Goal: Information Seeking & Learning: Learn about a topic

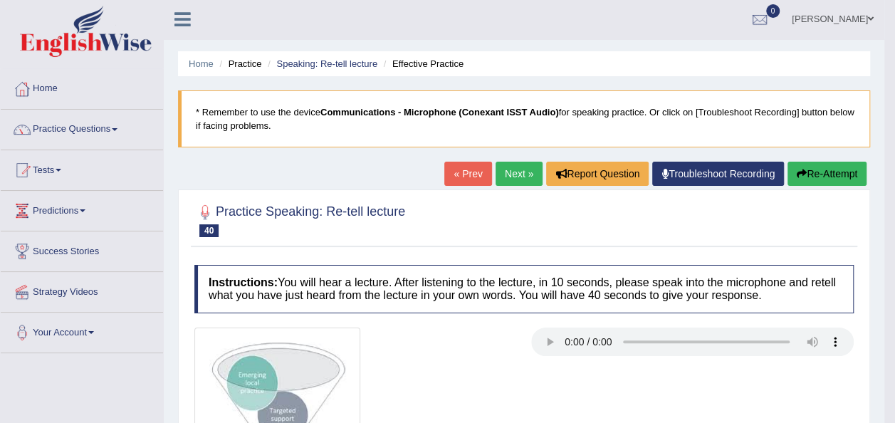
scroll to position [3, 0]
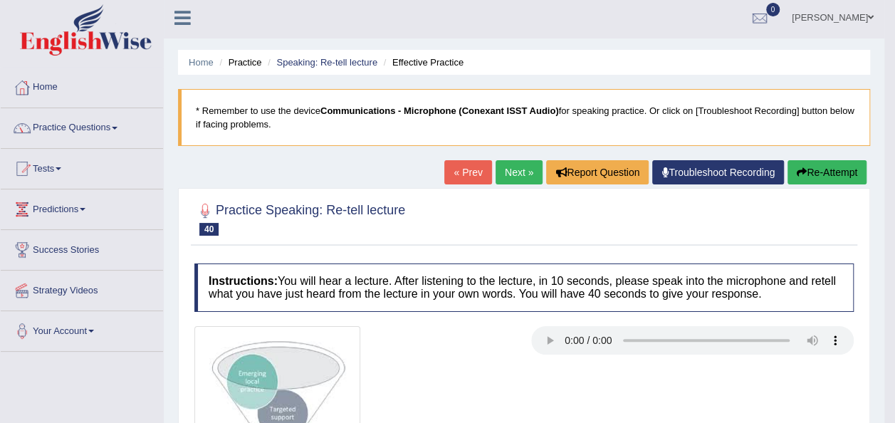
click at [116, 127] on span at bounding box center [115, 128] width 6 height 3
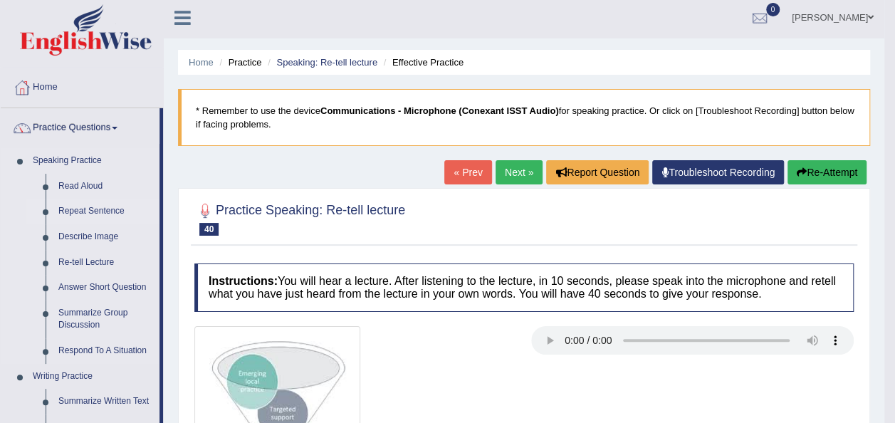
click at [106, 211] on link "Repeat Sentence" at bounding box center [105, 212] width 107 height 26
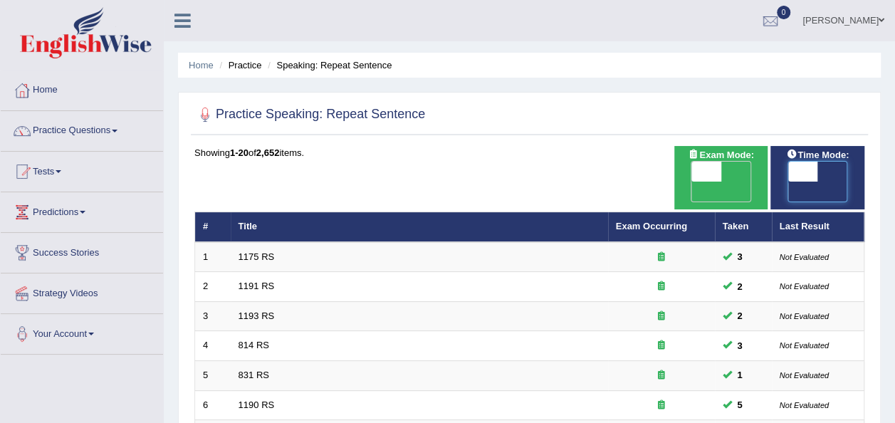
click at [803, 171] on span at bounding box center [803, 172] width 30 height 20
checkbox input "true"
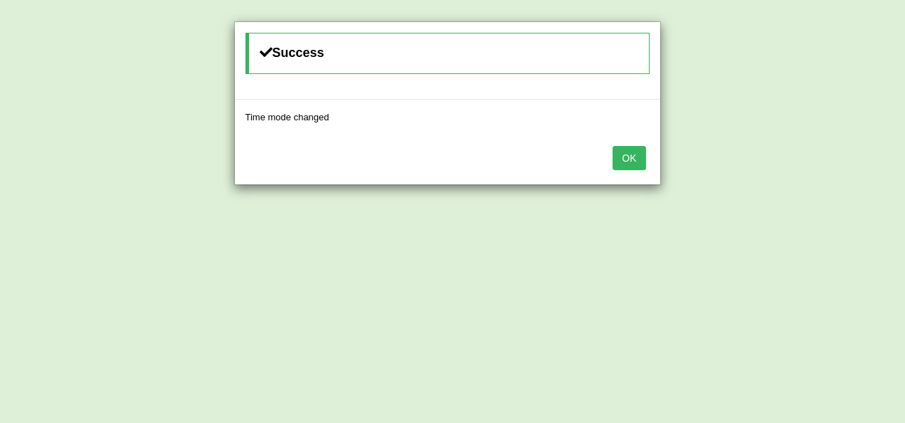
click at [628, 163] on button "OK" at bounding box center [629, 158] width 33 height 24
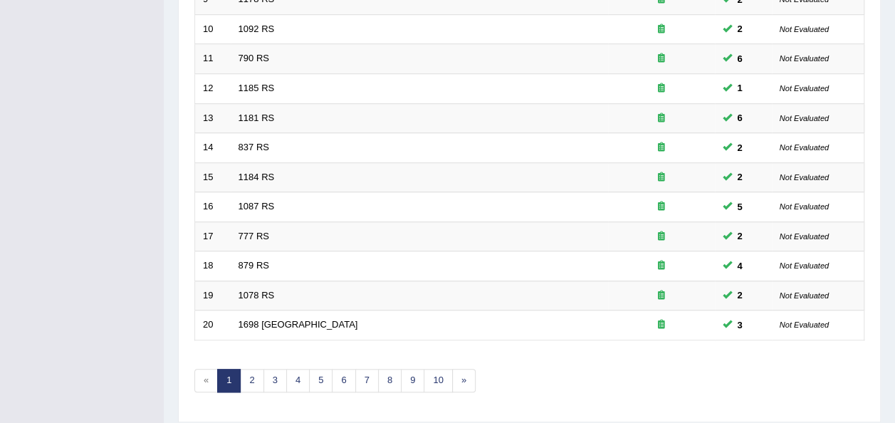
scroll to position [513, 0]
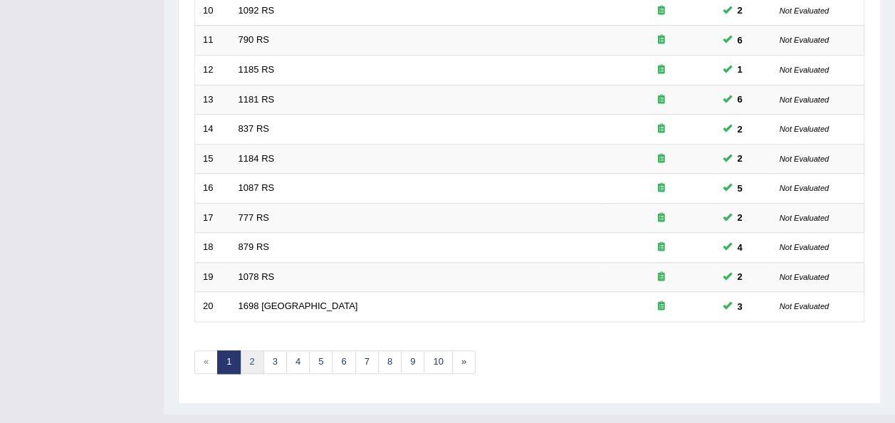
click at [258, 350] on link "2" at bounding box center [251, 361] width 23 height 23
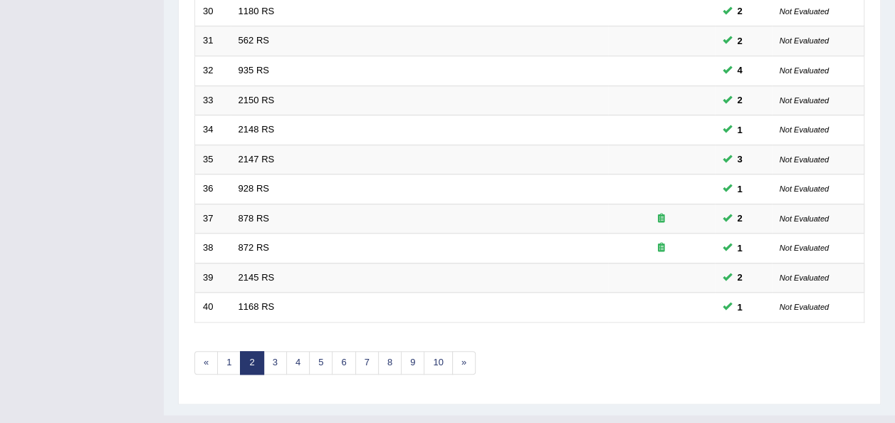
scroll to position [513, 0]
click at [271, 350] on link "3" at bounding box center [274, 361] width 23 height 23
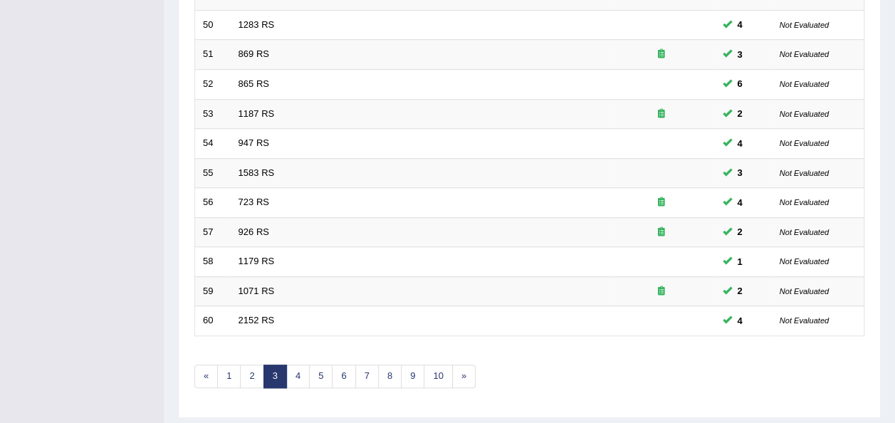
scroll to position [513, 0]
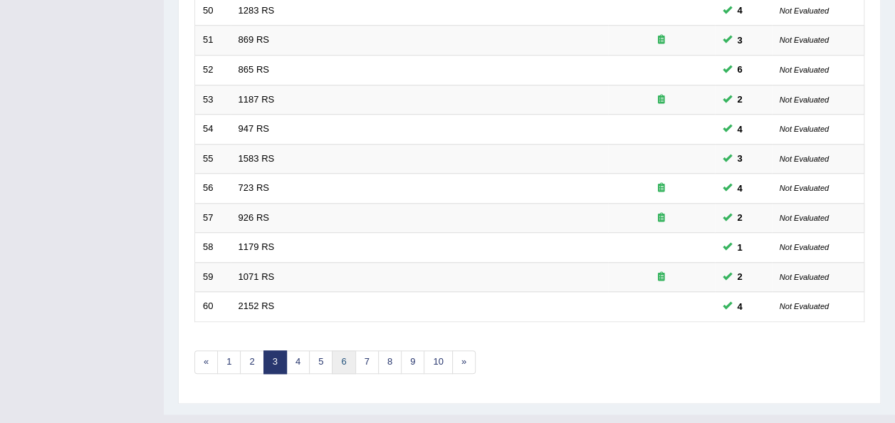
click at [342, 350] on link "6" at bounding box center [343, 361] width 23 height 23
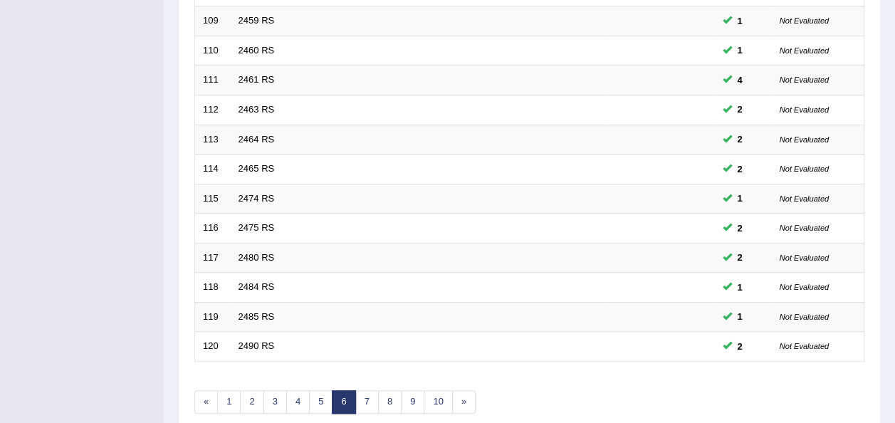
scroll to position [513, 0]
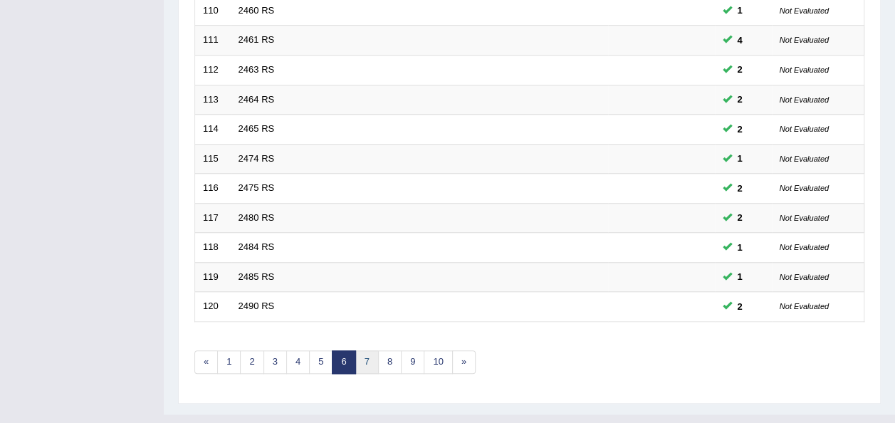
click at [368, 350] on link "7" at bounding box center [366, 361] width 23 height 23
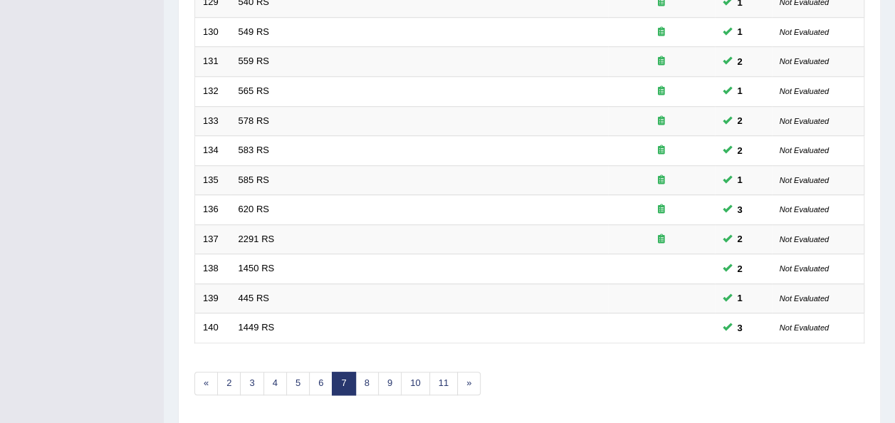
scroll to position [513, 0]
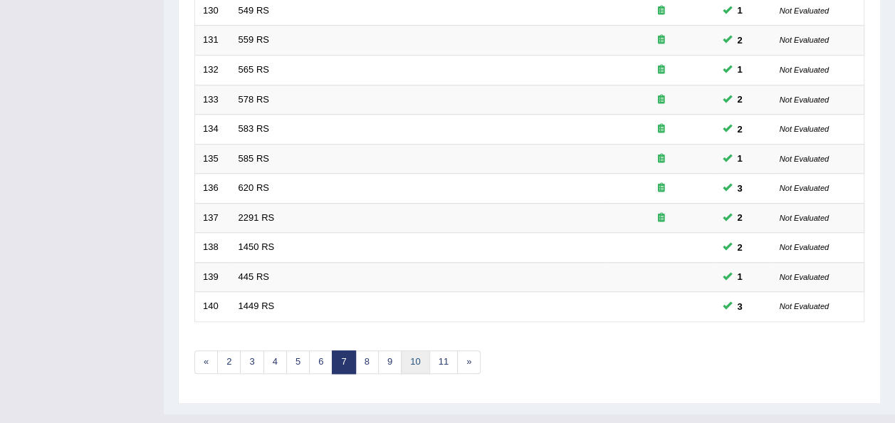
click at [403, 350] on link "10" at bounding box center [415, 361] width 28 height 23
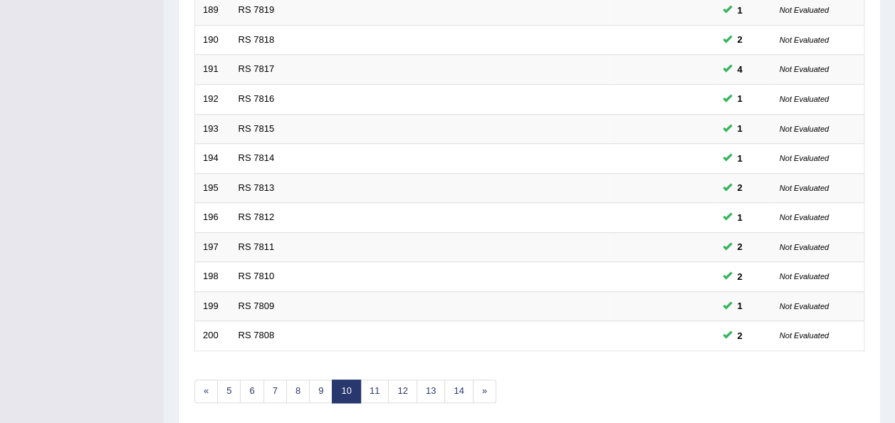
scroll to position [513, 0]
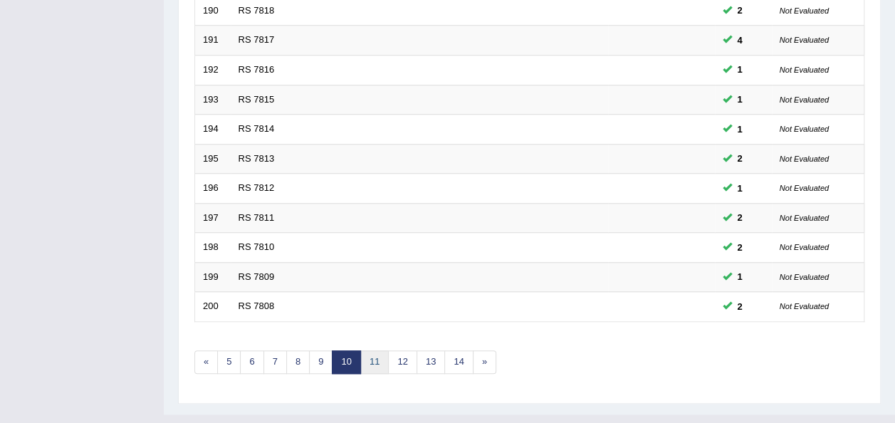
click at [370, 350] on link "11" at bounding box center [374, 361] width 28 height 23
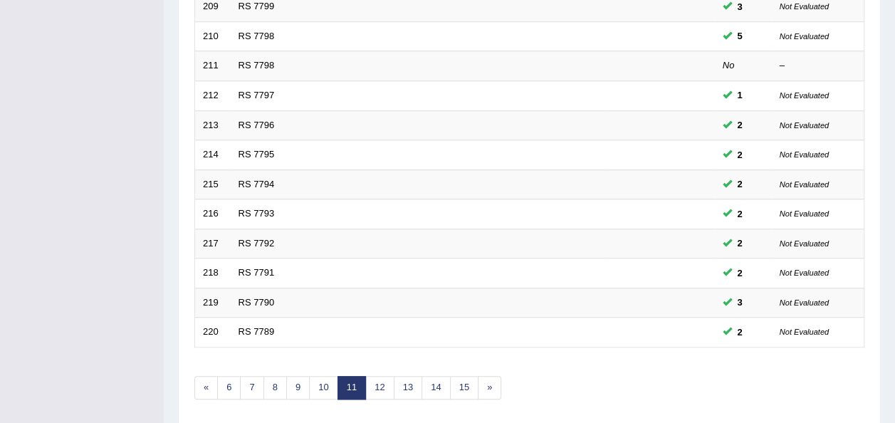
scroll to position [513, 0]
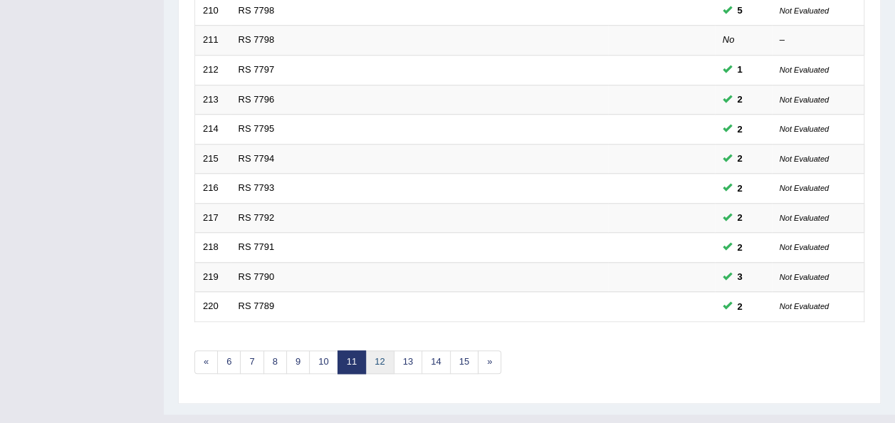
click at [373, 350] on link "12" at bounding box center [379, 361] width 28 height 23
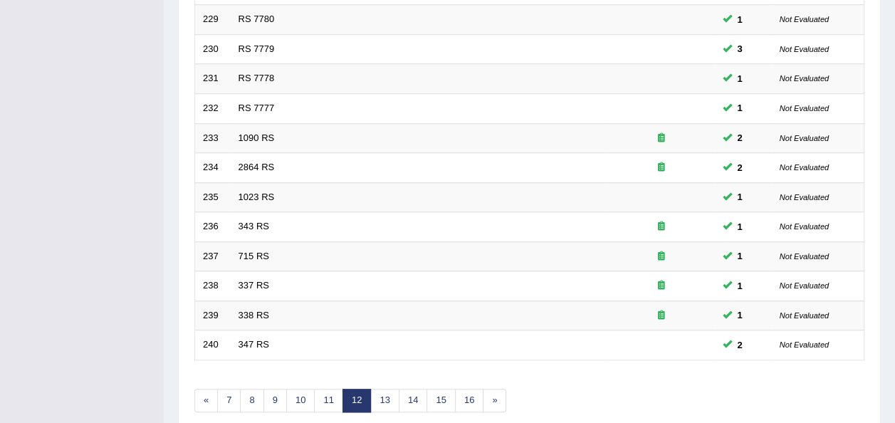
scroll to position [513, 0]
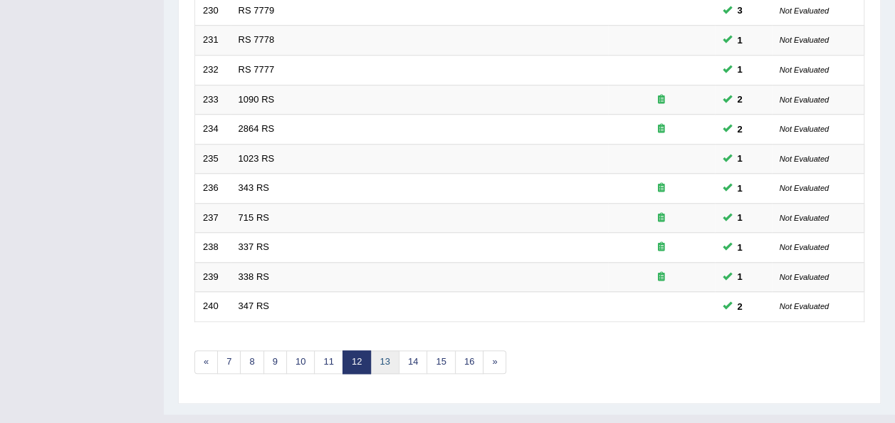
click at [377, 350] on link "13" at bounding box center [384, 361] width 28 height 23
click at [390, 350] on link "14" at bounding box center [390, 361] width 28 height 23
click at [381, 350] on link "14" at bounding box center [390, 361] width 28 height 23
click at [383, 350] on link "14" at bounding box center [390, 361] width 28 height 23
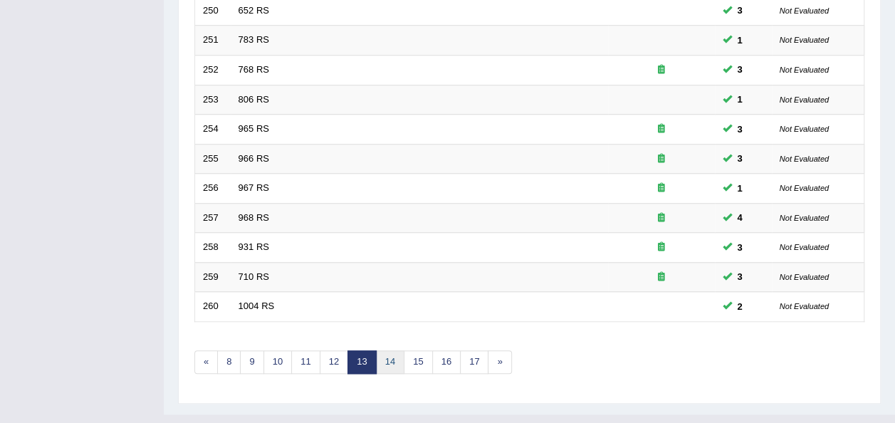
click at [382, 350] on link "14" at bounding box center [390, 361] width 28 height 23
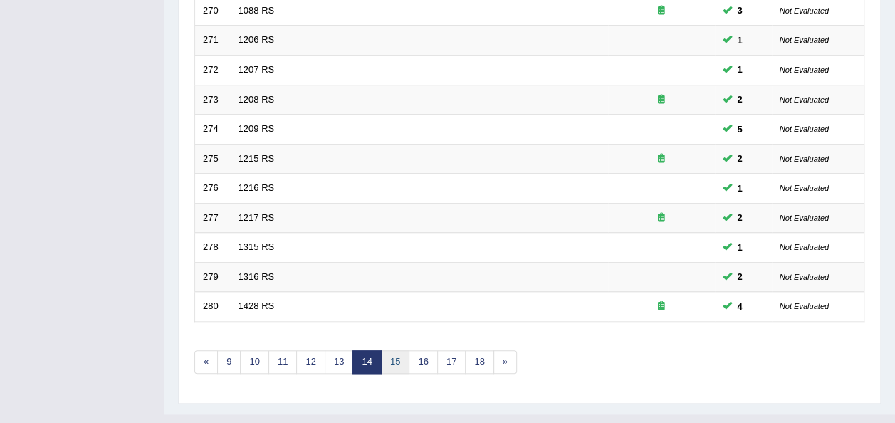
click at [400, 350] on link "15" at bounding box center [395, 361] width 28 height 23
click at [390, 350] on link "15" at bounding box center [395, 361] width 28 height 23
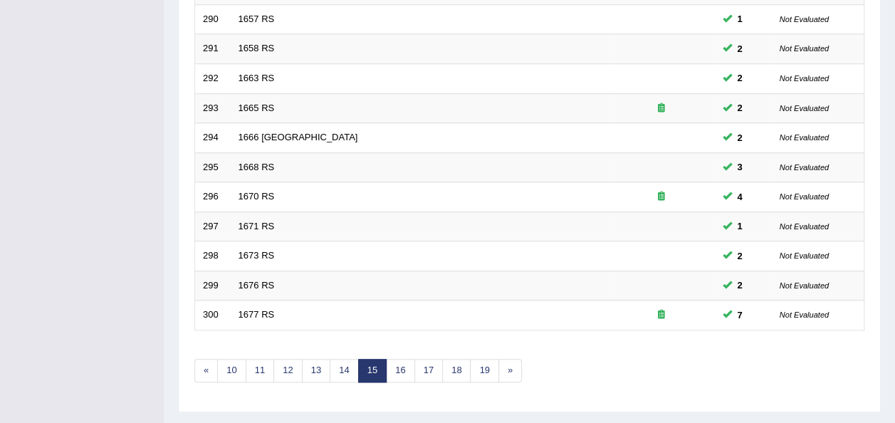
scroll to position [513, 0]
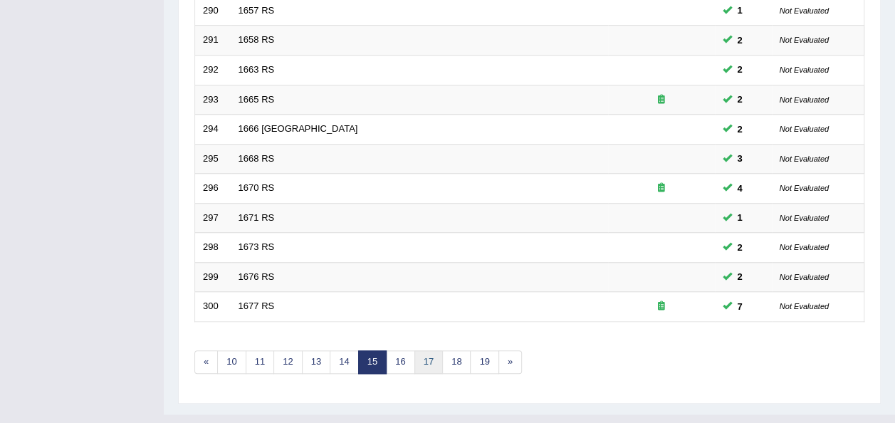
click at [423, 350] on link "17" at bounding box center [428, 361] width 28 height 23
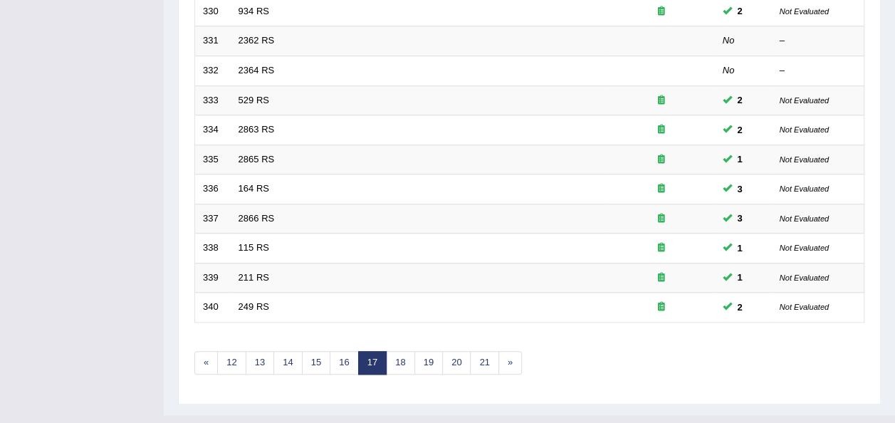
scroll to position [513, 0]
click at [420, 350] on link "19" at bounding box center [428, 361] width 28 height 23
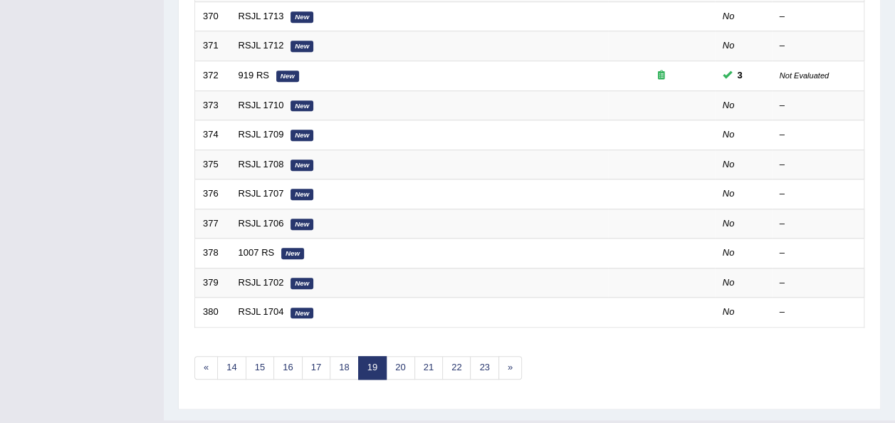
scroll to position [505, 0]
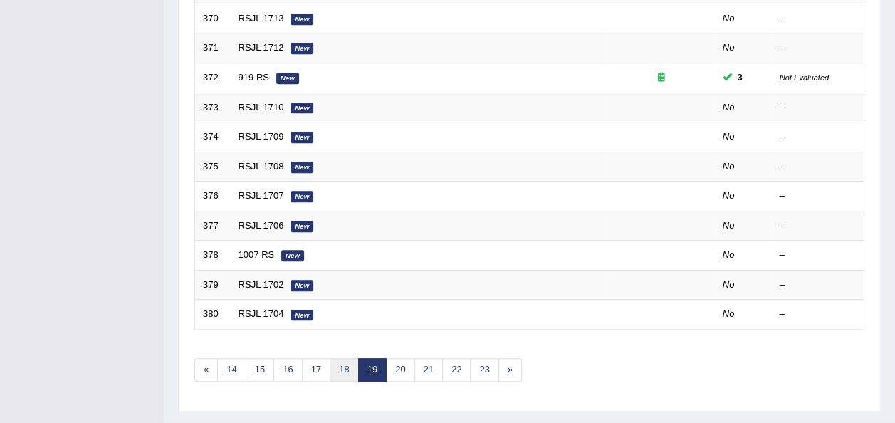
click at [335, 358] on link "18" at bounding box center [344, 369] width 28 height 23
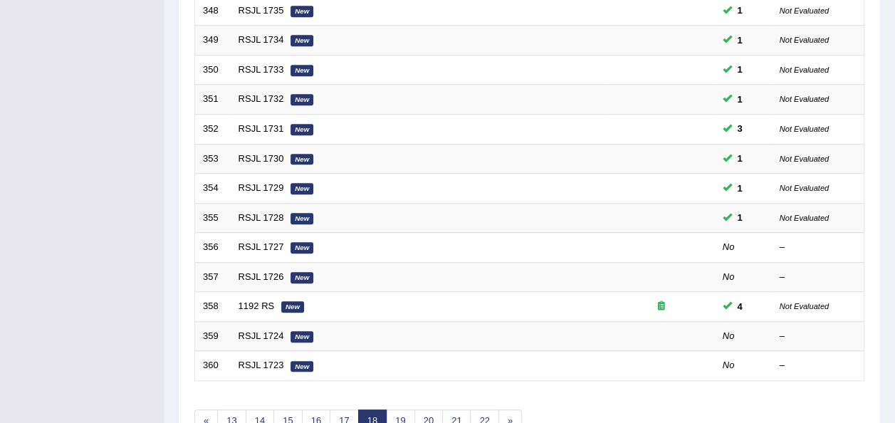
scroll to position [454, 0]
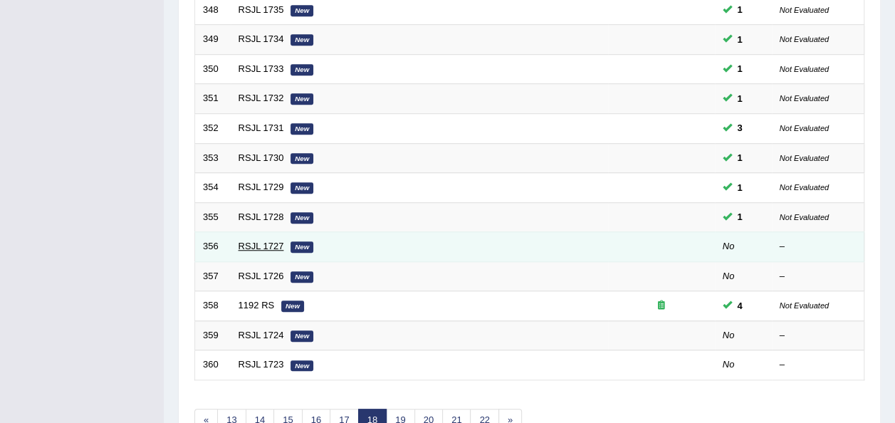
click at [270, 241] on link "RSJL 1727" at bounding box center [261, 246] width 46 height 11
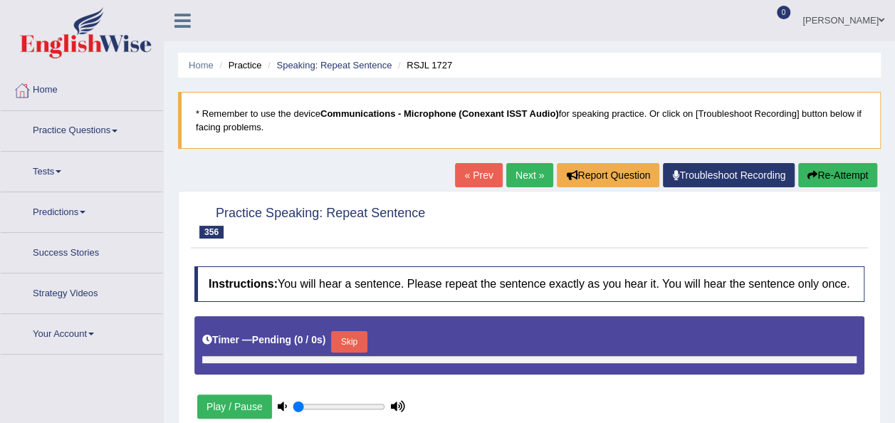
type input "0.7"
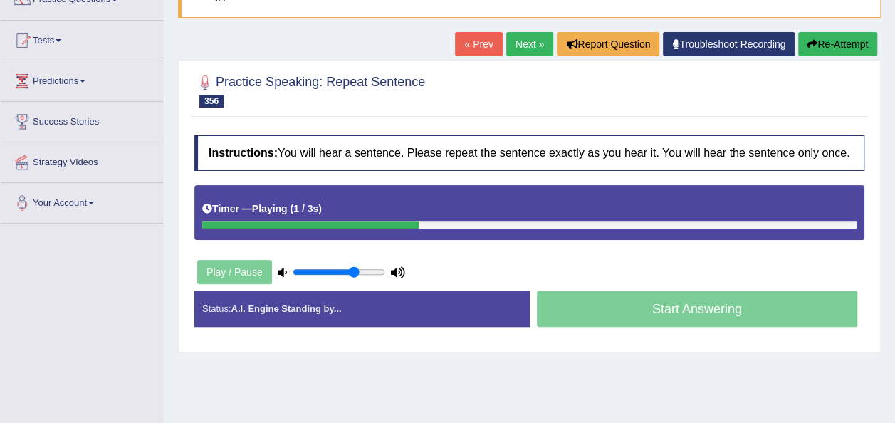
scroll to position [155, 0]
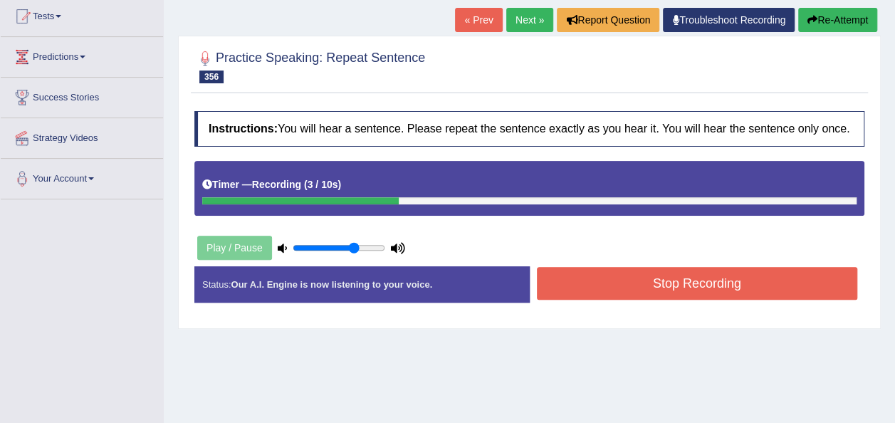
click at [674, 276] on button "Stop Recording" at bounding box center [697, 283] width 321 height 33
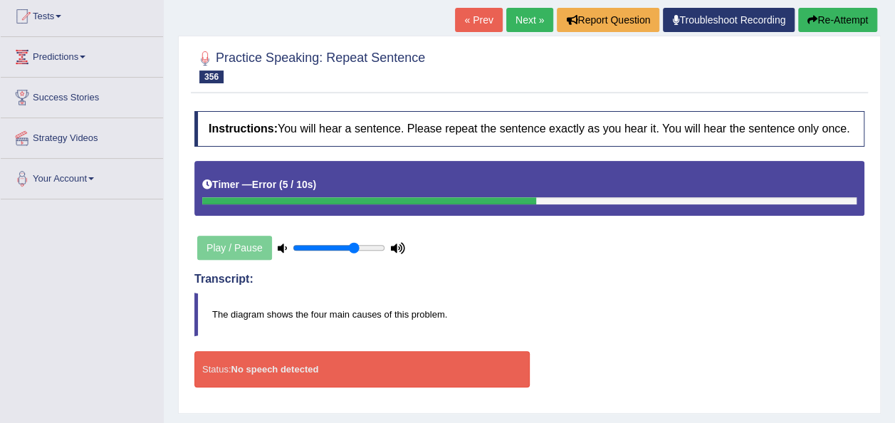
click at [841, 16] on button "Re-Attempt" at bounding box center [837, 20] width 79 height 24
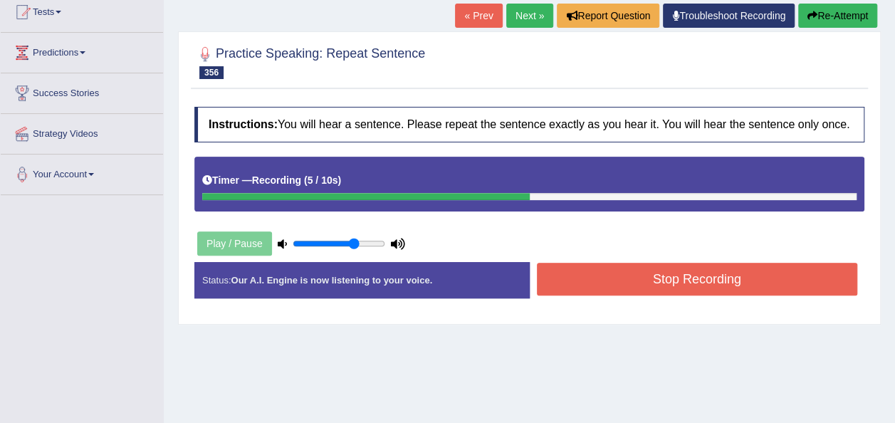
click at [572, 291] on button "Stop Recording" at bounding box center [697, 279] width 321 height 33
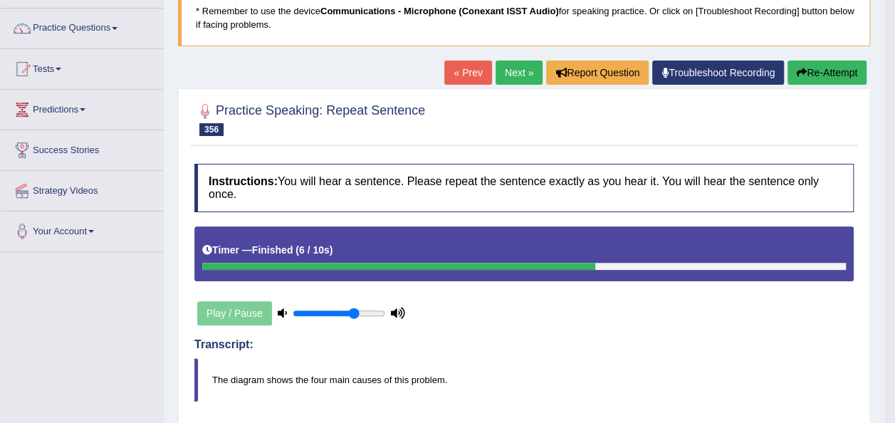
scroll to position [17, 0]
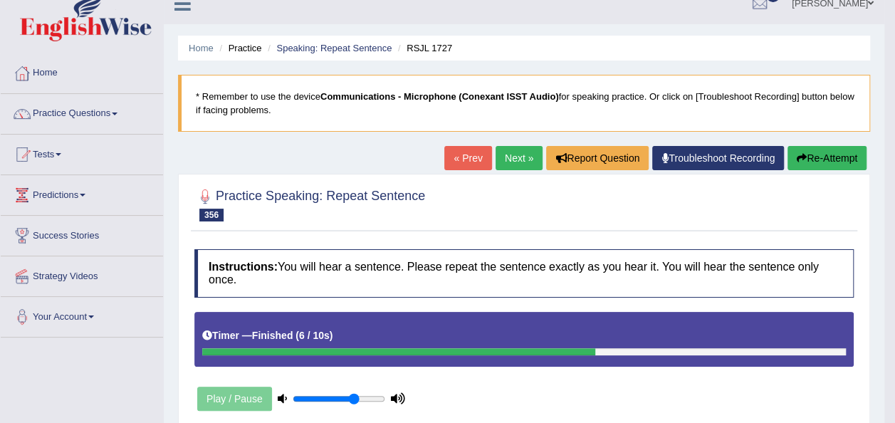
click at [510, 158] on link "Next »" at bounding box center [518, 158] width 47 height 24
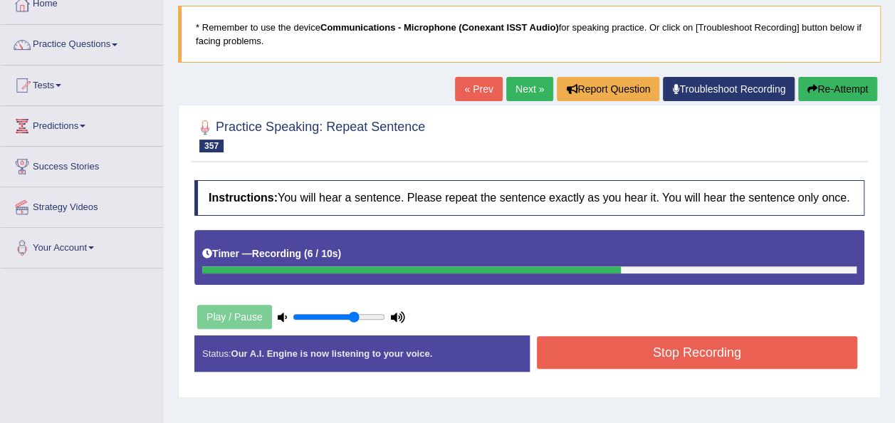
scroll to position [98, 0]
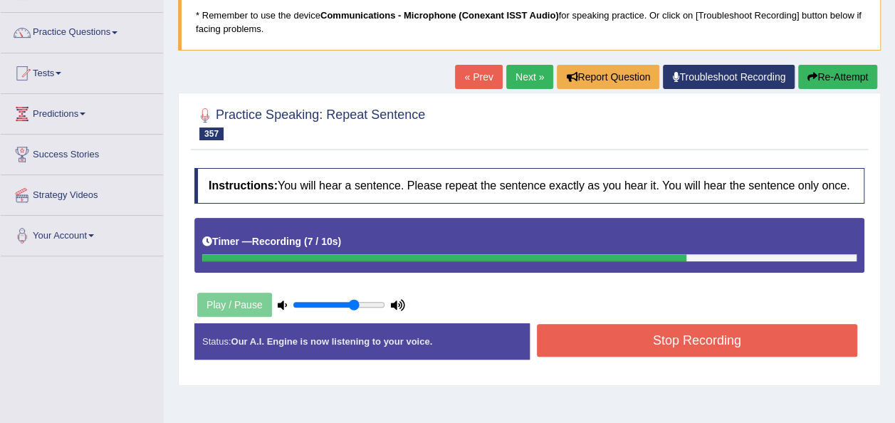
click at [750, 326] on button "Stop Recording" at bounding box center [697, 340] width 321 height 33
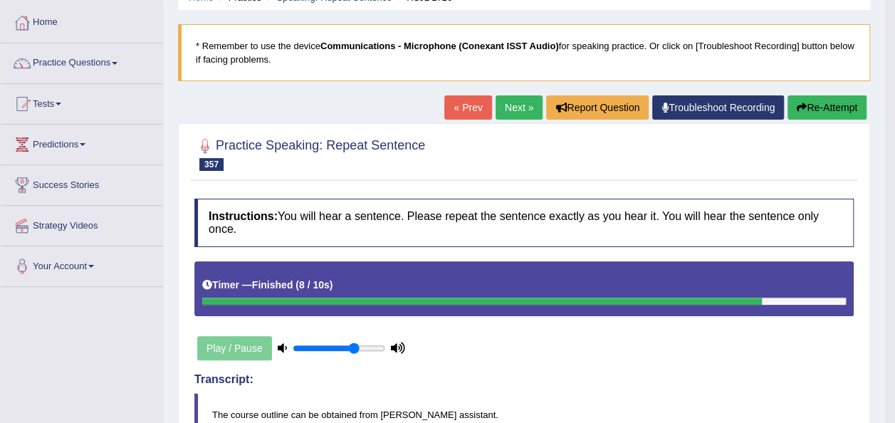
scroll to position [74, 0]
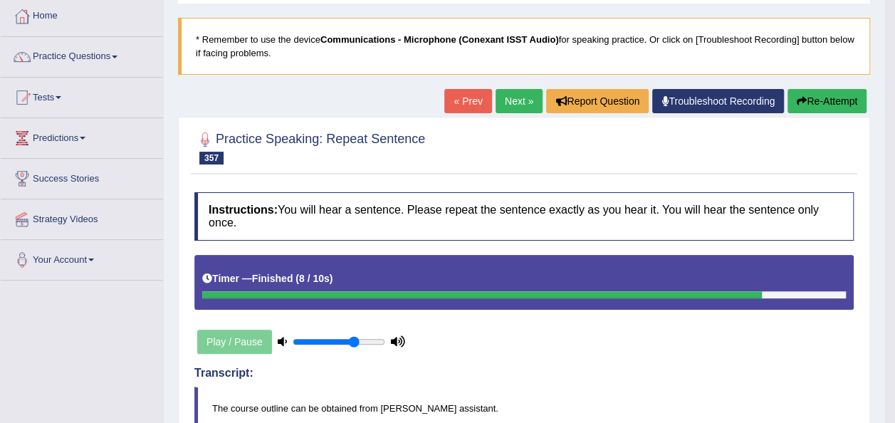
click at [507, 100] on link "Next »" at bounding box center [518, 101] width 47 height 24
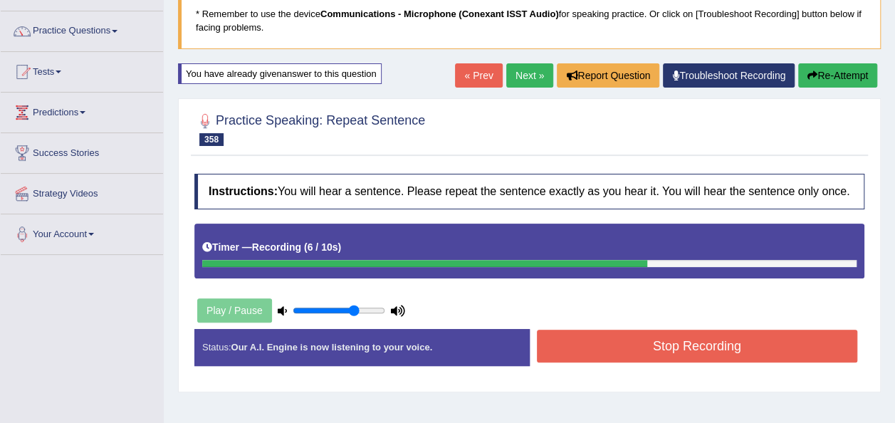
scroll to position [110, 0]
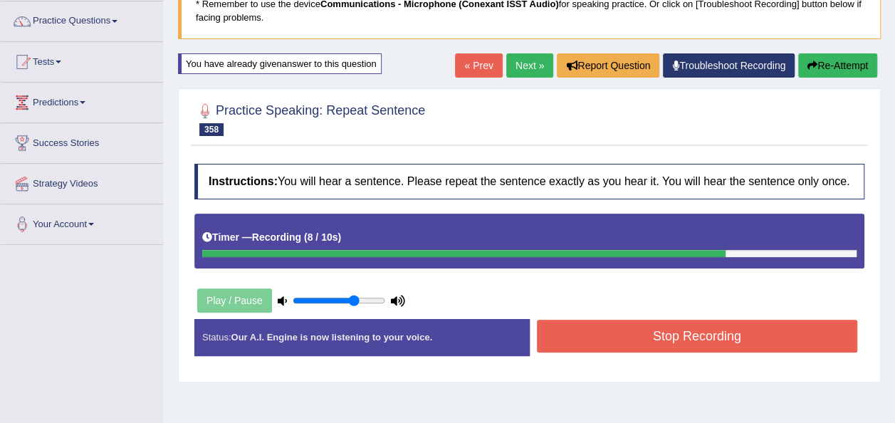
click at [774, 335] on button "Stop Recording" at bounding box center [697, 336] width 321 height 33
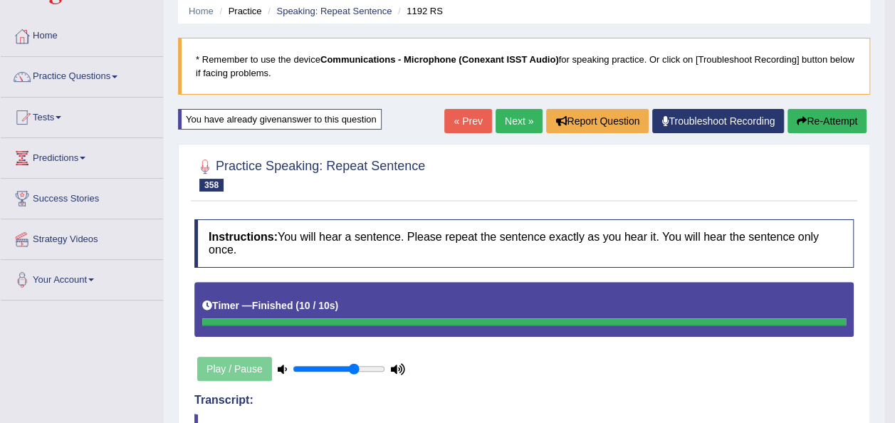
scroll to position [24, 0]
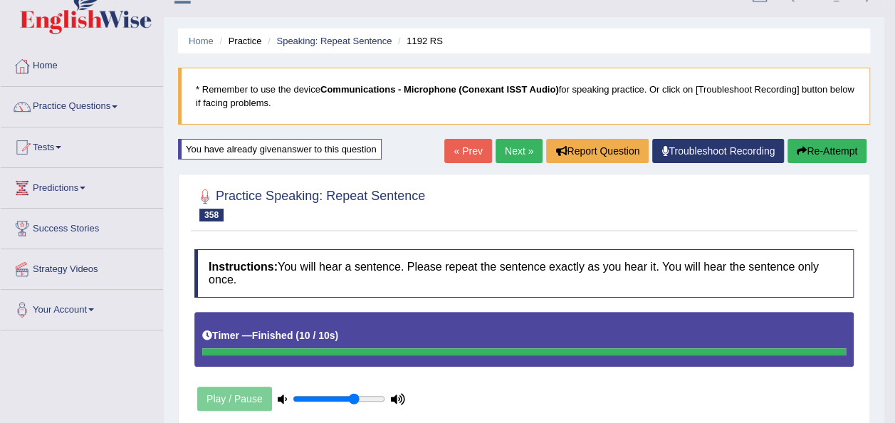
click at [839, 153] on button "Re-Attempt" at bounding box center [826, 151] width 79 height 24
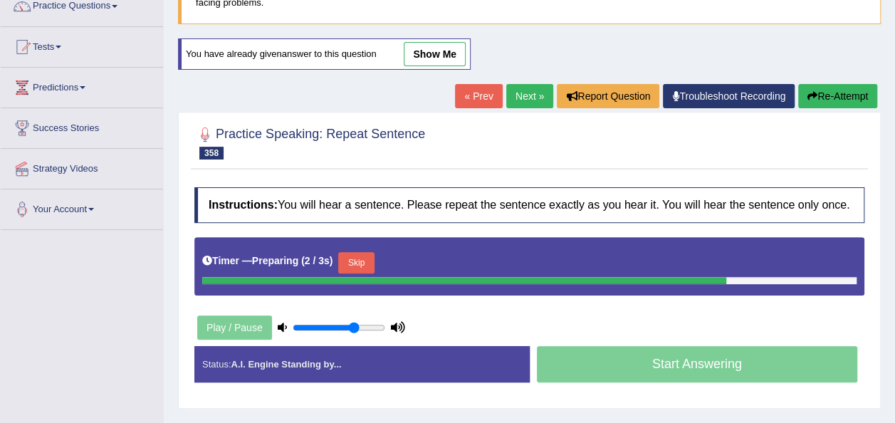
scroll to position [137, 0]
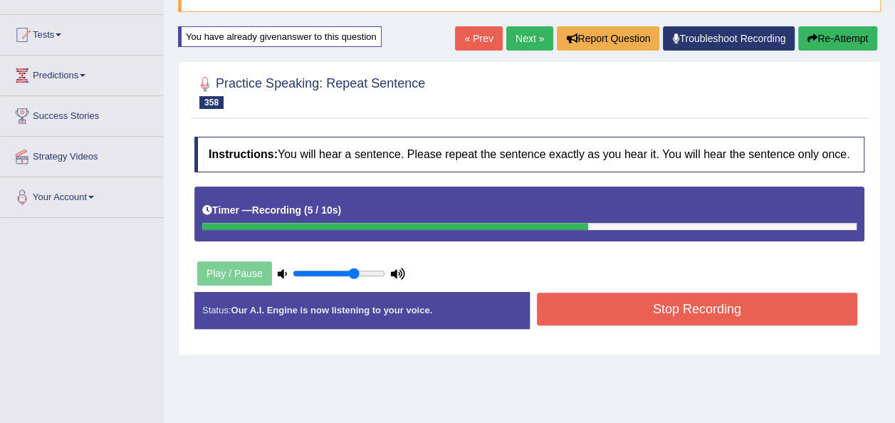
click at [762, 302] on button "Stop Recording" at bounding box center [697, 309] width 321 height 33
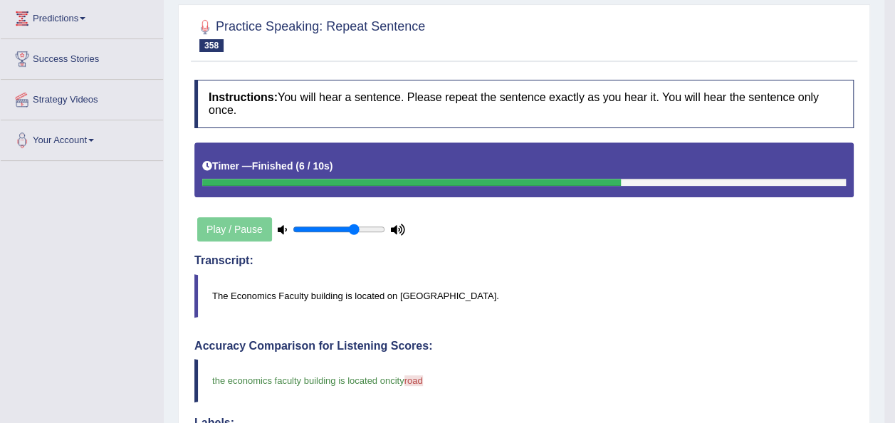
scroll to position [0, 0]
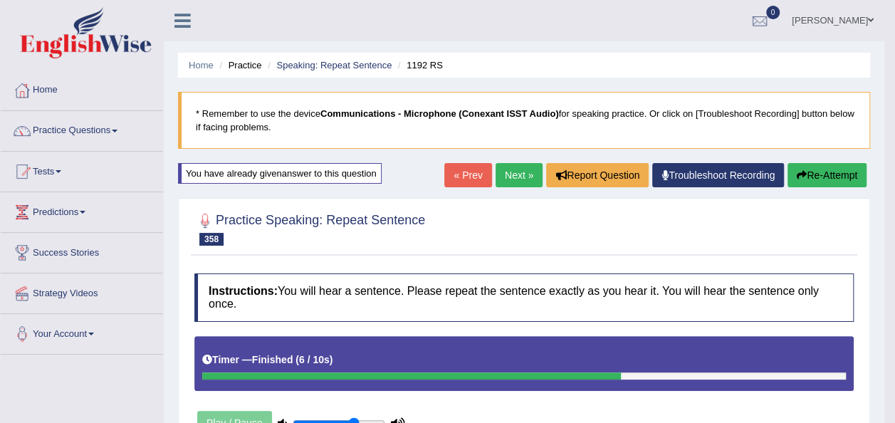
click at [531, 173] on link "Next »" at bounding box center [518, 175] width 47 height 24
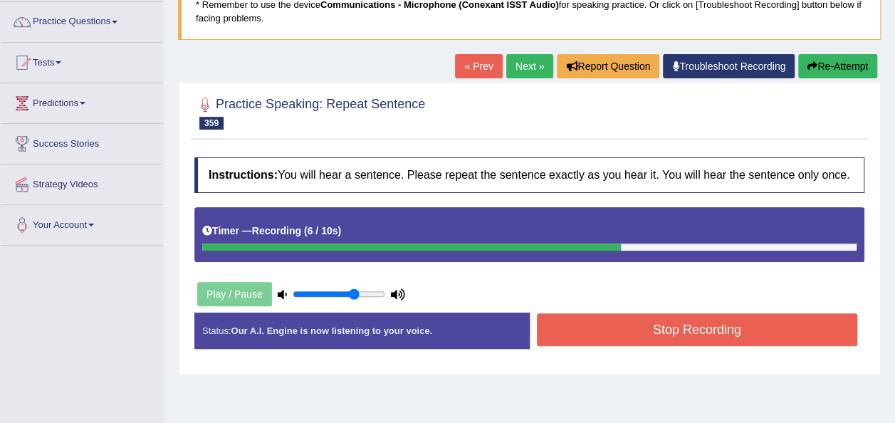
scroll to position [141, 0]
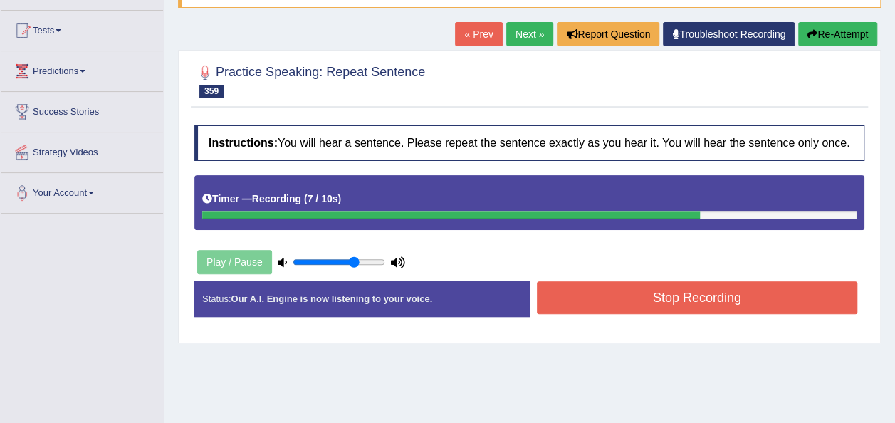
click at [702, 293] on button "Stop Recording" at bounding box center [697, 297] width 321 height 33
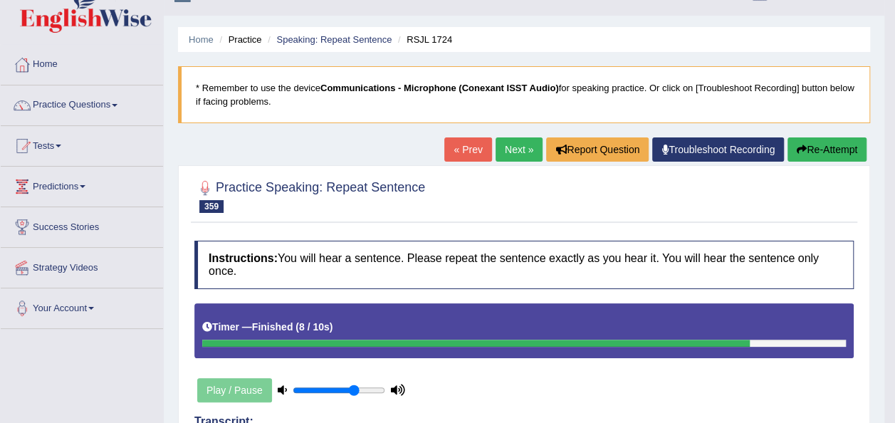
scroll to position [0, 0]
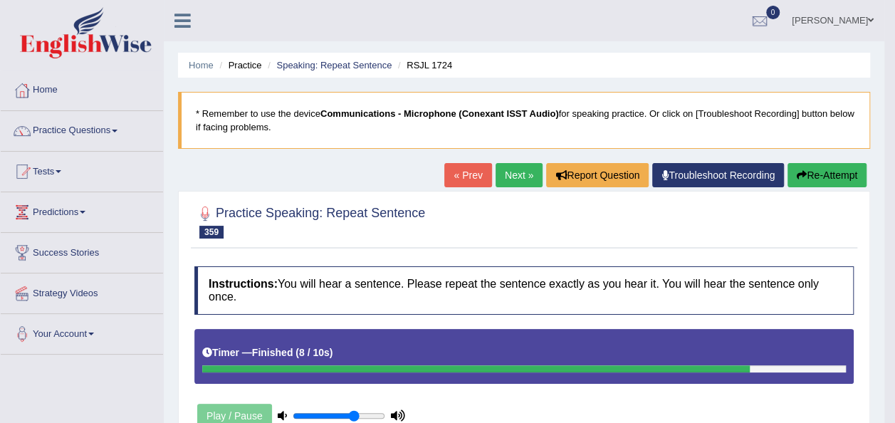
click at [814, 167] on button "Re-Attempt" at bounding box center [826, 175] width 79 height 24
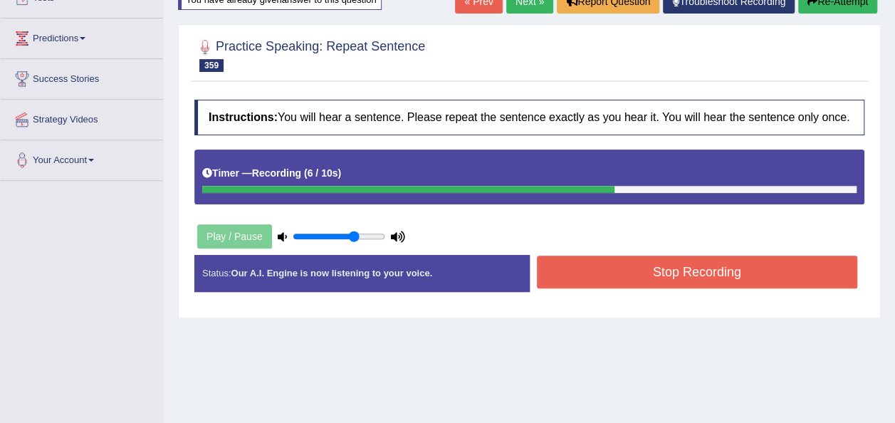
scroll to position [178, 0]
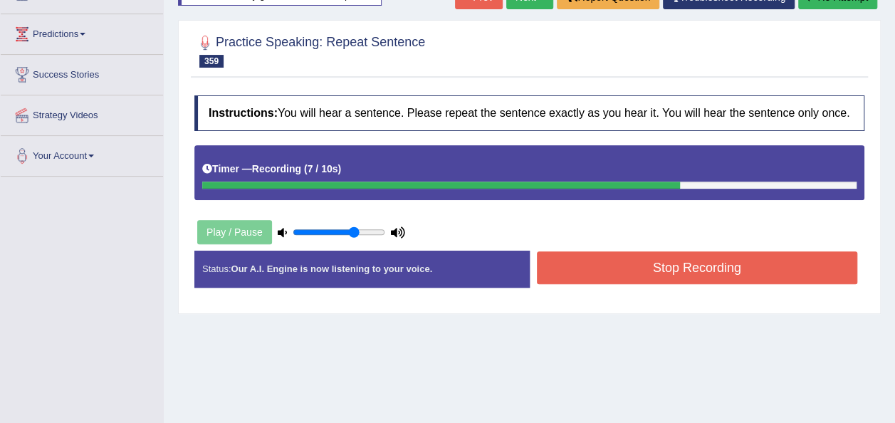
click at [756, 258] on button "Stop Recording" at bounding box center [697, 267] width 321 height 33
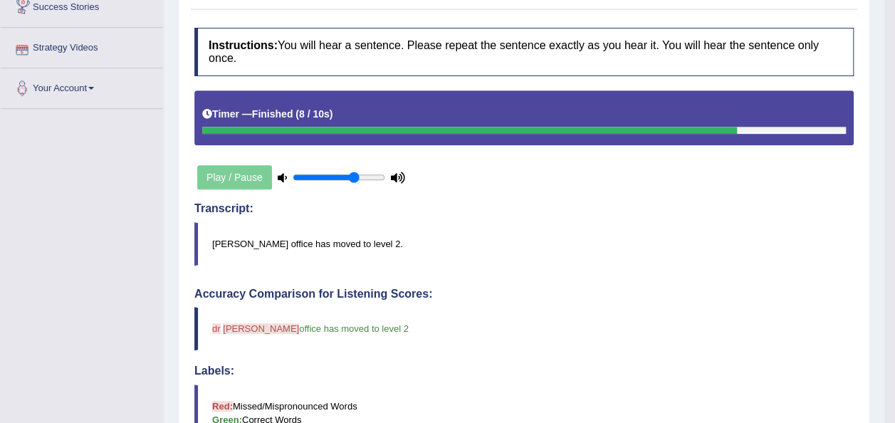
scroll to position [0, 0]
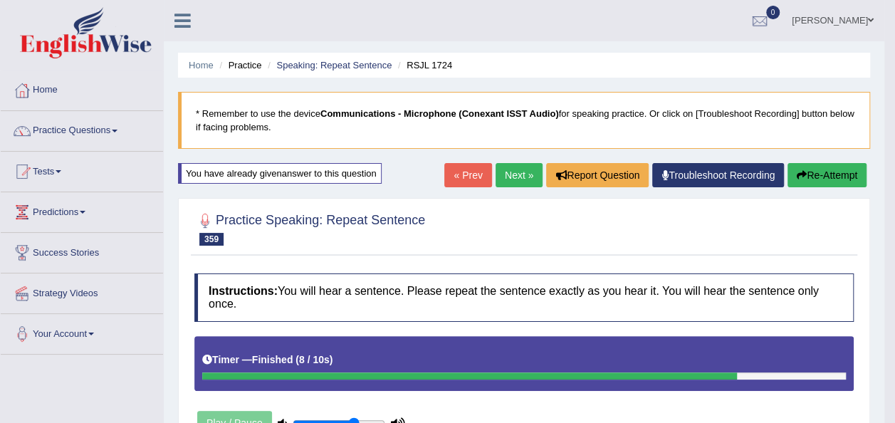
click at [521, 177] on link "Next »" at bounding box center [518, 175] width 47 height 24
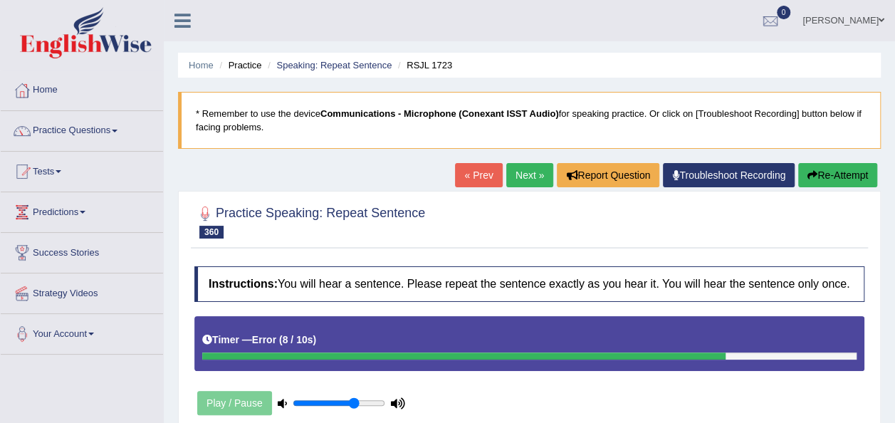
click at [603, 223] on div at bounding box center [529, 220] width 670 height 43
click at [827, 169] on button "Re-Attempt" at bounding box center [837, 175] width 79 height 24
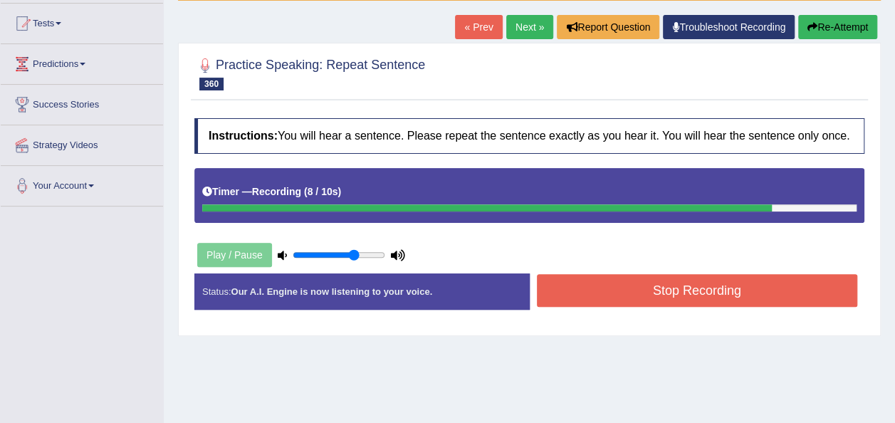
click at [680, 288] on button "Stop Recording" at bounding box center [697, 290] width 321 height 33
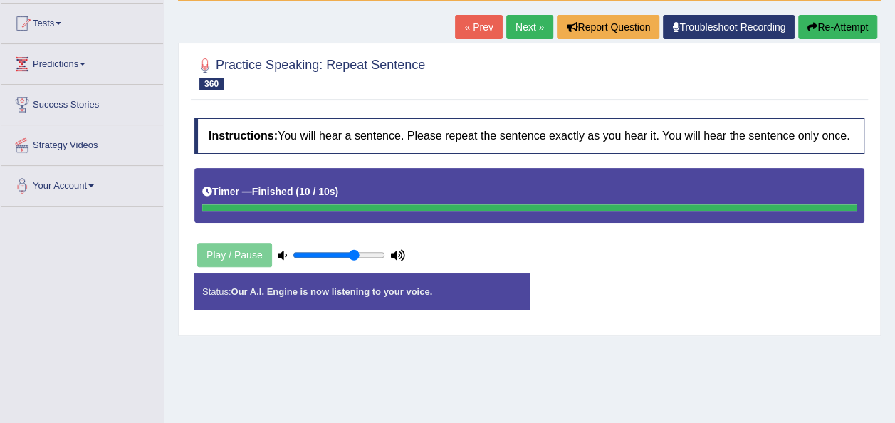
click at [829, 19] on button "Re-Attempt" at bounding box center [837, 27] width 79 height 24
type input "0.95"
click at [375, 256] on input "range" at bounding box center [339, 254] width 93 height 11
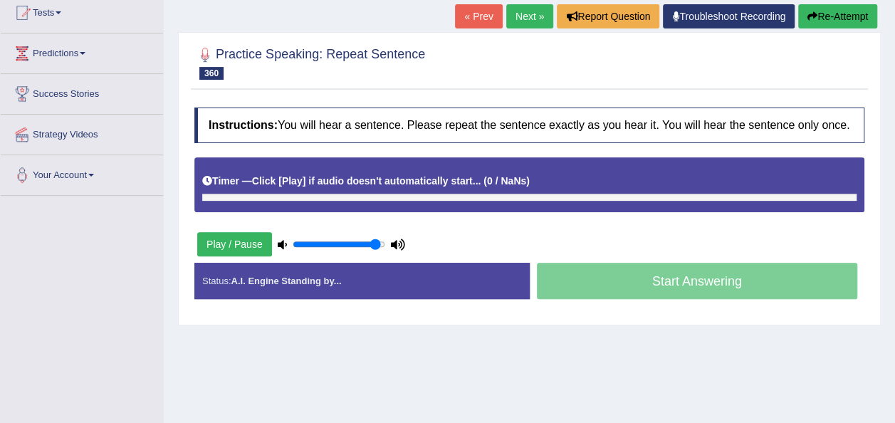
click at [216, 245] on button "Play / Pause" at bounding box center [234, 244] width 75 height 24
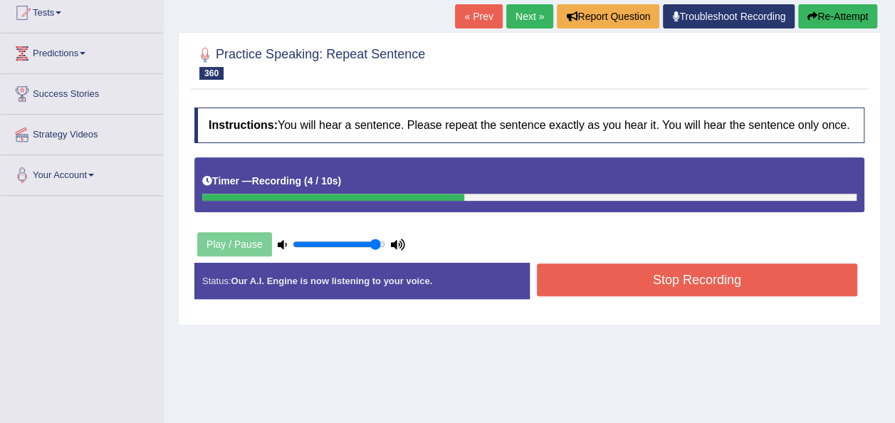
scroll to position [148, 0]
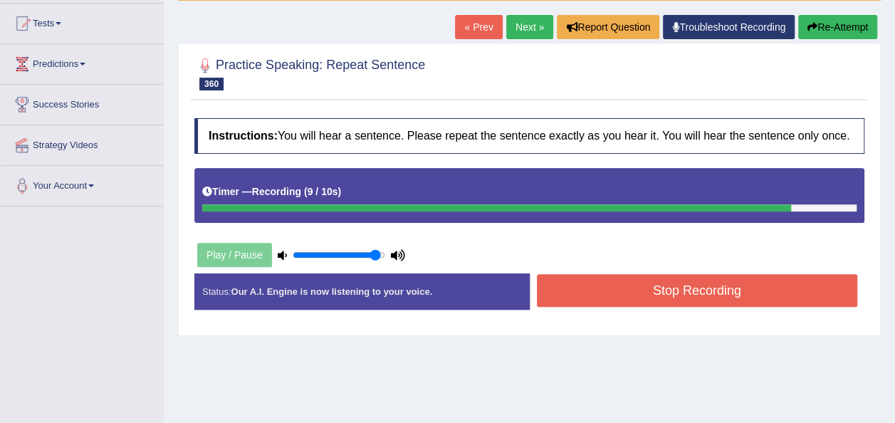
click at [575, 285] on button "Stop Recording" at bounding box center [697, 290] width 321 height 33
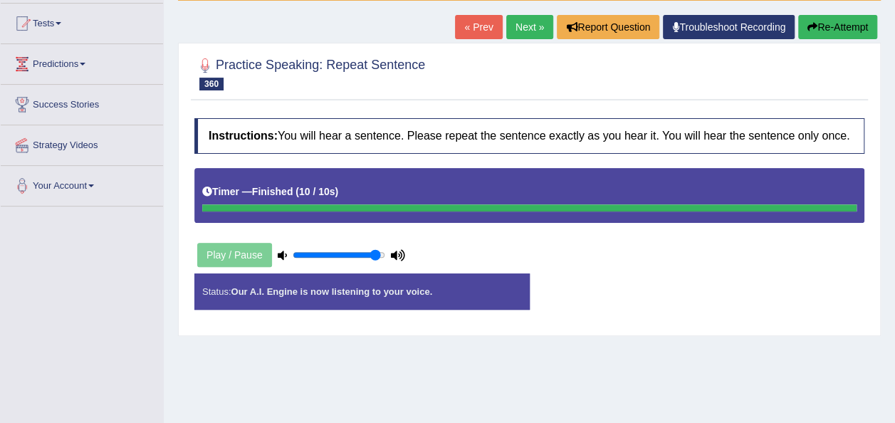
click at [547, 250] on div "Instructions: You will hear a sentence. Please repeat the sentence exactly as y…" at bounding box center [529, 219] width 677 height 217
drag, startPoint x: 547, startPoint y: 250, endPoint x: 371, endPoint y: 299, distance: 182.6
click at [371, 299] on div "Instructions: You will hear a sentence. Please repeat the sentence exactly as y…" at bounding box center [529, 219] width 677 height 217
click at [371, 299] on div "Status: Our A.I. Engine is now listening to your voice." at bounding box center [361, 291] width 335 height 36
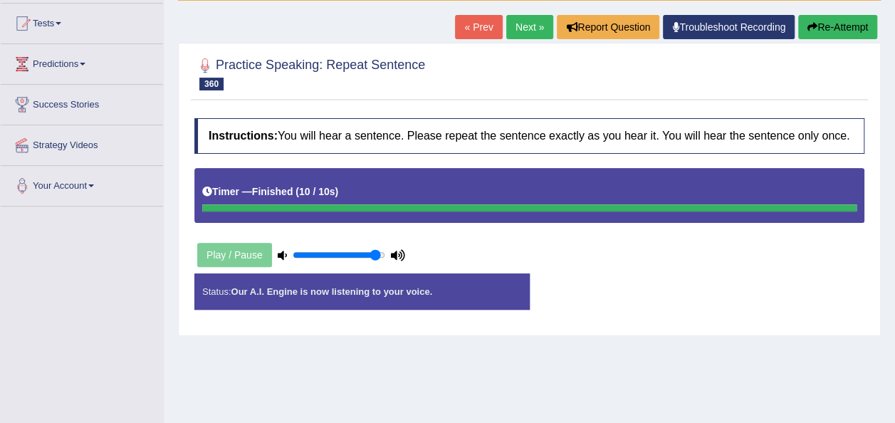
click at [371, 299] on div "Status: Our A.I. Engine is now listening to your voice." at bounding box center [361, 291] width 335 height 36
drag, startPoint x: 371, startPoint y: 299, endPoint x: 532, endPoint y: 20, distance: 322.1
click at [532, 20] on div "Home Practice Speaking: Repeat Sentence RSJL 1723 * Remember to use the device …" at bounding box center [529, 208] width 731 height 712
click at [854, 19] on button "Re-Attempt" at bounding box center [837, 27] width 79 height 24
click at [854, 23] on button "Re-Attempt" at bounding box center [837, 27] width 79 height 24
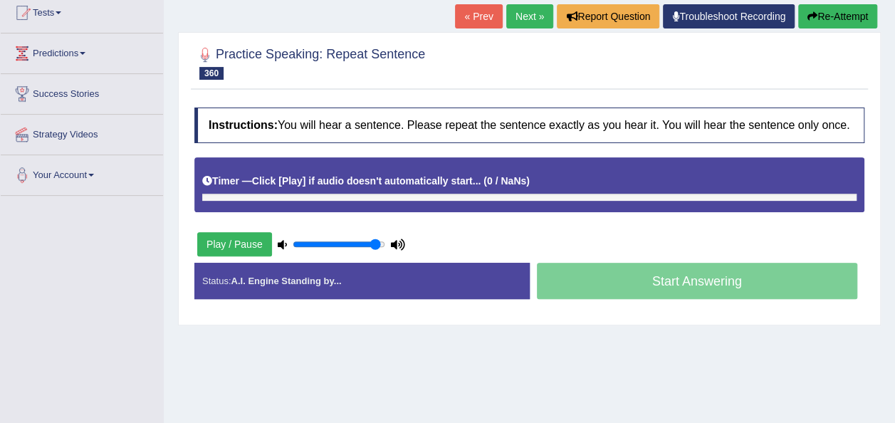
click at [204, 235] on button "Play / Pause" at bounding box center [234, 244] width 75 height 24
click at [218, 241] on button "Play / Pause" at bounding box center [234, 244] width 75 height 24
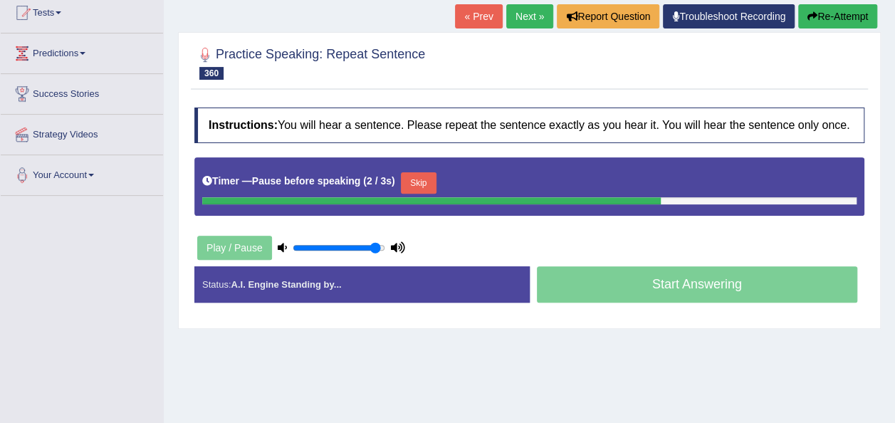
scroll to position [148, 0]
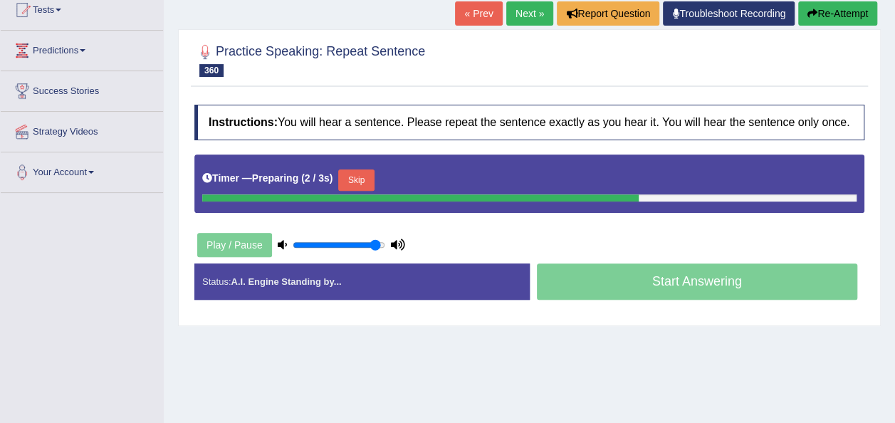
scroll to position [169, 0]
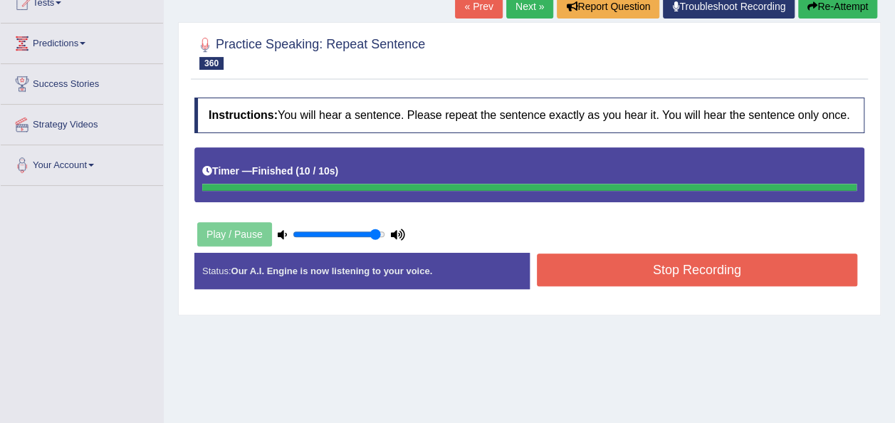
click at [633, 274] on button "Stop Recording" at bounding box center [697, 269] width 321 height 33
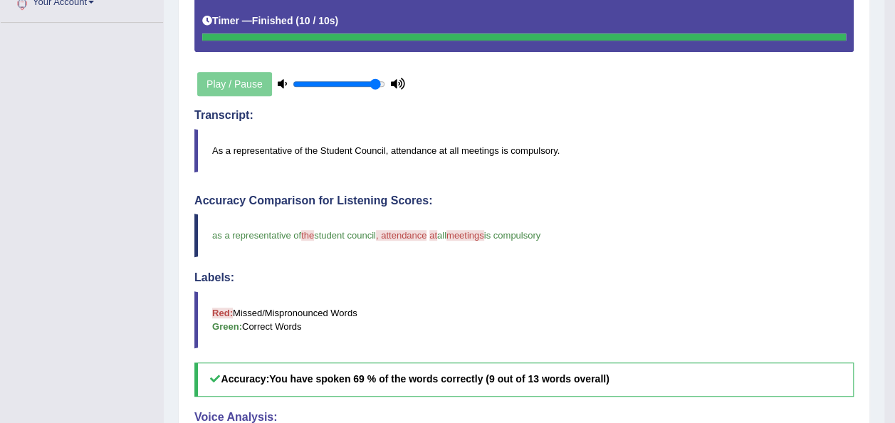
scroll to position [0, 0]
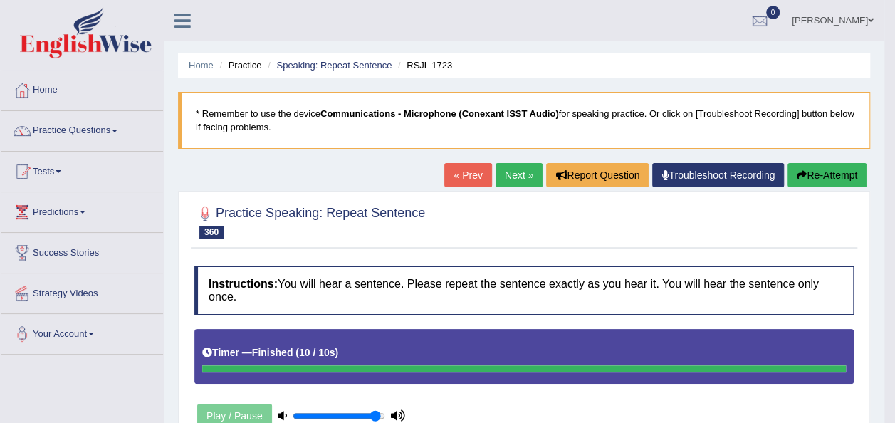
click at [830, 166] on button "Re-Attempt" at bounding box center [826, 175] width 79 height 24
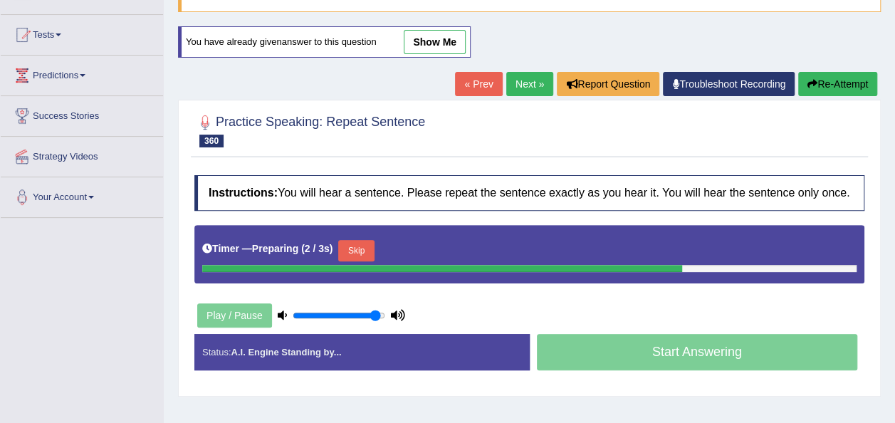
scroll to position [199, 0]
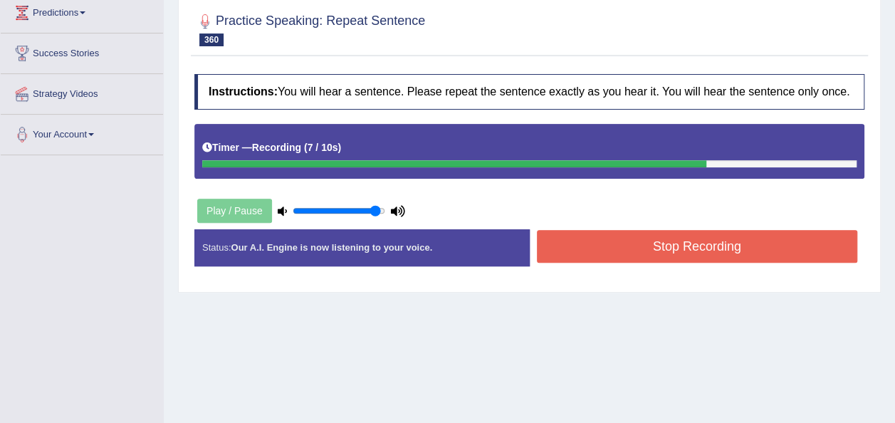
click at [616, 258] on button "Stop Recording" at bounding box center [697, 246] width 321 height 33
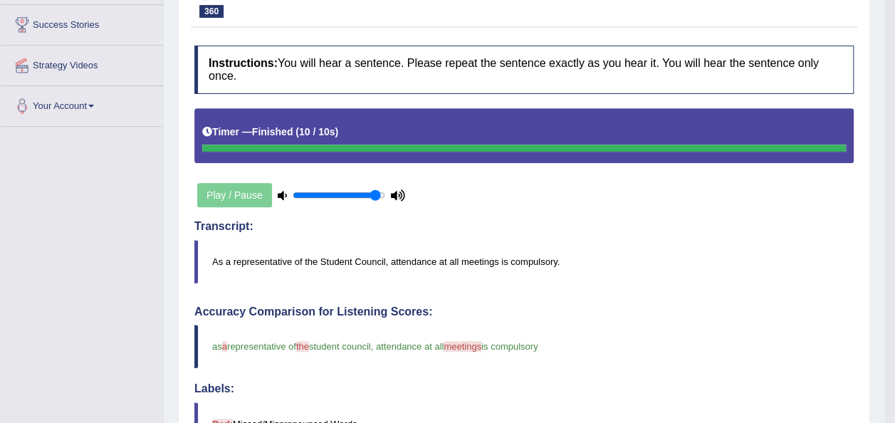
scroll to position [0, 0]
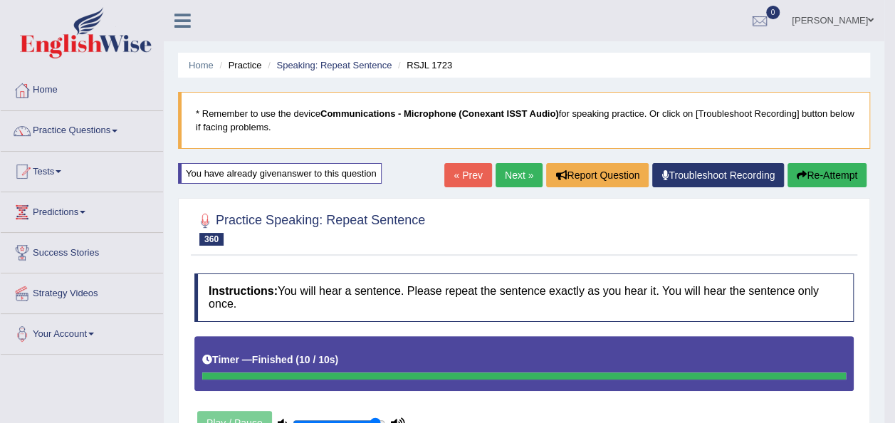
click at [815, 175] on button "Re-Attempt" at bounding box center [826, 175] width 79 height 24
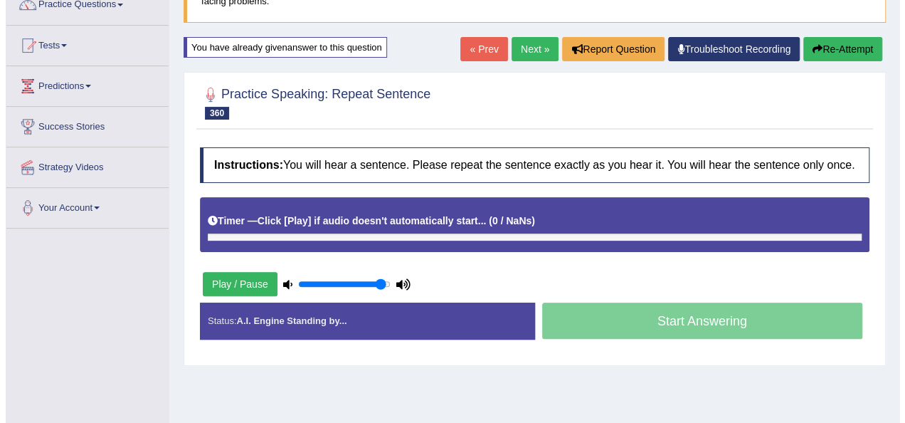
scroll to position [128, 0]
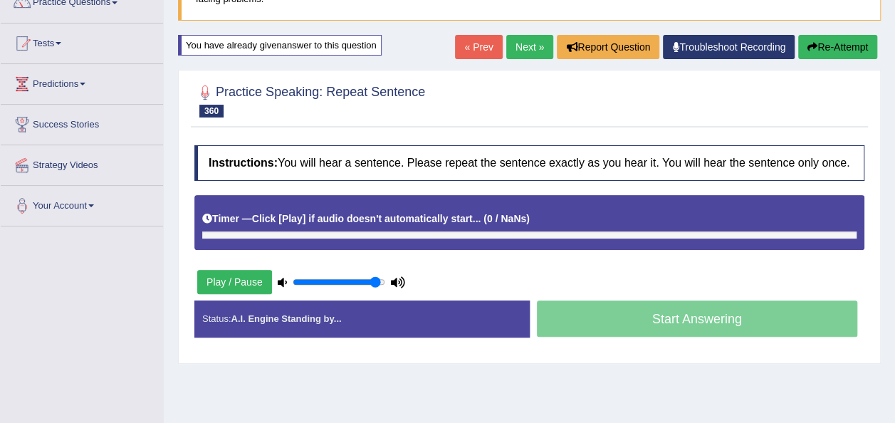
click at [204, 280] on button "Play / Pause" at bounding box center [234, 282] width 75 height 24
click at [210, 279] on button "Play / Pause" at bounding box center [234, 282] width 75 height 24
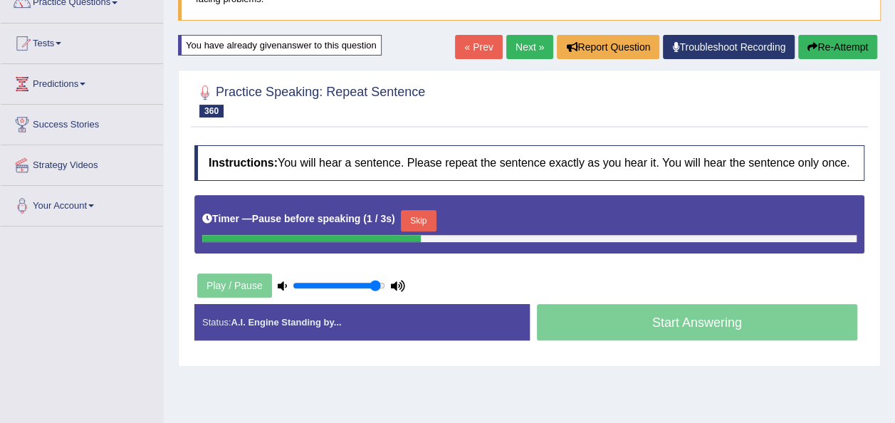
click at [537, 382] on div "Home Practice Speaking: Repeat Sentence RSJL 1723 * Remember to use the device …" at bounding box center [529, 228] width 731 height 712
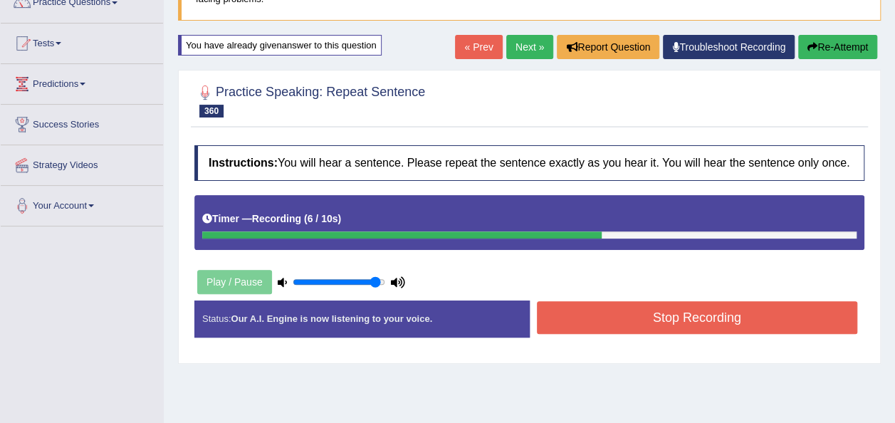
click at [580, 325] on button "Stop Recording" at bounding box center [697, 317] width 321 height 33
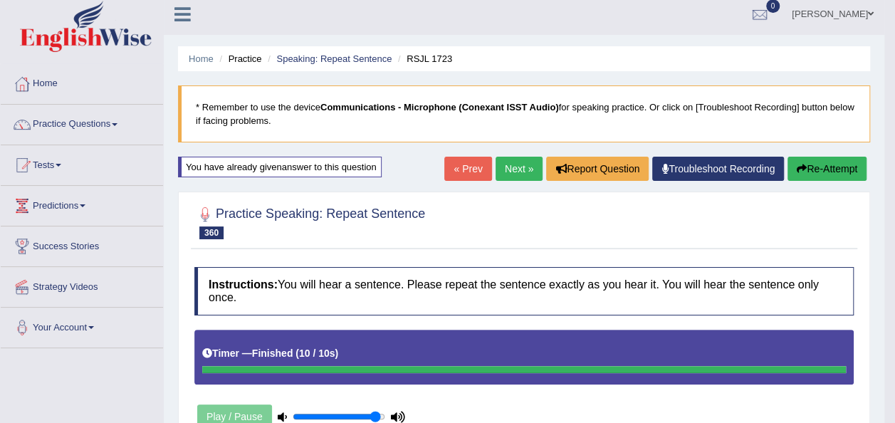
scroll to position [0, 0]
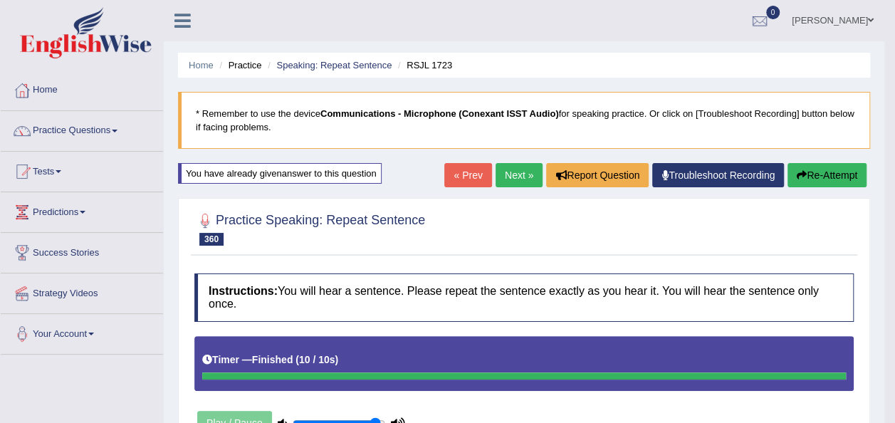
click at [521, 166] on link "Next »" at bounding box center [518, 175] width 47 height 24
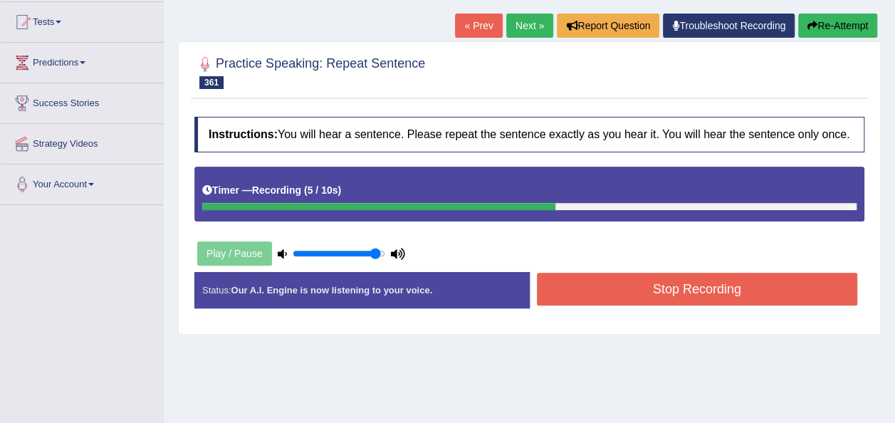
scroll to position [215, 0]
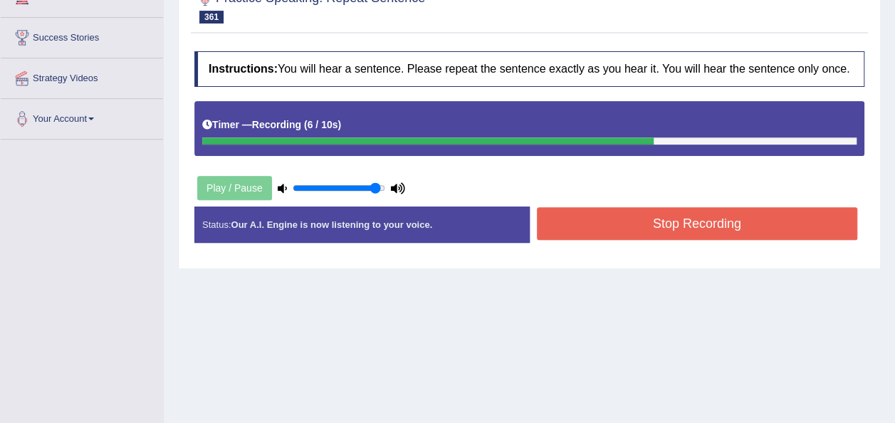
click at [654, 215] on button "Stop Recording" at bounding box center [697, 223] width 321 height 33
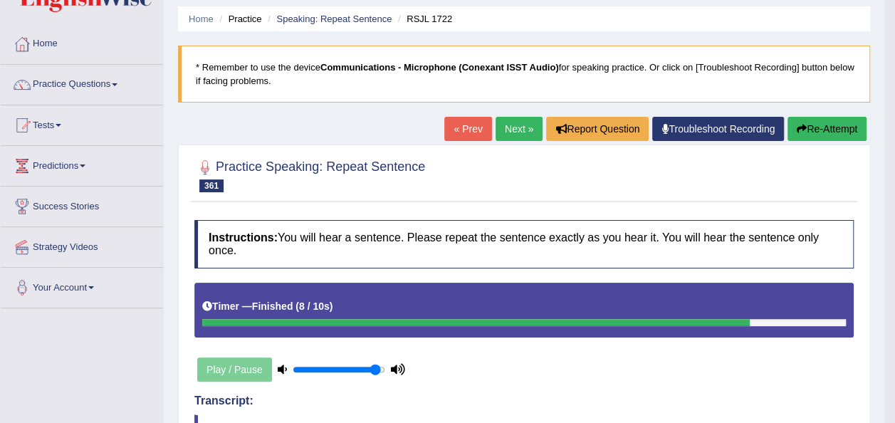
scroll to position [41, 0]
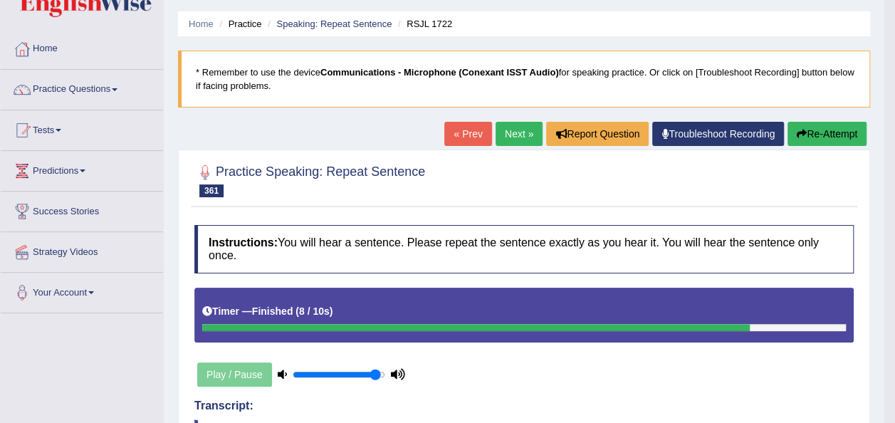
click at [824, 127] on button "Re-Attempt" at bounding box center [826, 134] width 79 height 24
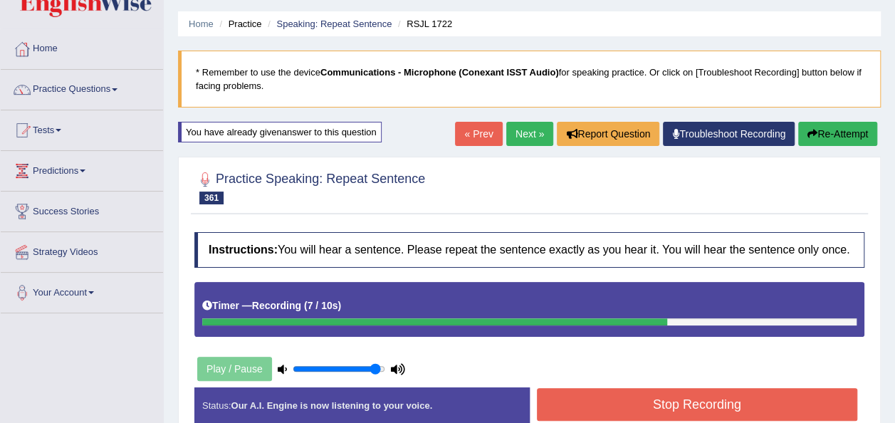
click at [671, 396] on button "Stop Recording" at bounding box center [697, 404] width 321 height 33
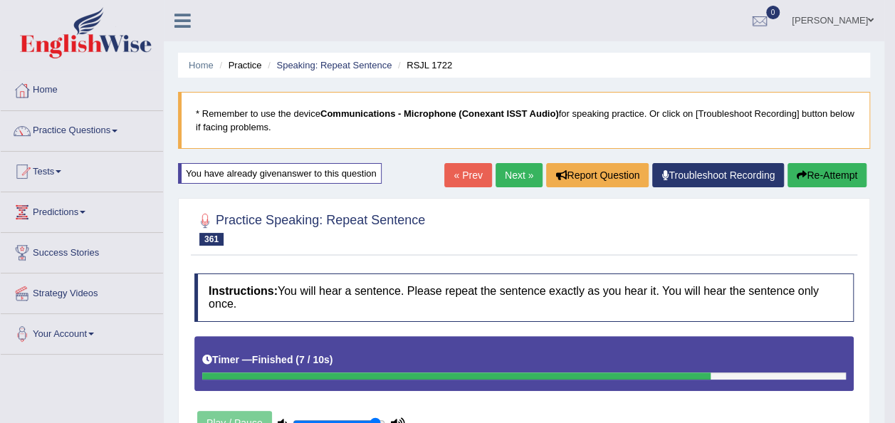
click at [517, 174] on link "Next »" at bounding box center [518, 175] width 47 height 24
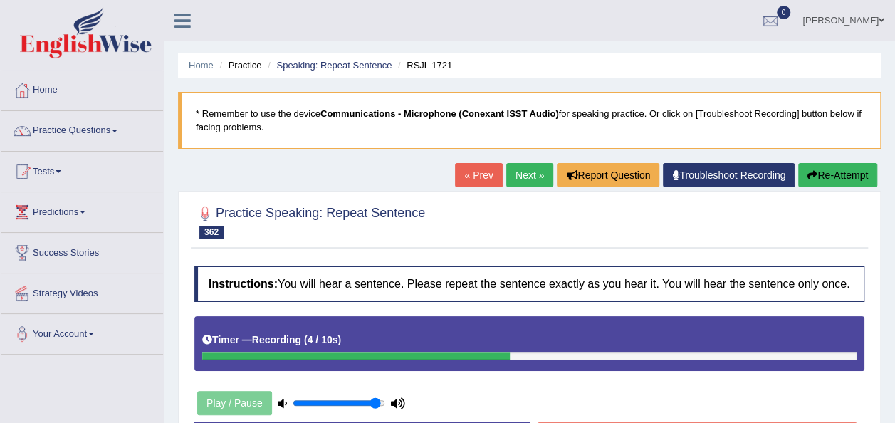
click at [844, 178] on button "Re-Attempt" at bounding box center [837, 175] width 79 height 24
click at [836, 173] on button "Re-Attempt" at bounding box center [837, 175] width 79 height 24
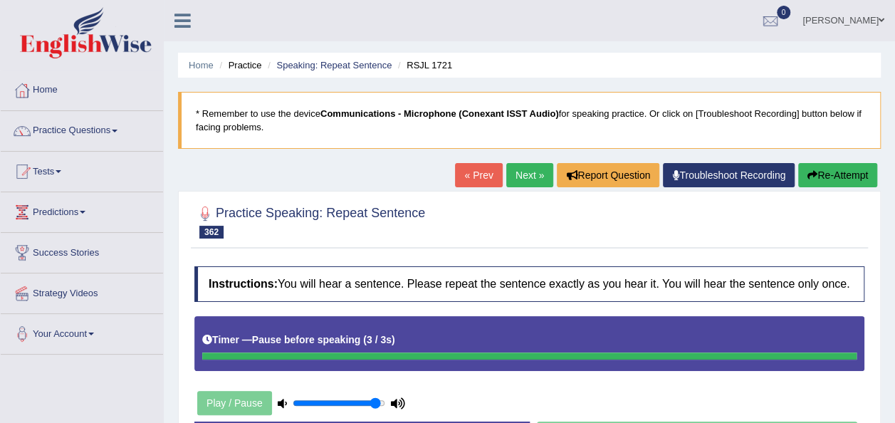
click at [837, 174] on button "Re-Attempt" at bounding box center [837, 175] width 79 height 24
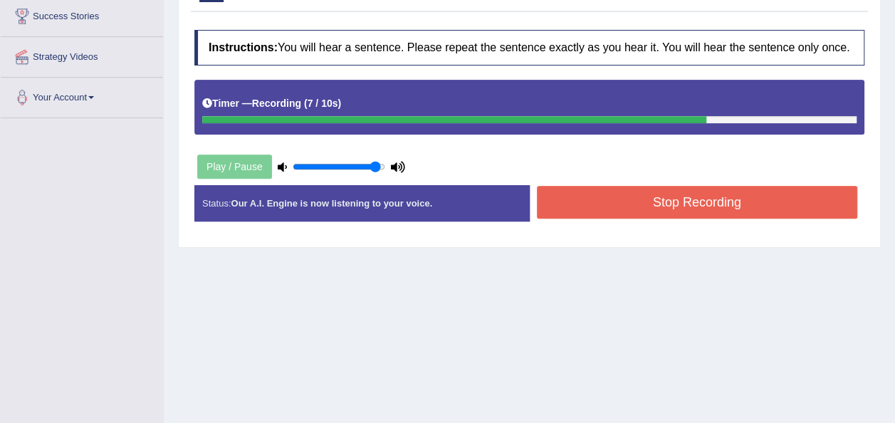
scroll to position [280, 0]
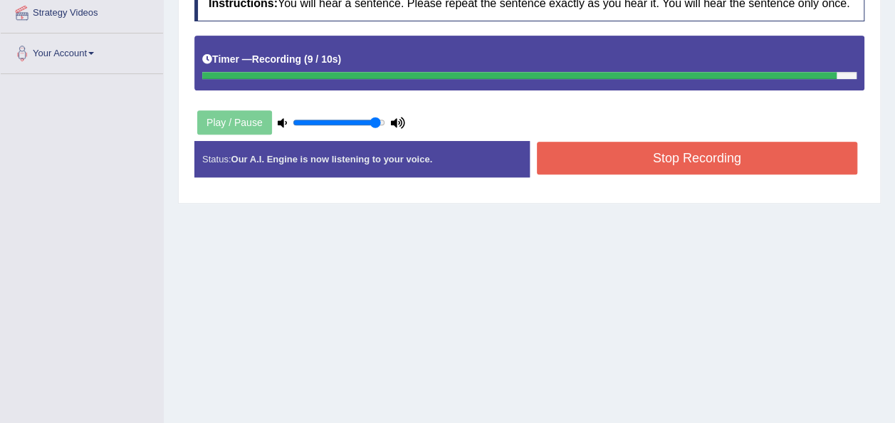
click at [702, 164] on button "Stop Recording" at bounding box center [697, 158] width 321 height 33
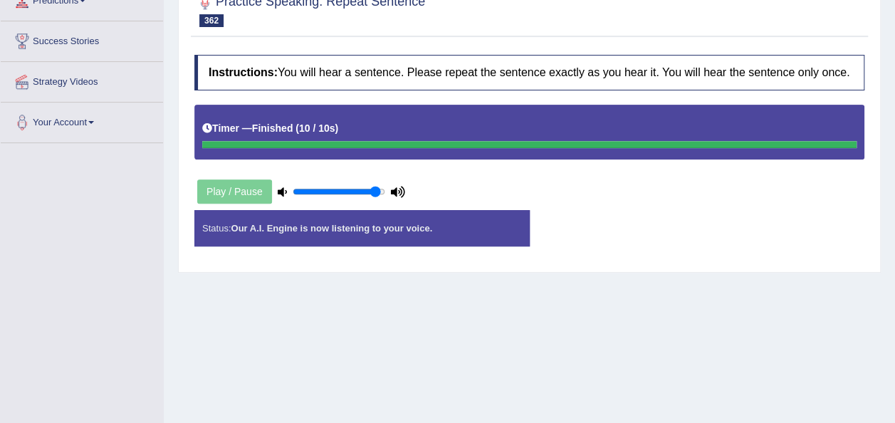
scroll to position [204, 0]
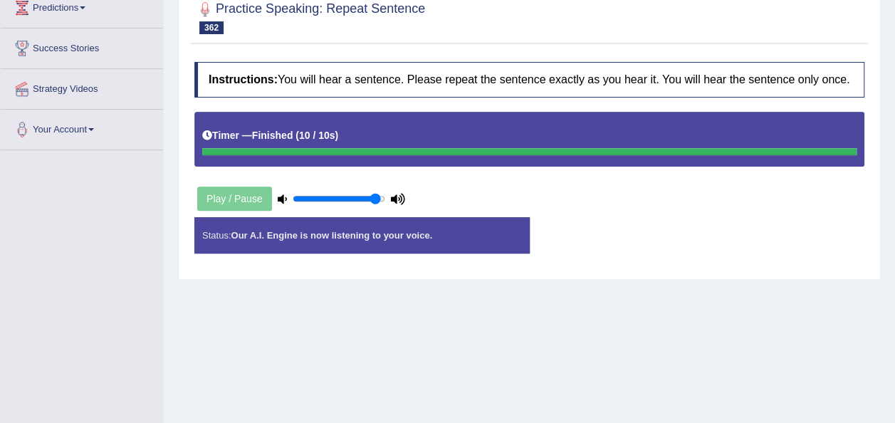
click at [895, 219] on html "Toggle navigation Home Practice Questions Speaking Practice Read Aloud Repeat S…" at bounding box center [447, 7] width 895 height 423
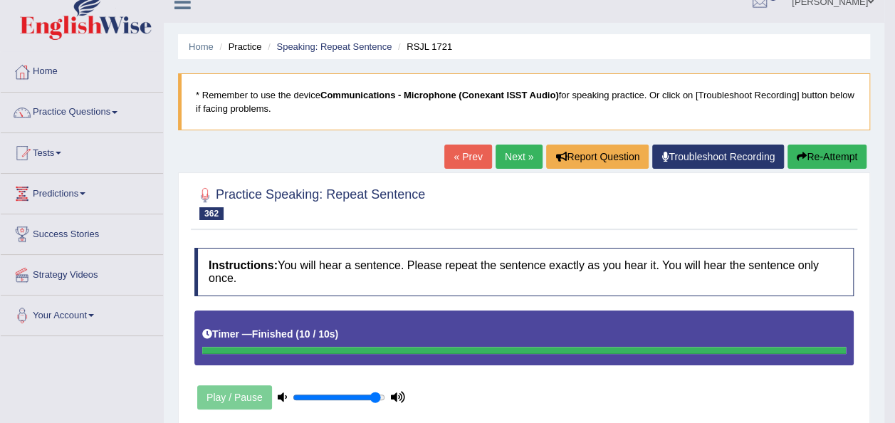
scroll to position [22, 0]
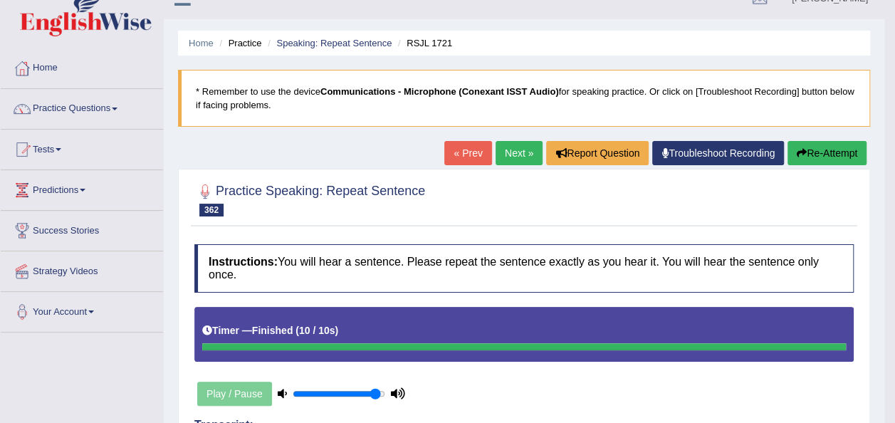
click at [838, 152] on button "Re-Attempt" at bounding box center [826, 153] width 79 height 24
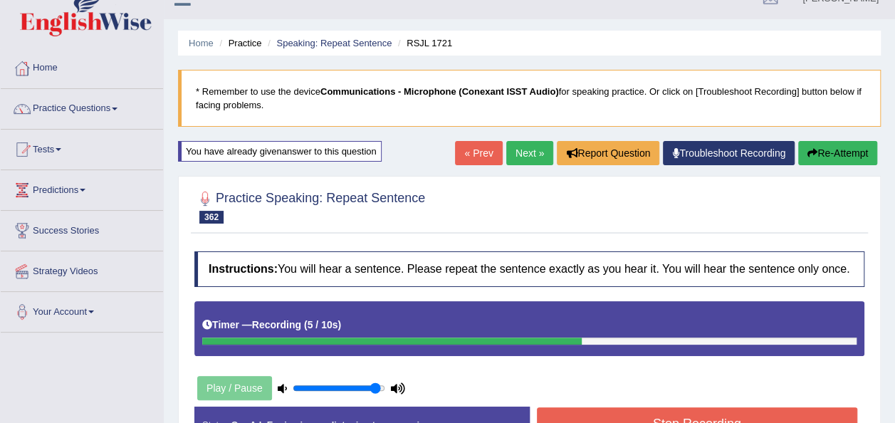
click at [659, 417] on button "Stop Recording" at bounding box center [697, 423] width 321 height 33
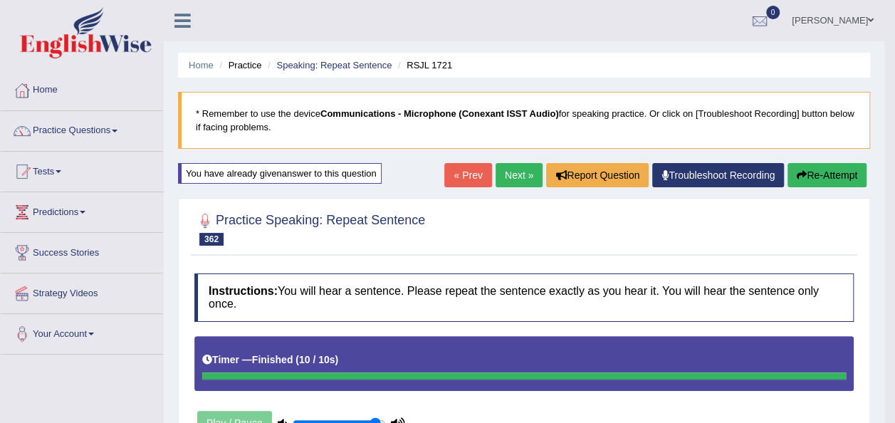
click at [794, 172] on button "Re-Attempt" at bounding box center [826, 175] width 79 height 24
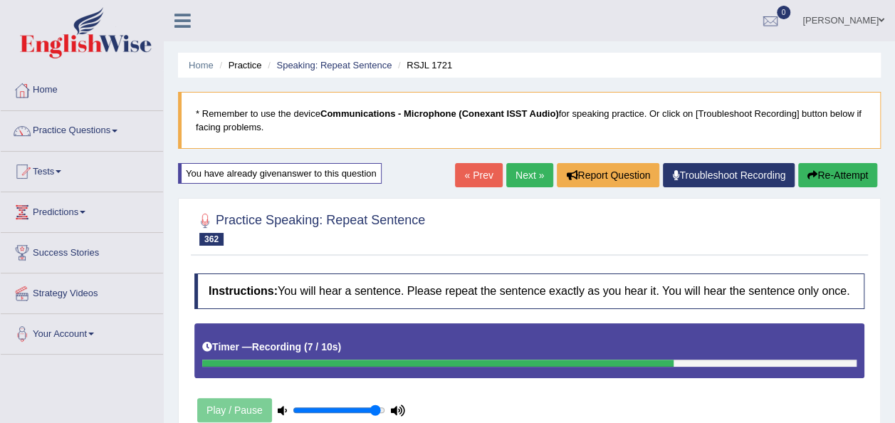
scroll to position [325, 0]
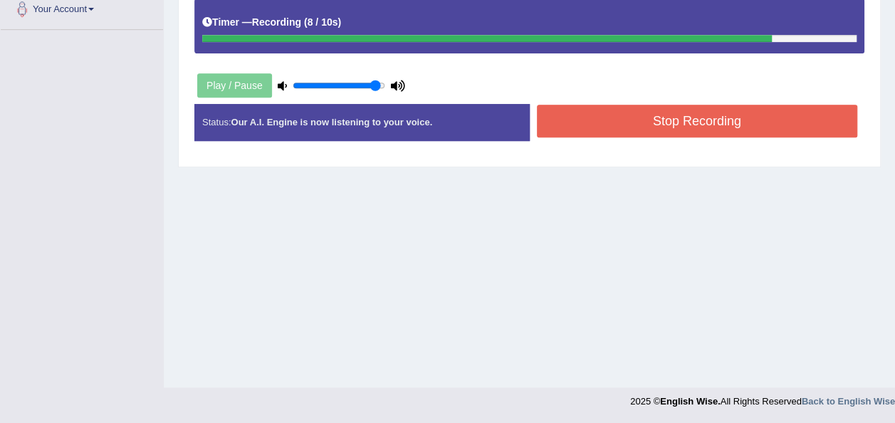
click at [649, 110] on button "Stop Recording" at bounding box center [697, 121] width 321 height 33
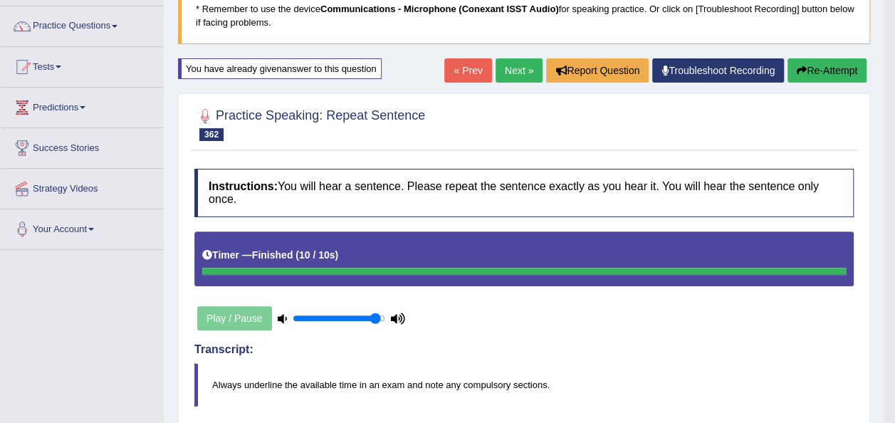
scroll to position [107, 0]
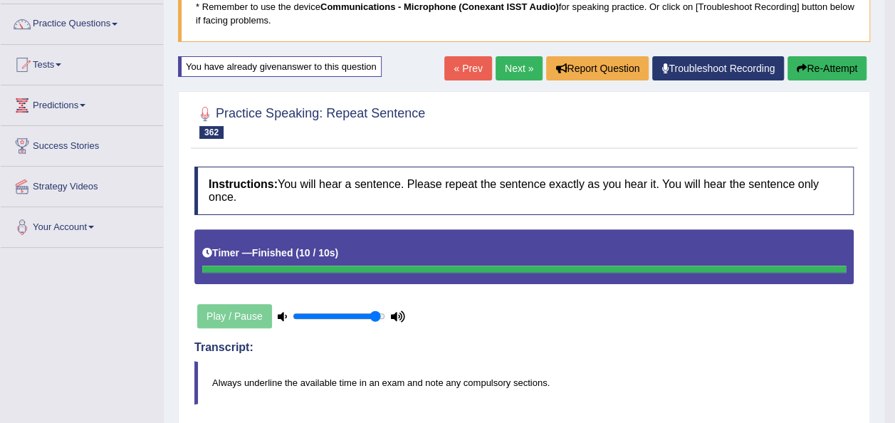
click at [819, 63] on button "Re-Attempt" at bounding box center [826, 68] width 79 height 24
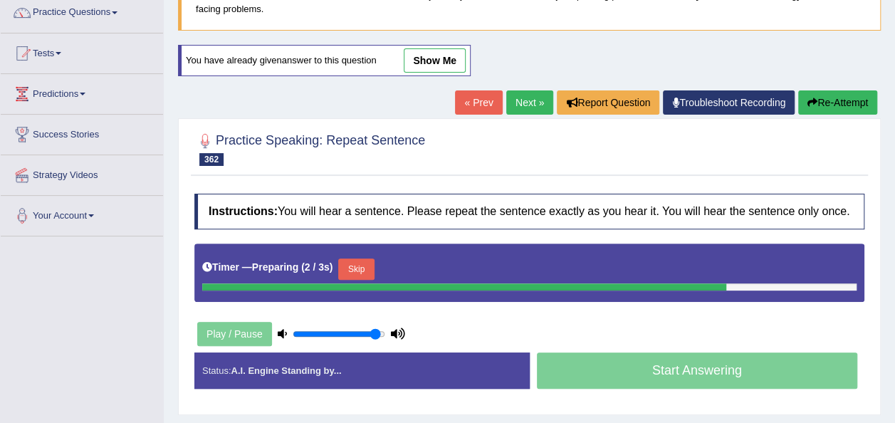
click at [338, 262] on button "Skip" at bounding box center [356, 268] width 36 height 21
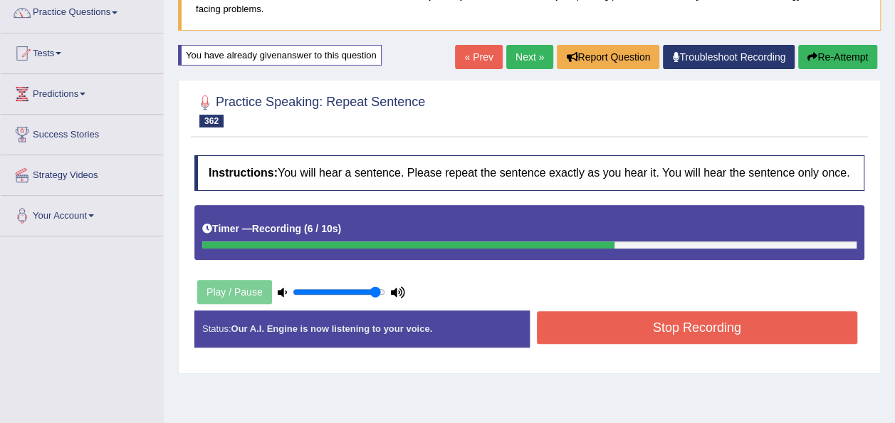
click at [574, 330] on button "Stop Recording" at bounding box center [697, 327] width 321 height 33
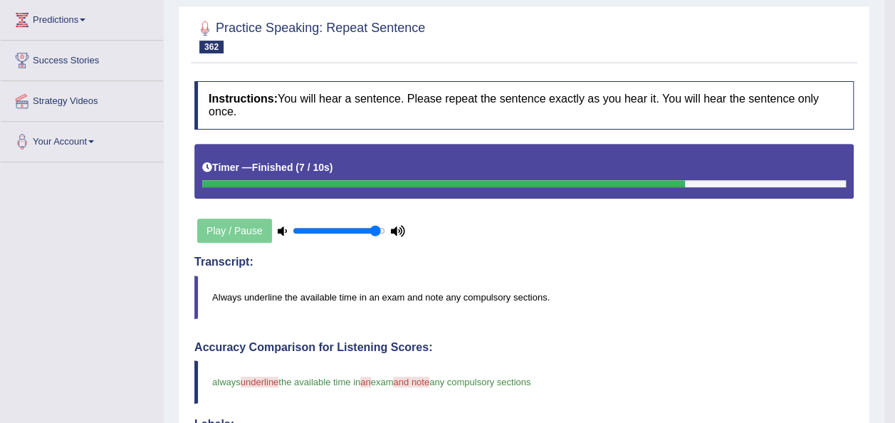
scroll to position [147, 0]
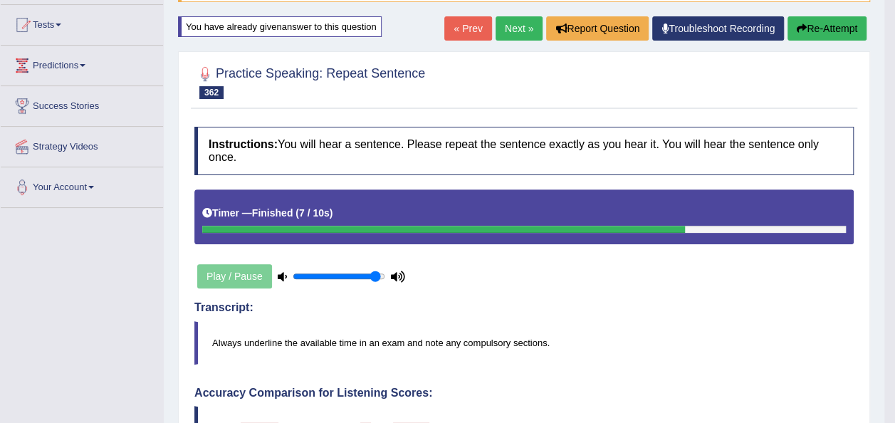
click at [513, 26] on link "Next »" at bounding box center [518, 28] width 47 height 24
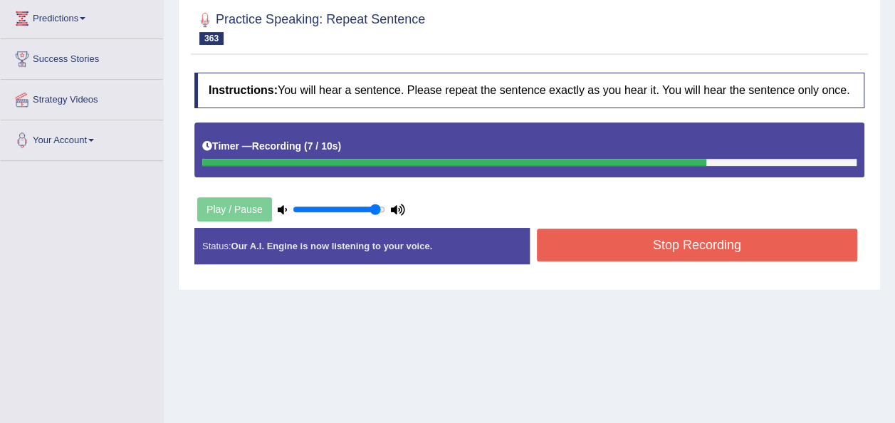
scroll to position [205, 0]
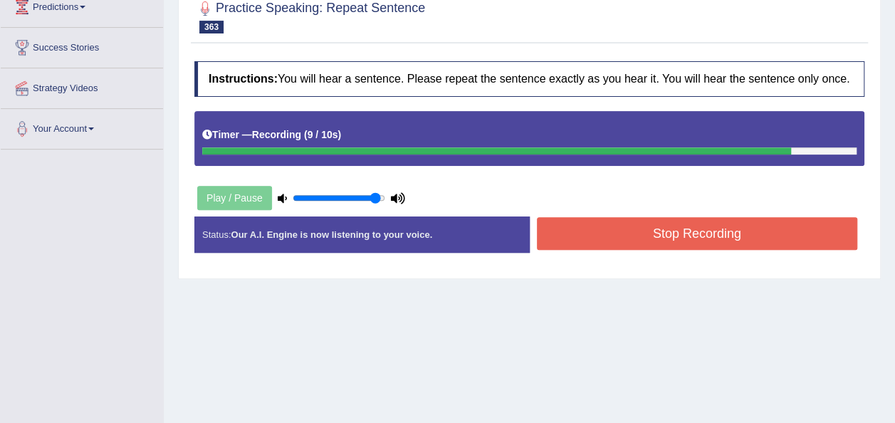
click at [578, 242] on button "Stop Recording" at bounding box center [697, 233] width 321 height 33
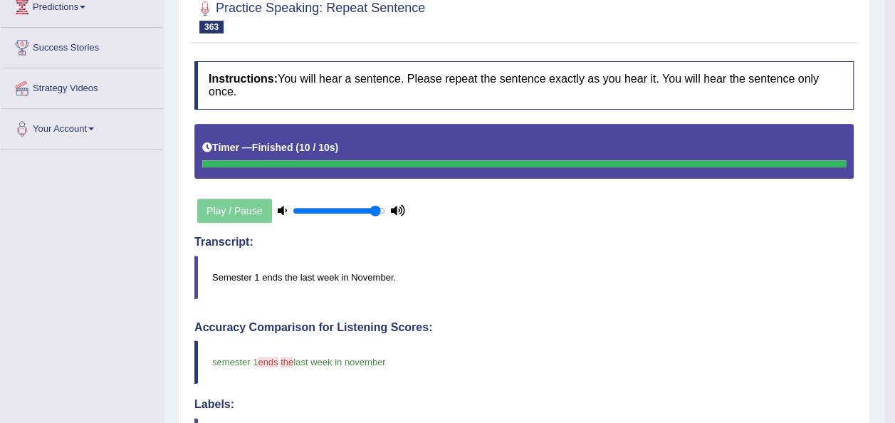
scroll to position [0, 0]
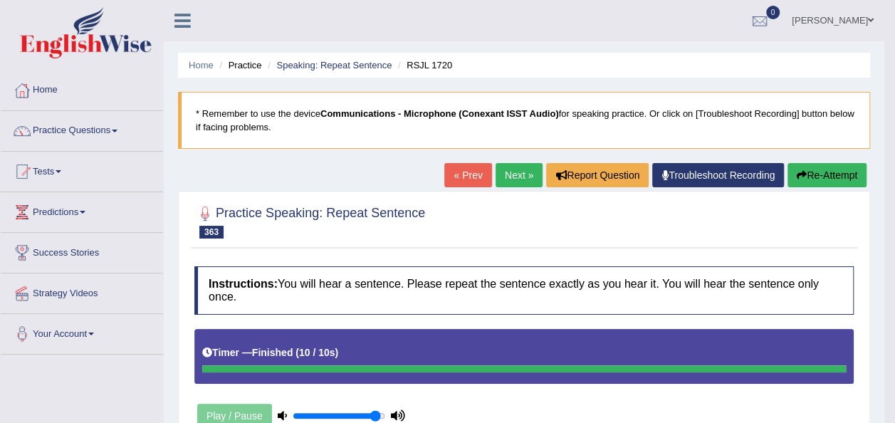
click at [811, 168] on button "Re-Attempt" at bounding box center [826, 175] width 79 height 24
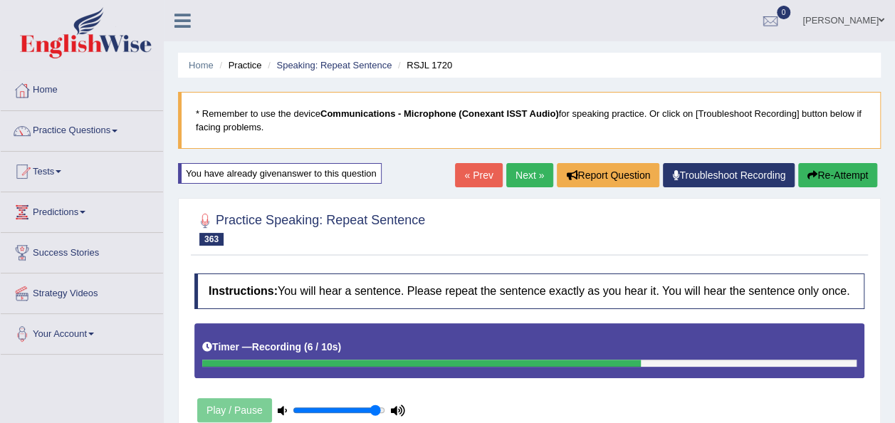
scroll to position [179, 0]
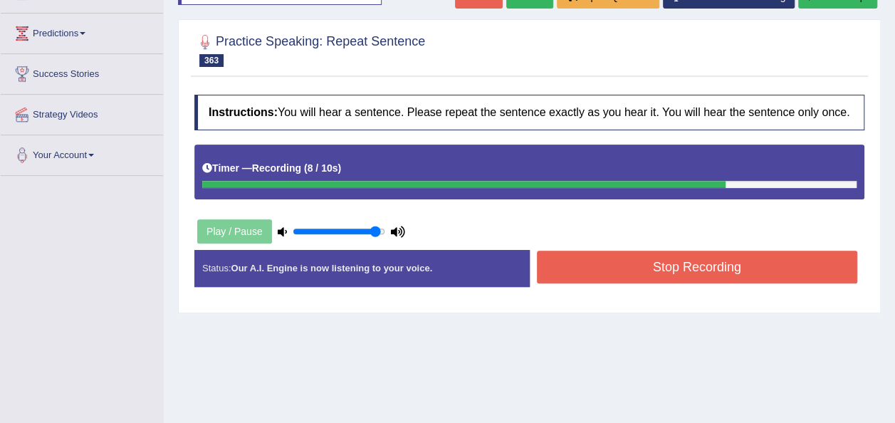
click at [683, 261] on button "Stop Recording" at bounding box center [697, 267] width 321 height 33
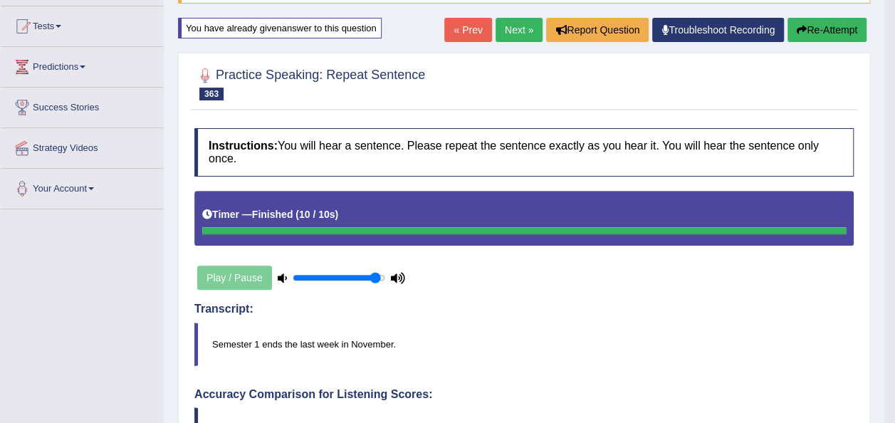
scroll to position [122, 0]
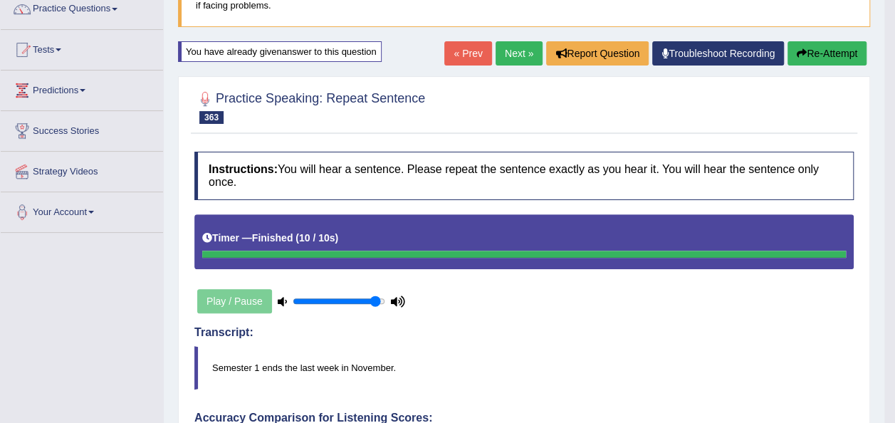
click at [530, 52] on link "Next »" at bounding box center [518, 53] width 47 height 24
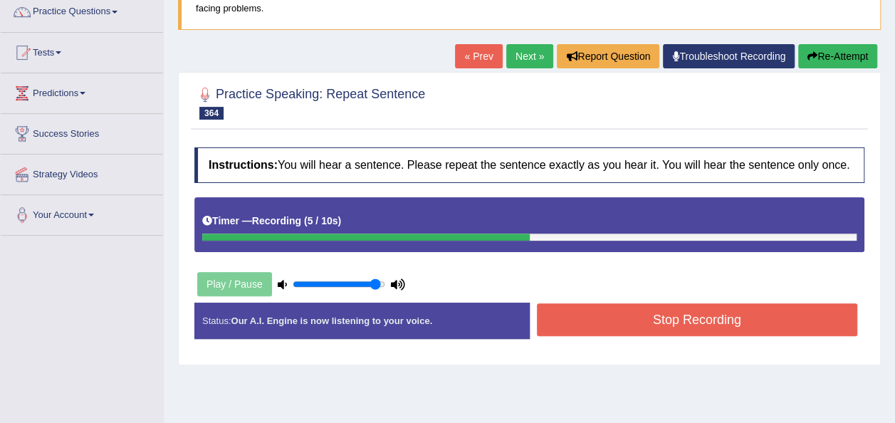
scroll to position [124, 0]
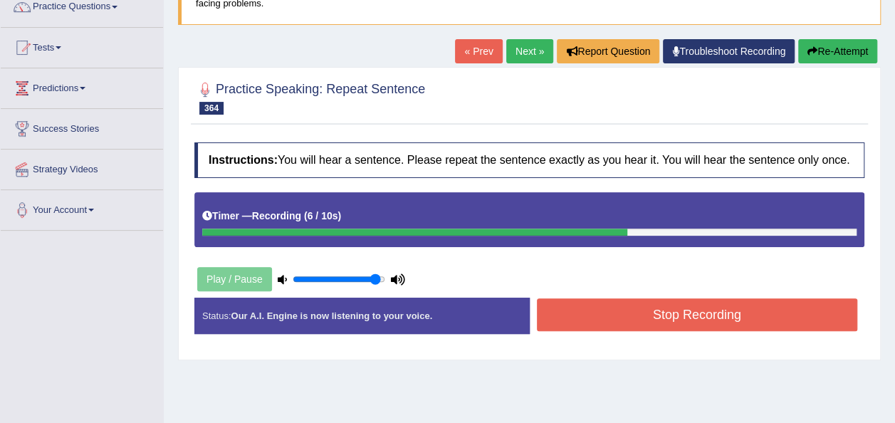
click at [640, 309] on button "Stop Recording" at bounding box center [697, 314] width 321 height 33
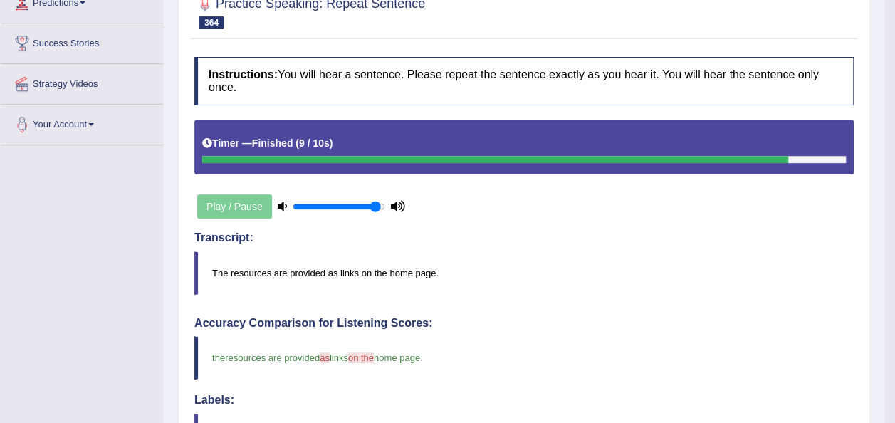
scroll to position [0, 0]
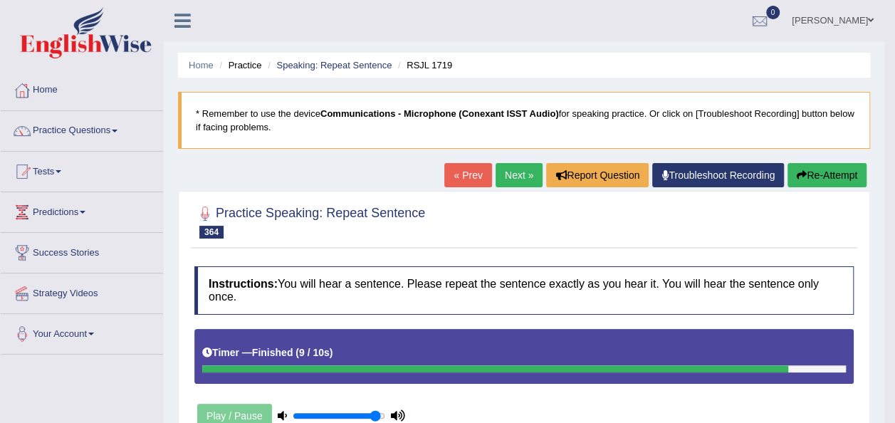
click at [832, 171] on button "Re-Attempt" at bounding box center [826, 175] width 79 height 24
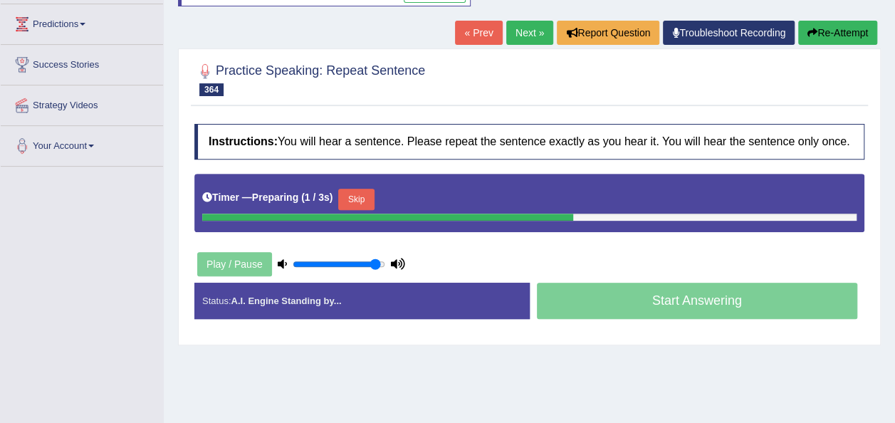
scroll to position [295, 0]
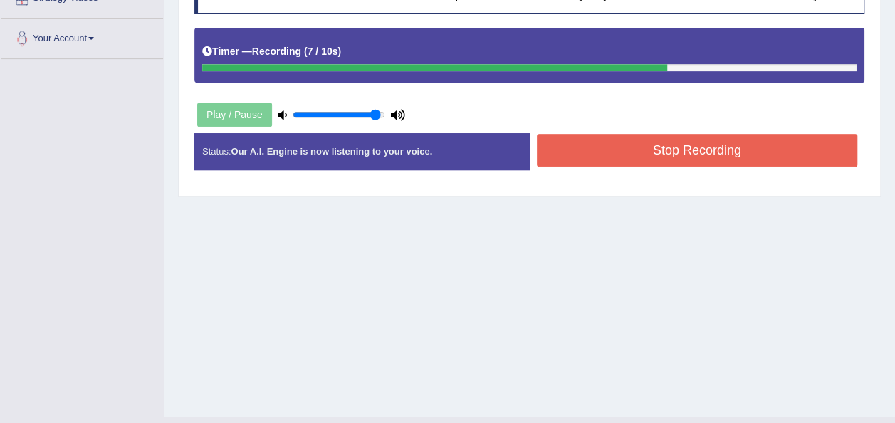
click at [567, 158] on button "Stop Recording" at bounding box center [697, 150] width 321 height 33
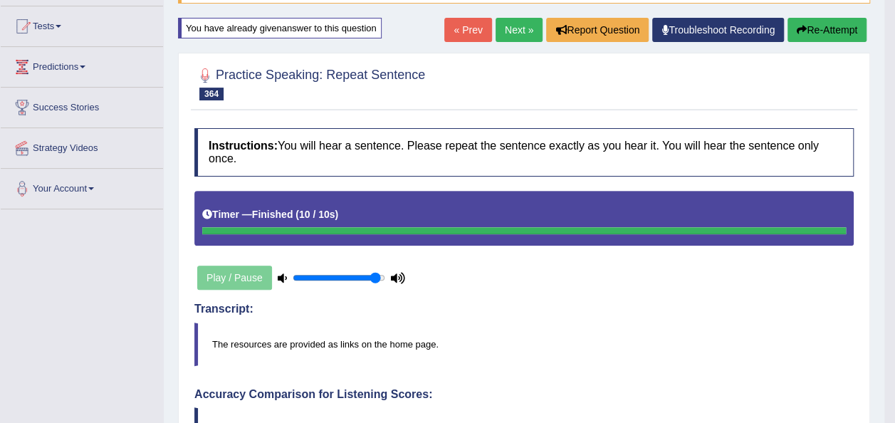
scroll to position [46, 0]
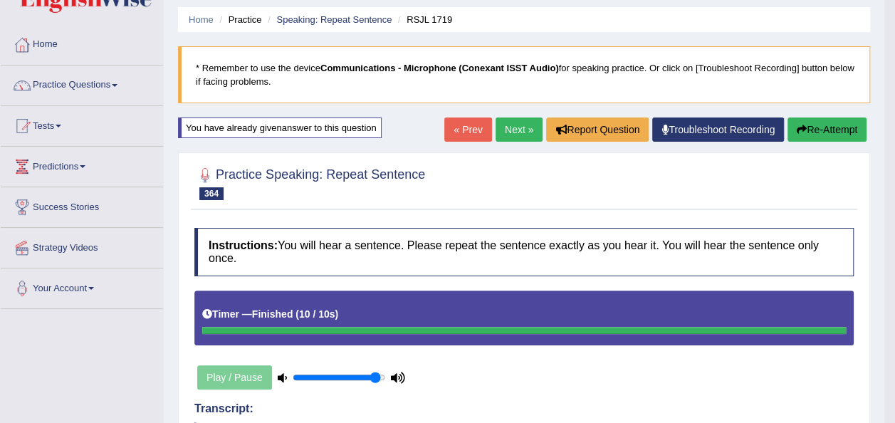
click at [817, 127] on button "Re-Attempt" at bounding box center [826, 129] width 79 height 24
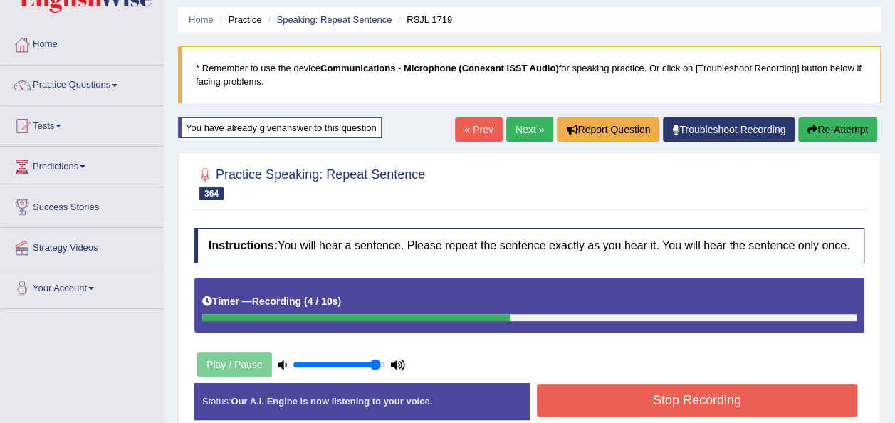
click at [598, 407] on button "Stop Recording" at bounding box center [697, 400] width 321 height 33
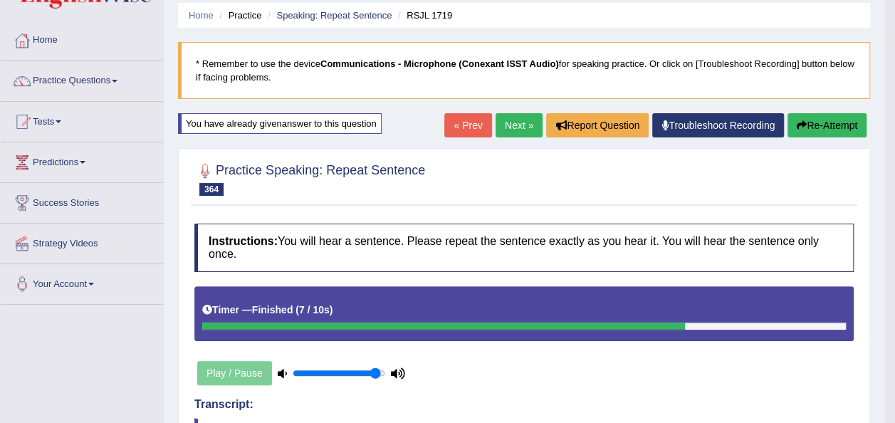
scroll to position [46, 0]
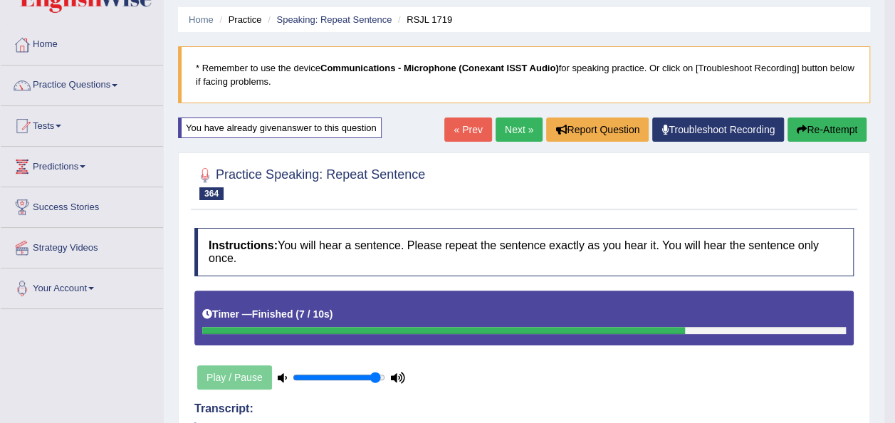
click at [510, 136] on link "Next »" at bounding box center [518, 129] width 47 height 24
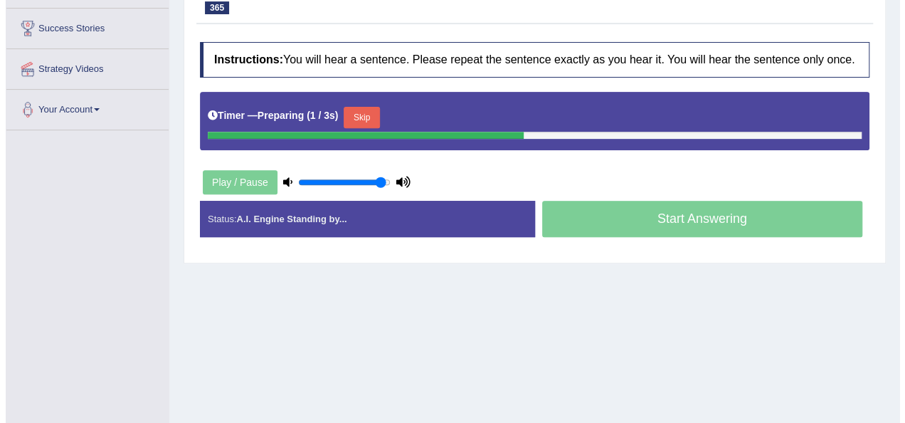
scroll to position [256, 0]
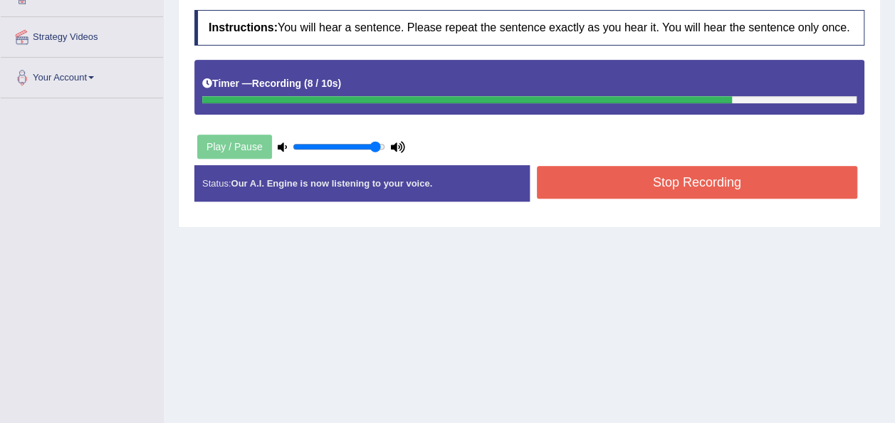
click at [559, 195] on button "Stop Recording" at bounding box center [697, 182] width 321 height 33
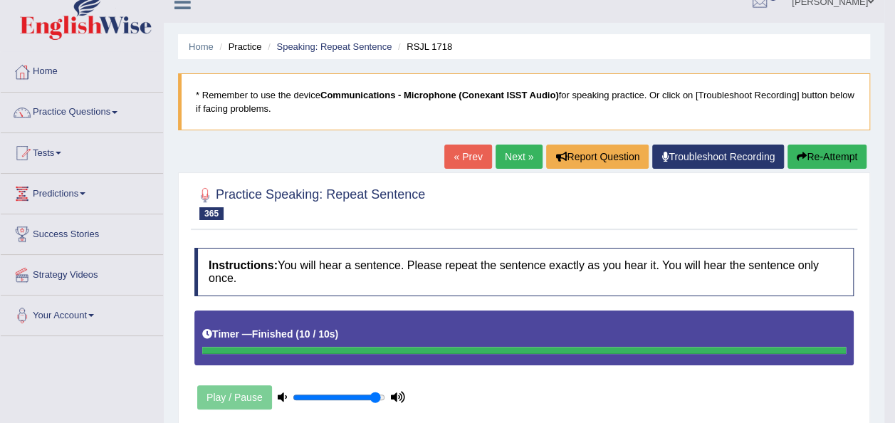
scroll to position [10, 0]
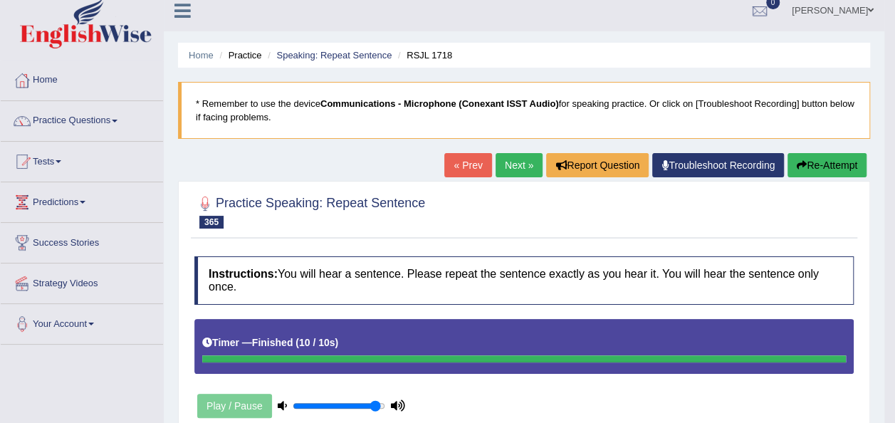
click at [828, 166] on button "Re-Attempt" at bounding box center [826, 165] width 79 height 24
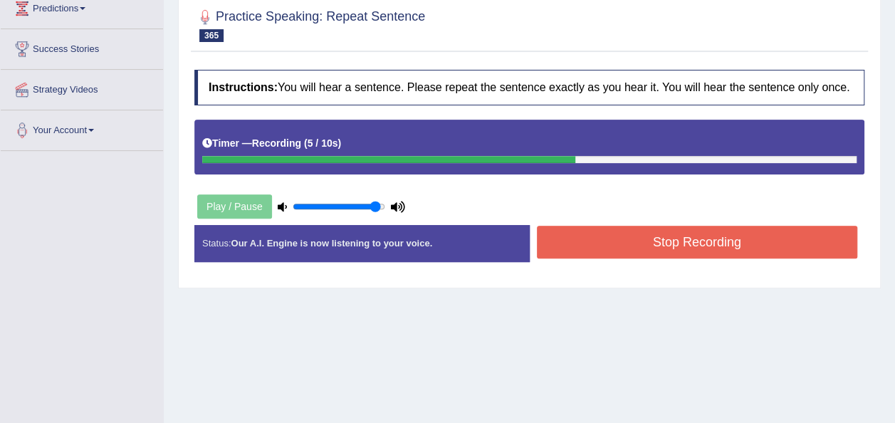
scroll to position [206, 0]
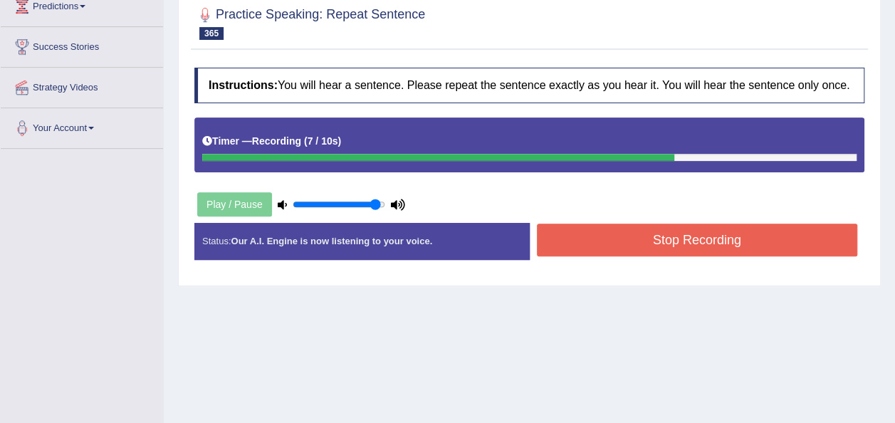
click at [720, 234] on button "Stop Recording" at bounding box center [697, 240] width 321 height 33
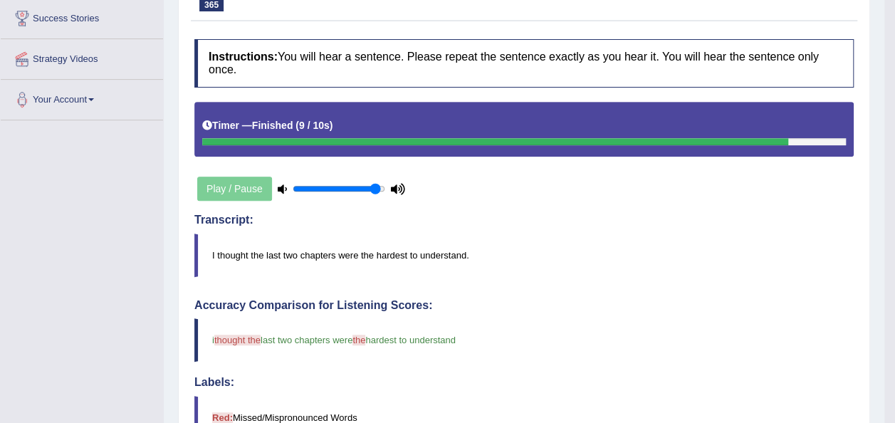
scroll to position [0, 0]
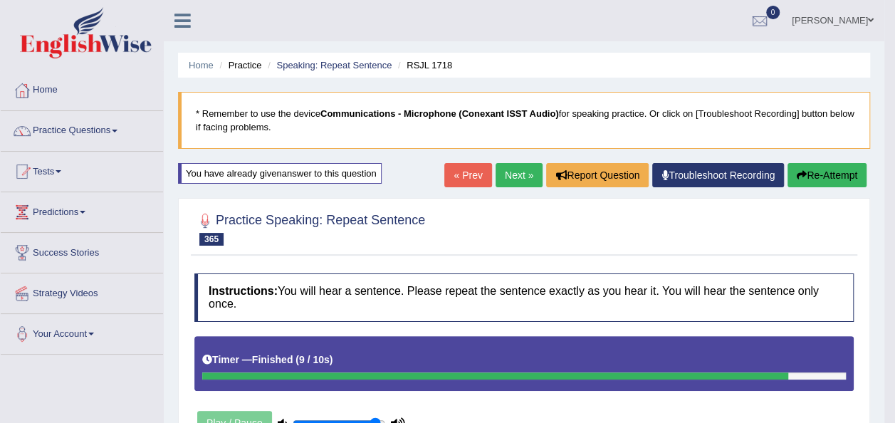
click at [826, 175] on button "Re-Attempt" at bounding box center [826, 175] width 79 height 24
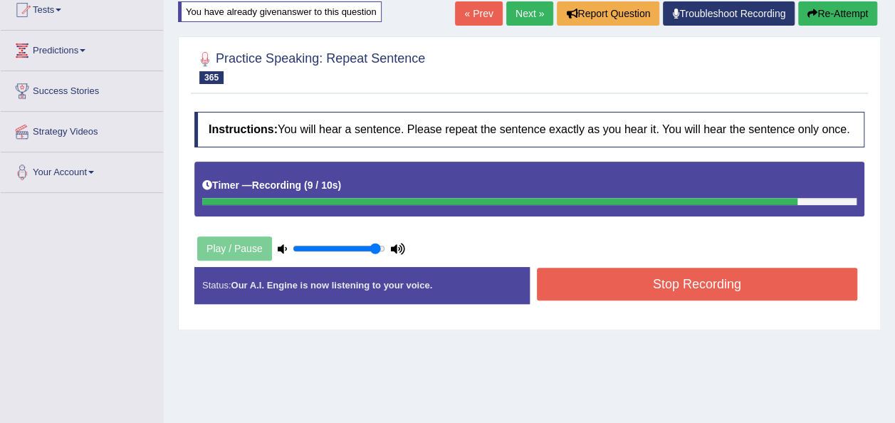
scroll to position [167, 0]
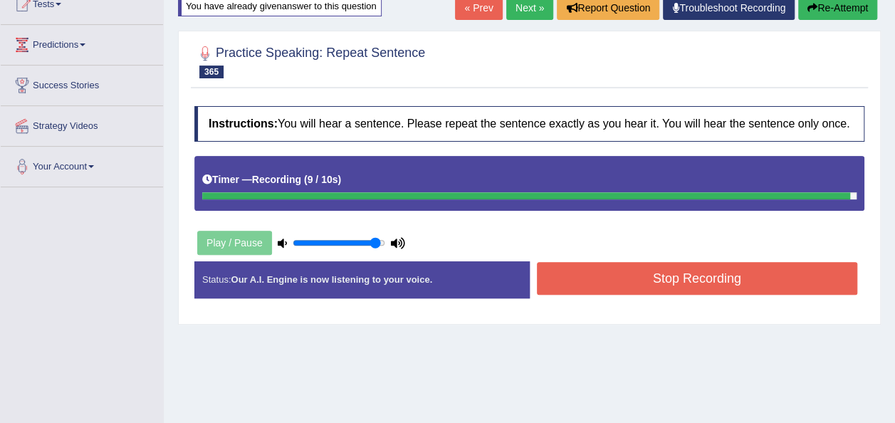
click at [661, 278] on button "Stop Recording" at bounding box center [697, 278] width 321 height 33
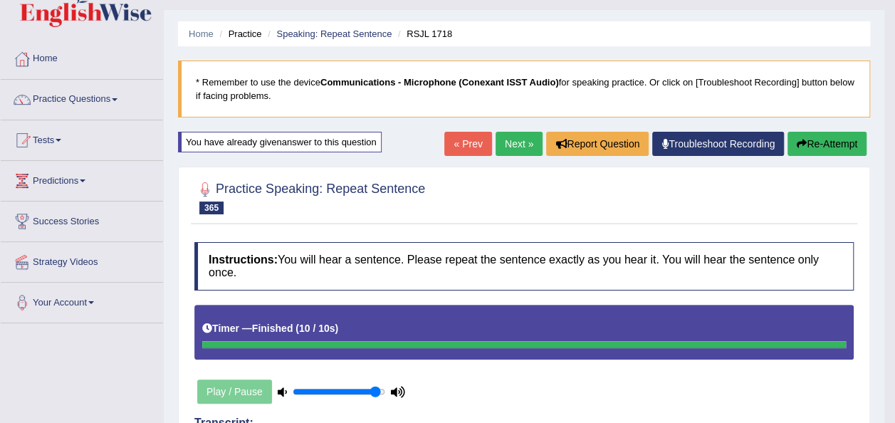
scroll to position [0, 0]
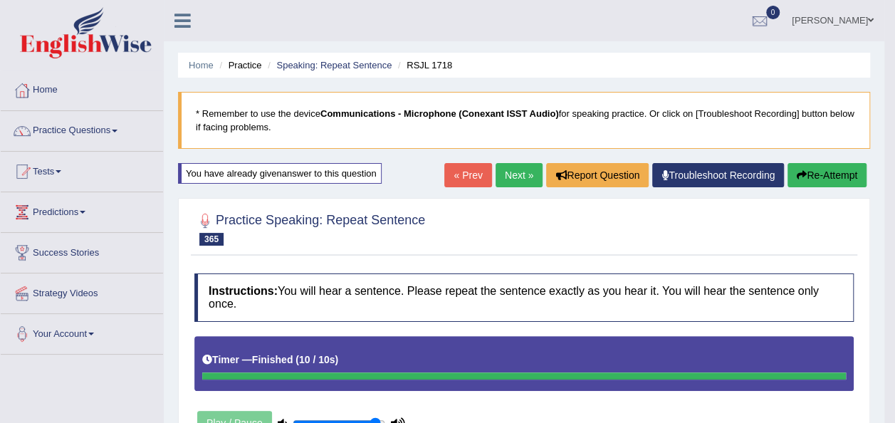
click at [525, 172] on link "Next »" at bounding box center [518, 175] width 47 height 24
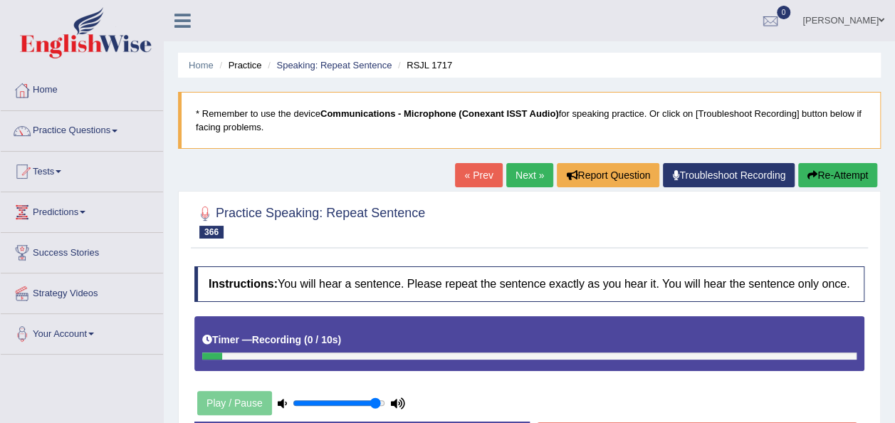
click at [849, 171] on button "Re-Attempt" at bounding box center [837, 175] width 79 height 24
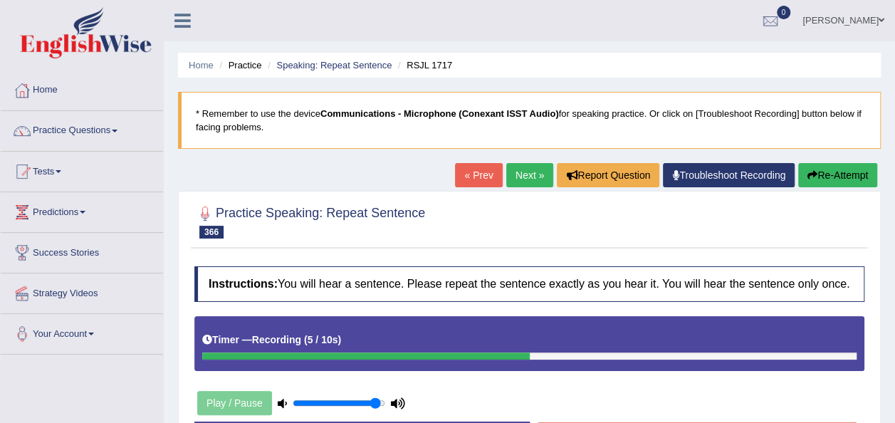
click at [818, 177] on button "Re-Attempt" at bounding box center [837, 175] width 79 height 24
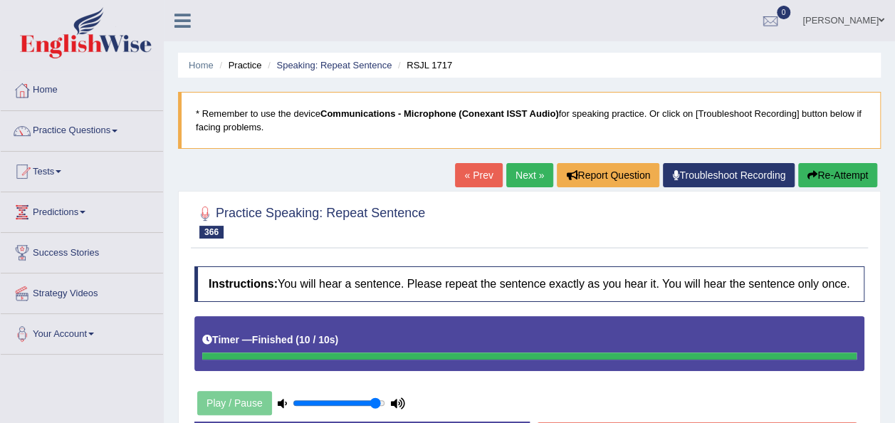
click at [826, 168] on button "Re-Attempt" at bounding box center [837, 175] width 79 height 24
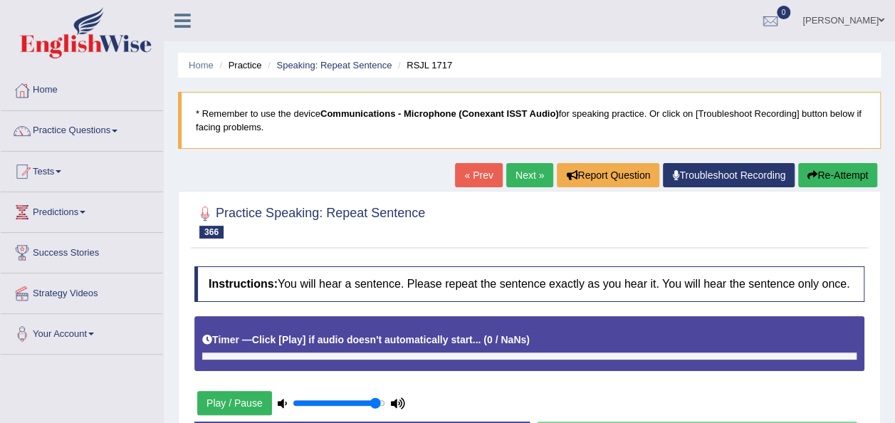
click at [208, 406] on button "Play / Pause" at bounding box center [234, 403] width 75 height 24
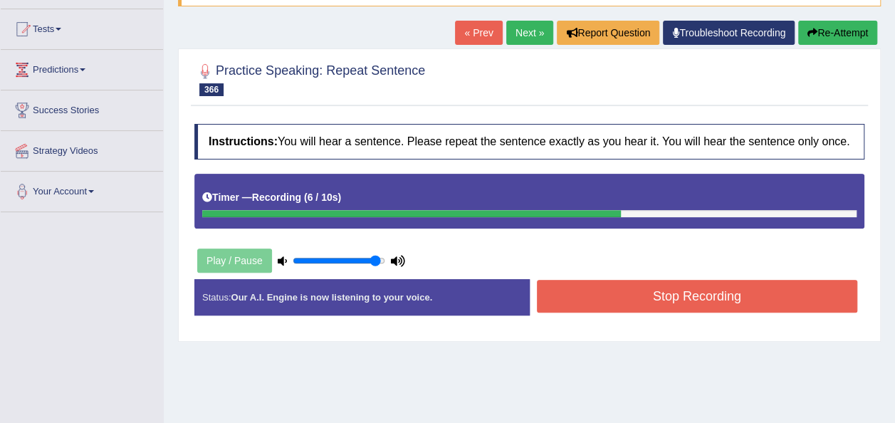
scroll to position [165, 0]
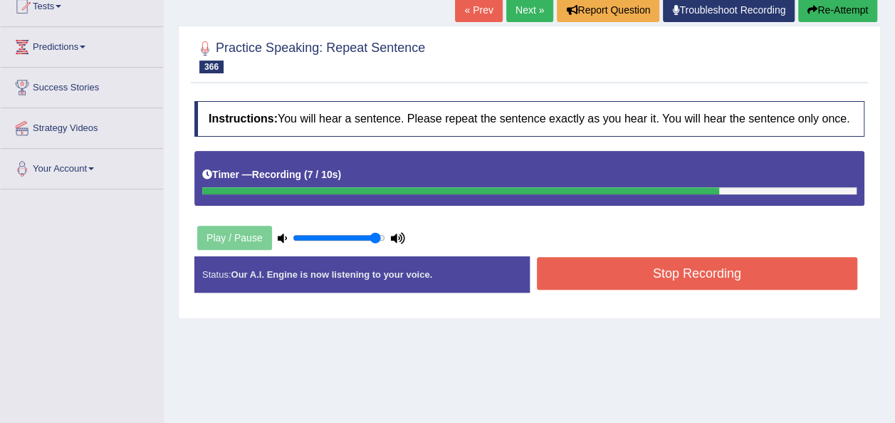
click at [706, 272] on button "Stop Recording" at bounding box center [697, 273] width 321 height 33
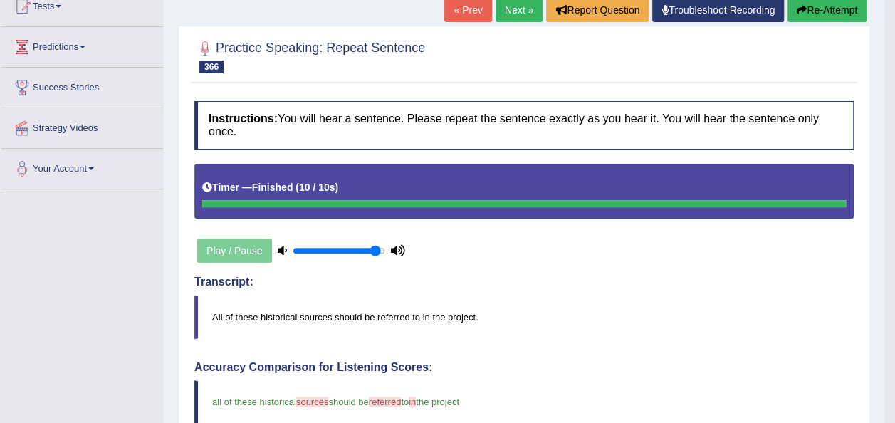
click at [811, 8] on button "Re-Attempt" at bounding box center [826, 10] width 79 height 24
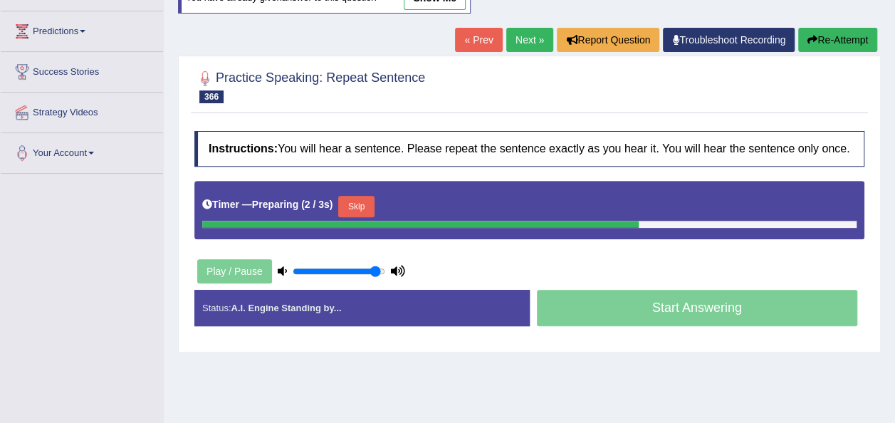
scroll to position [165, 0]
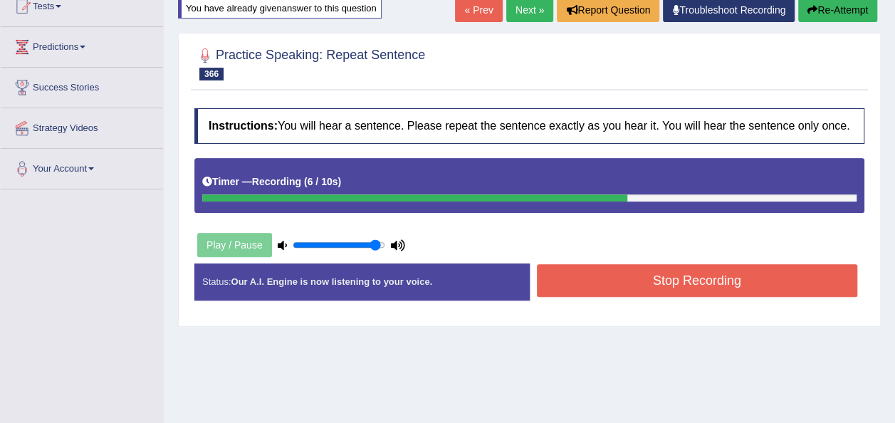
click at [659, 277] on button "Stop Recording" at bounding box center [697, 280] width 321 height 33
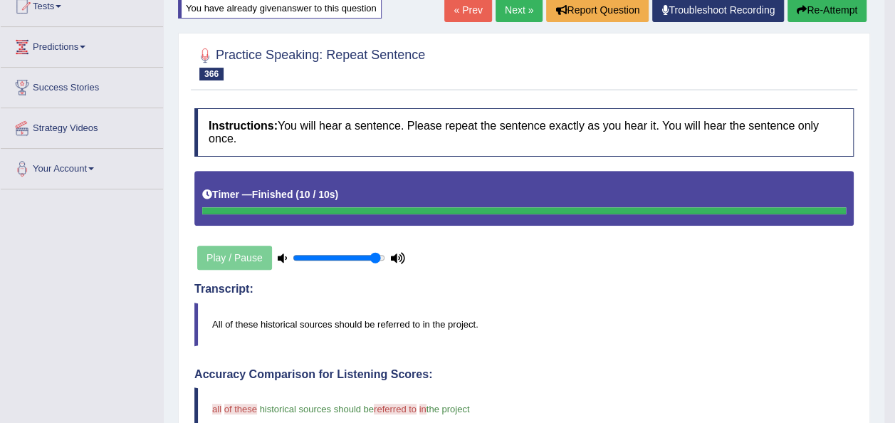
click at [793, 3] on button "Re-Attempt" at bounding box center [826, 10] width 79 height 24
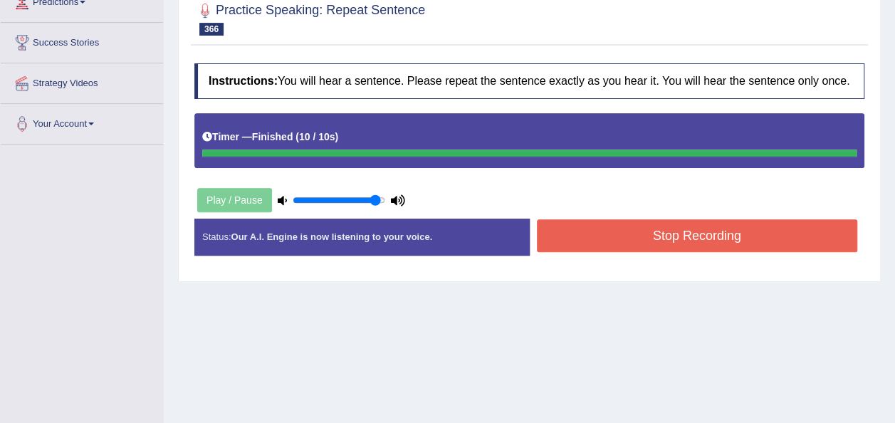
scroll to position [280, 0]
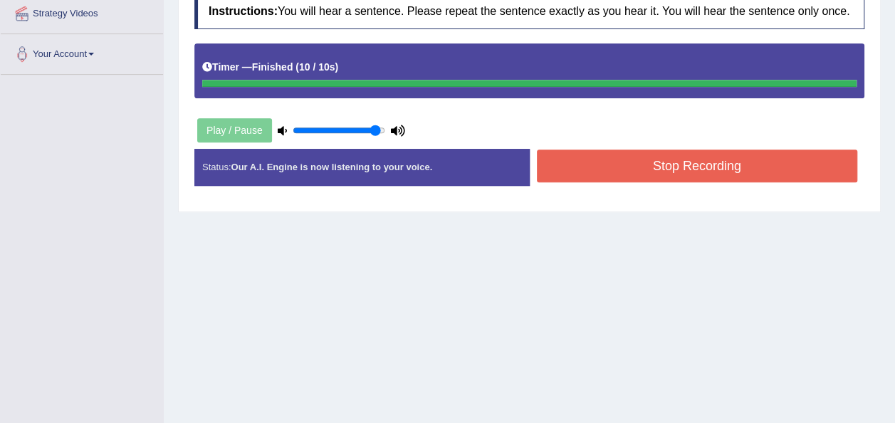
click at [637, 165] on button "Stop Recording" at bounding box center [697, 165] width 321 height 33
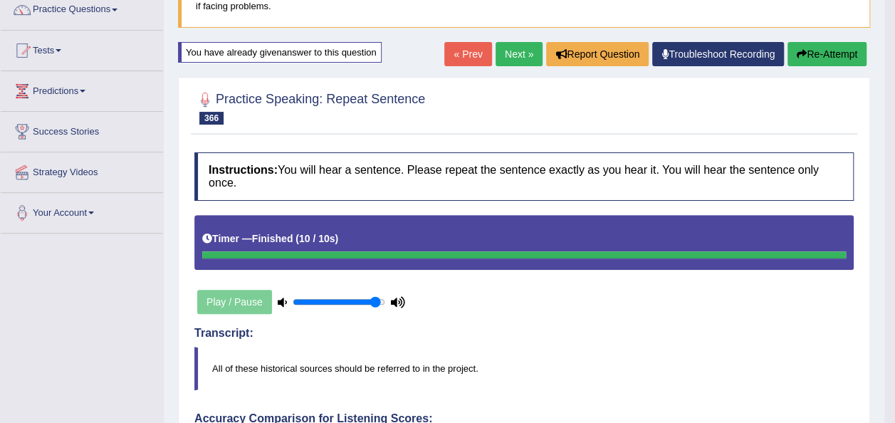
scroll to position [109, 0]
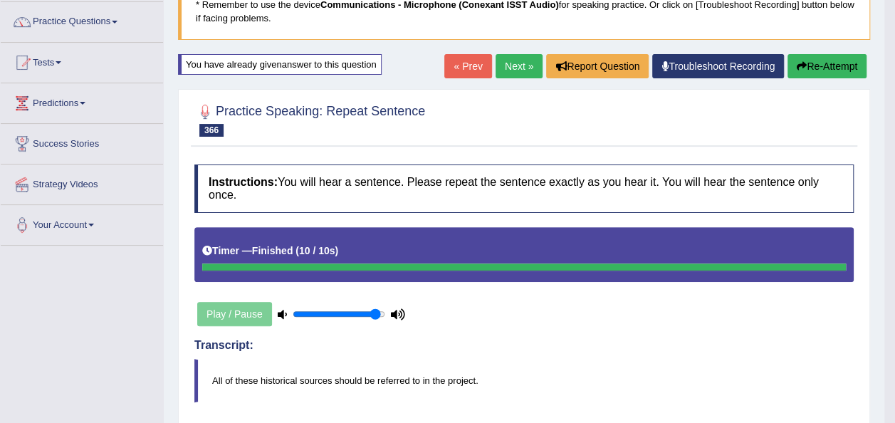
click at [514, 67] on link "Next »" at bounding box center [518, 66] width 47 height 24
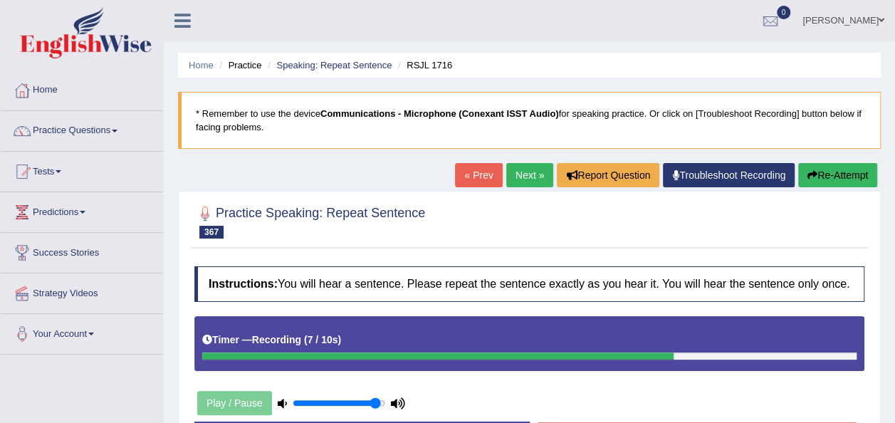
scroll to position [195, 0]
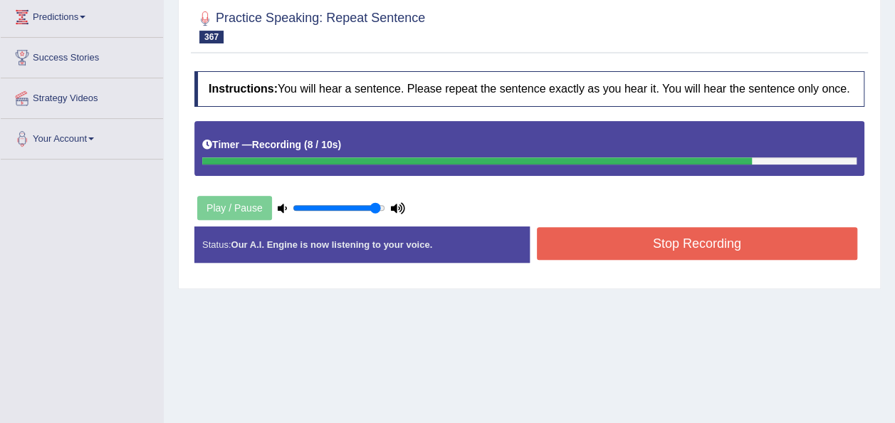
click at [680, 241] on button "Stop Recording" at bounding box center [697, 243] width 321 height 33
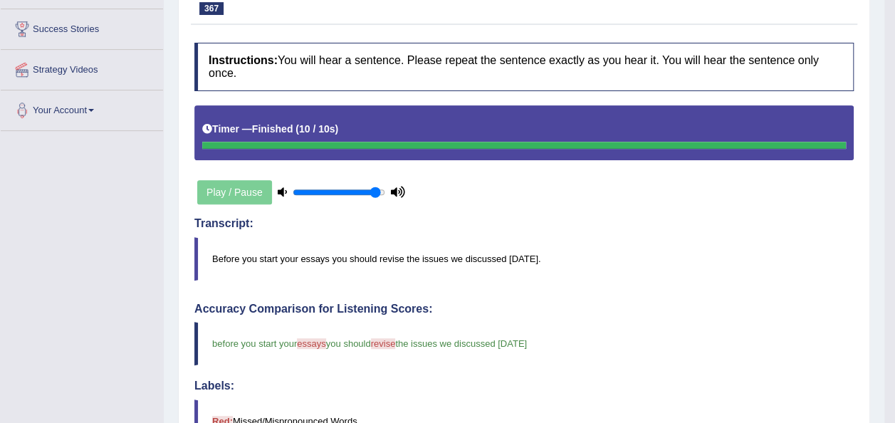
scroll to position [0, 0]
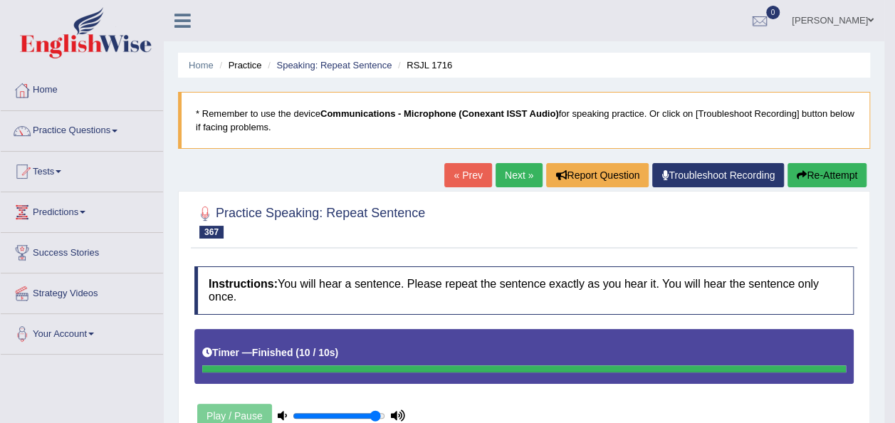
click at [821, 170] on button "Re-Attempt" at bounding box center [826, 175] width 79 height 24
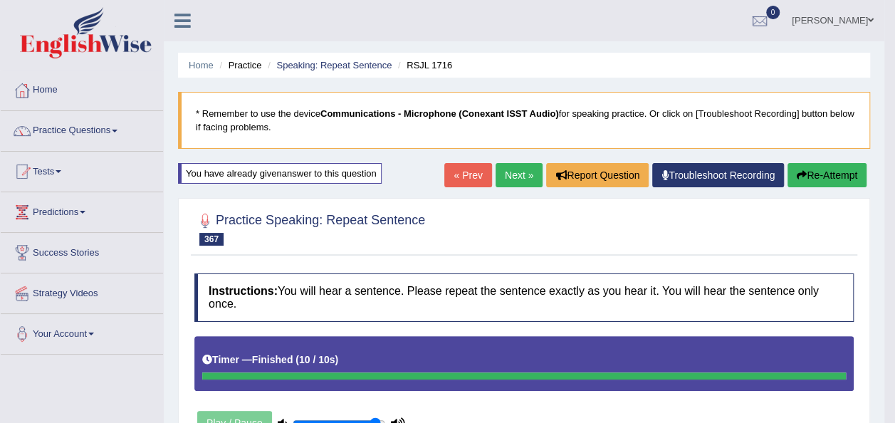
click at [505, 174] on link "Next »" at bounding box center [518, 175] width 47 height 24
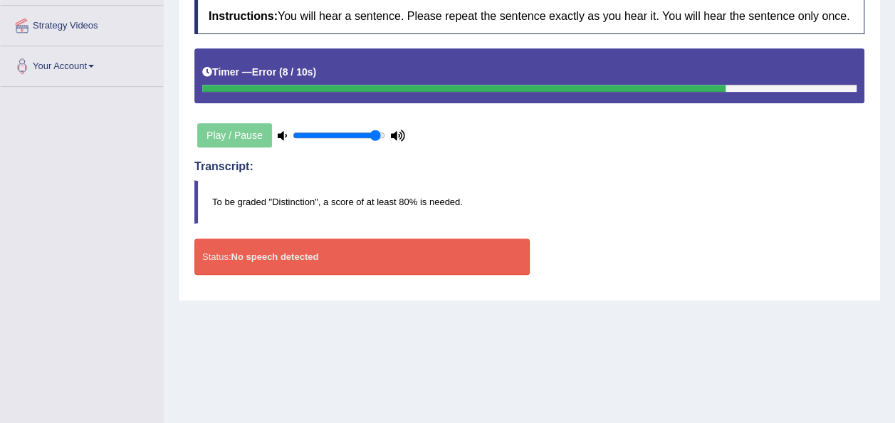
scroll to position [279, 0]
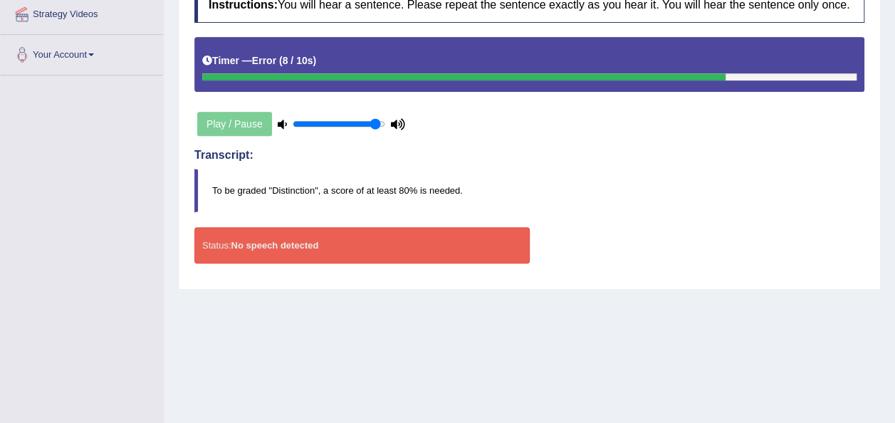
click at [401, 252] on div "Status: No speech detected" at bounding box center [361, 245] width 335 height 36
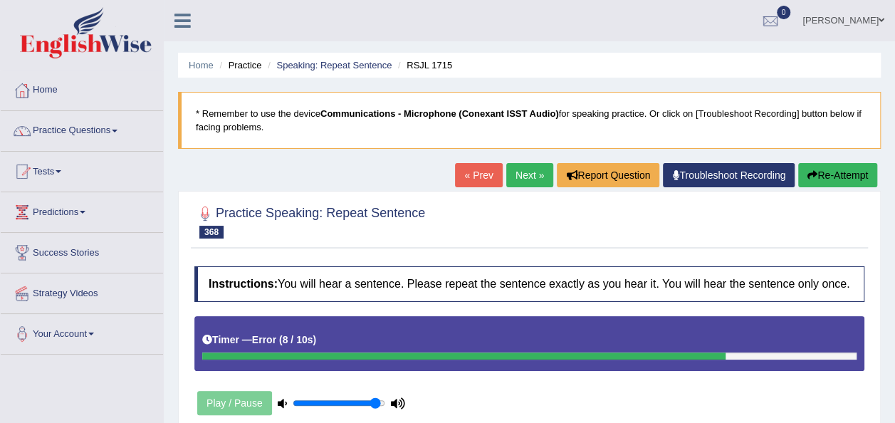
click at [820, 174] on button "Re-Attempt" at bounding box center [837, 175] width 79 height 24
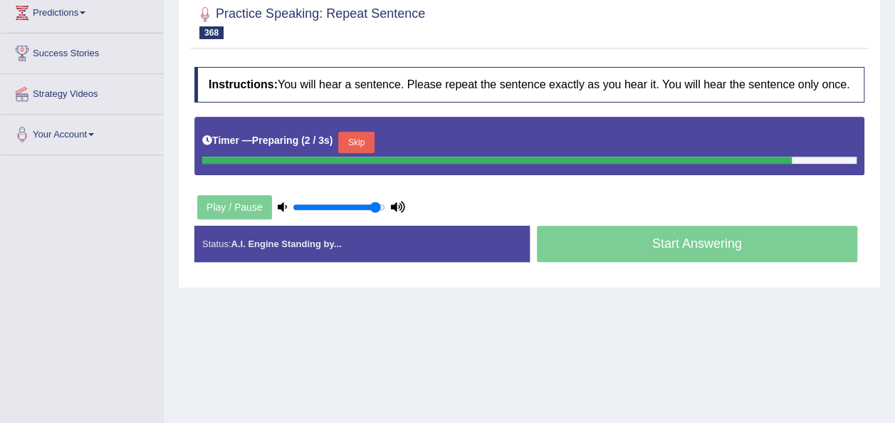
scroll to position [200, 0]
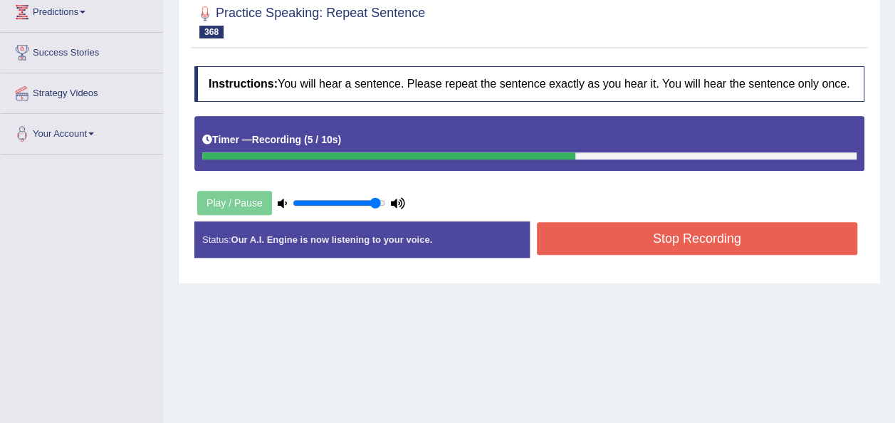
click at [566, 253] on div "Stop Recording" at bounding box center [697, 240] width 335 height 36
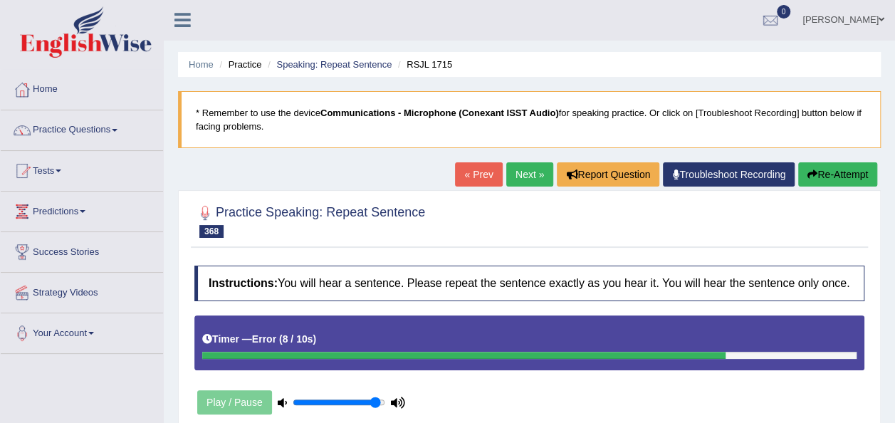
scroll to position [0, 0]
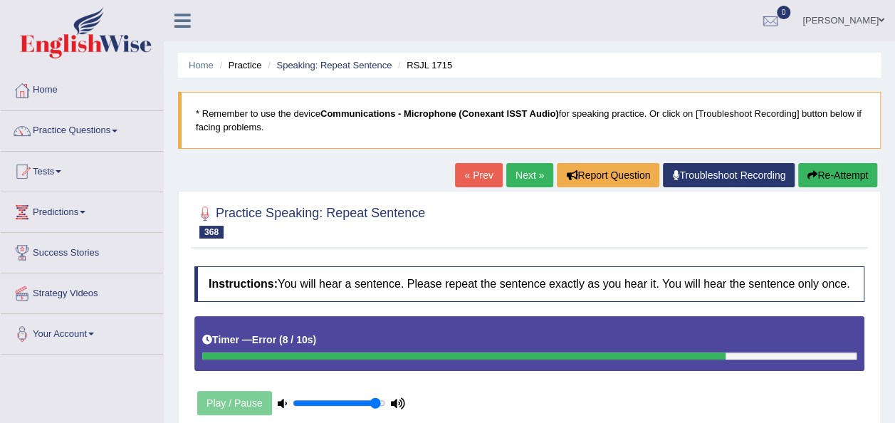
click at [826, 173] on button "Re-Attempt" at bounding box center [837, 175] width 79 height 24
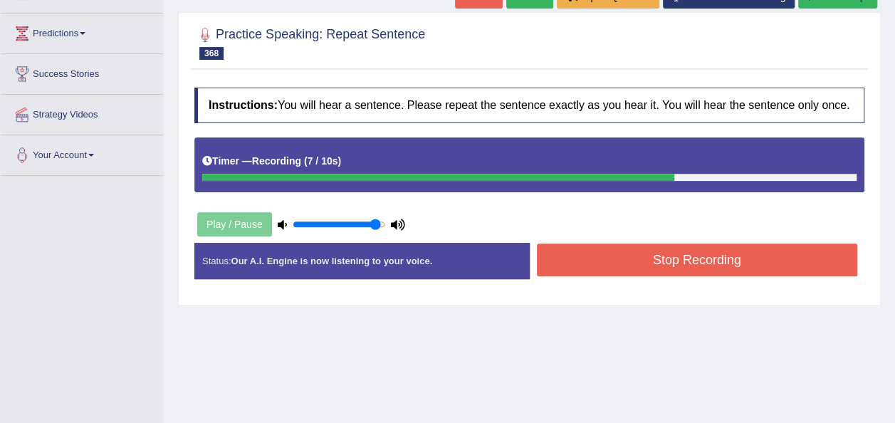
scroll to position [189, 0]
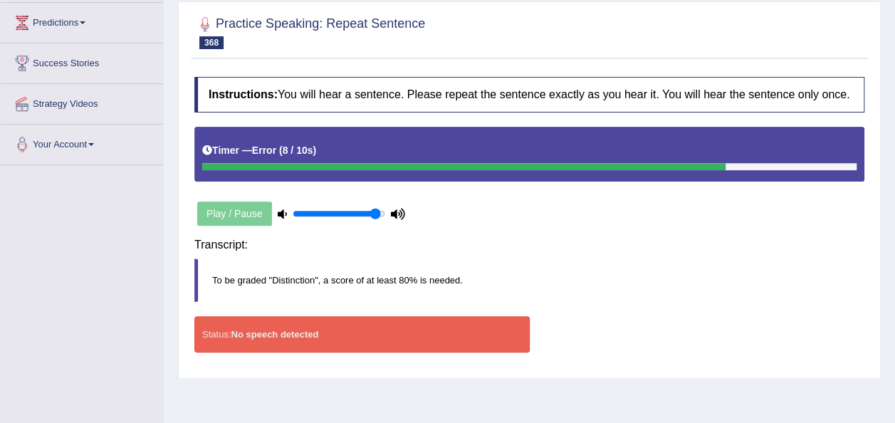
click at [567, 251] on div "Transcript: To be graded "Distinction", a score of at least 80% is needed." at bounding box center [529, 273] width 670 height 84
click at [478, 327] on div "Status: No speech detected" at bounding box center [361, 335] width 335 height 36
click at [360, 325] on div "Status: No speech detected" at bounding box center [361, 335] width 335 height 36
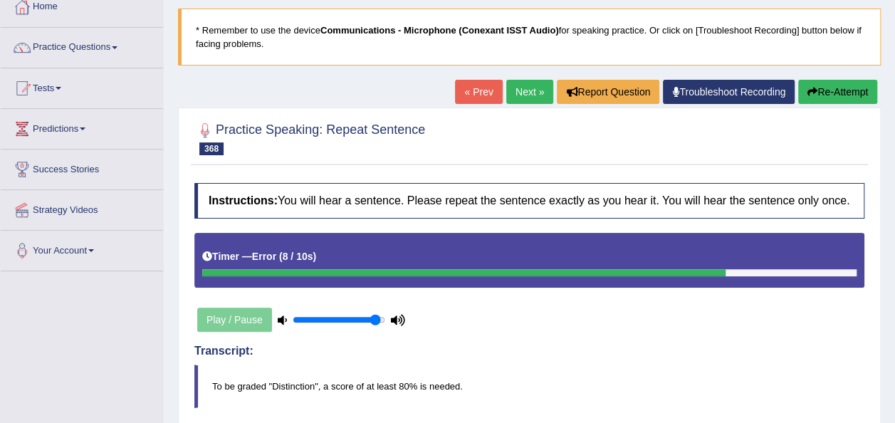
scroll to position [92, 0]
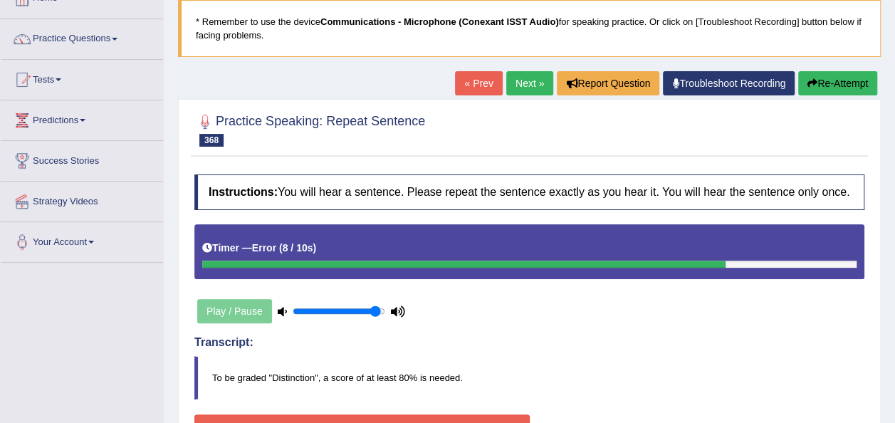
click at [817, 83] on button "Re-Attempt" at bounding box center [837, 83] width 79 height 24
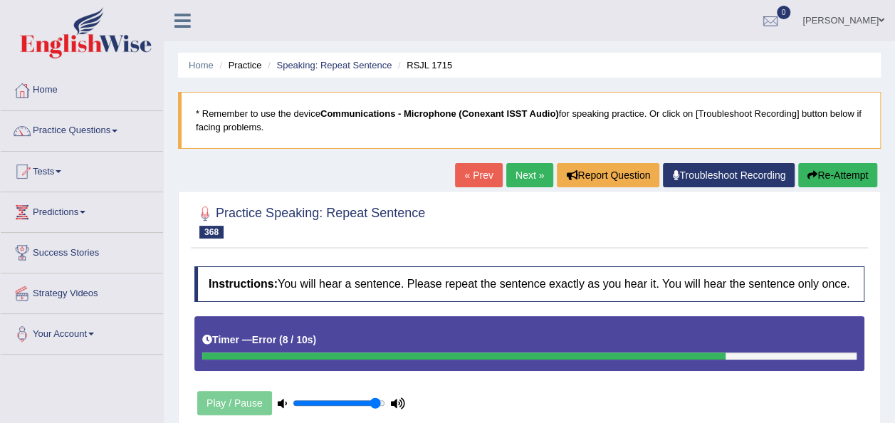
click at [818, 177] on button "Re-Attempt" at bounding box center [837, 175] width 79 height 24
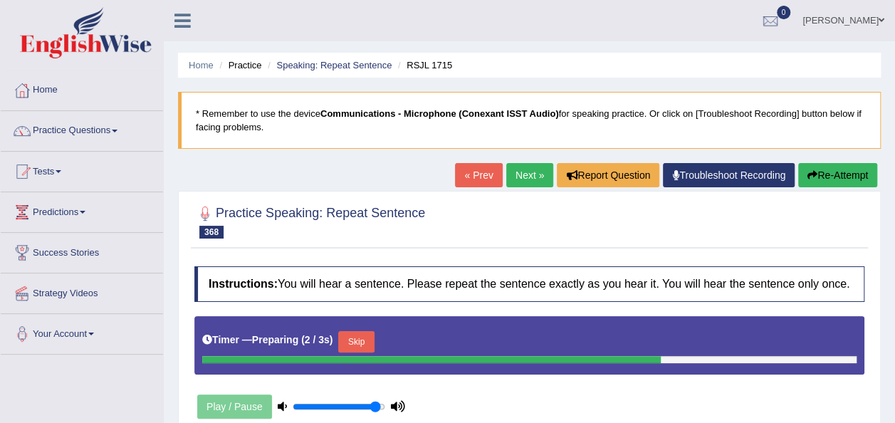
click at [350, 347] on button "Skip" at bounding box center [356, 341] width 36 height 21
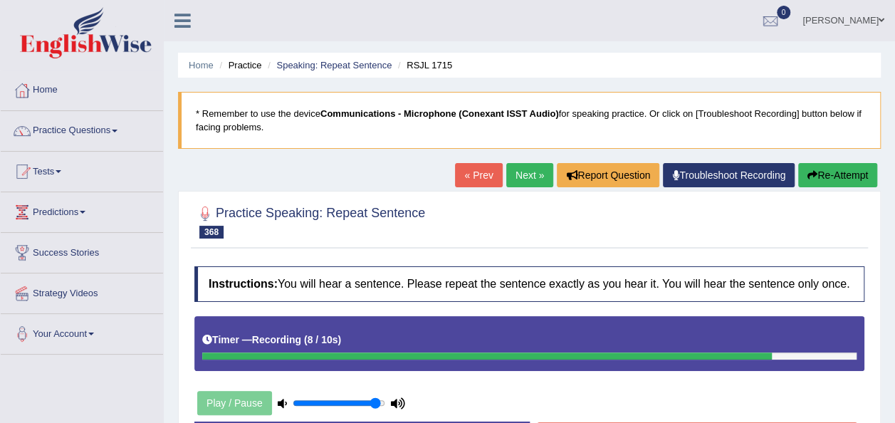
scroll to position [255, 0]
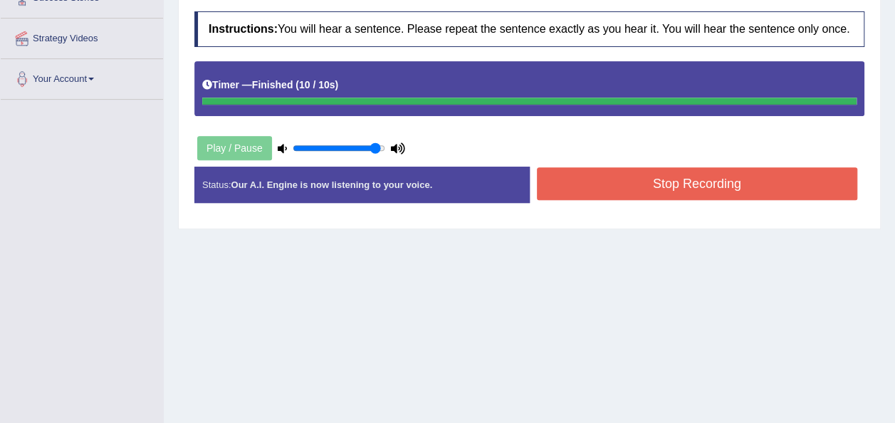
click at [614, 183] on button "Stop Recording" at bounding box center [697, 183] width 321 height 33
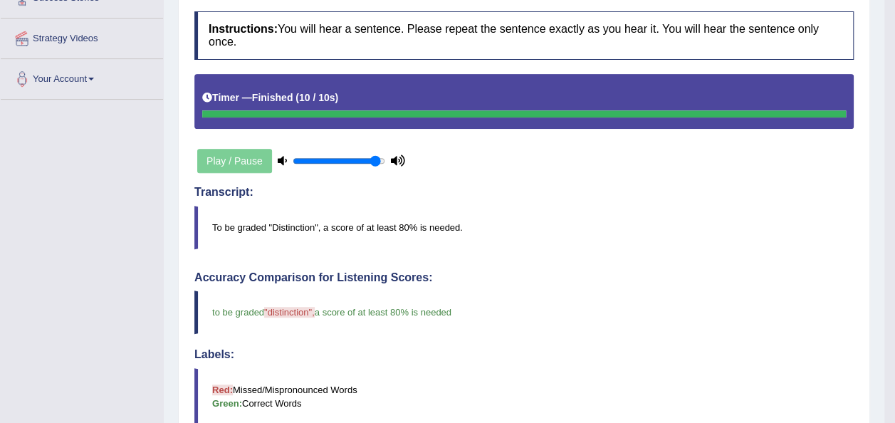
scroll to position [0, 0]
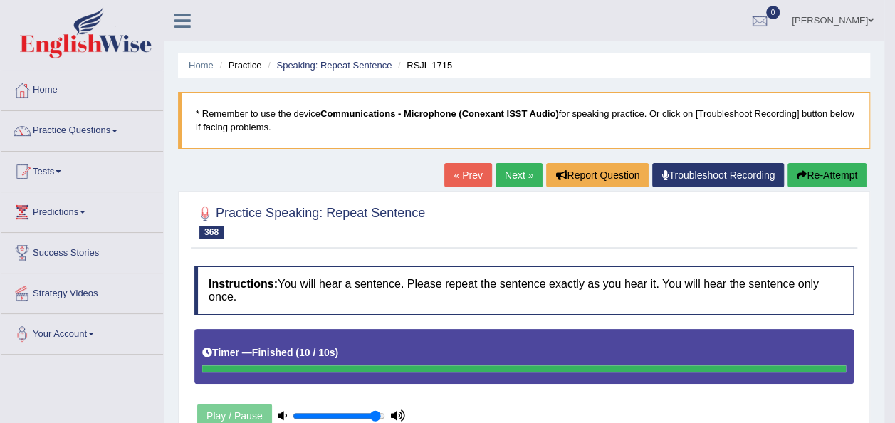
click at [523, 167] on link "Next »" at bounding box center [518, 175] width 47 height 24
click at [836, 172] on button "Re-Attempt" at bounding box center [826, 175] width 79 height 24
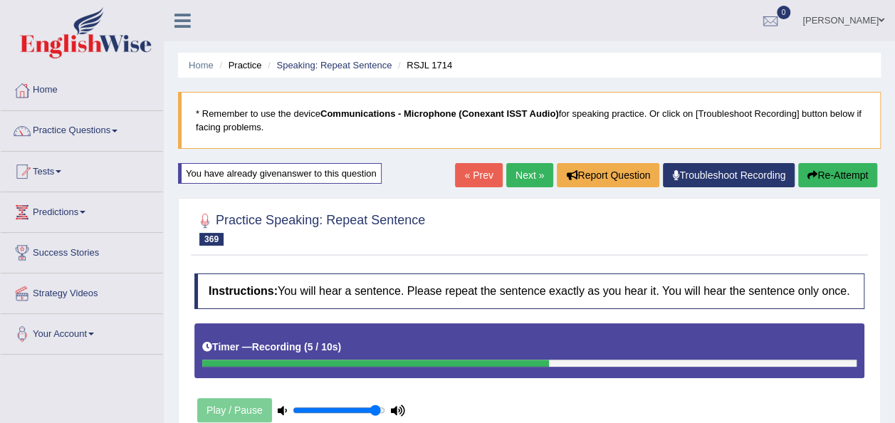
click at [800, 178] on button "Re-Attempt" at bounding box center [837, 175] width 79 height 24
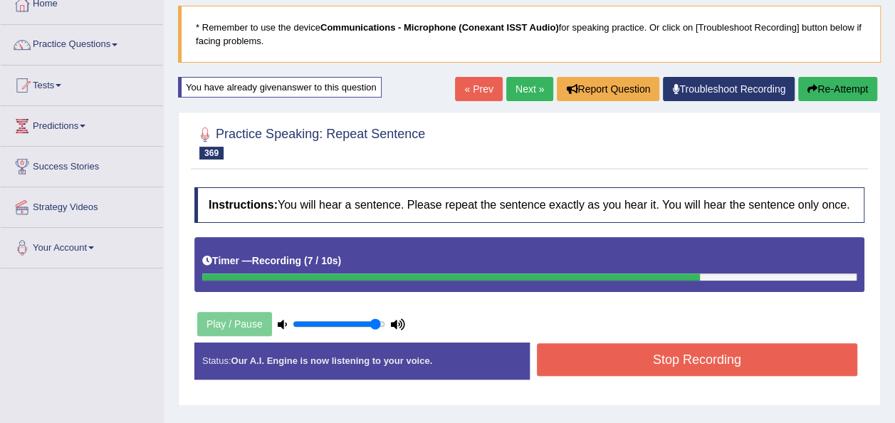
scroll to position [103, 0]
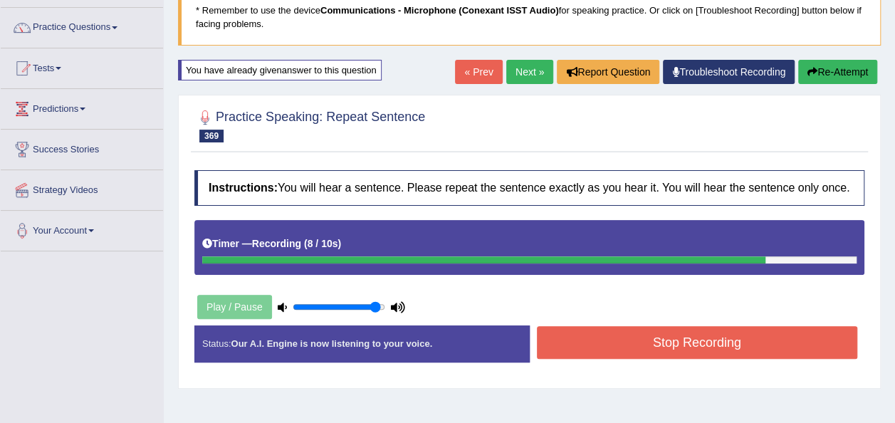
click at [660, 352] on button "Stop Recording" at bounding box center [697, 342] width 321 height 33
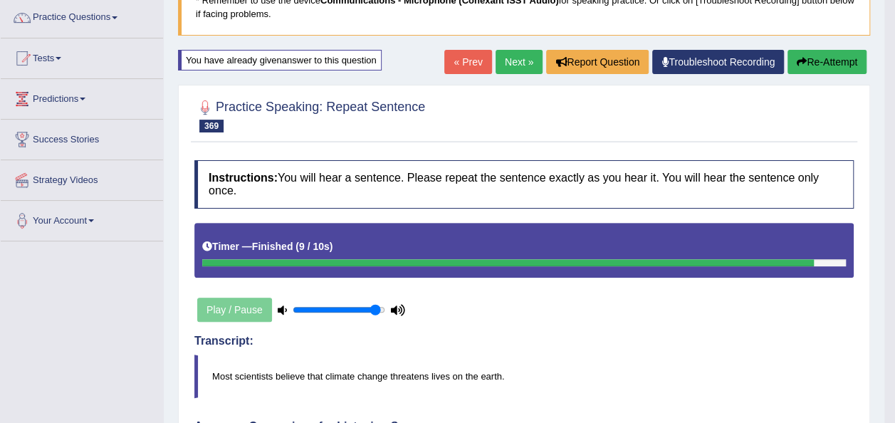
scroll to position [0, 0]
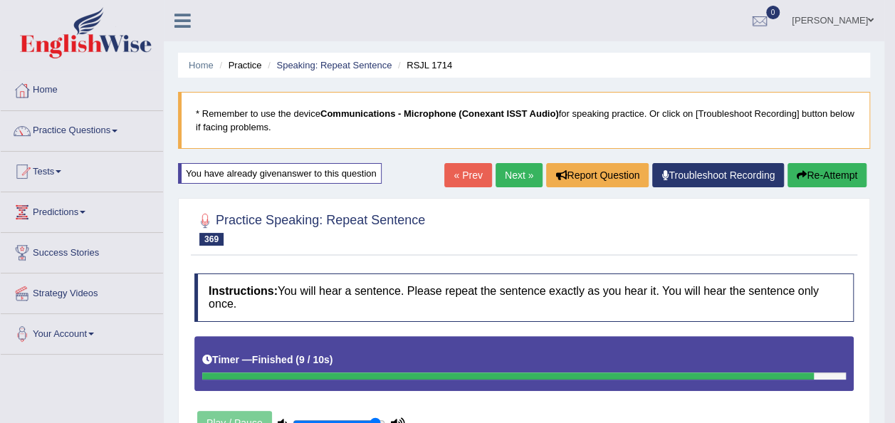
click at [499, 174] on link "Next »" at bounding box center [518, 175] width 47 height 24
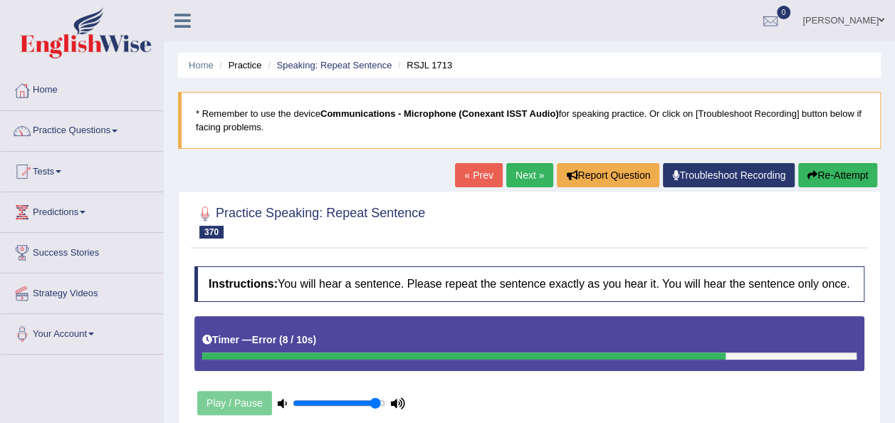
click at [830, 176] on button "Re-Attempt" at bounding box center [837, 175] width 79 height 24
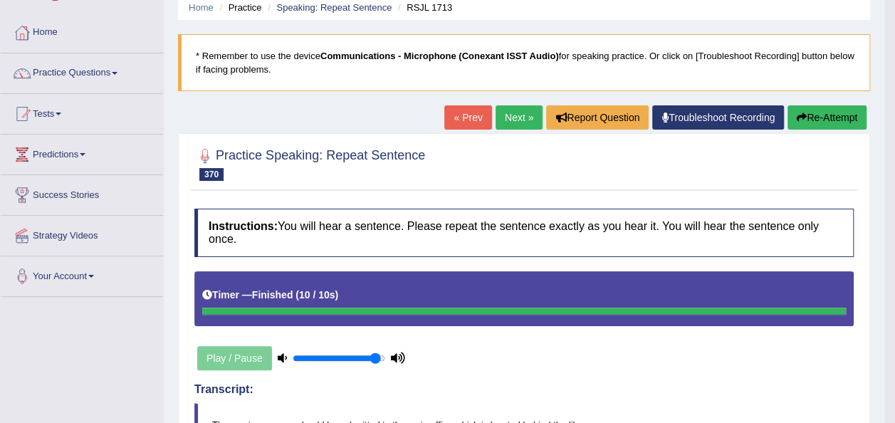
scroll to position [49, 0]
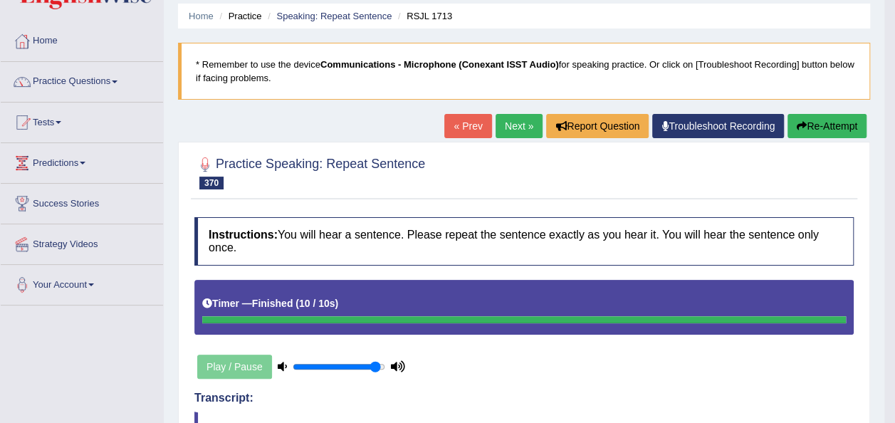
click at [812, 120] on button "Re-Attempt" at bounding box center [826, 126] width 79 height 24
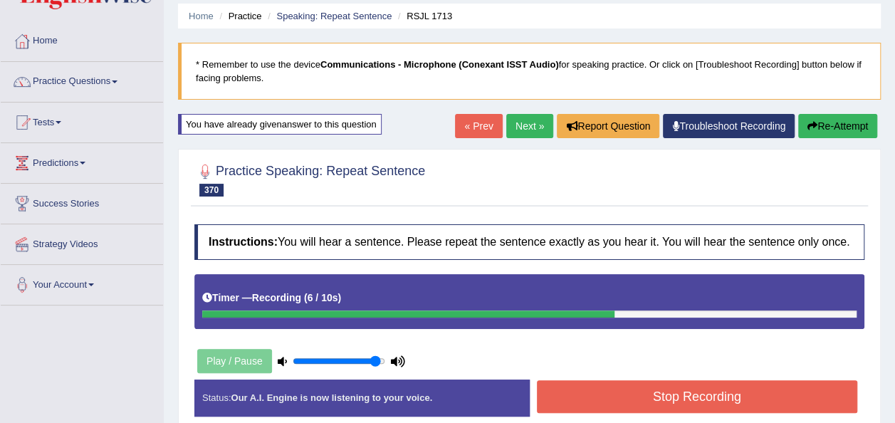
click at [745, 392] on button "Stop Recording" at bounding box center [697, 396] width 321 height 33
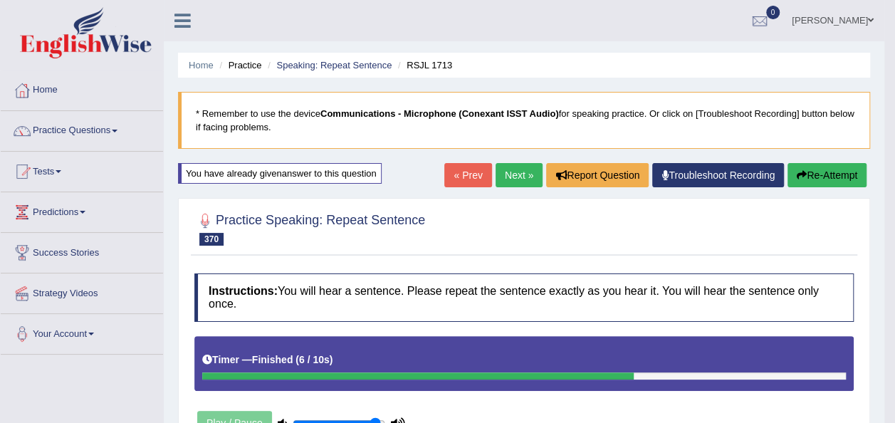
click at [522, 167] on link "Next »" at bounding box center [518, 175] width 47 height 24
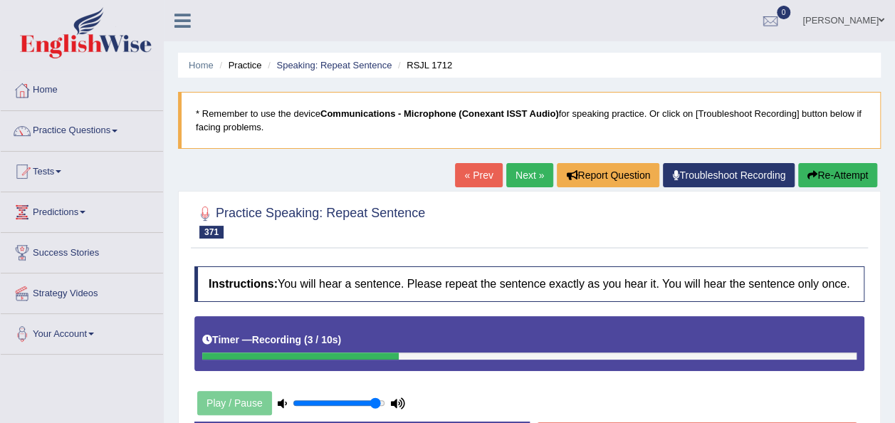
drag, startPoint x: 823, startPoint y: 189, endPoint x: 831, endPoint y: 169, distance: 21.7
click at [831, 169] on div "« Prev Next » Report Question Troubleshoot Recording Re-Attempt" at bounding box center [668, 177] width 426 height 28
click at [831, 169] on button "Re-Attempt" at bounding box center [837, 175] width 79 height 24
click at [861, 174] on button "Re-Attempt" at bounding box center [837, 175] width 79 height 24
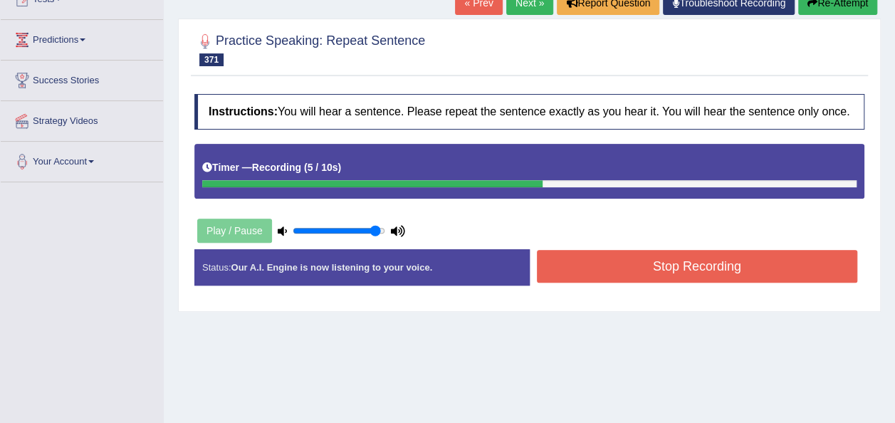
scroll to position [174, 0]
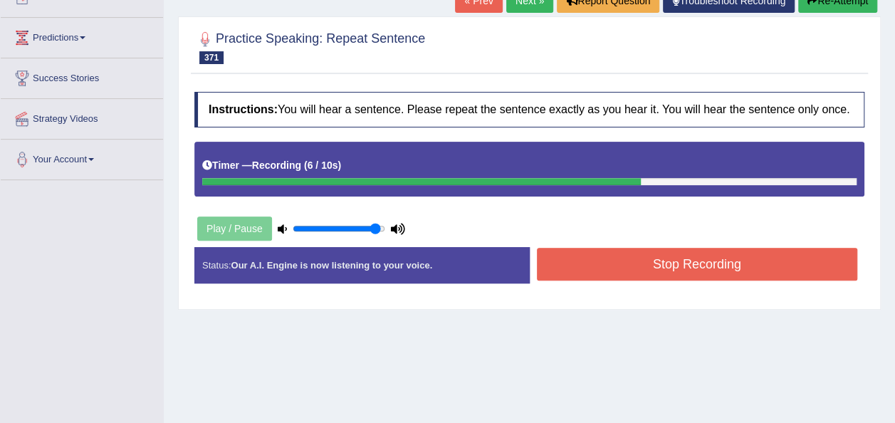
click at [712, 255] on button "Stop Recording" at bounding box center [697, 264] width 321 height 33
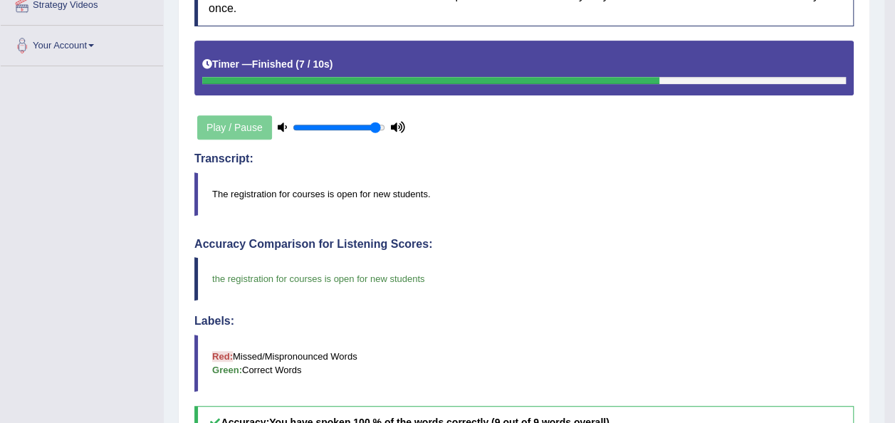
scroll to position [0, 0]
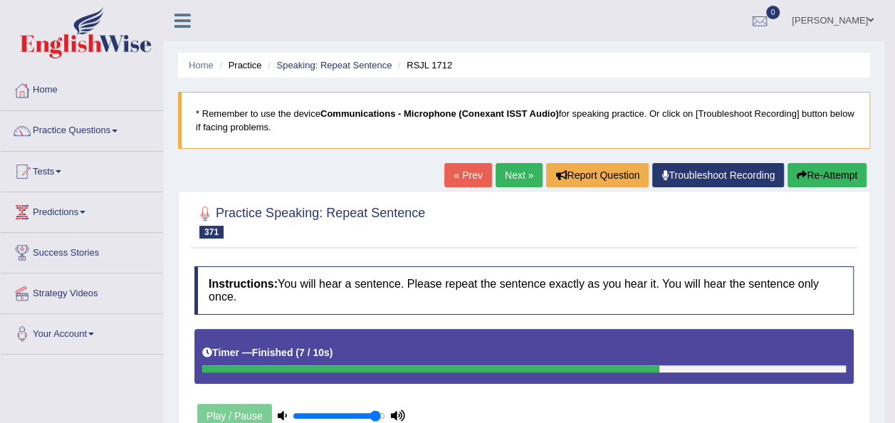
click at [522, 169] on link "Next »" at bounding box center [518, 175] width 47 height 24
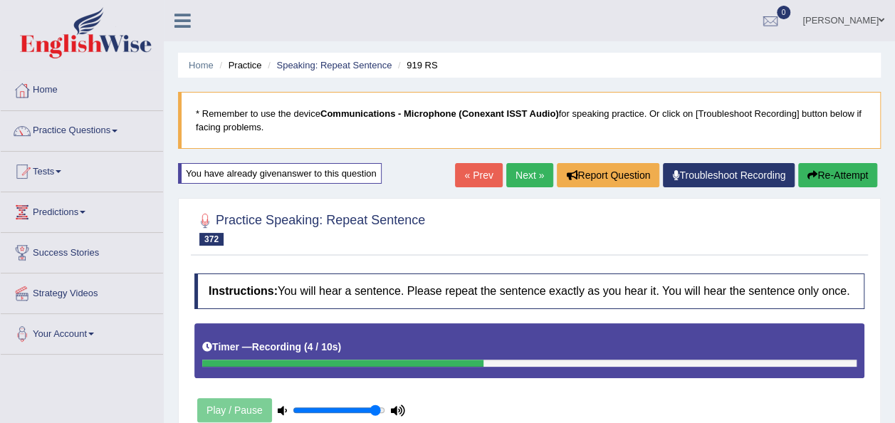
click at [813, 178] on icon "button" at bounding box center [812, 175] width 10 height 10
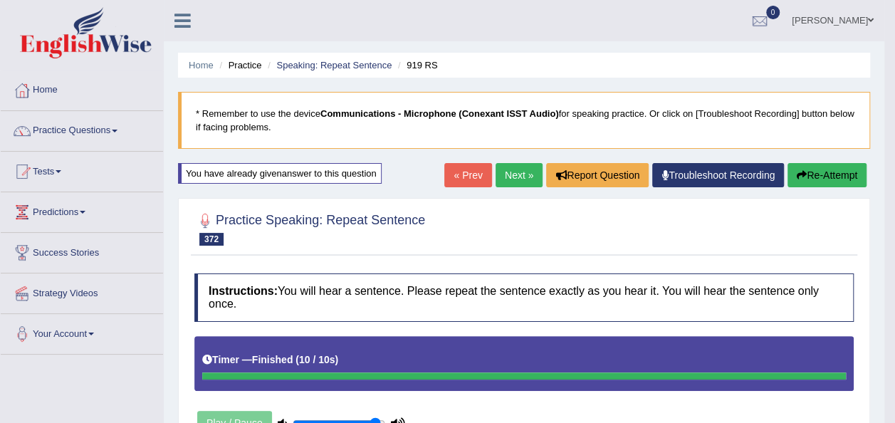
click at [800, 177] on icon "button" at bounding box center [802, 175] width 10 height 10
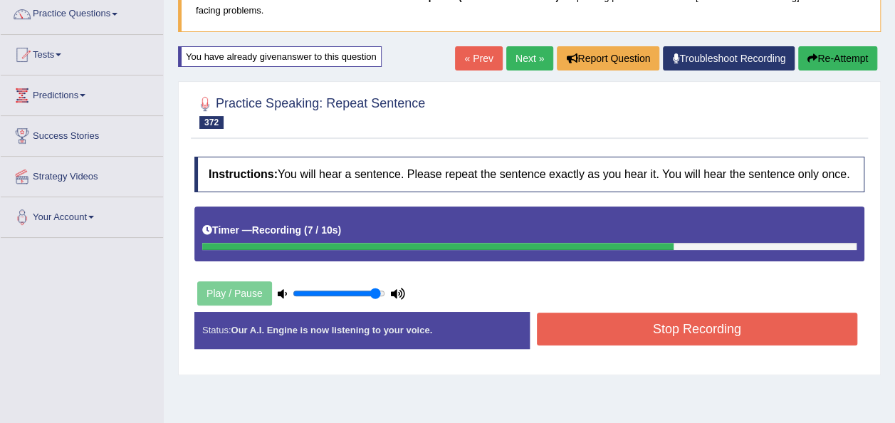
scroll to position [144, 0]
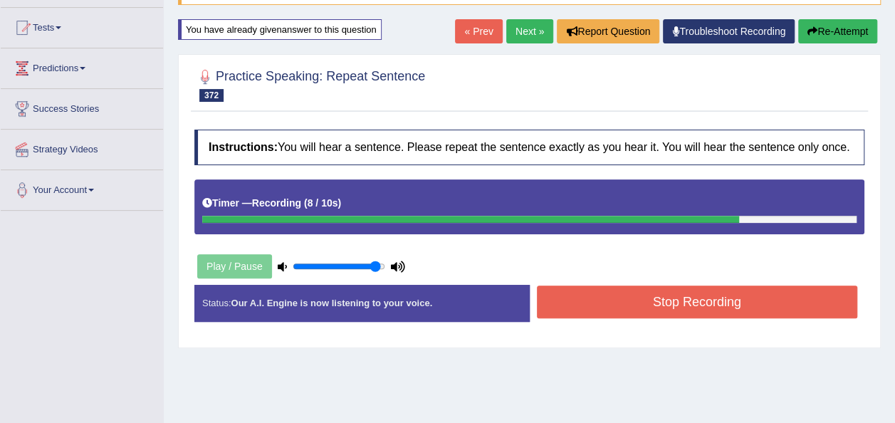
click at [669, 293] on button "Stop Recording" at bounding box center [697, 301] width 321 height 33
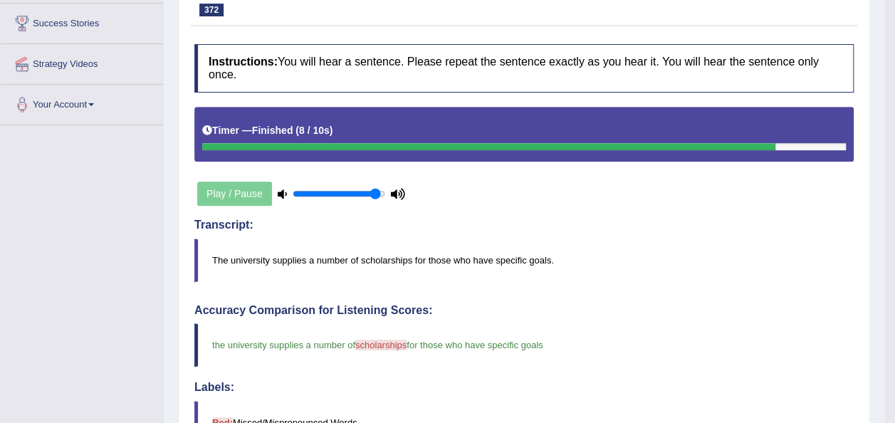
scroll to position [0, 0]
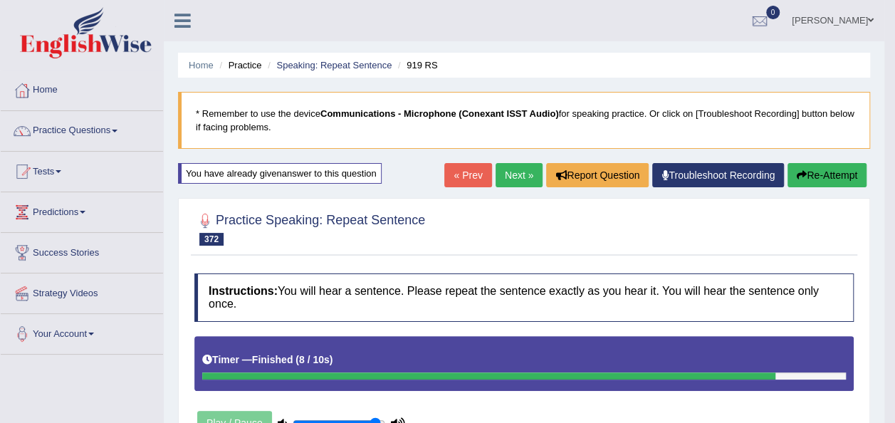
click at [512, 170] on link "Next »" at bounding box center [518, 175] width 47 height 24
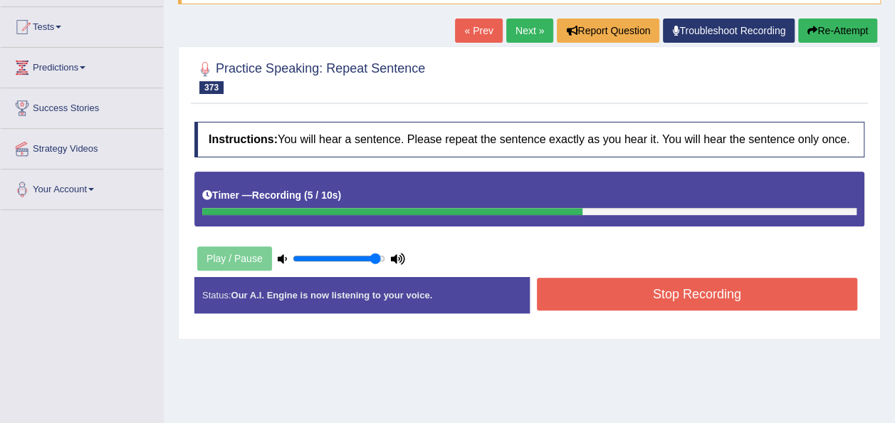
scroll to position [165, 0]
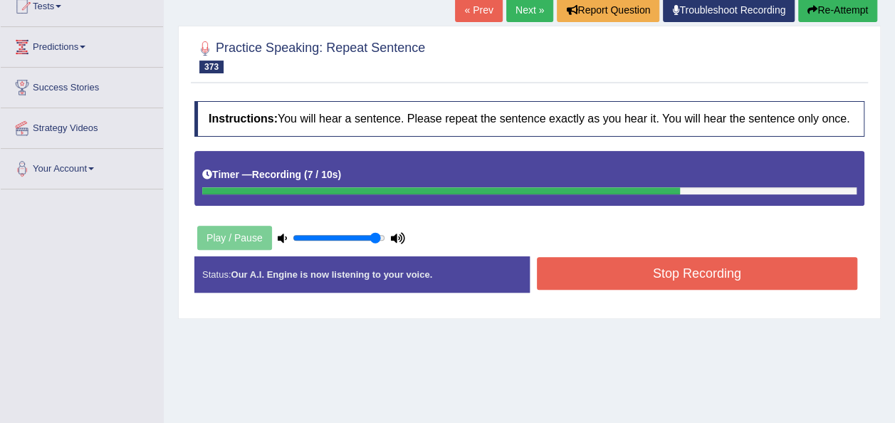
click at [609, 261] on button "Stop Recording" at bounding box center [697, 273] width 321 height 33
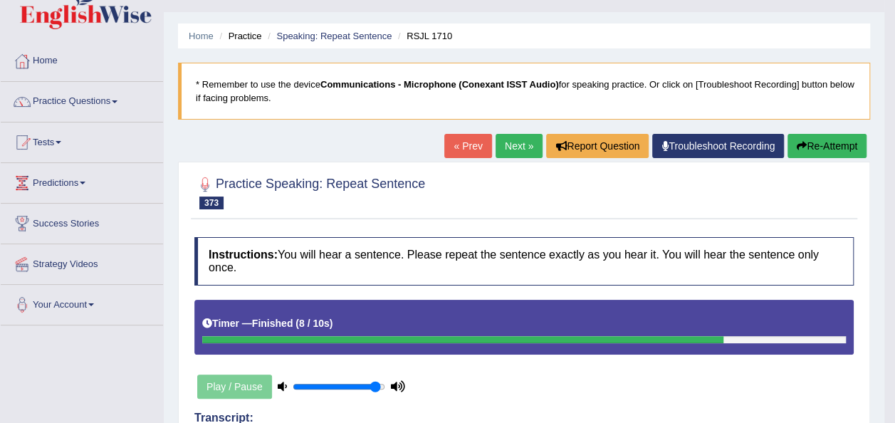
scroll to position [23, 0]
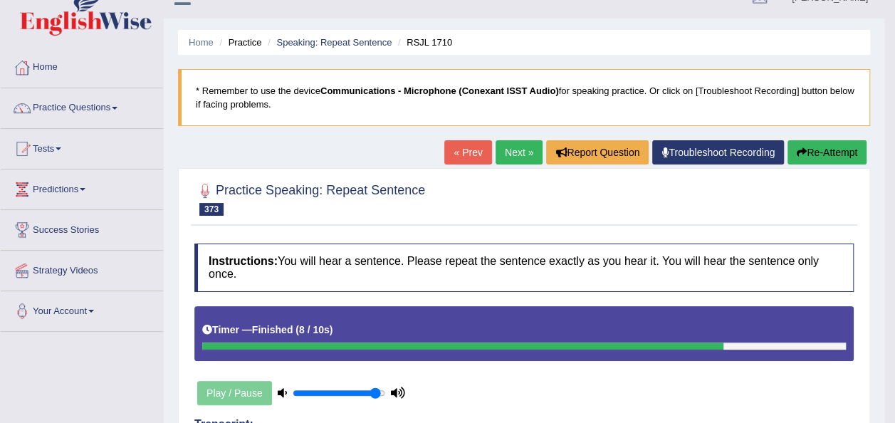
click at [525, 152] on link "Next »" at bounding box center [518, 152] width 47 height 24
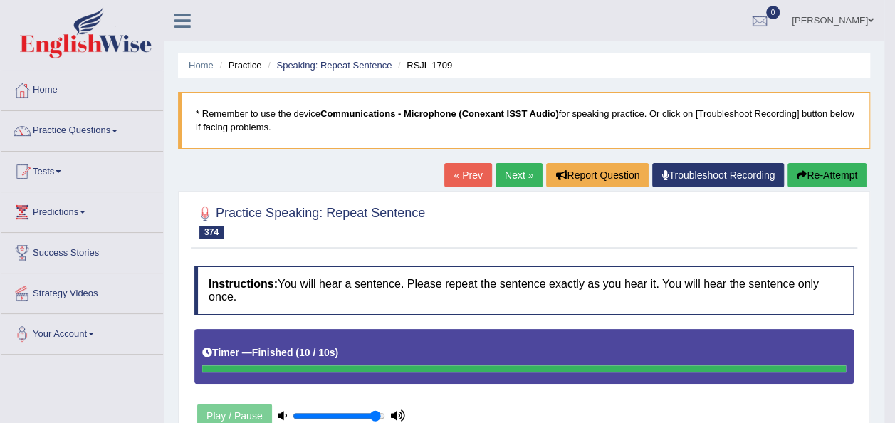
click at [502, 171] on link "Next »" at bounding box center [518, 175] width 47 height 24
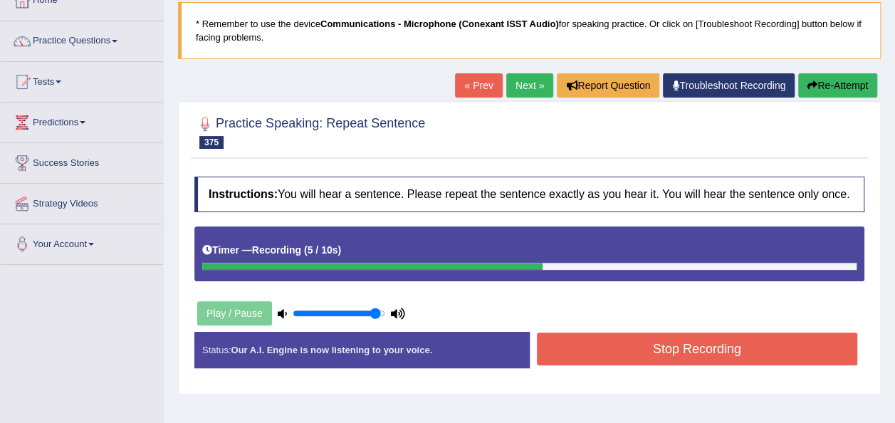
scroll to position [121, 0]
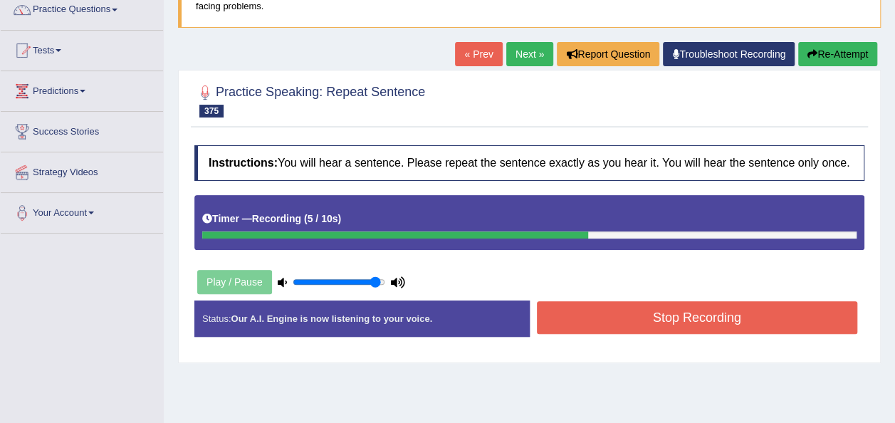
click at [745, 316] on button "Stop Recording" at bounding box center [697, 317] width 321 height 33
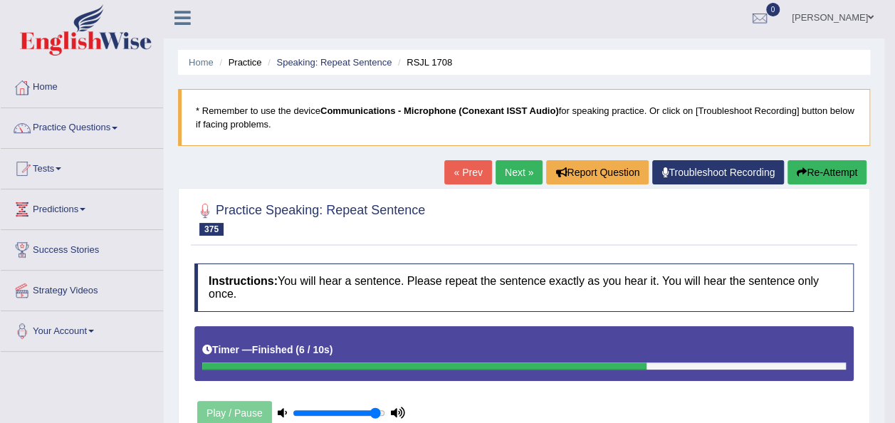
scroll to position [0, 0]
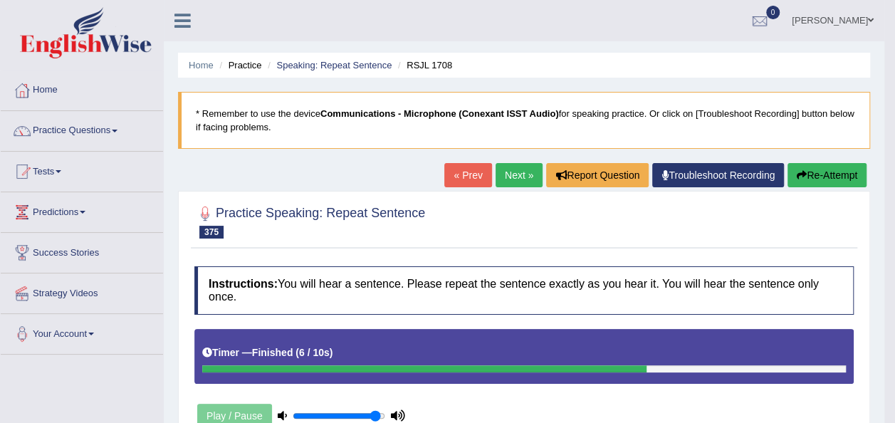
click at [522, 179] on link "Next »" at bounding box center [518, 175] width 47 height 24
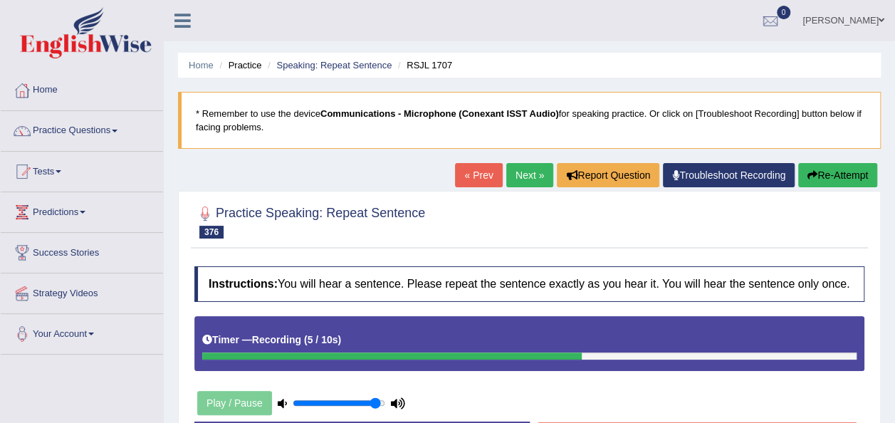
click at [843, 176] on button "Re-Attempt" at bounding box center [837, 175] width 79 height 24
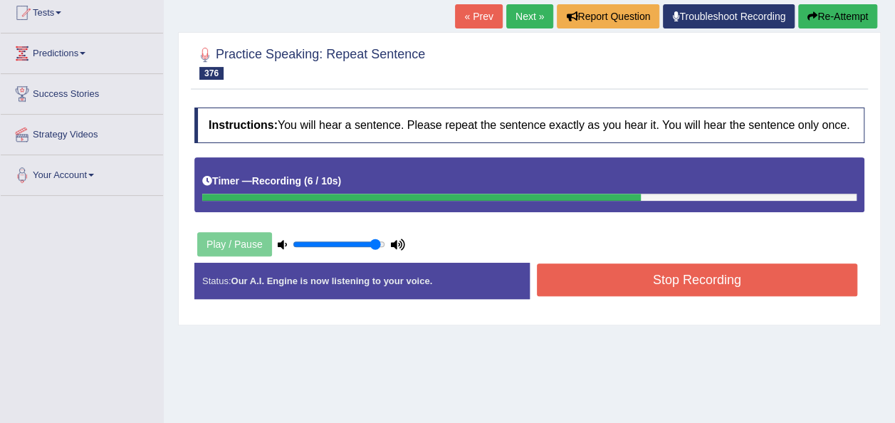
click at [767, 271] on button "Stop Recording" at bounding box center [697, 279] width 321 height 33
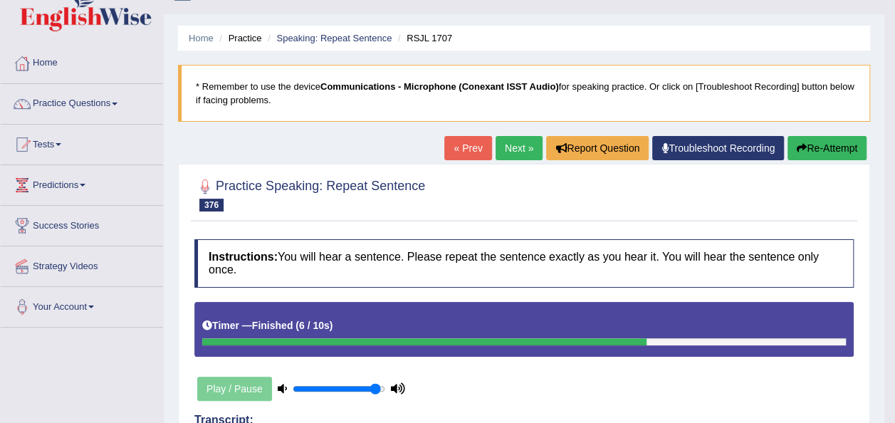
scroll to position [0, 0]
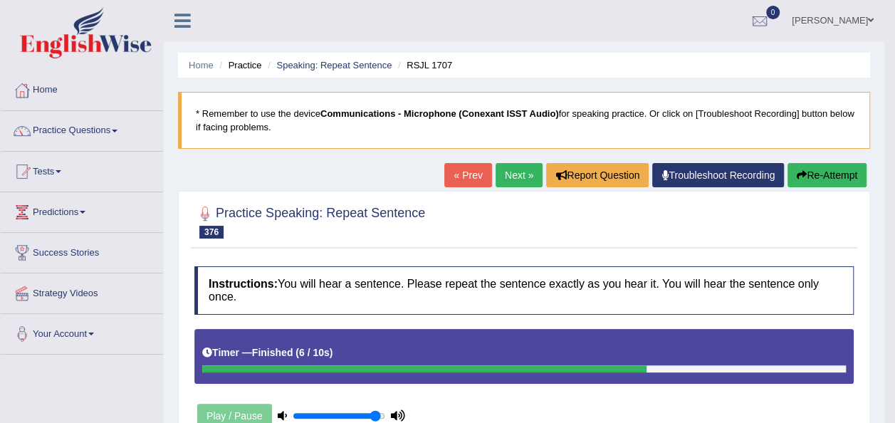
click at [816, 178] on button "Re-Attempt" at bounding box center [826, 175] width 79 height 24
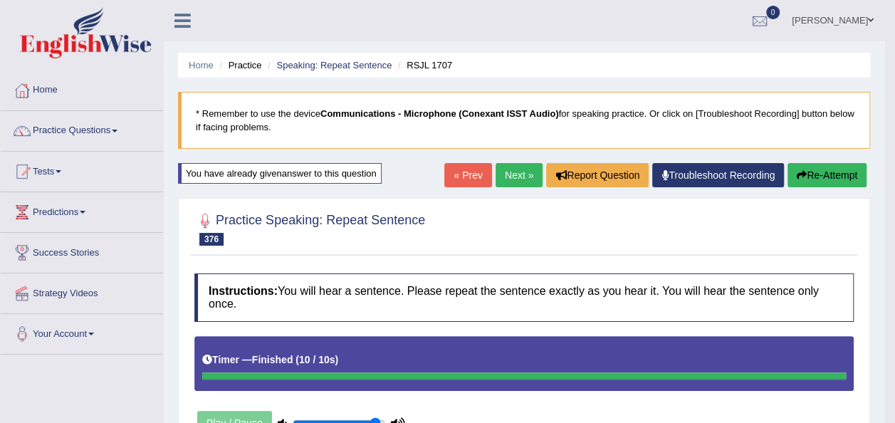
click at [511, 178] on link "Next »" at bounding box center [518, 175] width 47 height 24
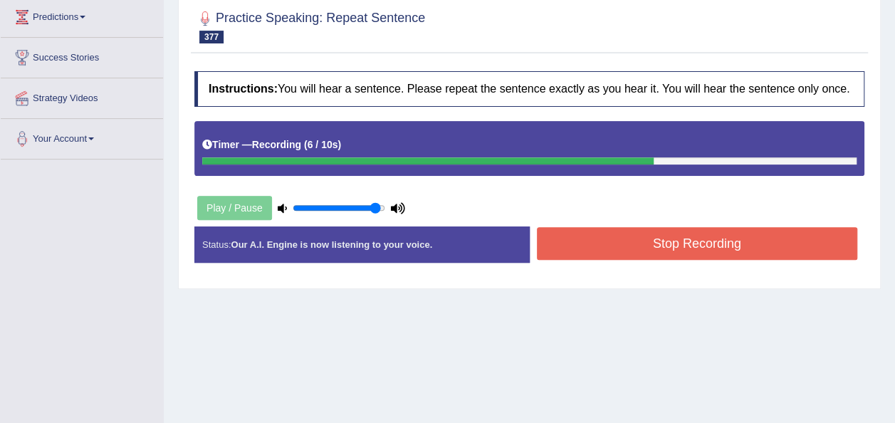
scroll to position [221, 0]
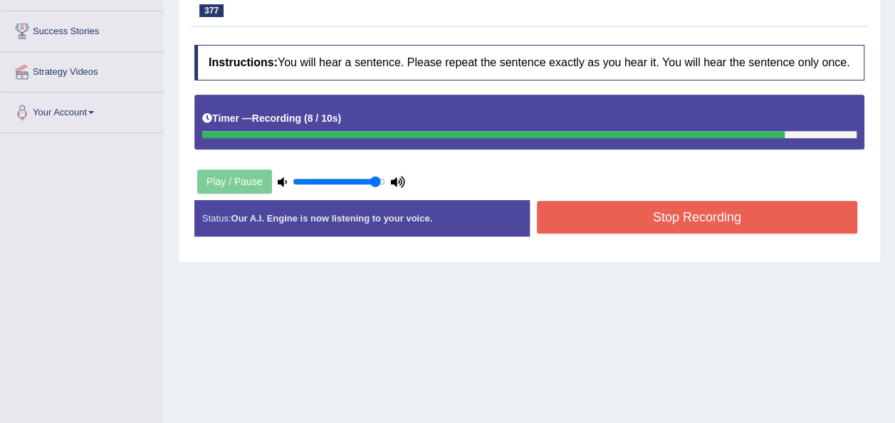
click at [620, 222] on button "Stop Recording" at bounding box center [697, 217] width 321 height 33
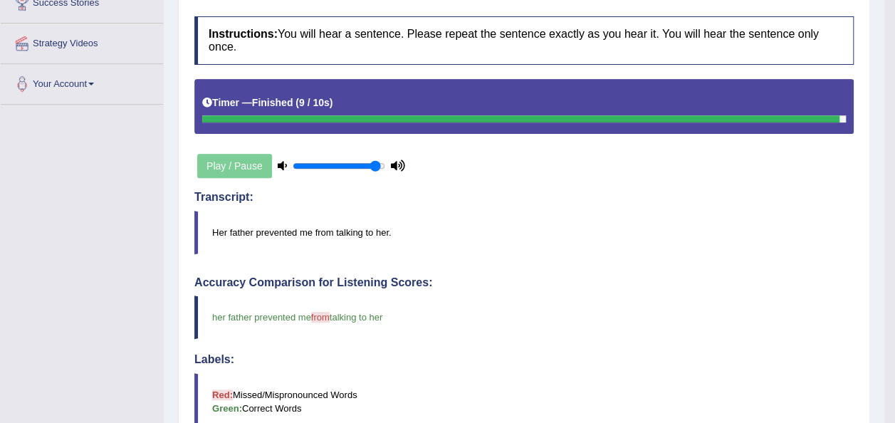
scroll to position [0, 0]
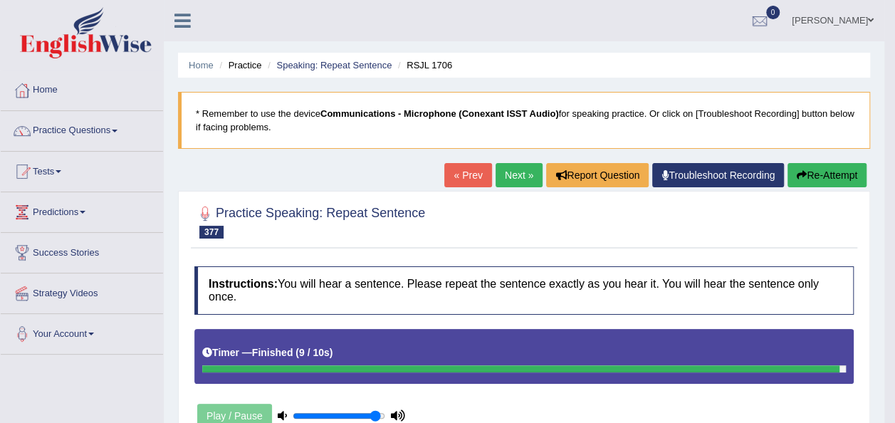
click at [515, 174] on link "Next »" at bounding box center [518, 175] width 47 height 24
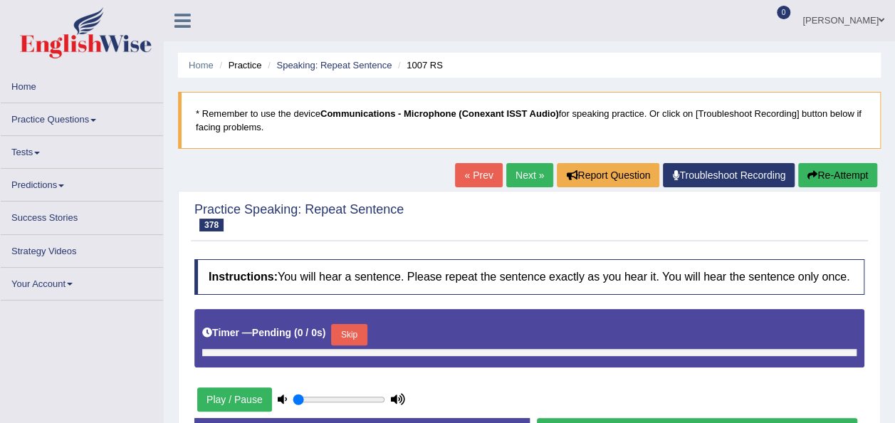
type input "0.95"
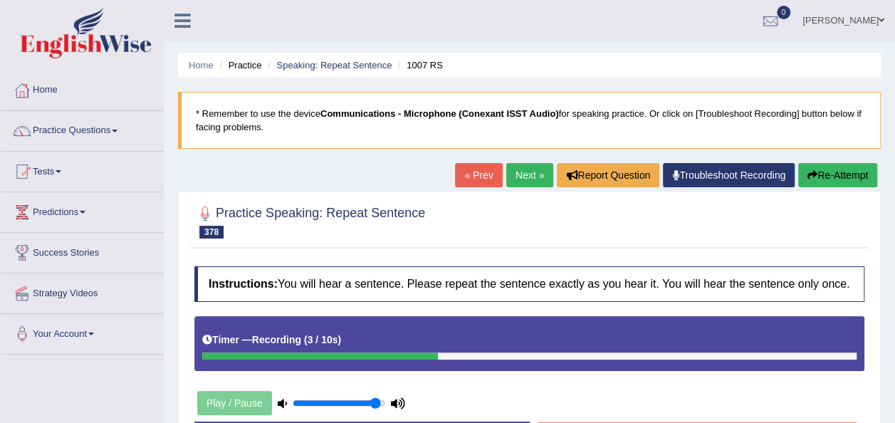
scroll to position [83, 0]
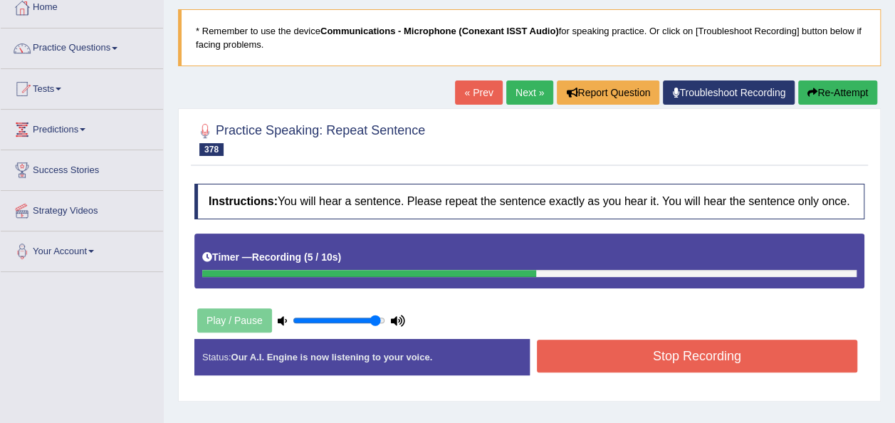
click at [624, 353] on button "Stop Recording" at bounding box center [697, 356] width 321 height 33
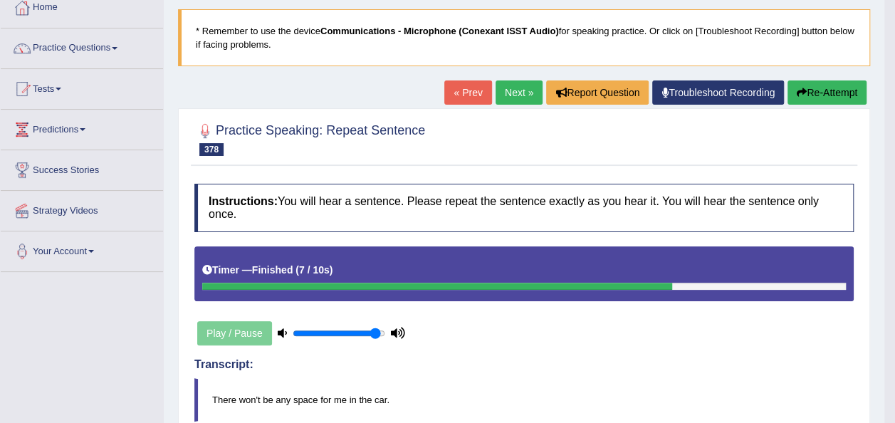
click at [819, 76] on div "Home Practice Speaking: Repeat Sentence 1007 RS * Remember to use the device Co…" at bounding box center [524, 423] width 720 height 1012
click at [819, 95] on button "Re-Attempt" at bounding box center [826, 92] width 79 height 24
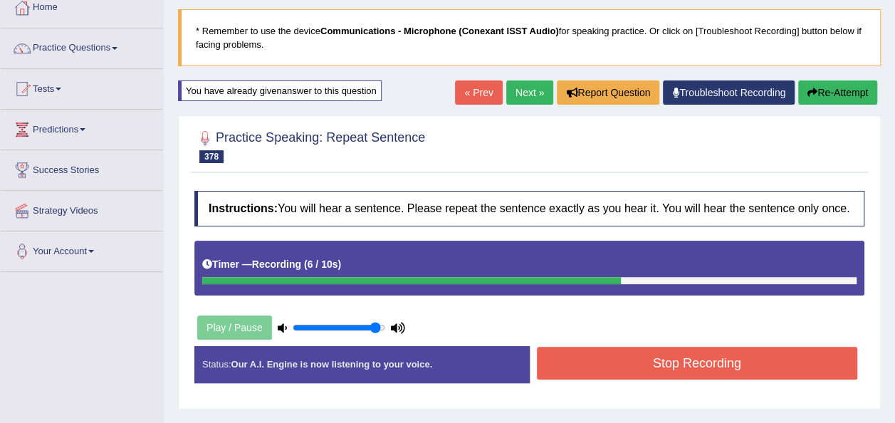
click at [793, 347] on button "Stop Recording" at bounding box center [697, 363] width 321 height 33
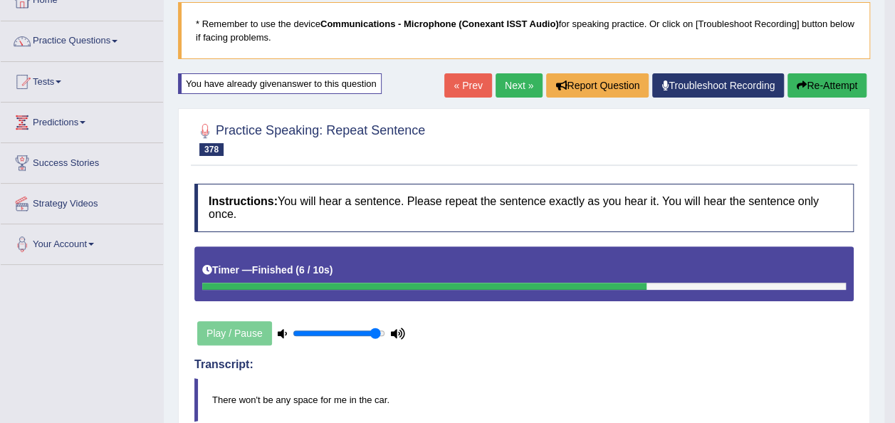
scroll to position [83, 0]
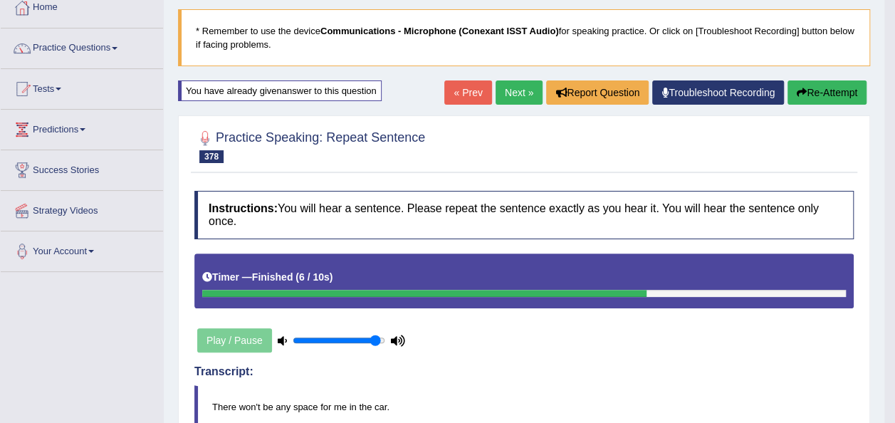
click at [516, 83] on link "Next »" at bounding box center [518, 92] width 47 height 24
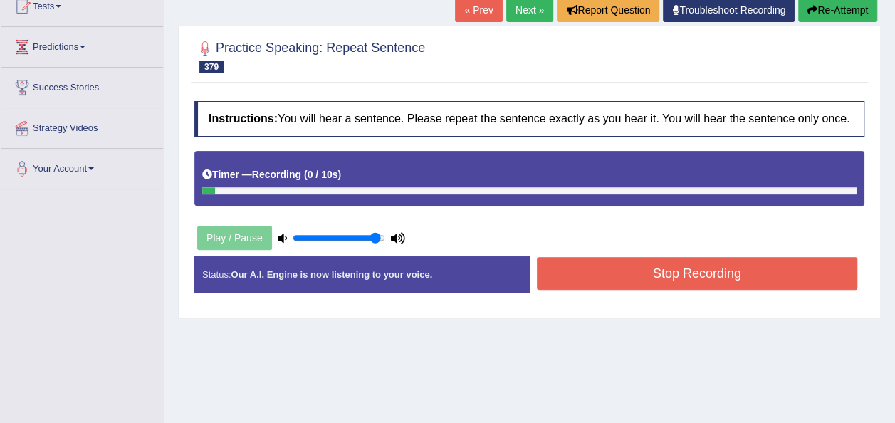
scroll to position [167, 0]
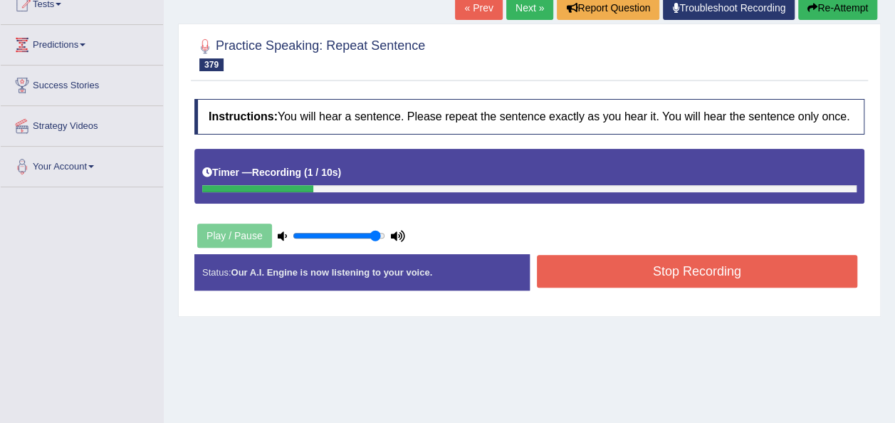
click at [813, 10] on icon "button" at bounding box center [812, 8] width 10 height 10
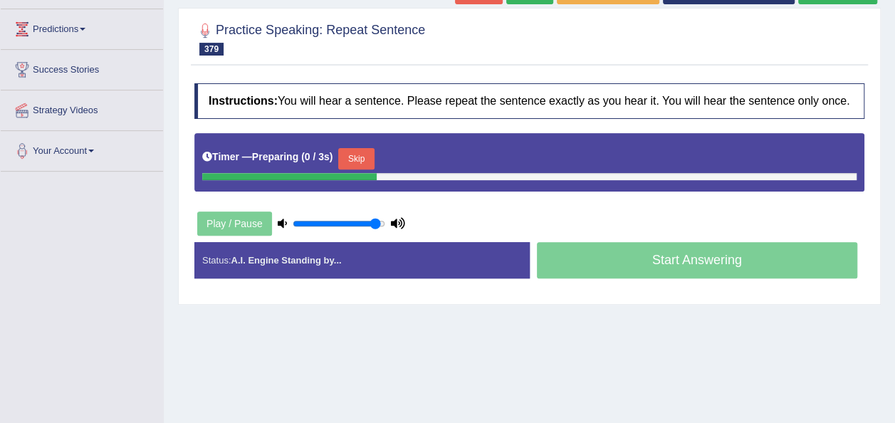
scroll to position [167, 0]
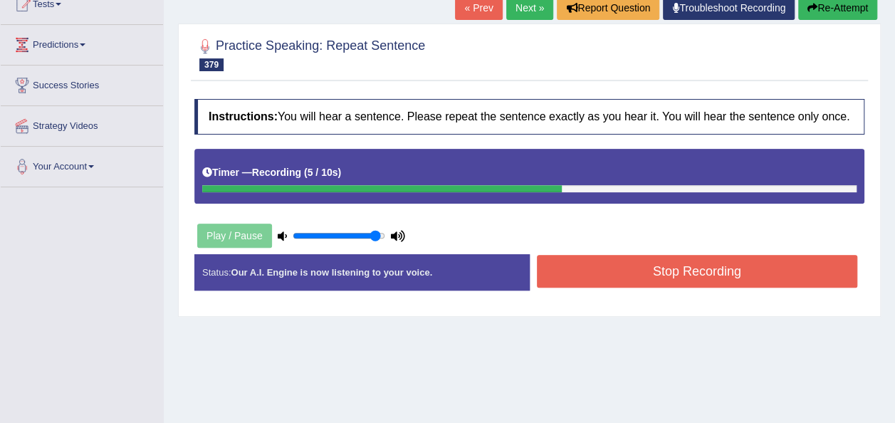
click at [646, 258] on button "Stop Recording" at bounding box center [697, 271] width 321 height 33
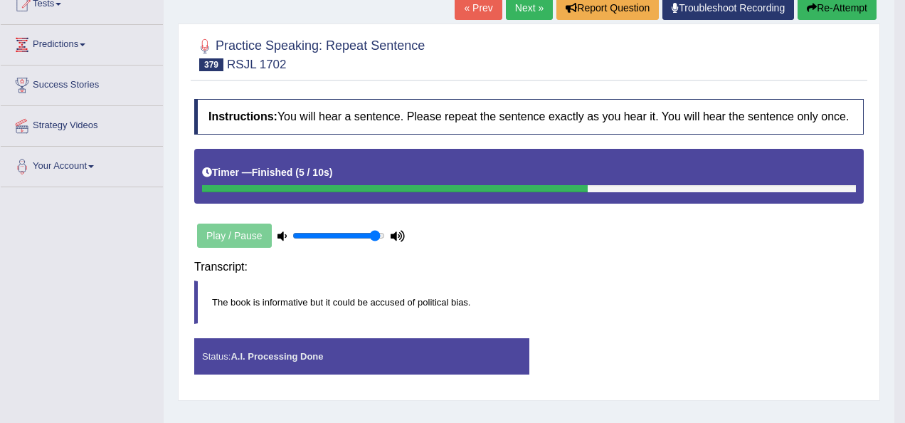
click at [646, 258] on div "Instructions: You will hear a sentence. Please repeat the sentence exactly as y…" at bounding box center [529, 242] width 677 height 301
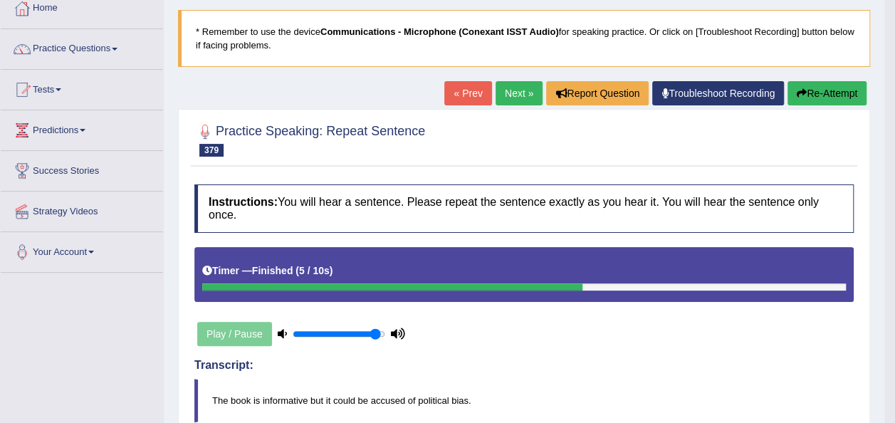
scroll to position [63, 0]
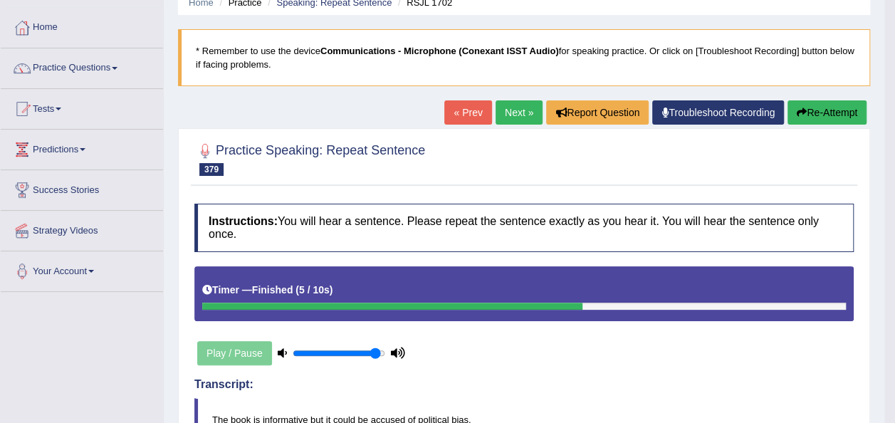
click at [818, 113] on button "Re-Attempt" at bounding box center [826, 112] width 79 height 24
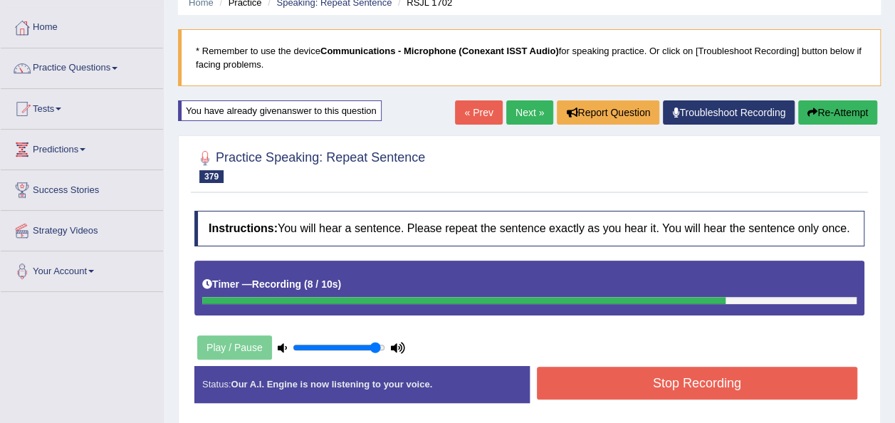
click at [806, 389] on button "Stop Recording" at bounding box center [697, 383] width 321 height 33
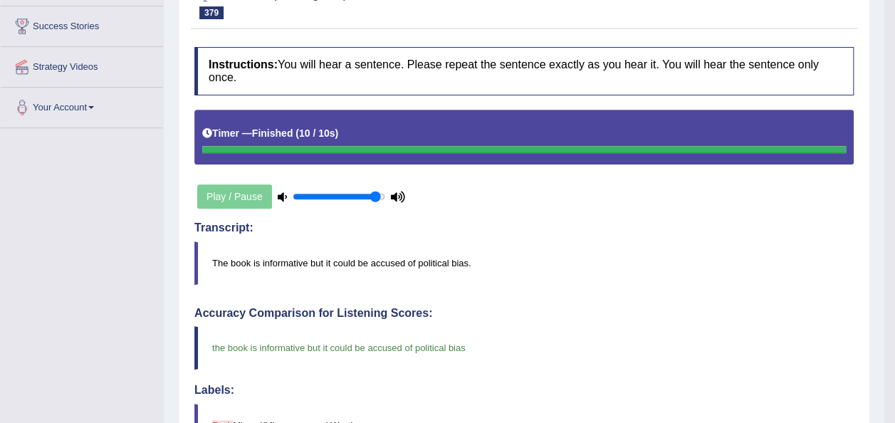
scroll to position [235, 0]
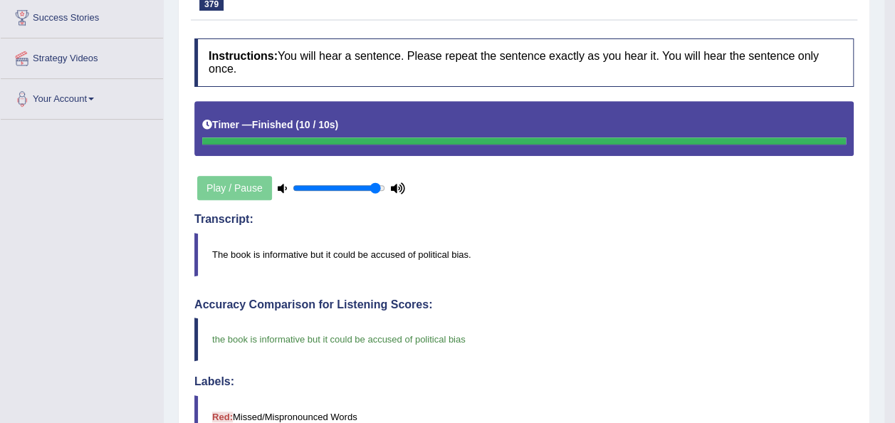
drag, startPoint x: 893, startPoint y: 46, endPoint x: 905, endPoint y: 53, distance: 14.3
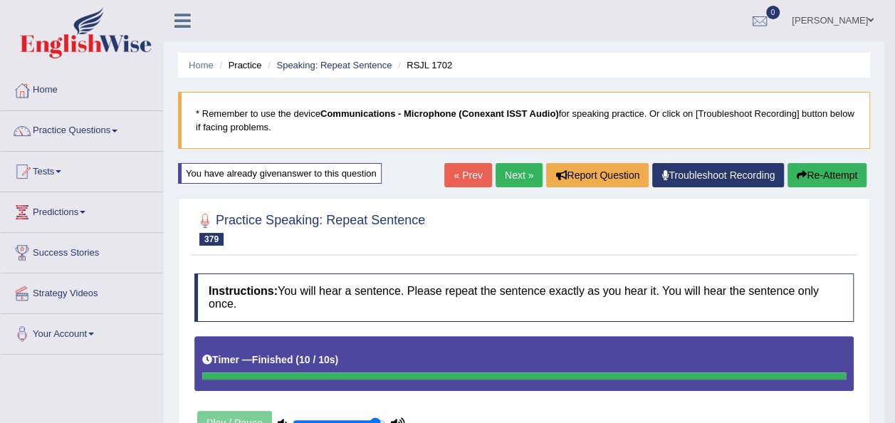
click at [530, 175] on link "Next »" at bounding box center [518, 175] width 47 height 24
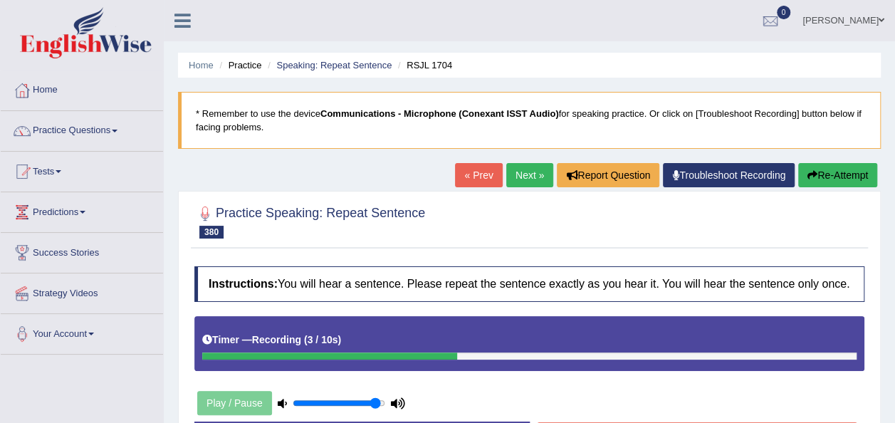
click at [835, 179] on button "Re-Attempt" at bounding box center [837, 175] width 79 height 24
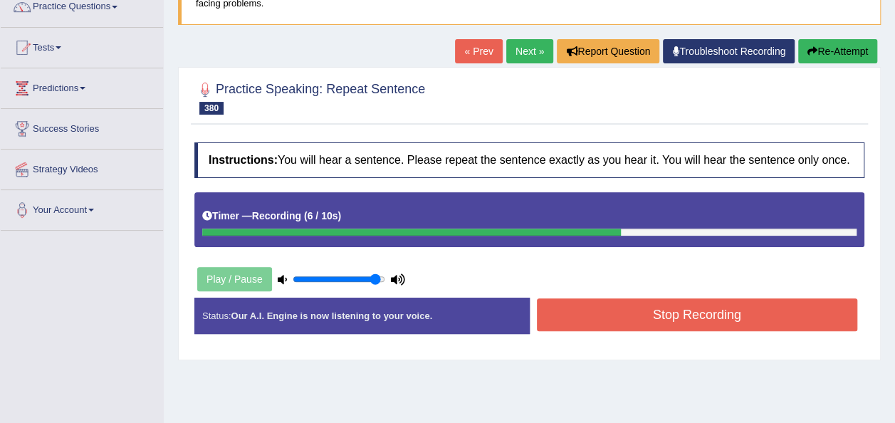
scroll to position [124, 0]
click at [799, 307] on button "Stop Recording" at bounding box center [697, 314] width 321 height 33
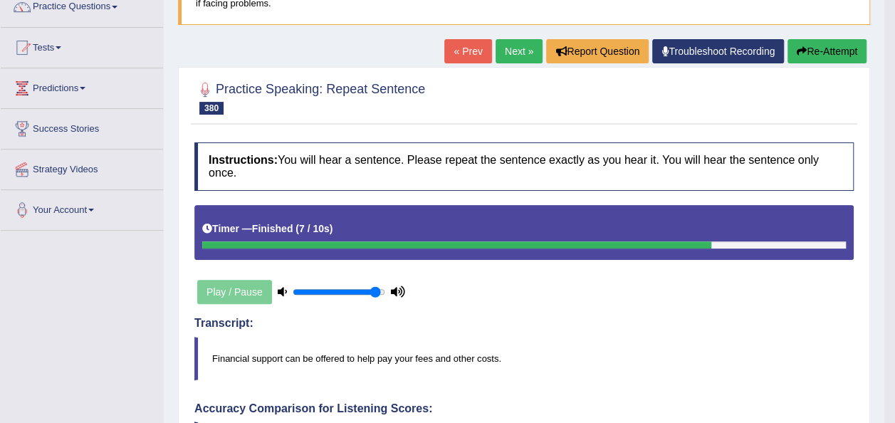
click at [808, 58] on button "Re-Attempt" at bounding box center [826, 51] width 79 height 24
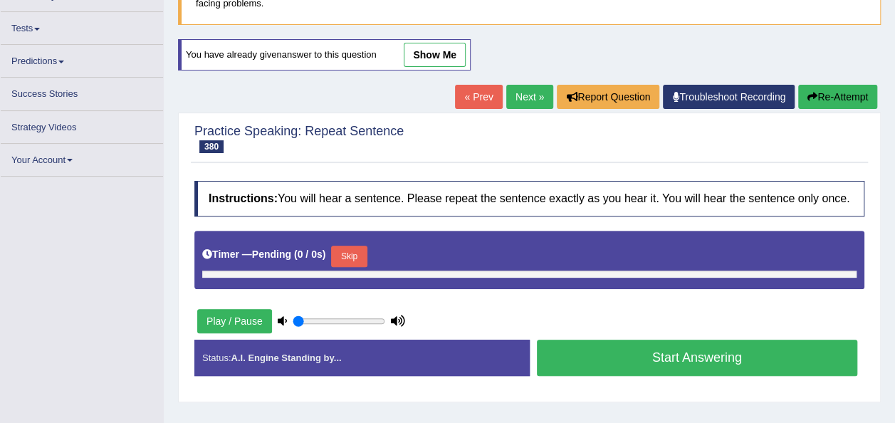
type input "0.95"
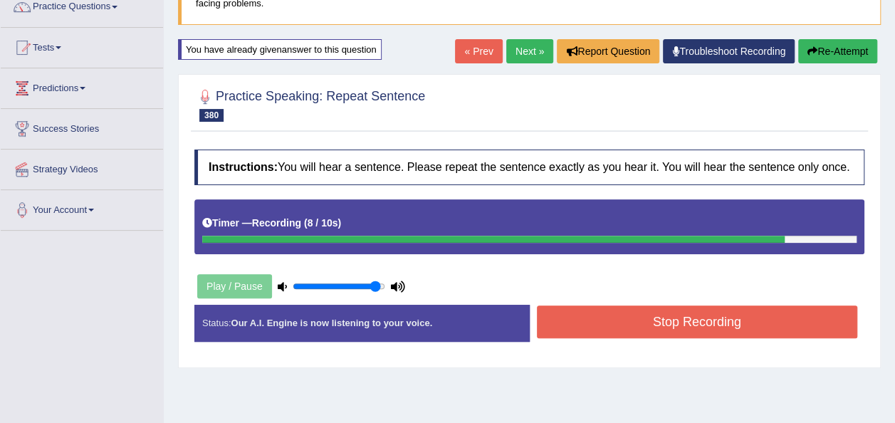
click at [663, 307] on button "Stop Recording" at bounding box center [697, 321] width 321 height 33
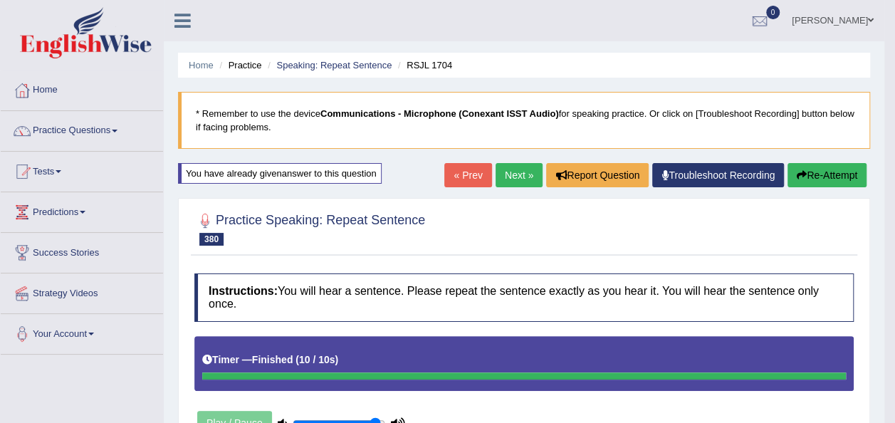
click at [815, 177] on button "Re-Attempt" at bounding box center [826, 175] width 79 height 24
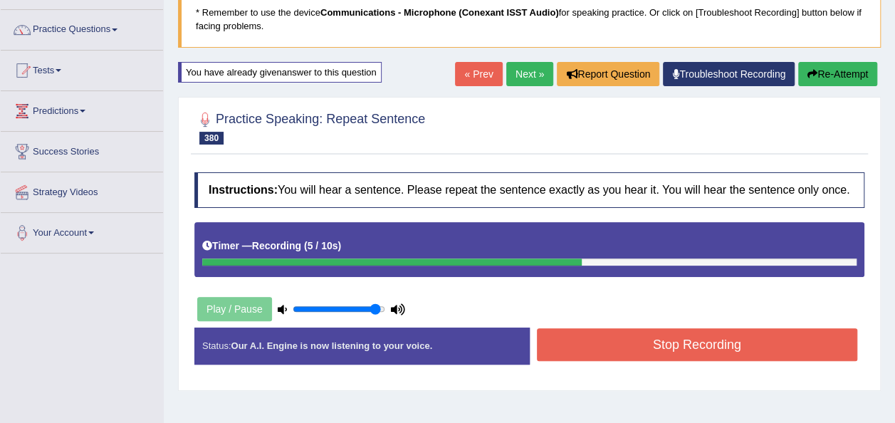
scroll to position [144, 0]
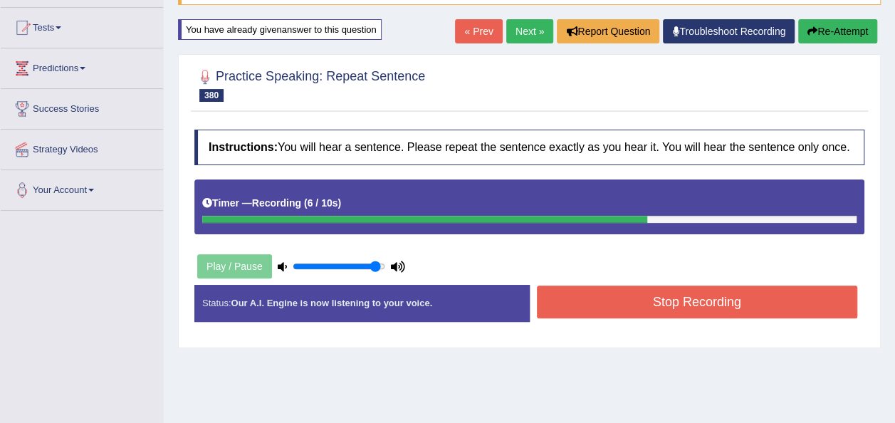
click at [747, 299] on button "Stop Recording" at bounding box center [697, 301] width 321 height 33
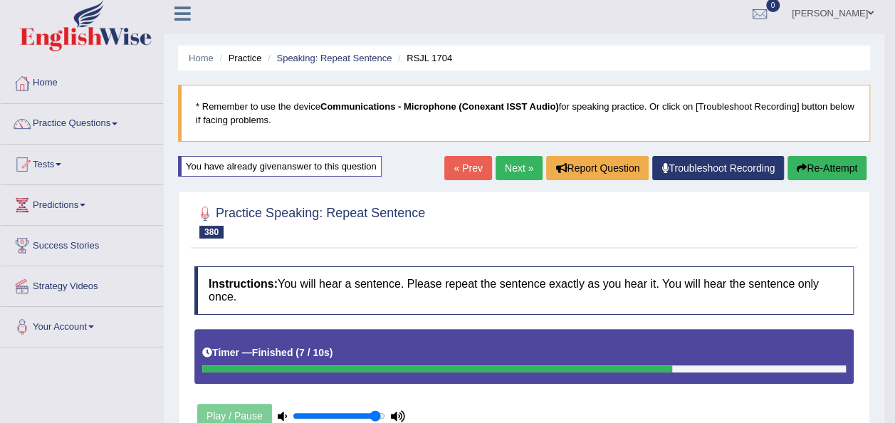
scroll to position [1, 0]
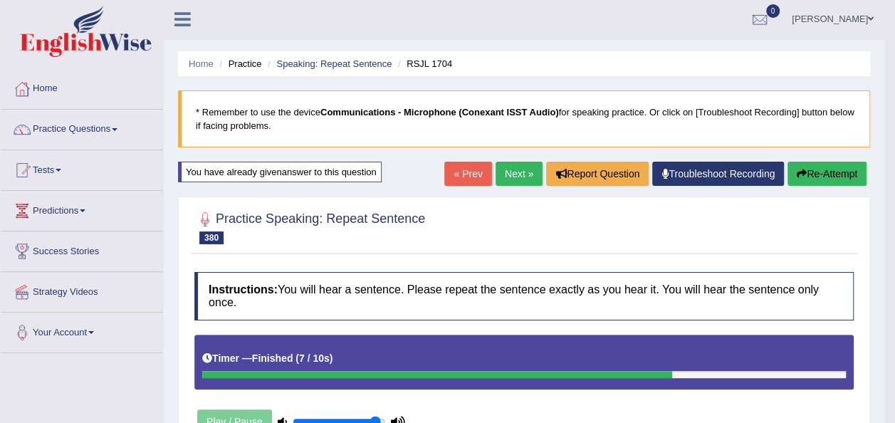
click at [518, 165] on link "Next »" at bounding box center [518, 174] width 47 height 24
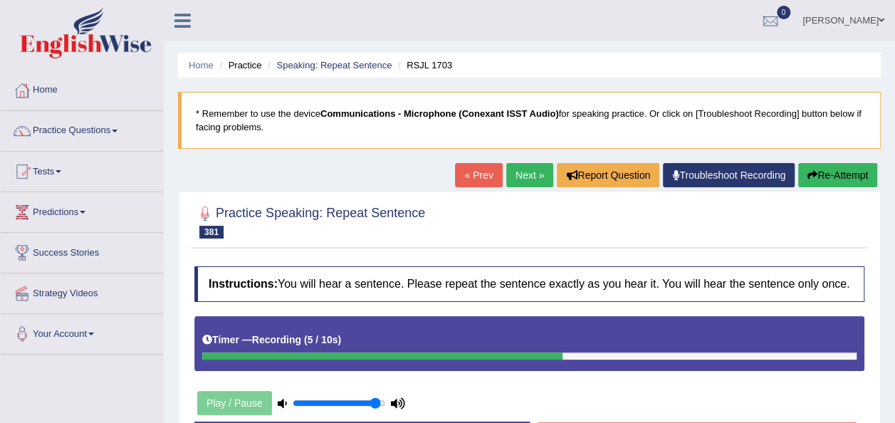
scroll to position [325, 0]
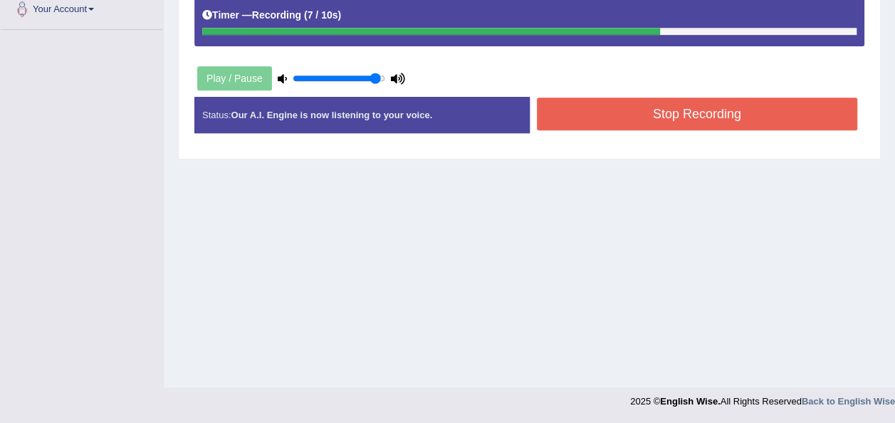
click at [662, 111] on button "Stop Recording" at bounding box center [697, 114] width 321 height 33
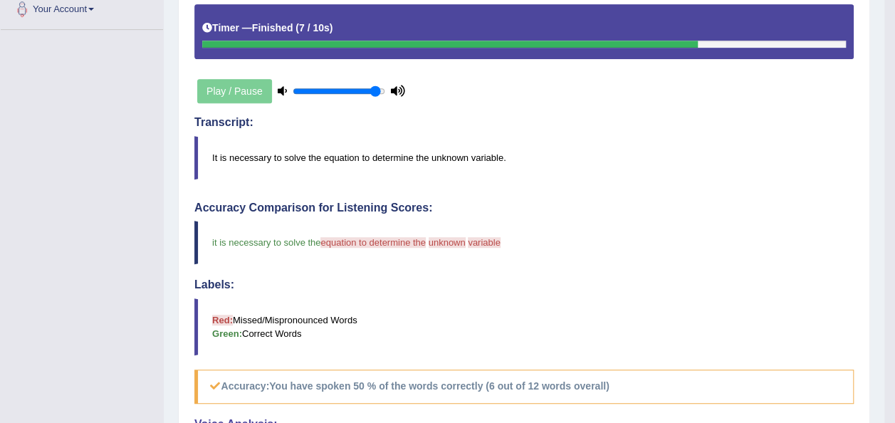
scroll to position [0, 0]
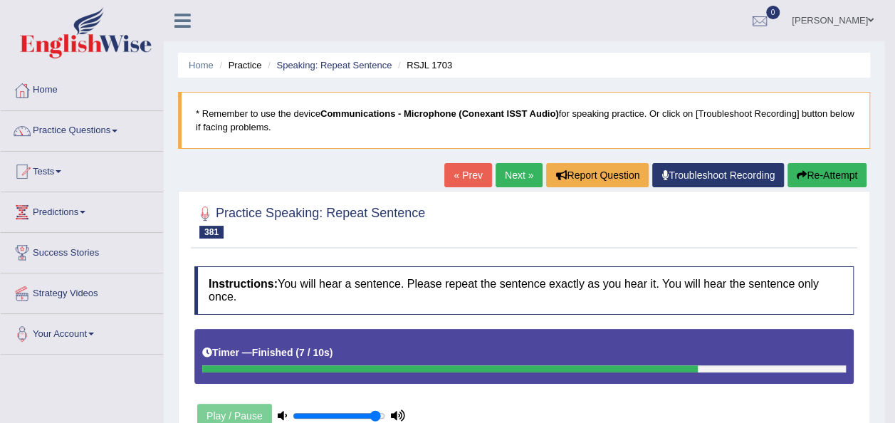
click at [819, 169] on button "Re-Attempt" at bounding box center [826, 175] width 79 height 24
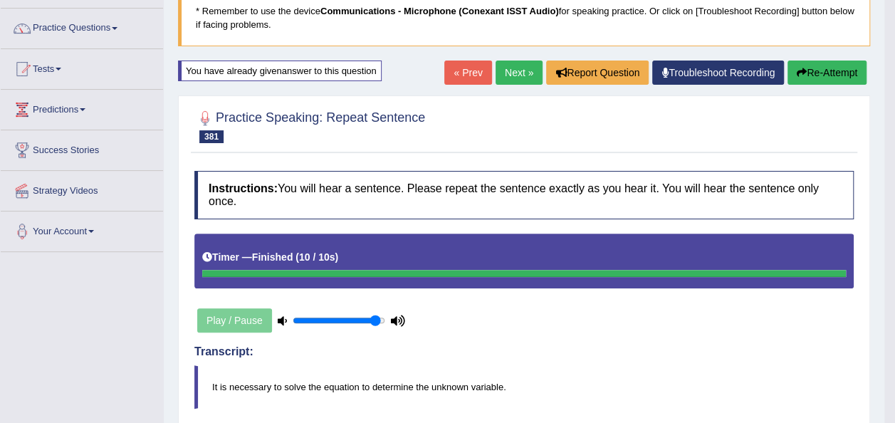
scroll to position [57, 0]
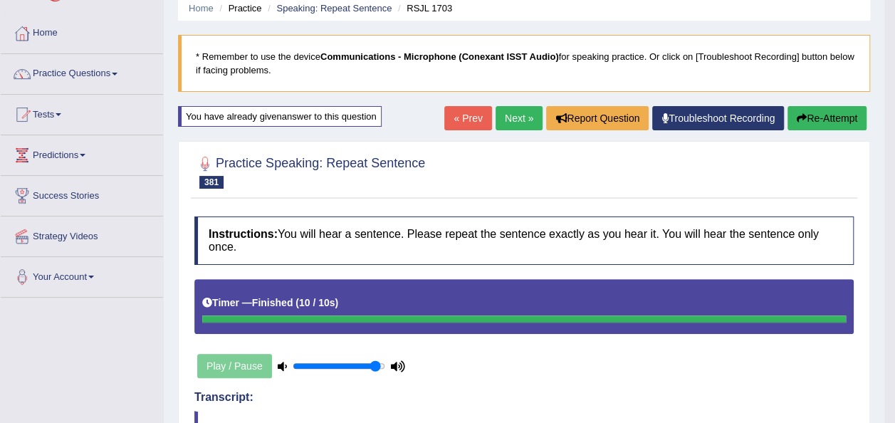
click at [831, 118] on button "Re-Attempt" at bounding box center [826, 118] width 79 height 24
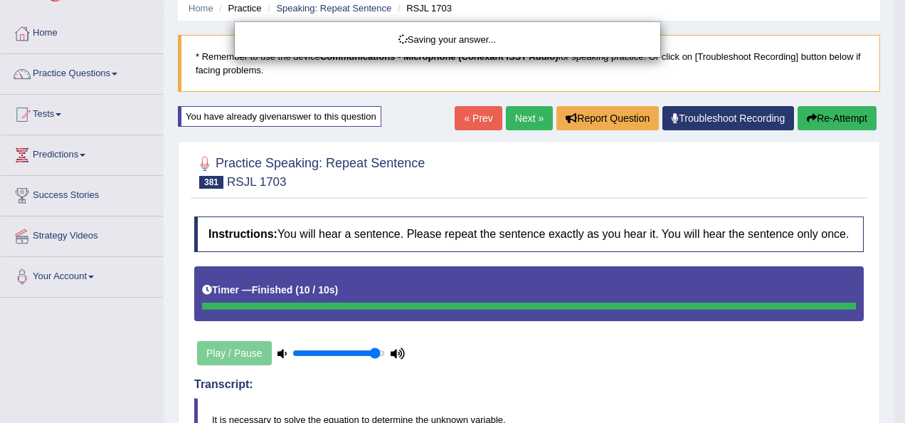
click at [839, 117] on div "Saving your answer..." at bounding box center [452, 211] width 905 height 423
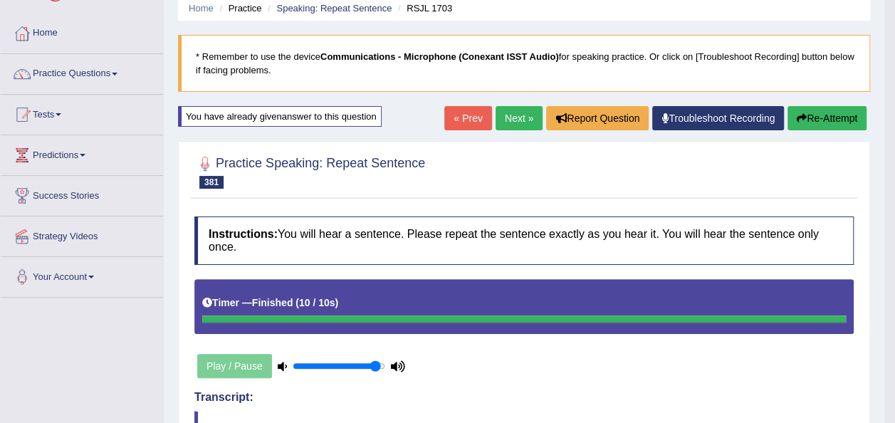
click at [804, 116] on icon "button" at bounding box center [802, 118] width 10 height 10
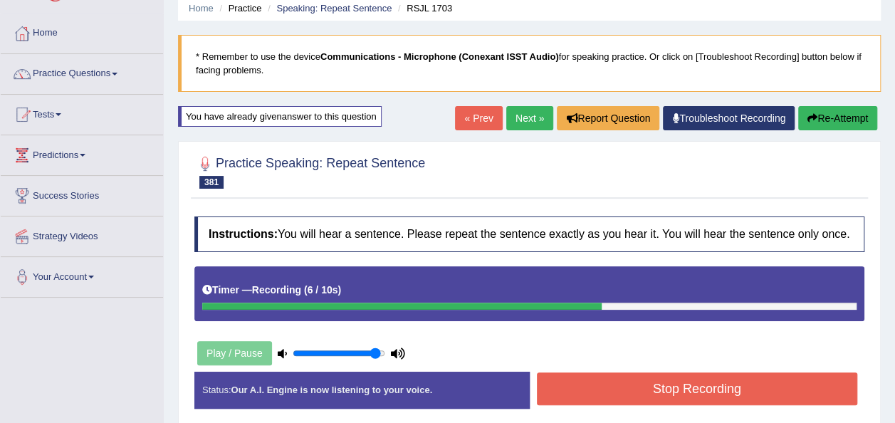
click at [745, 390] on button "Stop Recording" at bounding box center [697, 388] width 321 height 33
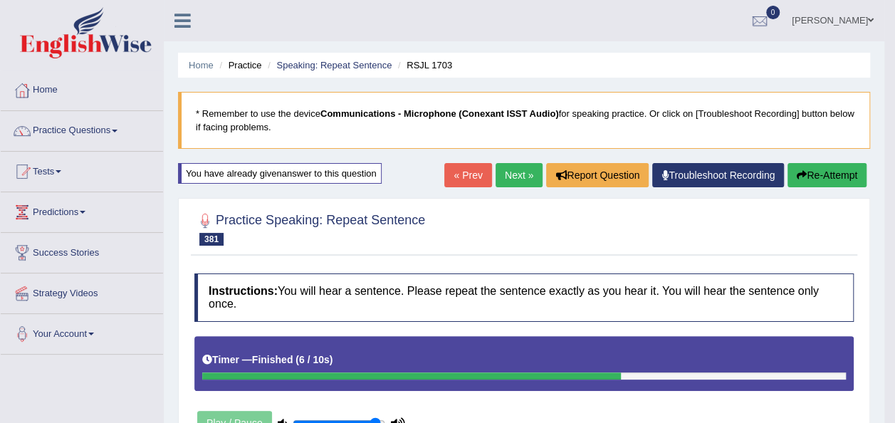
click at [512, 169] on link "Next »" at bounding box center [518, 175] width 47 height 24
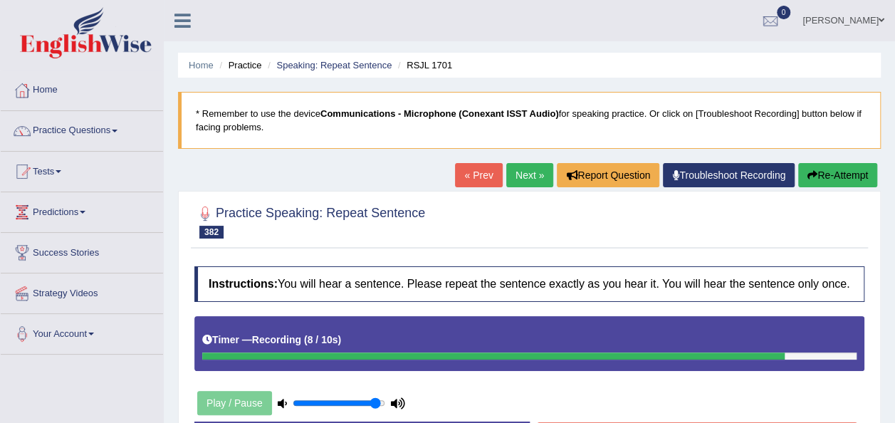
click at [851, 174] on button "Re-Attempt" at bounding box center [837, 175] width 79 height 24
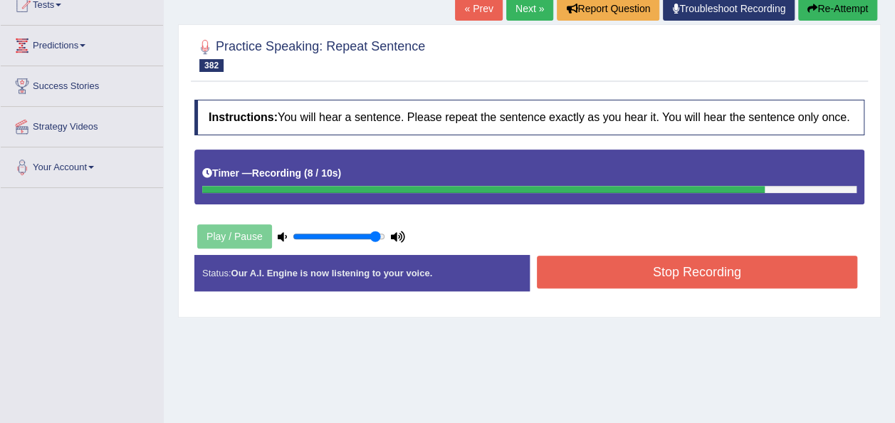
click at [693, 265] on button "Stop Recording" at bounding box center [697, 272] width 321 height 33
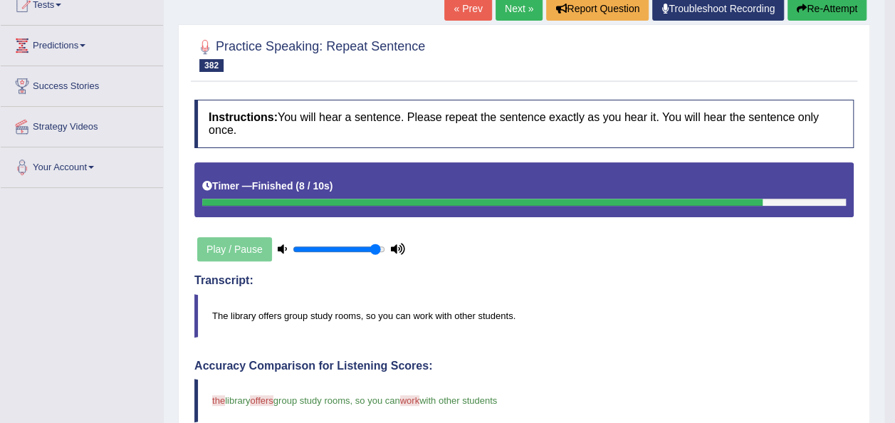
drag, startPoint x: 892, startPoint y: 221, endPoint x: 886, endPoint y: 253, distance: 32.5
click at [886, 253] on body "Toggle navigation Home Practice Questions Speaking Practice Read Aloud Repeat S…" at bounding box center [447, 44] width 895 height 423
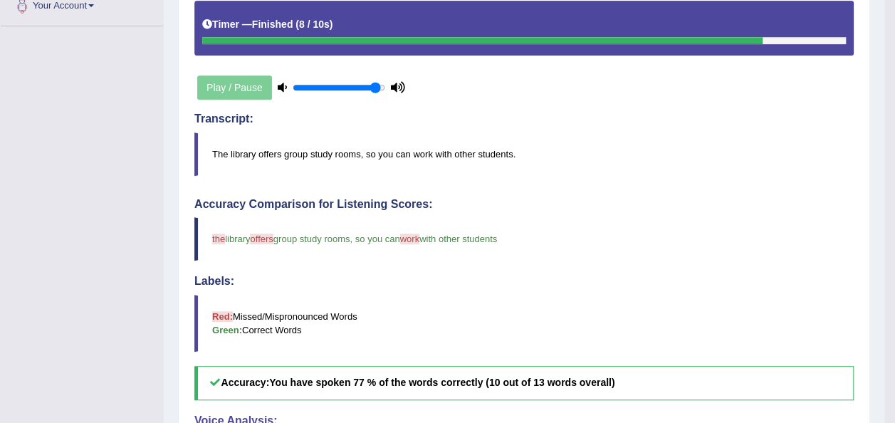
scroll to position [202, 0]
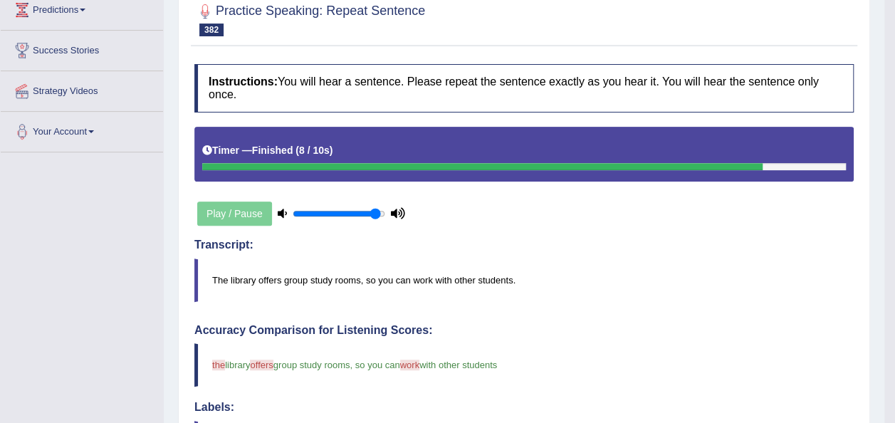
click at [890, 67] on body "Toggle navigation Home Practice Questions Speaking Practice Read Aloud Repeat S…" at bounding box center [447, 9] width 895 height 423
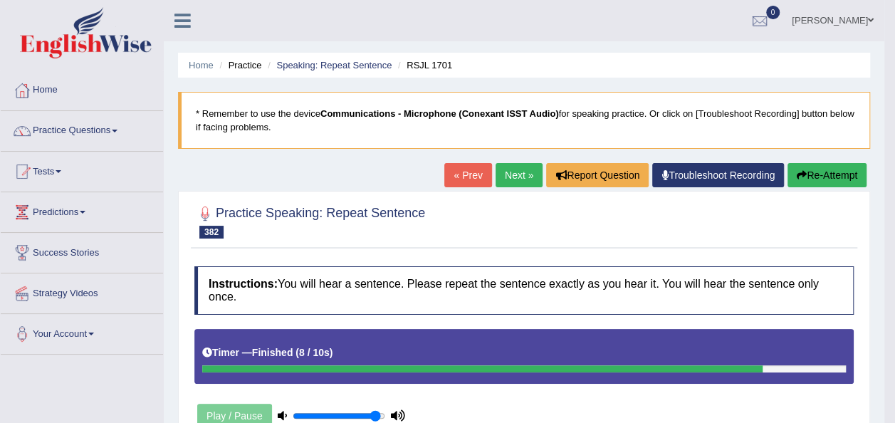
click at [503, 174] on link "Next »" at bounding box center [518, 175] width 47 height 24
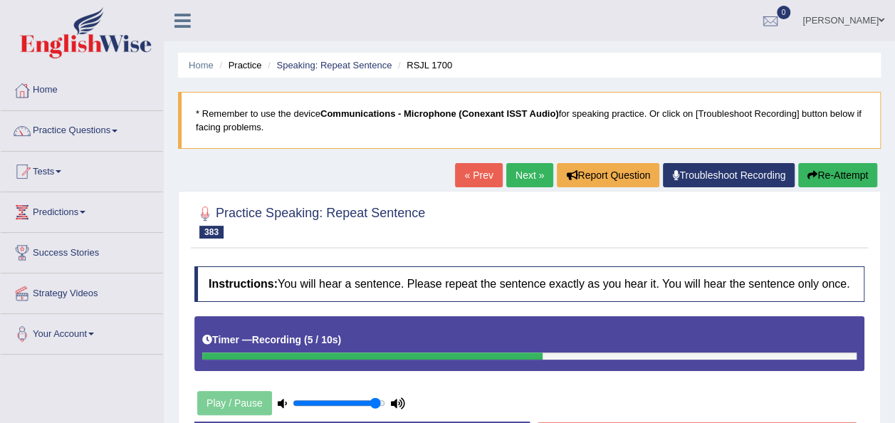
scroll to position [120, 0]
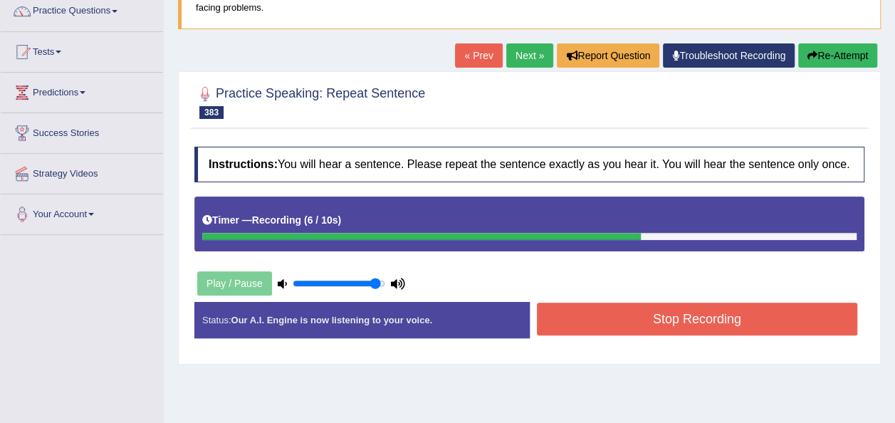
click at [645, 303] on button "Stop Recording" at bounding box center [697, 319] width 321 height 33
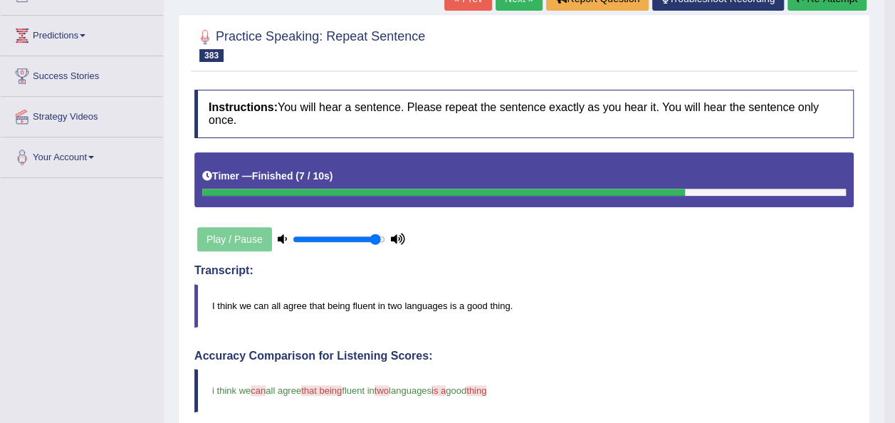
scroll to position [0, 0]
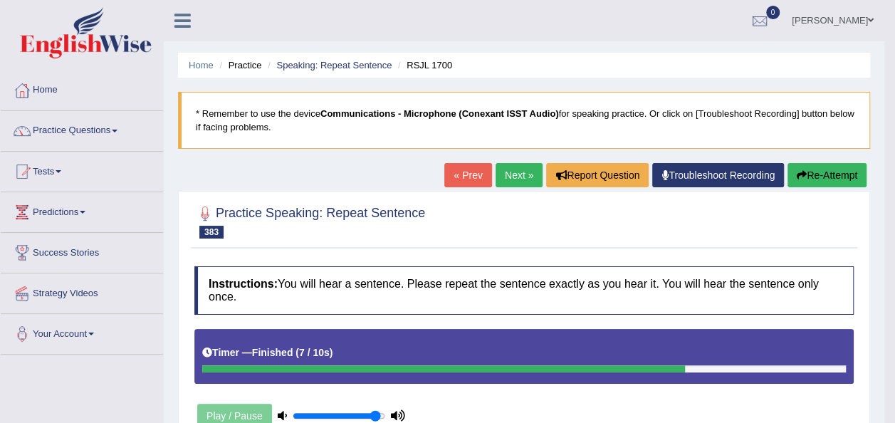
click at [819, 168] on button "Re-Attempt" at bounding box center [826, 175] width 79 height 24
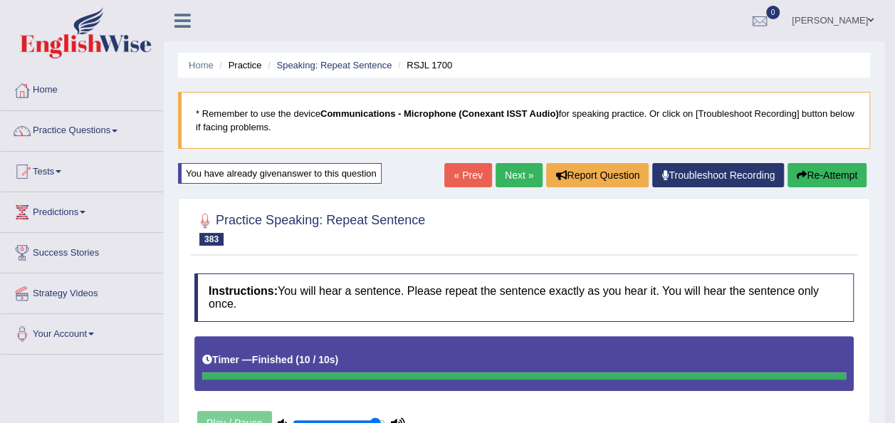
click at [500, 177] on link "Next »" at bounding box center [518, 175] width 47 height 24
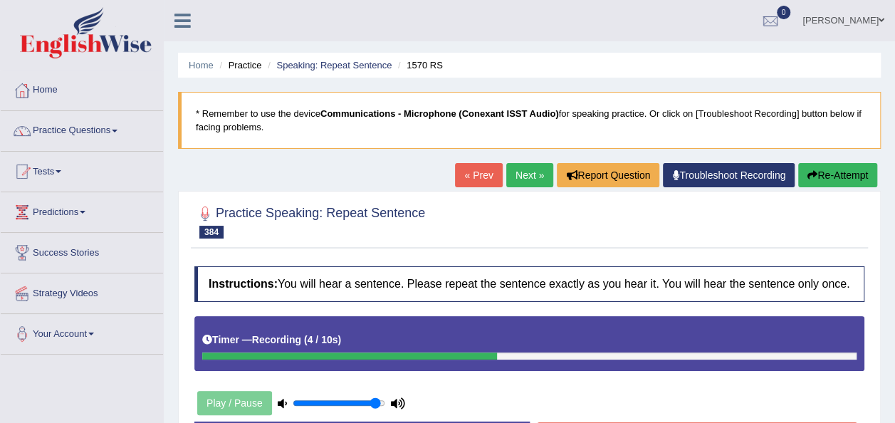
scroll to position [325, 0]
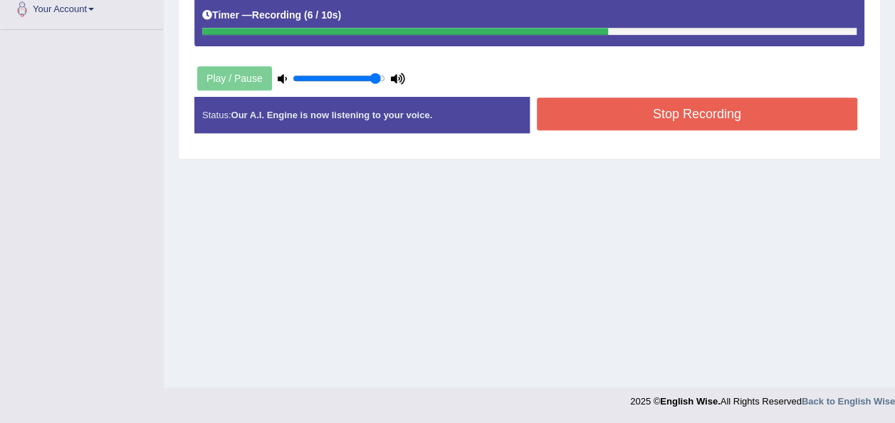
click at [666, 117] on button "Stop Recording" at bounding box center [697, 114] width 321 height 33
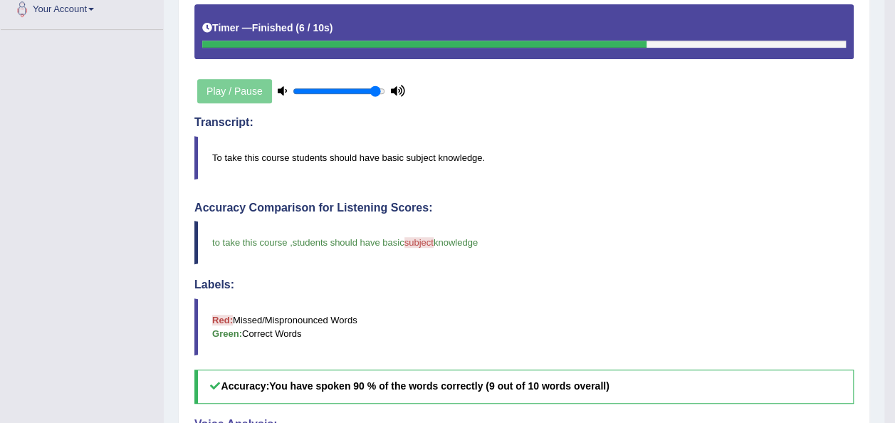
scroll to position [0, 0]
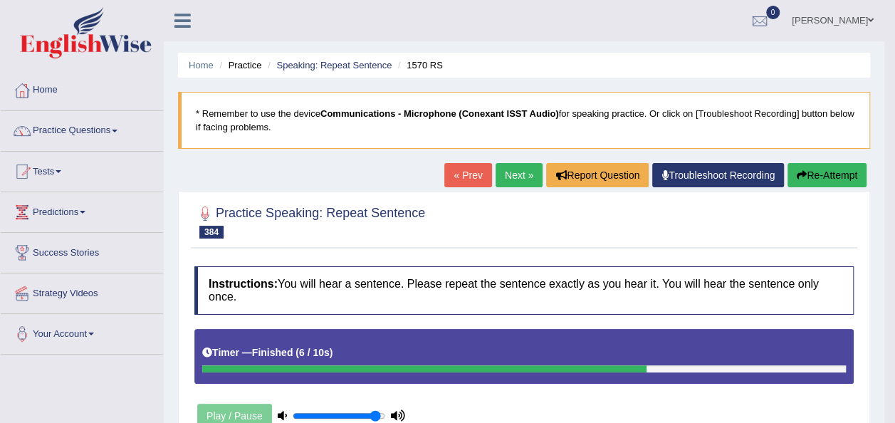
click at [799, 178] on icon "button" at bounding box center [802, 175] width 10 height 10
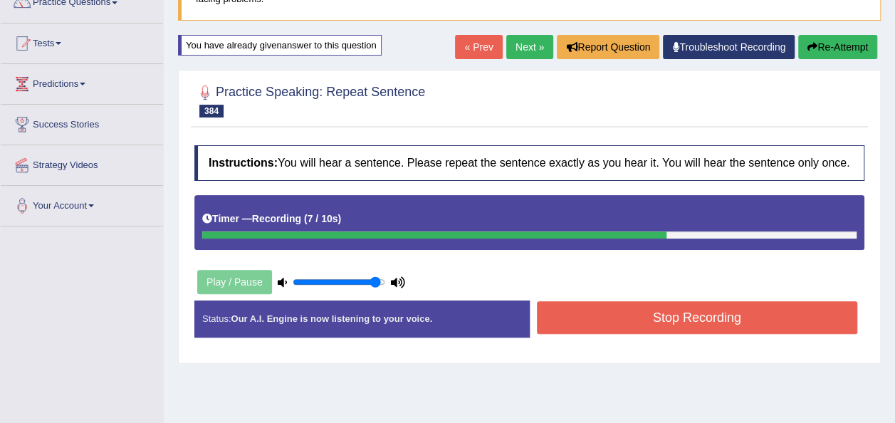
scroll to position [189, 0]
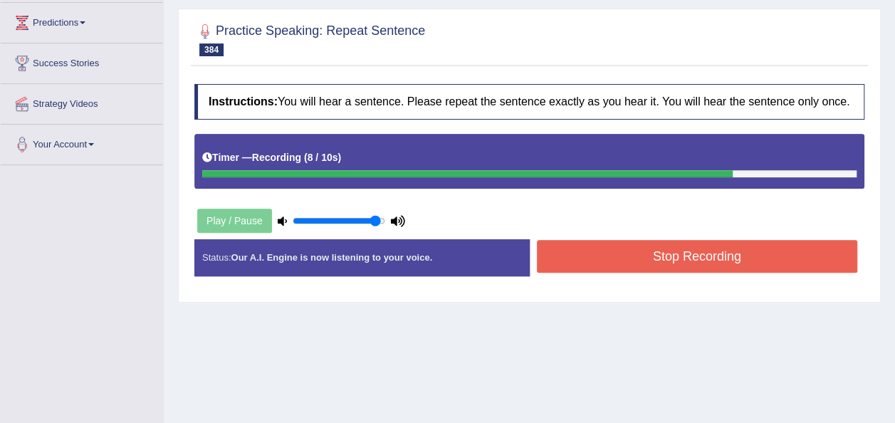
click at [646, 246] on button "Stop Recording" at bounding box center [697, 256] width 321 height 33
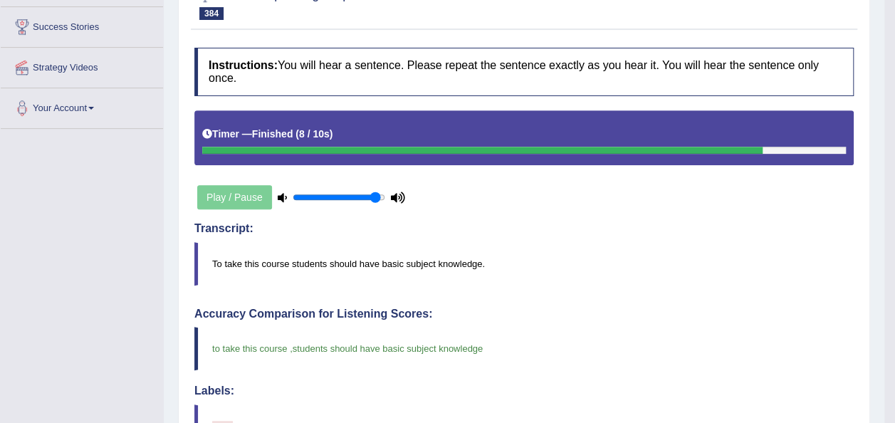
scroll to position [0, 0]
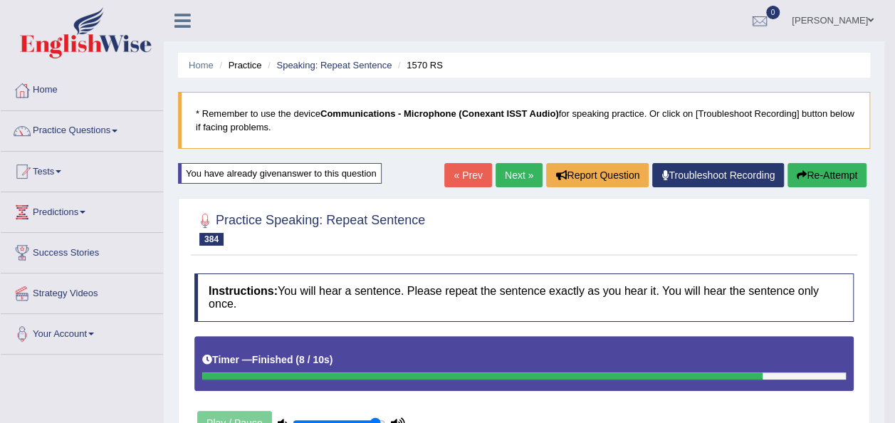
click at [510, 178] on link "Next »" at bounding box center [518, 175] width 47 height 24
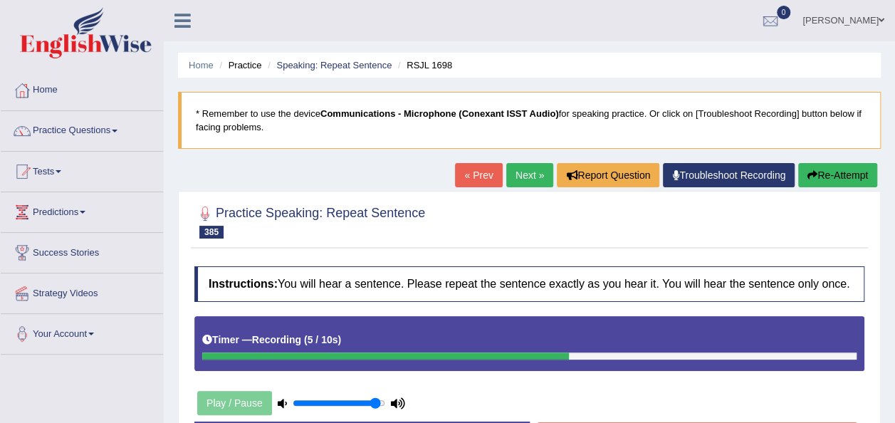
click at [833, 171] on button "Re-Attempt" at bounding box center [837, 175] width 79 height 24
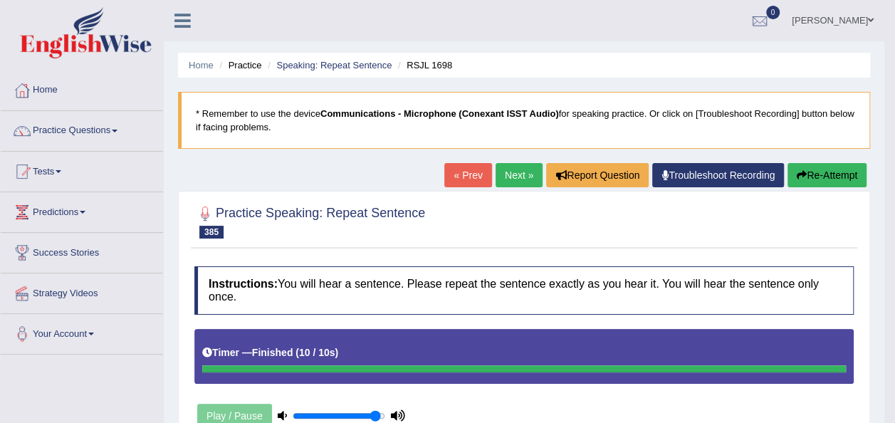
click at [805, 167] on button "Re-Attempt" at bounding box center [826, 175] width 79 height 24
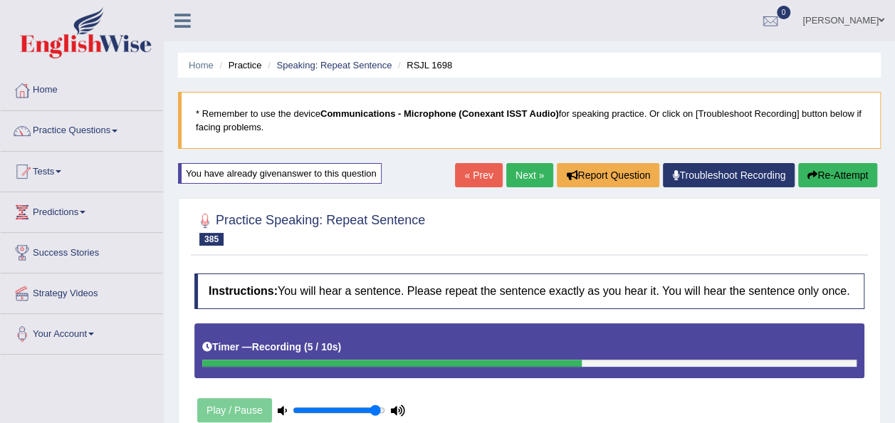
scroll to position [325, 0]
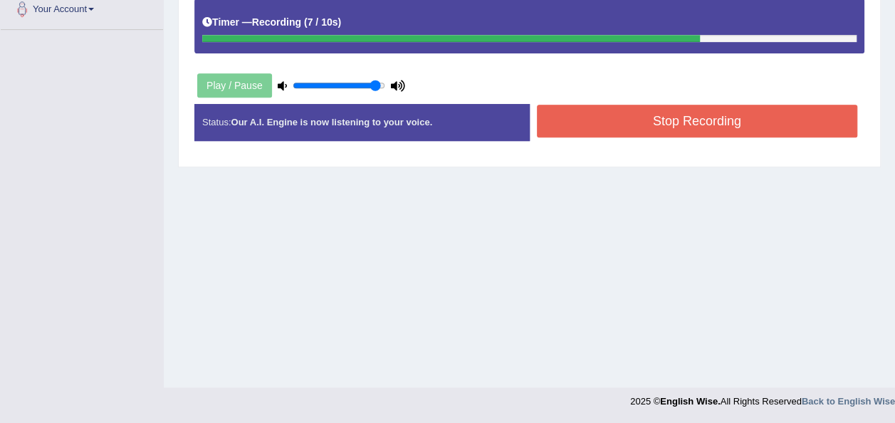
click at [569, 109] on button "Stop Recording" at bounding box center [697, 121] width 321 height 33
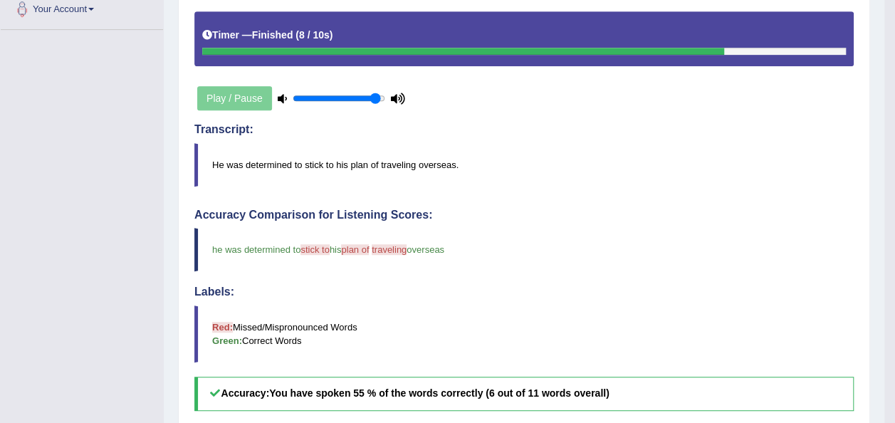
scroll to position [0, 0]
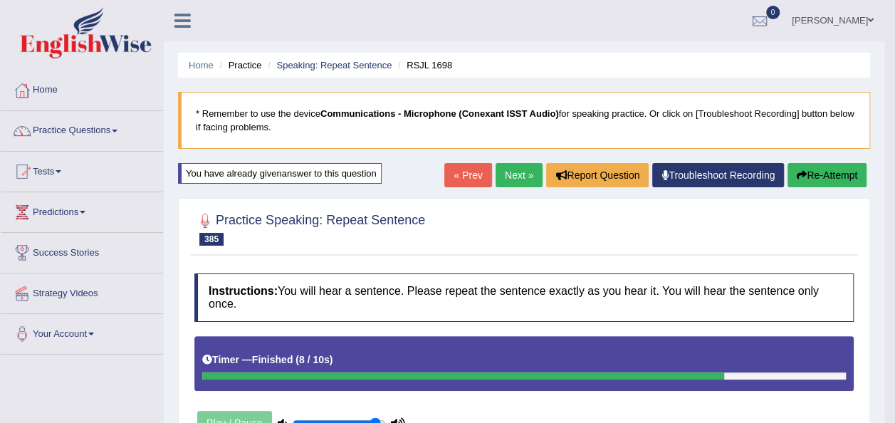
click at [841, 174] on button "Re-Attempt" at bounding box center [826, 175] width 79 height 24
click at [517, 174] on link "Next »" at bounding box center [518, 175] width 47 height 24
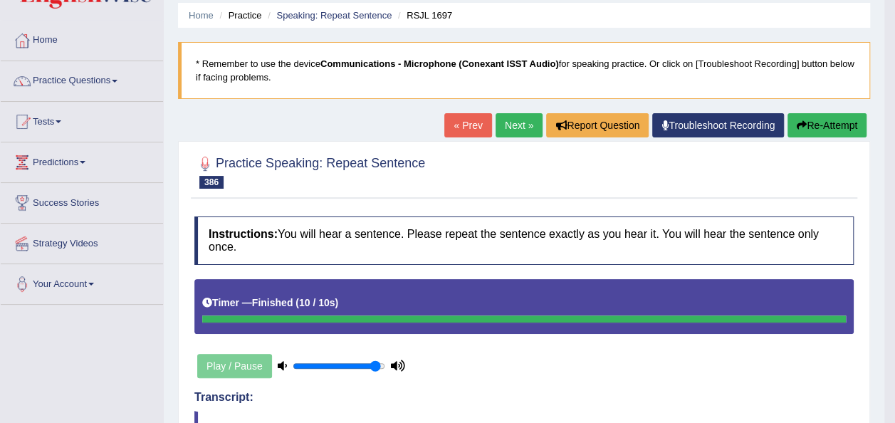
scroll to position [26, 0]
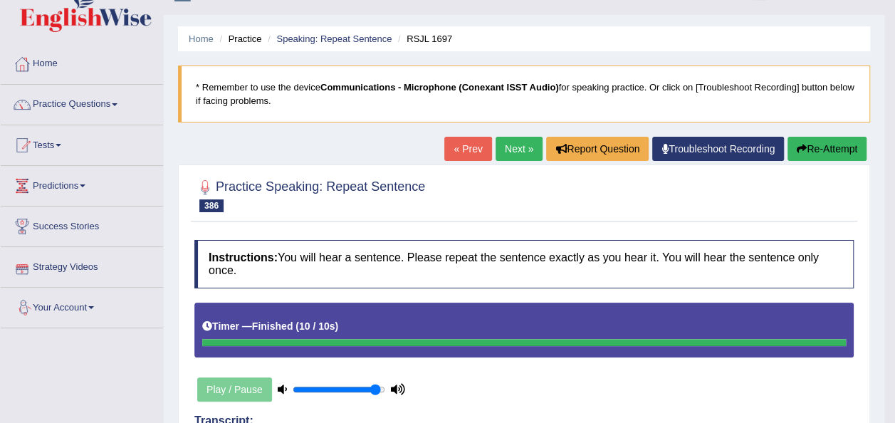
click at [510, 157] on link "Next »" at bounding box center [518, 149] width 47 height 24
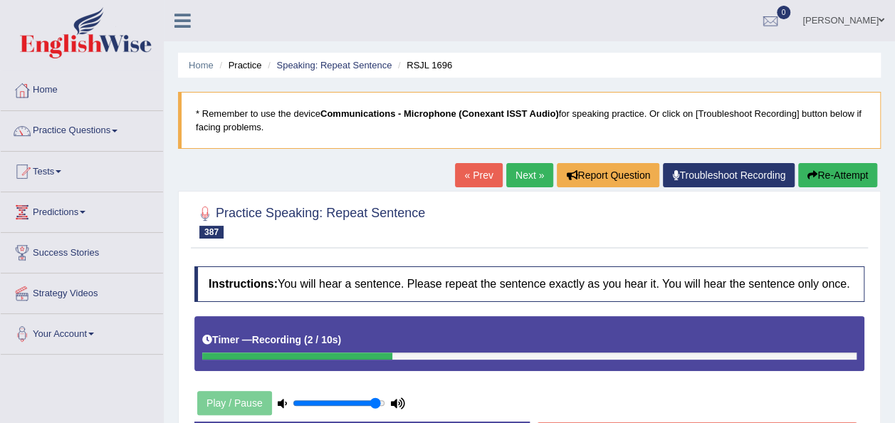
click at [849, 178] on button "Re-Attempt" at bounding box center [837, 175] width 79 height 24
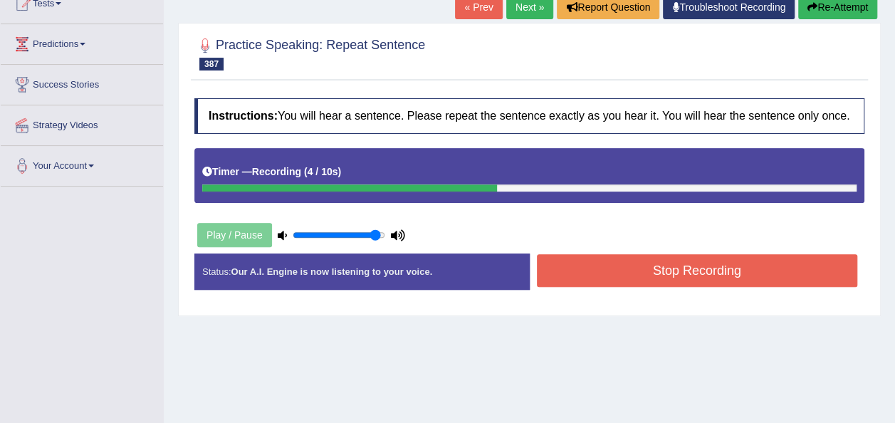
scroll to position [175, 0]
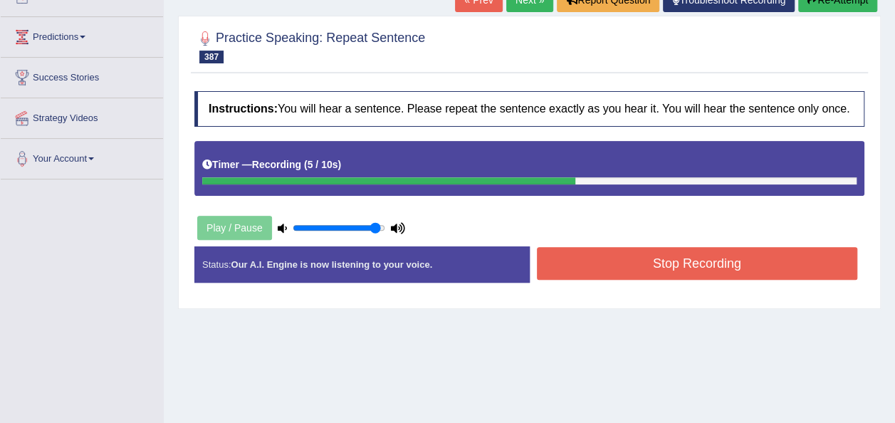
click at [624, 261] on button "Stop Recording" at bounding box center [697, 263] width 321 height 33
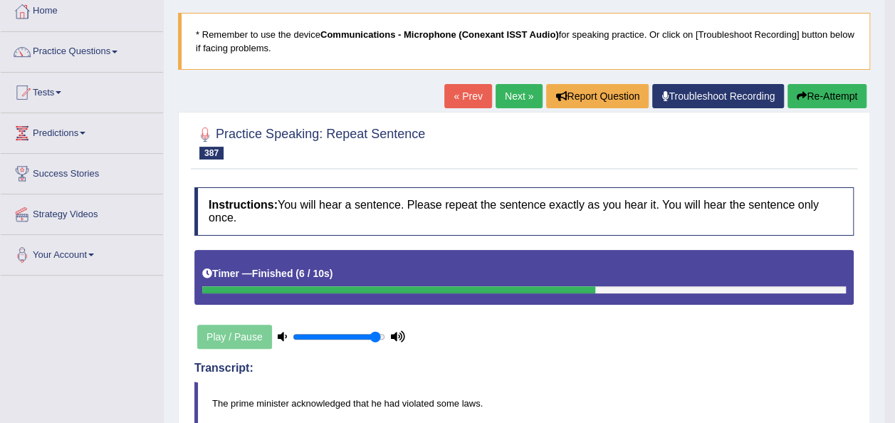
scroll to position [33, 0]
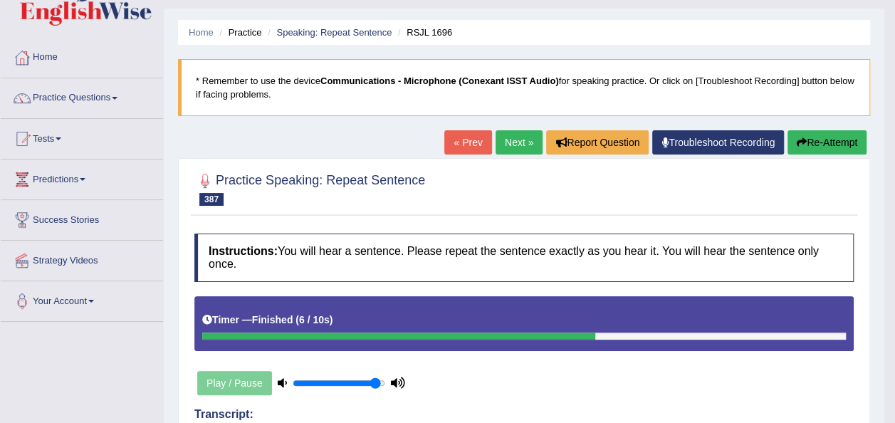
click at [499, 144] on link "Next »" at bounding box center [518, 142] width 47 height 24
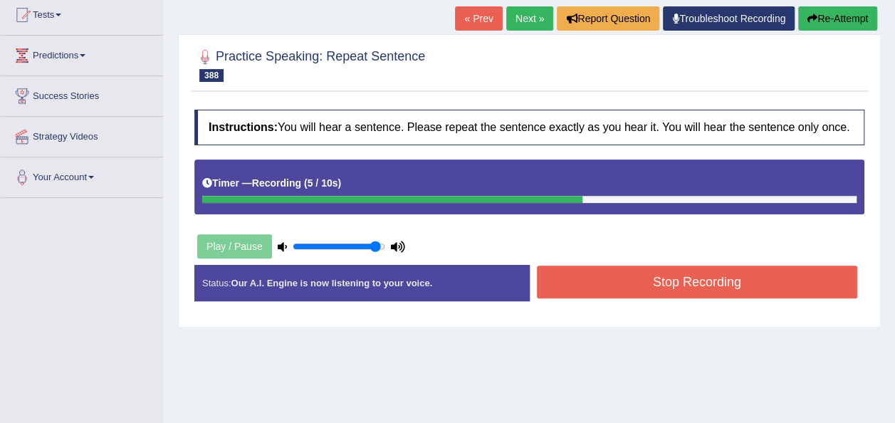
scroll to position [167, 0]
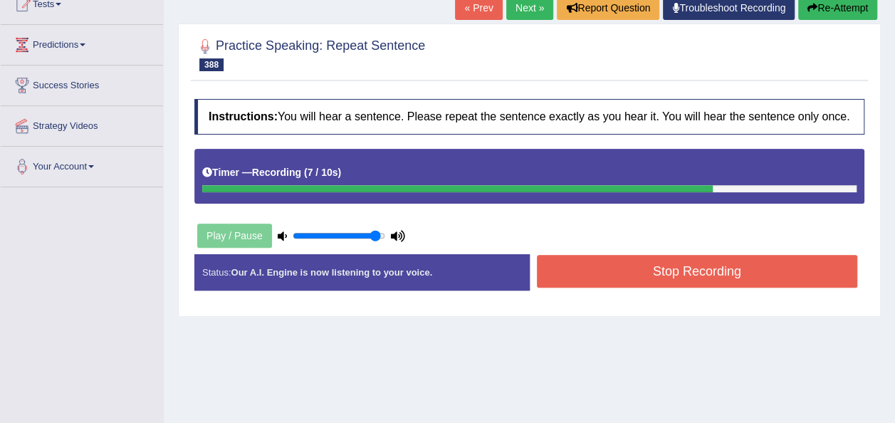
click at [621, 275] on button "Stop Recording" at bounding box center [697, 271] width 321 height 33
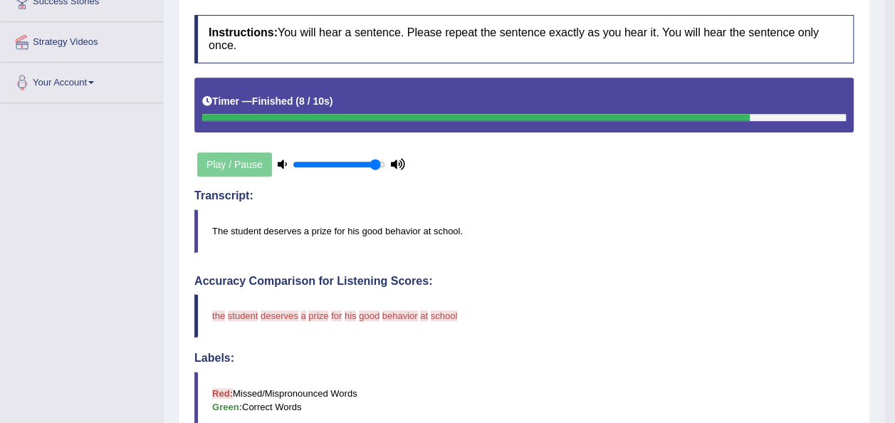
scroll to position [0, 0]
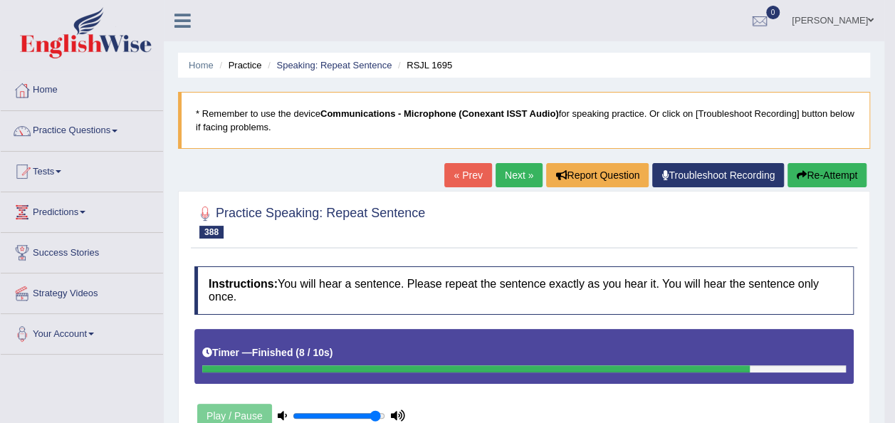
click at [814, 168] on button "Re-Attempt" at bounding box center [826, 175] width 79 height 24
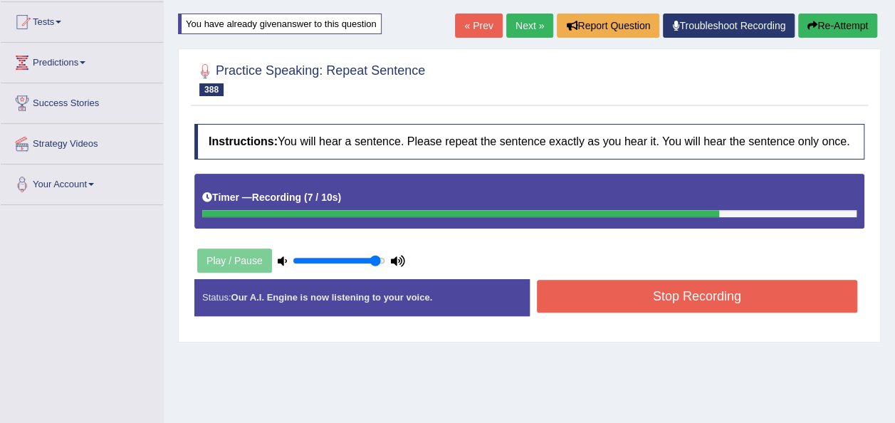
scroll to position [204, 0]
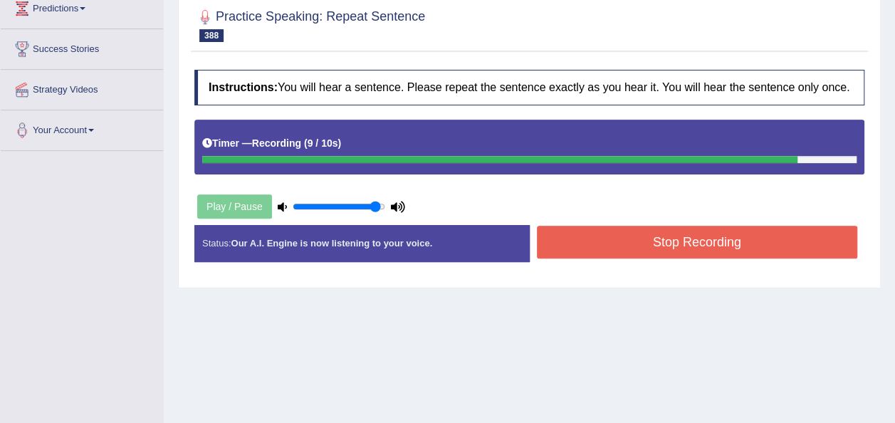
click at [663, 236] on button "Stop Recording" at bounding box center [697, 242] width 321 height 33
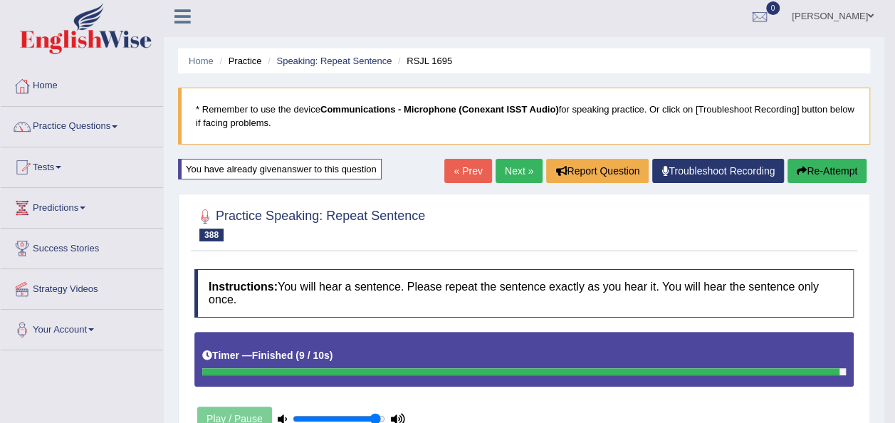
scroll to position [0, 0]
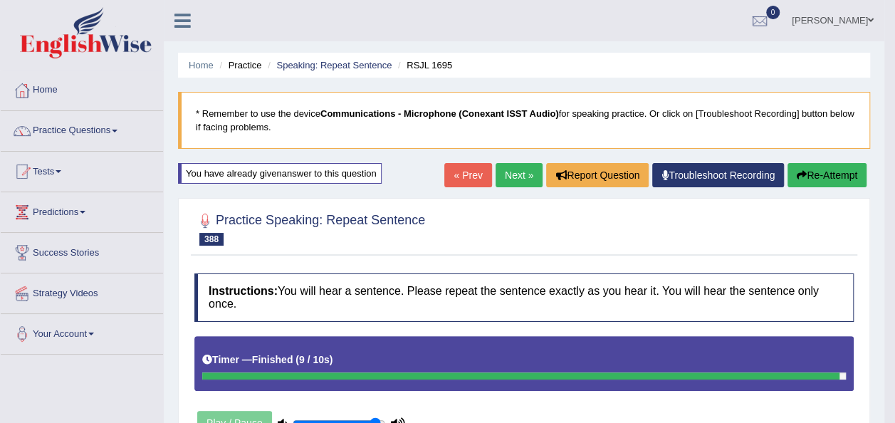
click at [504, 179] on link "Next »" at bounding box center [518, 175] width 47 height 24
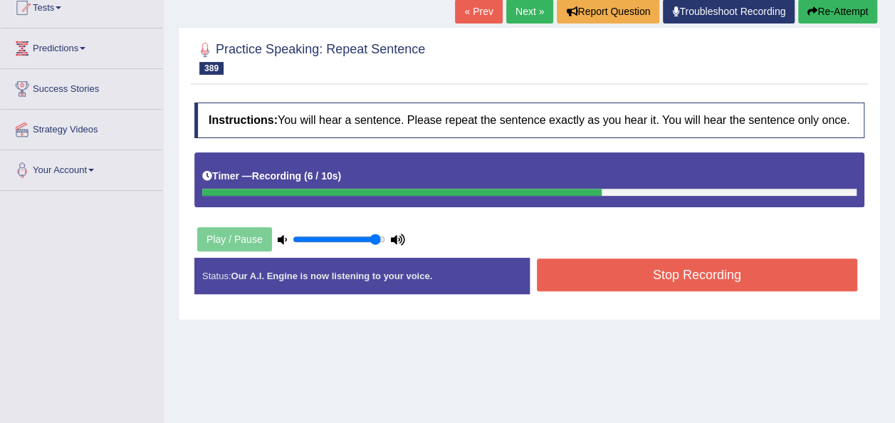
scroll to position [175, 0]
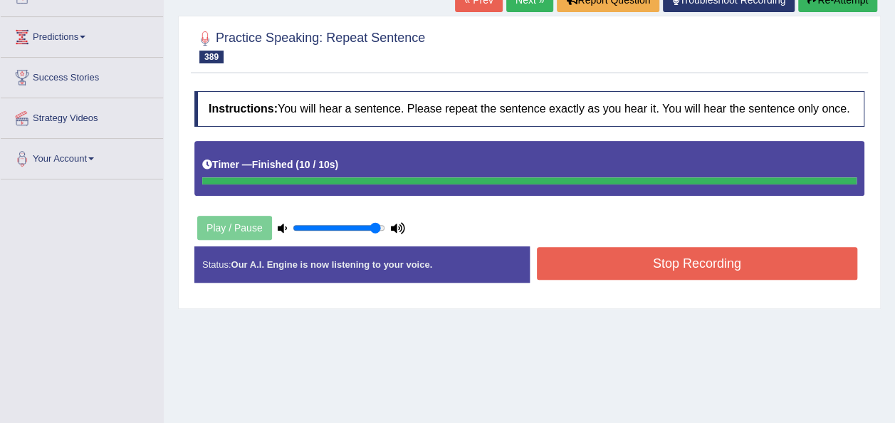
click at [675, 258] on button "Stop Recording" at bounding box center [697, 263] width 321 height 33
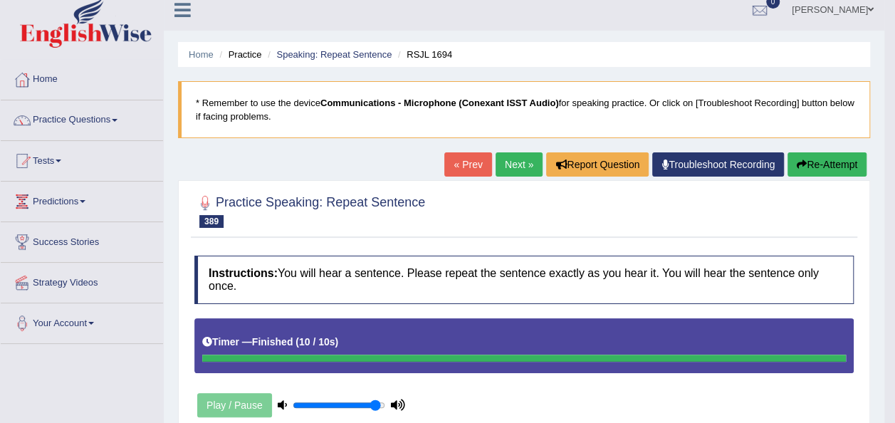
scroll to position [0, 0]
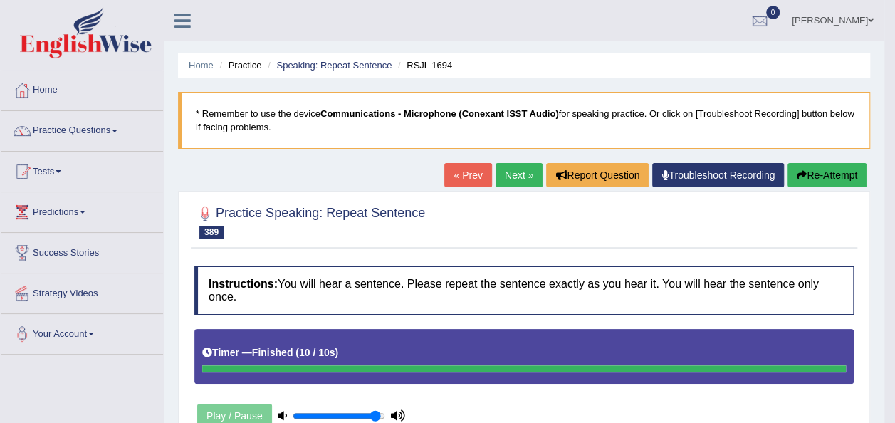
click at [516, 178] on link "Next »" at bounding box center [518, 175] width 47 height 24
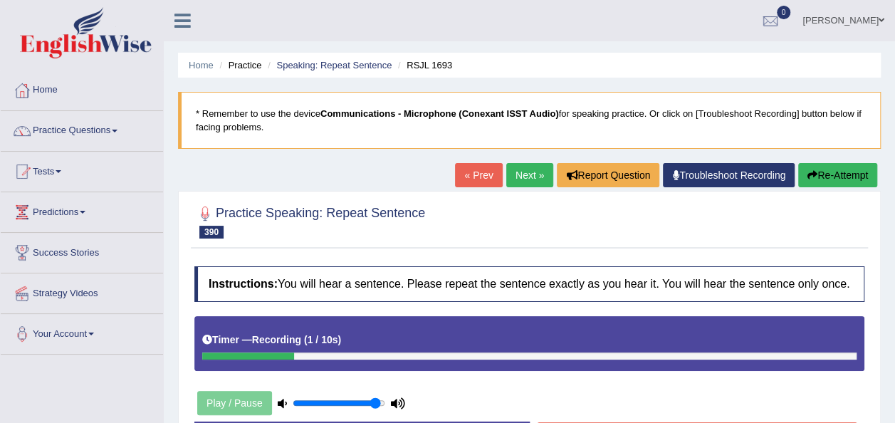
click at [818, 176] on button "Re-Attempt" at bounding box center [837, 175] width 79 height 24
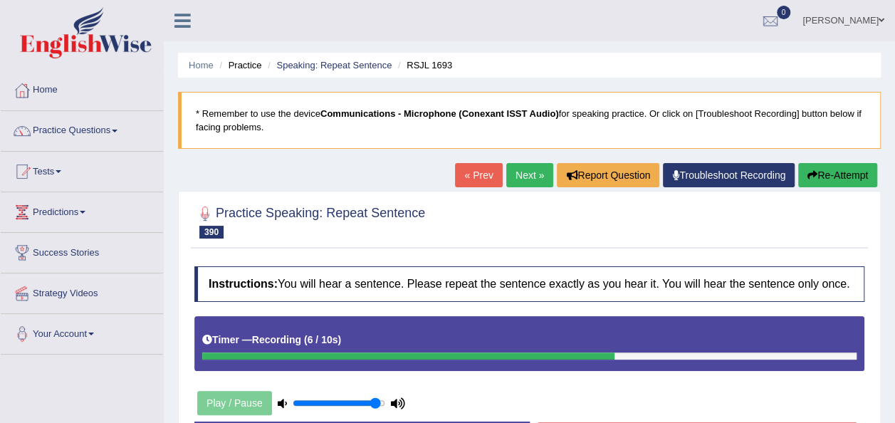
scroll to position [325, 0]
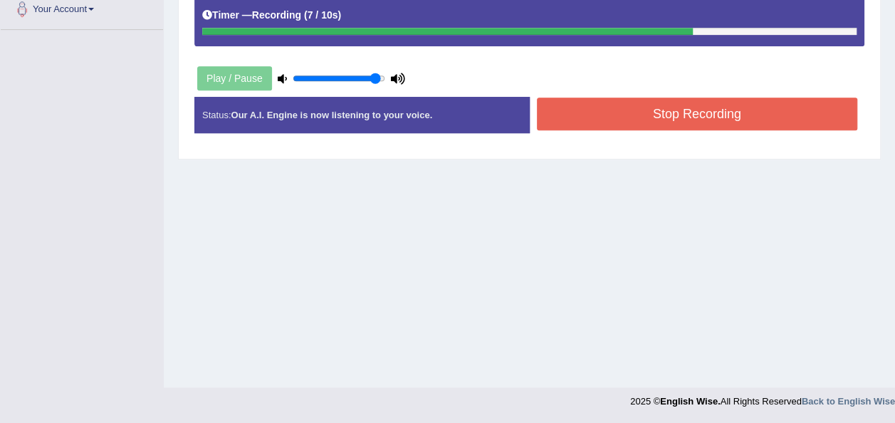
click at [706, 110] on button "Stop Recording" at bounding box center [697, 114] width 321 height 33
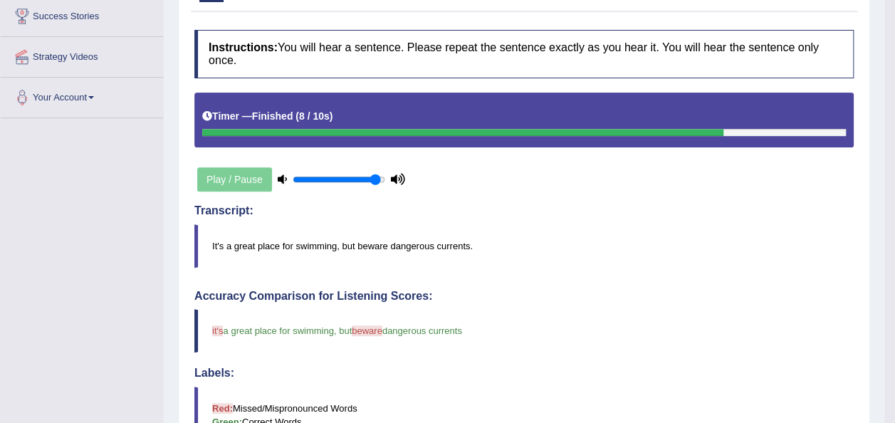
scroll to position [101, 0]
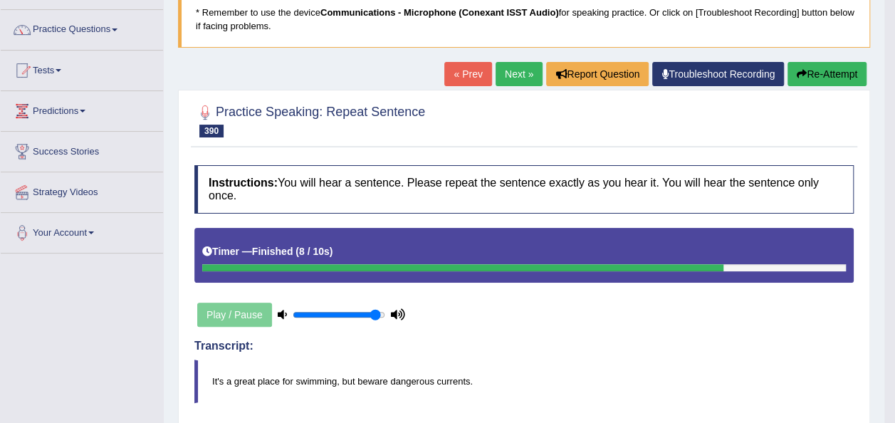
click at [821, 67] on button "Re-Attempt" at bounding box center [826, 74] width 79 height 24
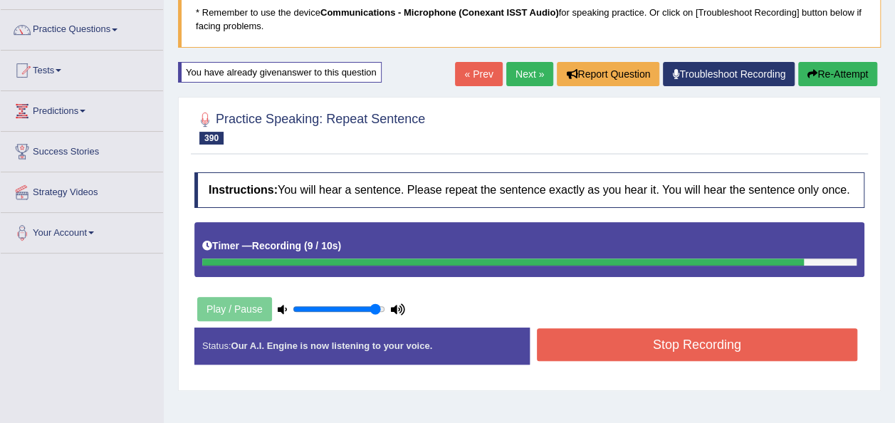
click at [661, 342] on button "Stop Recording" at bounding box center [697, 344] width 321 height 33
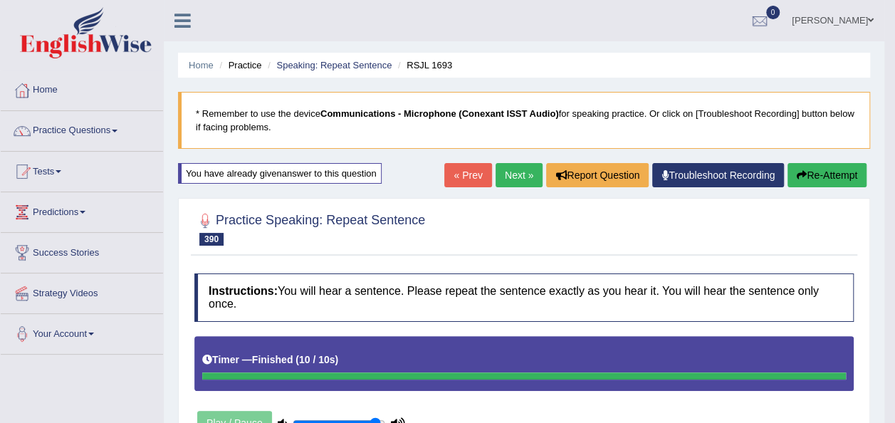
click at [505, 172] on link "Next »" at bounding box center [518, 175] width 47 height 24
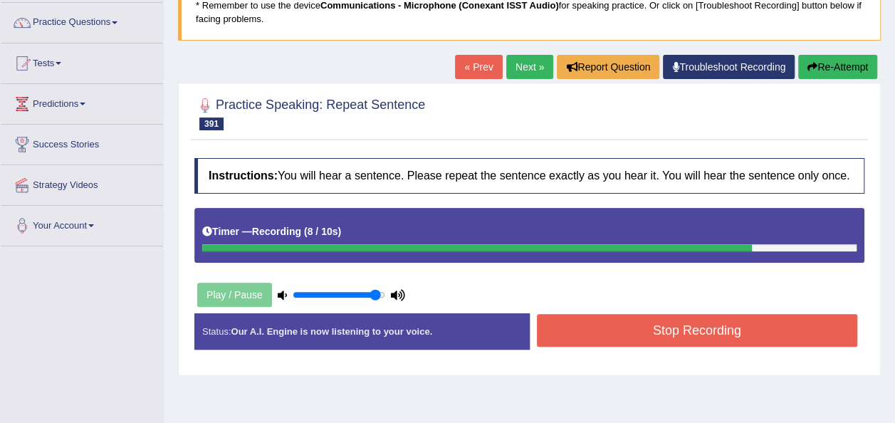
scroll to position [144, 0]
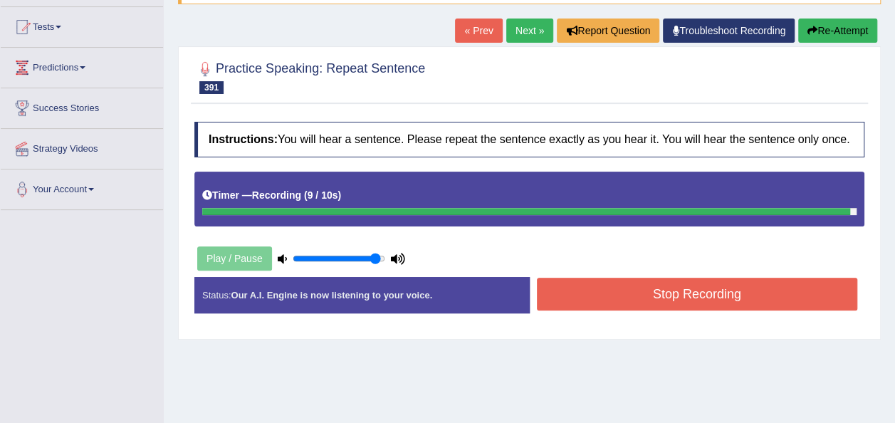
click at [680, 292] on button "Stop Recording" at bounding box center [697, 294] width 321 height 33
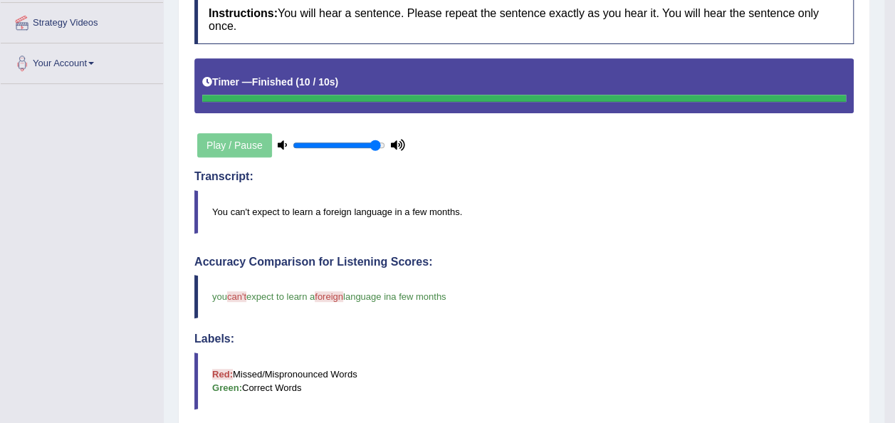
scroll to position [0, 0]
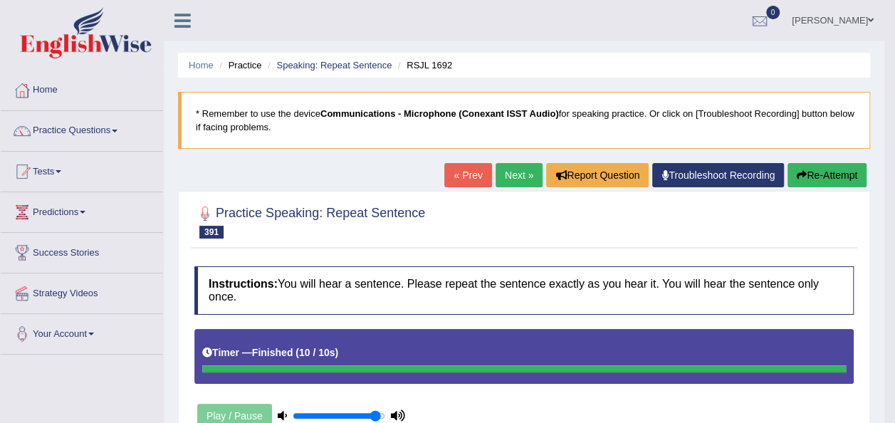
click at [513, 181] on link "Next »" at bounding box center [518, 175] width 47 height 24
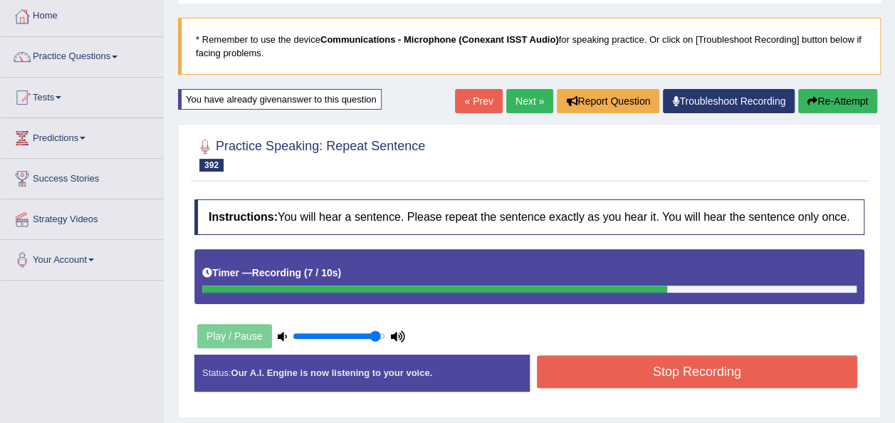
scroll to position [130, 0]
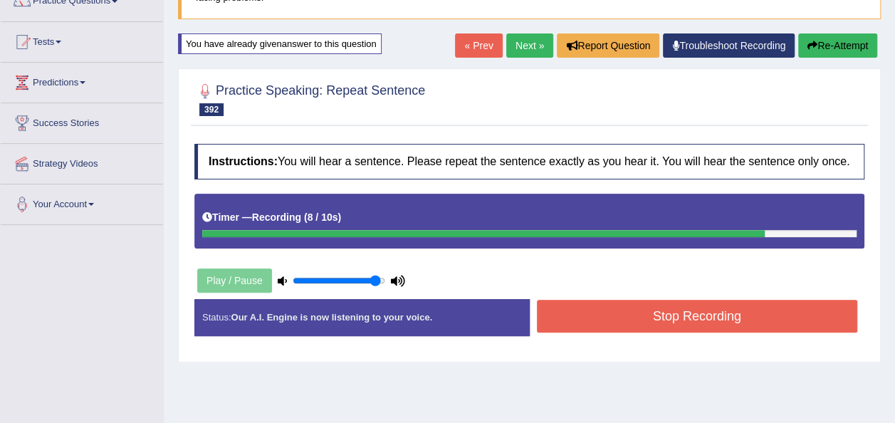
click at [630, 306] on button "Stop Recording" at bounding box center [697, 316] width 321 height 33
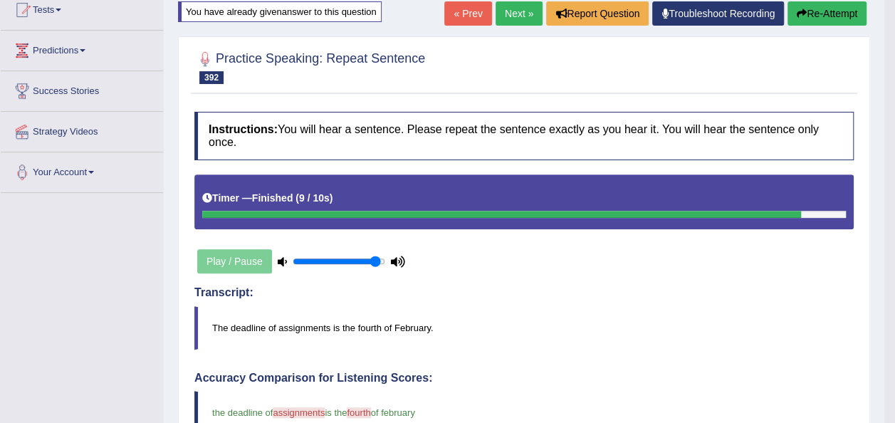
scroll to position [158, 0]
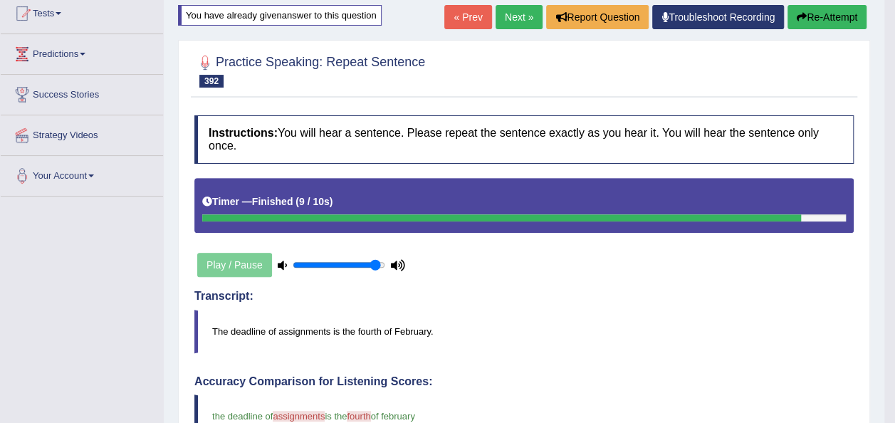
click at [837, 10] on button "Re-Attempt" at bounding box center [826, 17] width 79 height 24
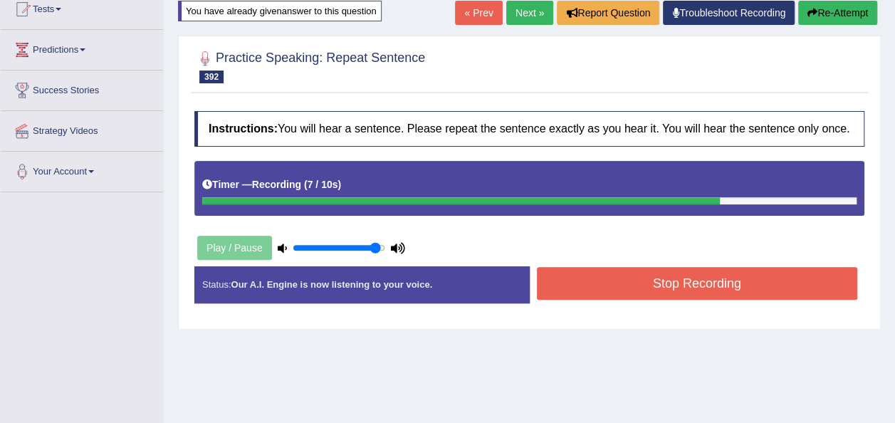
click at [619, 279] on button "Stop Recording" at bounding box center [697, 283] width 321 height 33
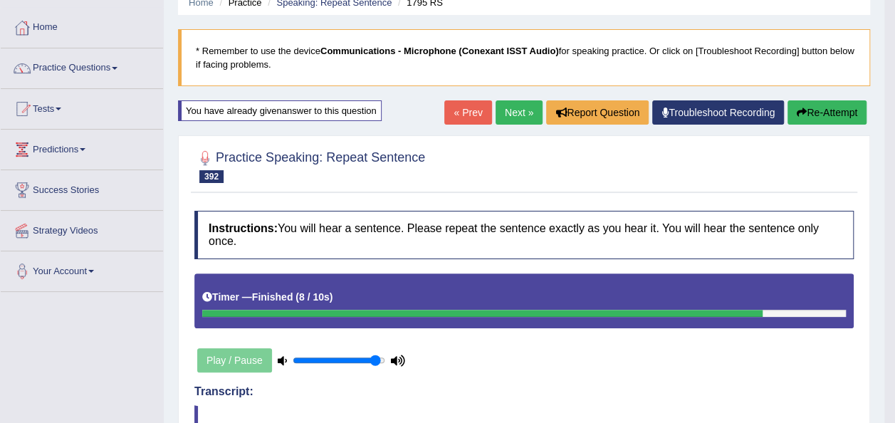
scroll to position [48, 0]
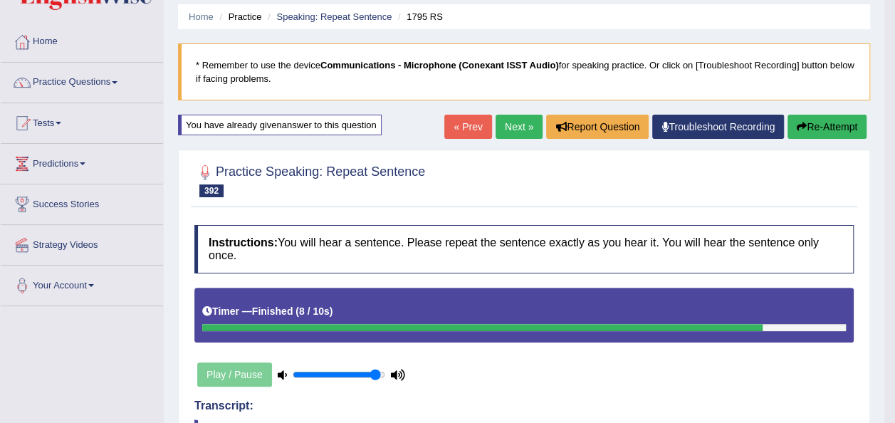
click at [525, 130] on link "Next »" at bounding box center [518, 127] width 47 height 24
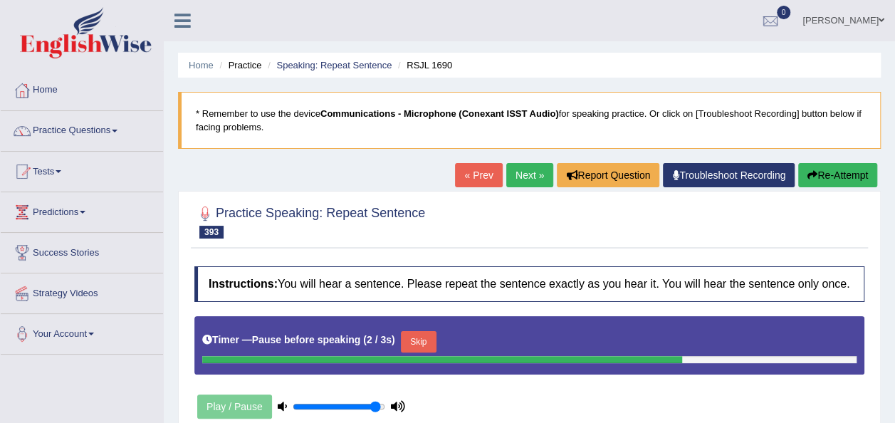
click at [847, 166] on button "Re-Attempt" at bounding box center [837, 175] width 79 height 24
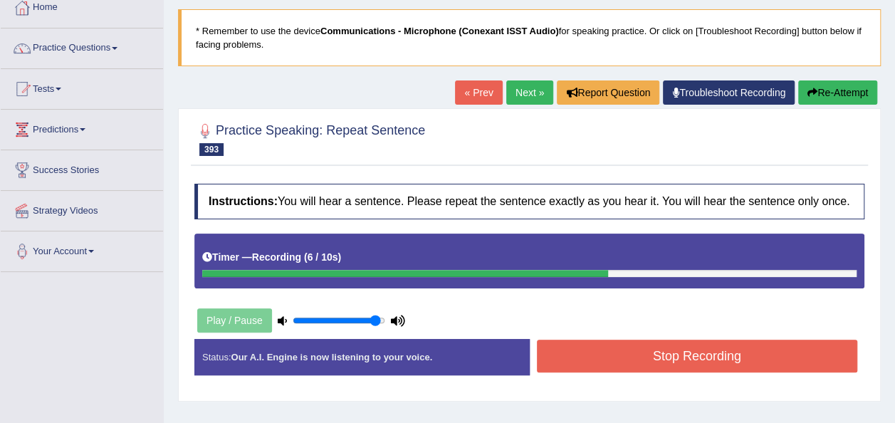
scroll to position [169, 0]
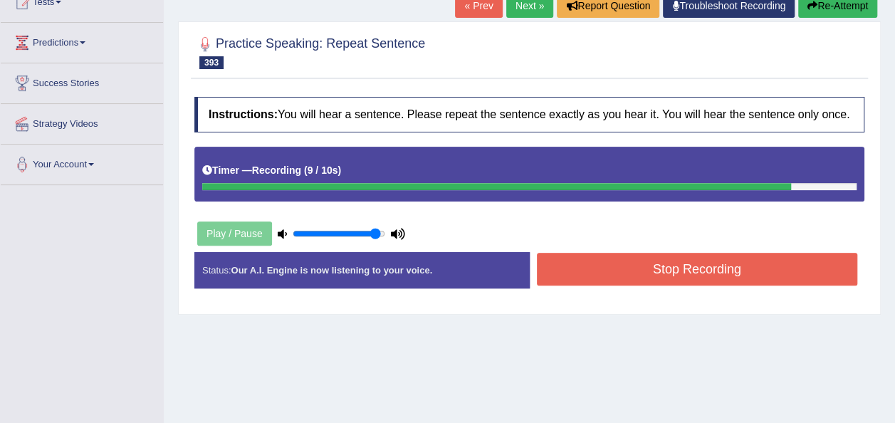
click at [719, 267] on button "Stop Recording" at bounding box center [697, 269] width 321 height 33
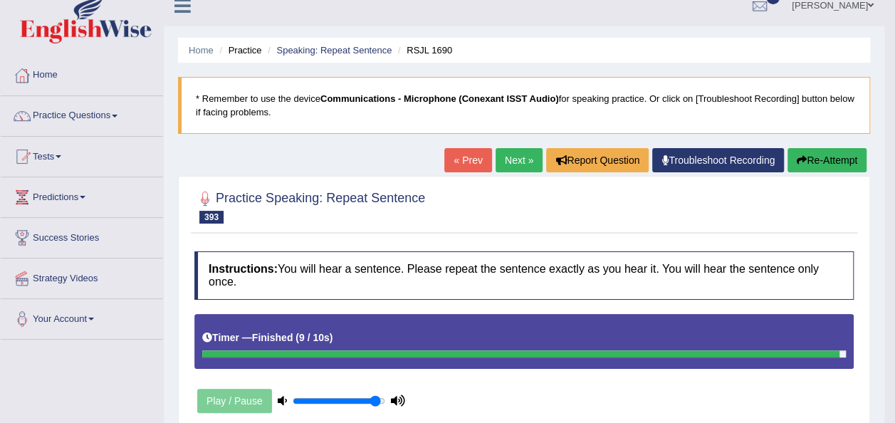
scroll to position [0, 0]
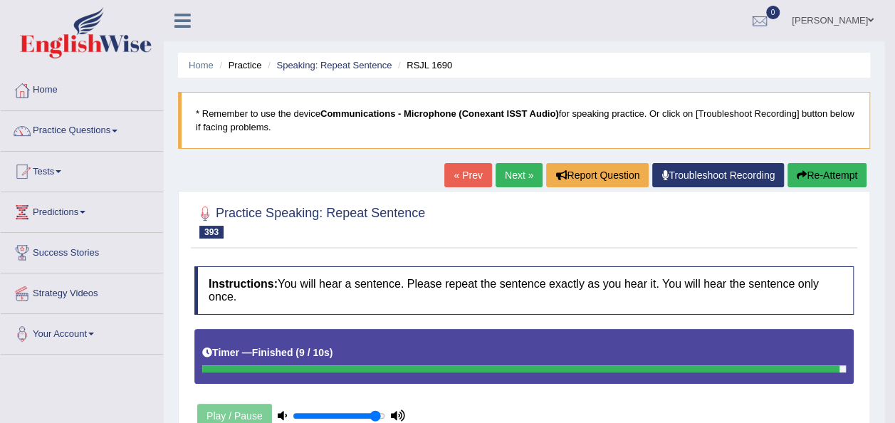
click at [826, 175] on button "Re-Attempt" at bounding box center [826, 175] width 79 height 24
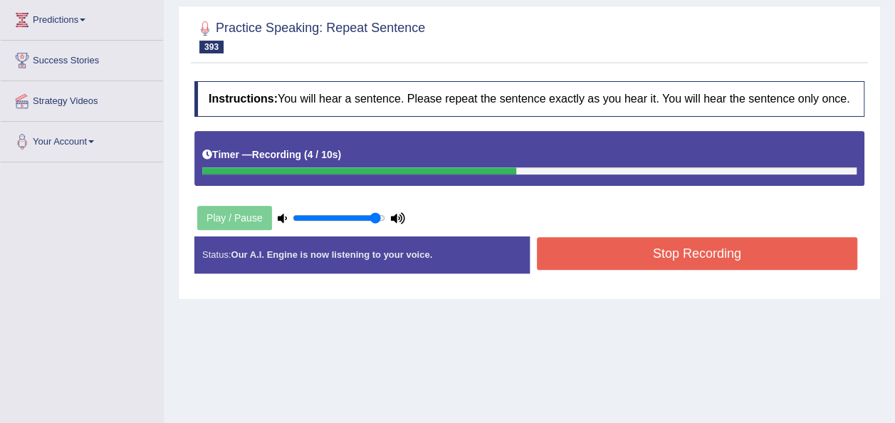
scroll to position [199, 0]
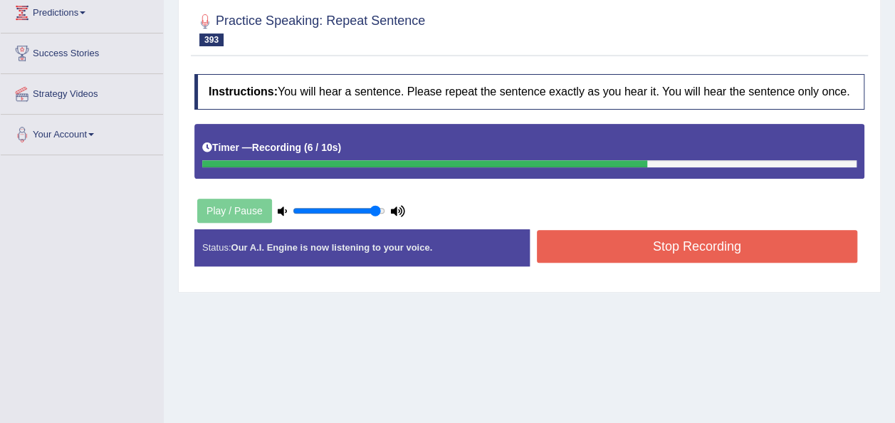
click at [695, 245] on button "Stop Recording" at bounding box center [697, 246] width 321 height 33
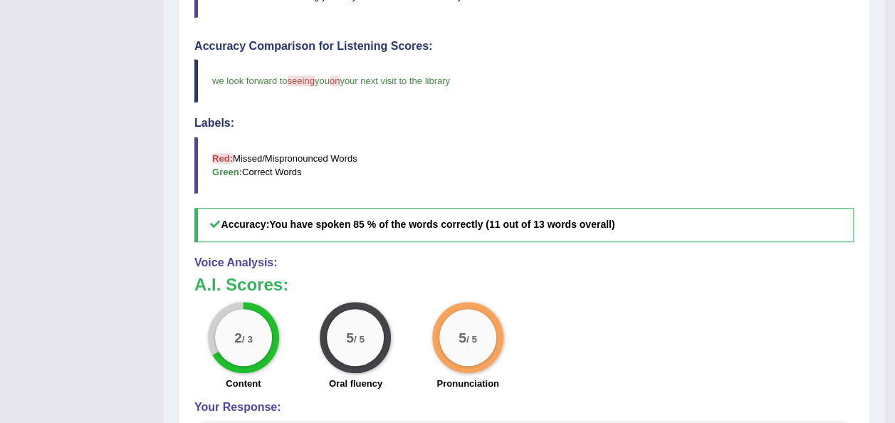
scroll to position [0, 0]
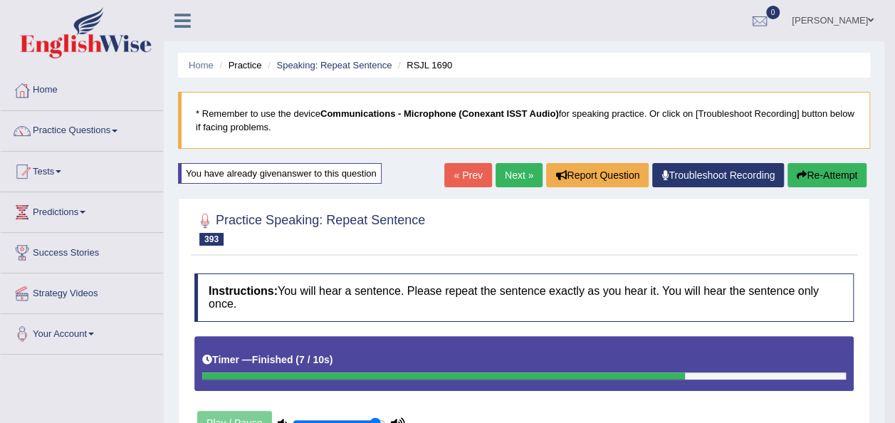
click at [523, 163] on link "Next »" at bounding box center [518, 175] width 47 height 24
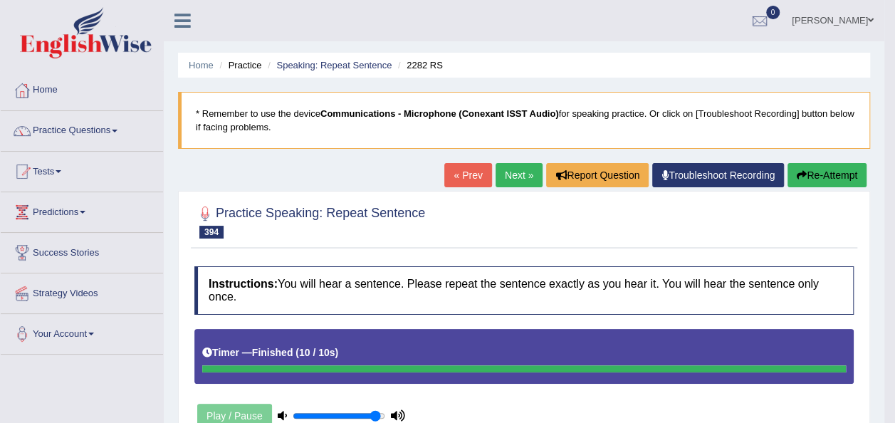
click at [814, 177] on button "Re-Attempt" at bounding box center [826, 175] width 79 height 24
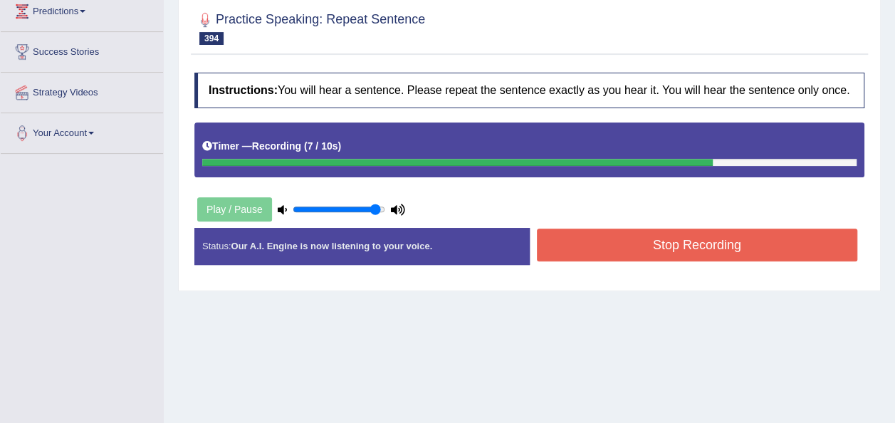
scroll to position [204, 0]
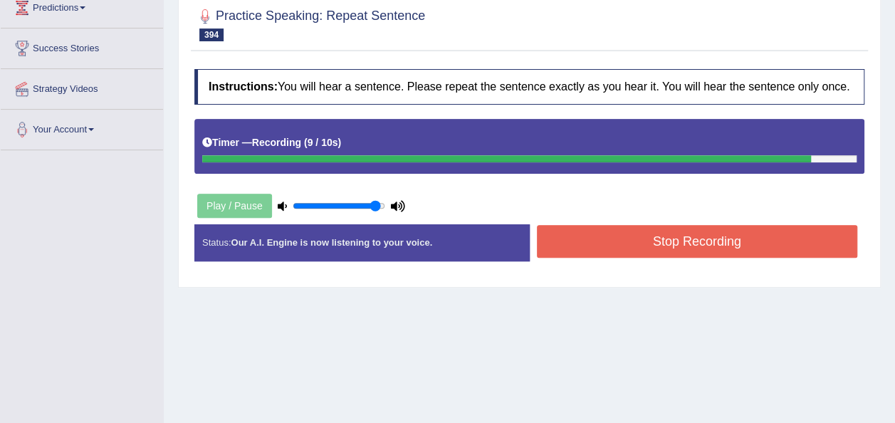
click at [556, 249] on button "Stop Recording" at bounding box center [697, 241] width 321 height 33
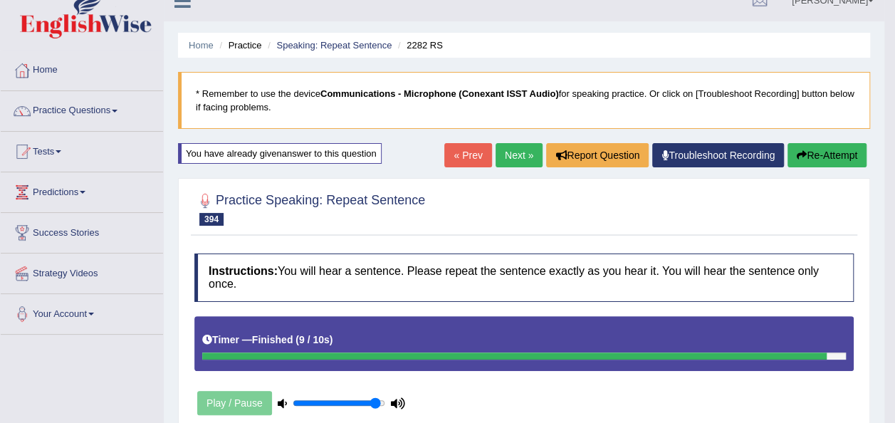
scroll to position [0, 0]
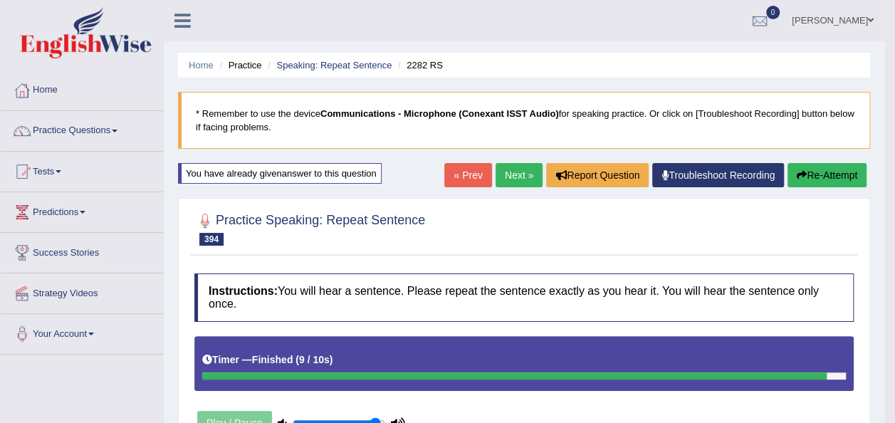
click at [521, 182] on link "Next »" at bounding box center [518, 175] width 47 height 24
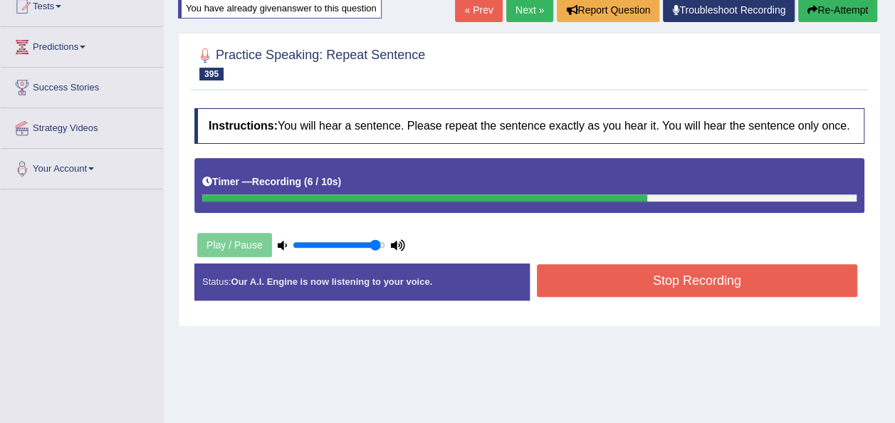
scroll to position [177, 0]
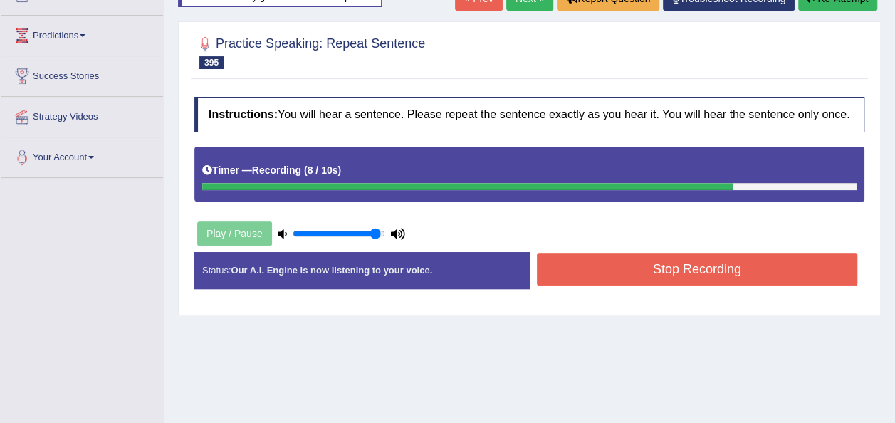
click at [722, 278] on button "Stop Recording" at bounding box center [697, 269] width 321 height 33
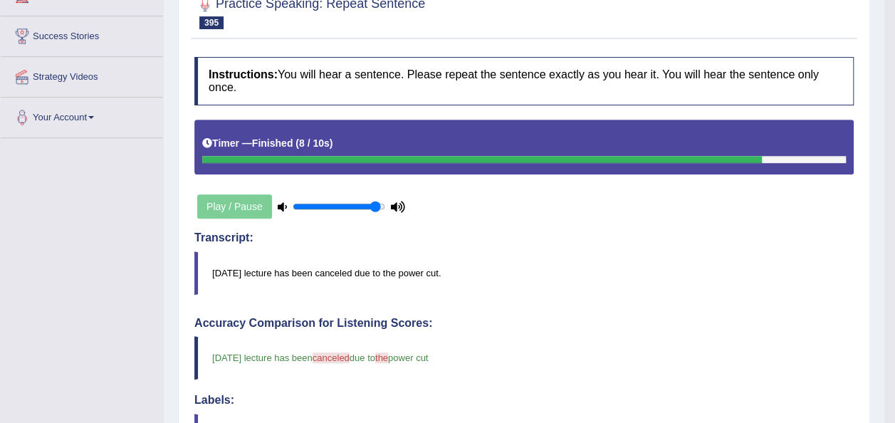
scroll to position [205, 0]
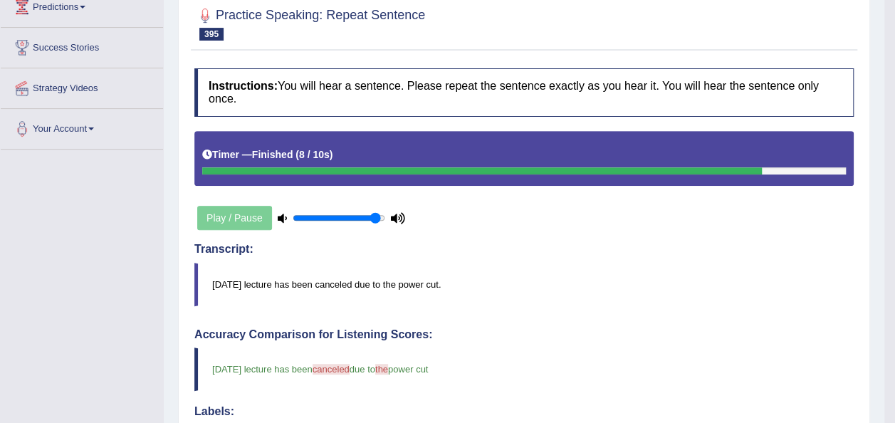
click at [893, 69] on body "Toggle navigation Home Practice Questions Speaking Practice Read Aloud Repeat S…" at bounding box center [447, 6] width 895 height 423
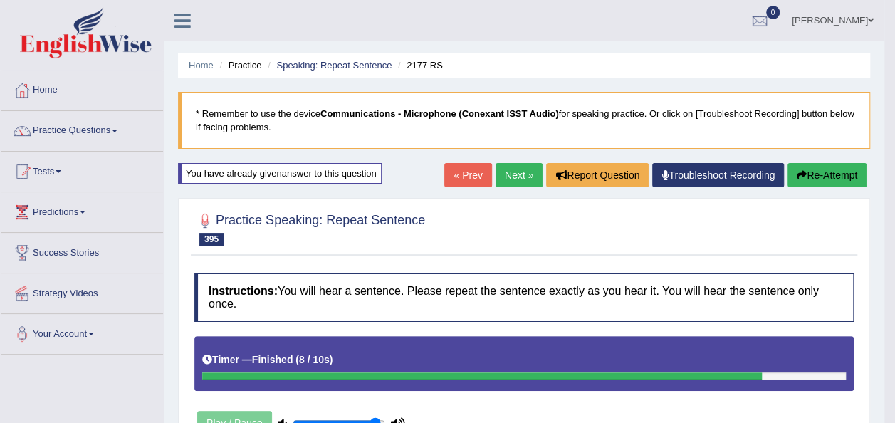
click at [514, 177] on link "Next »" at bounding box center [518, 175] width 47 height 24
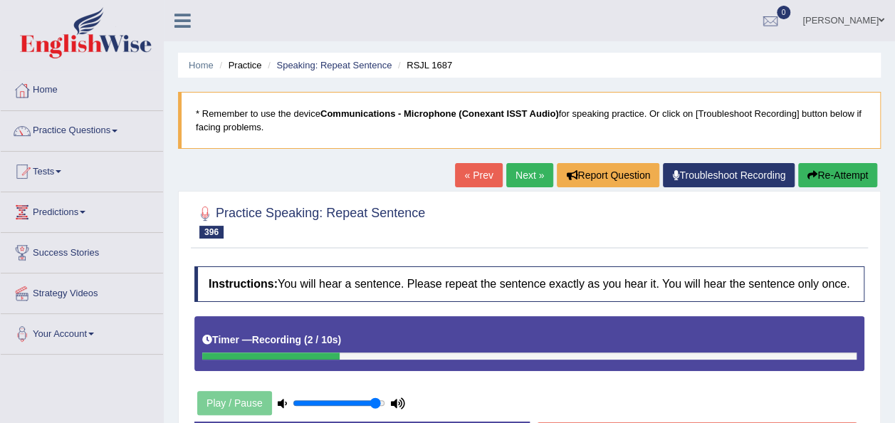
click at [827, 170] on button "Re-Attempt" at bounding box center [837, 175] width 79 height 24
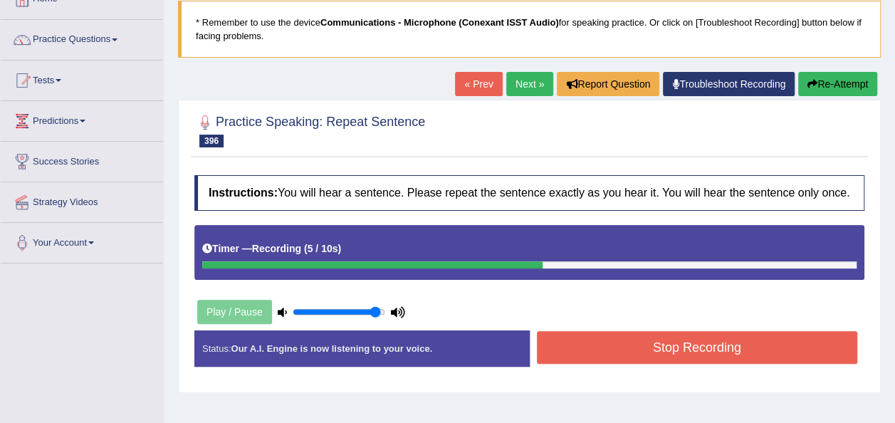
scroll to position [134, 0]
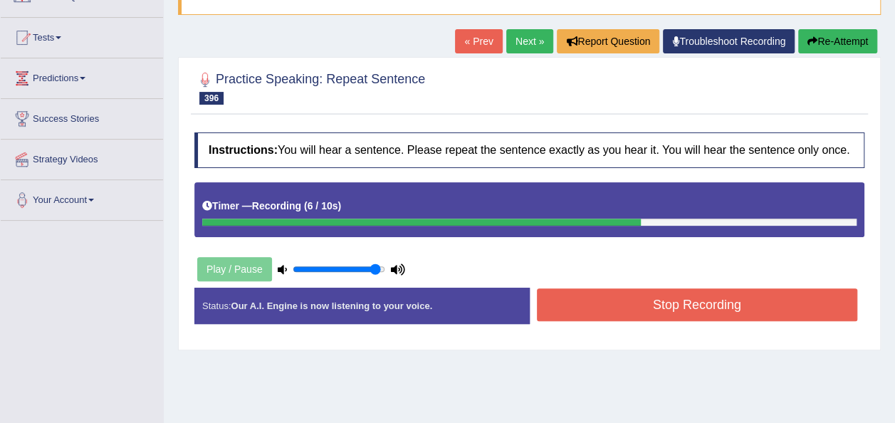
click at [731, 296] on button "Stop Recording" at bounding box center [697, 304] width 321 height 33
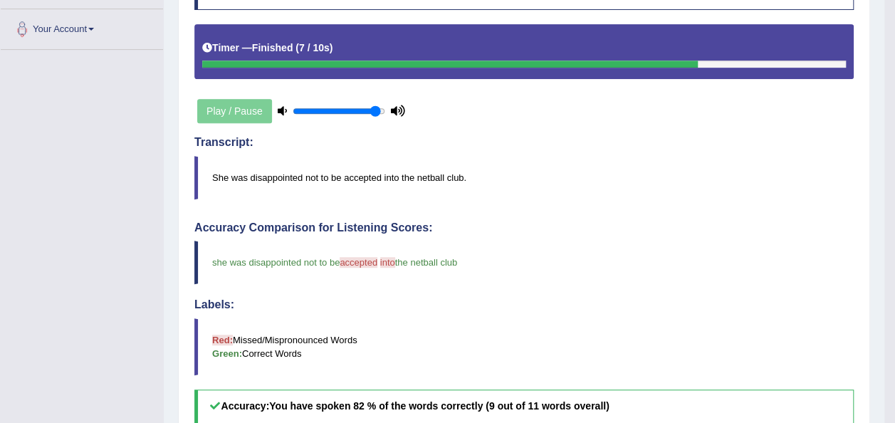
scroll to position [0, 0]
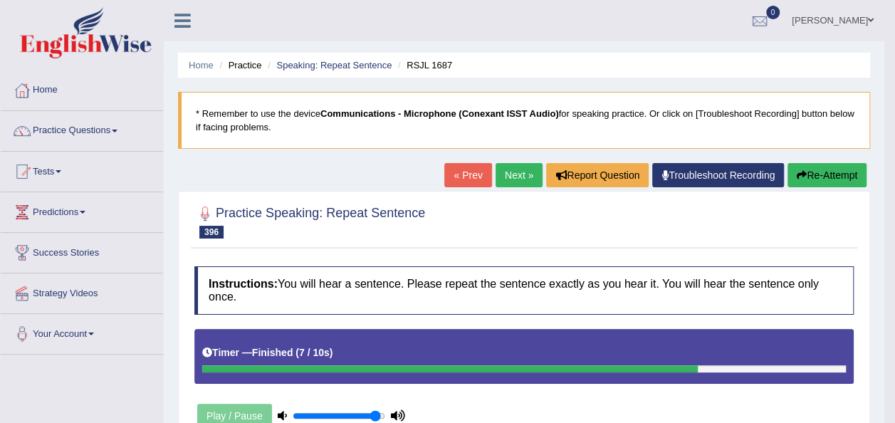
click at [518, 172] on link "Next »" at bounding box center [518, 175] width 47 height 24
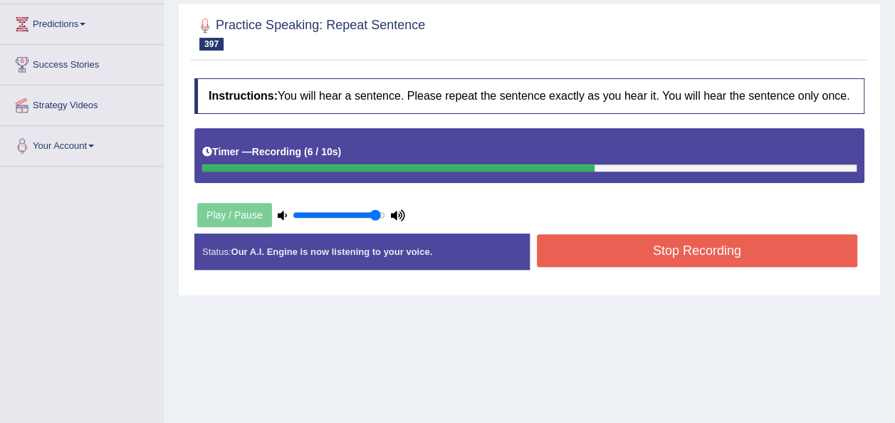
scroll to position [189, 0]
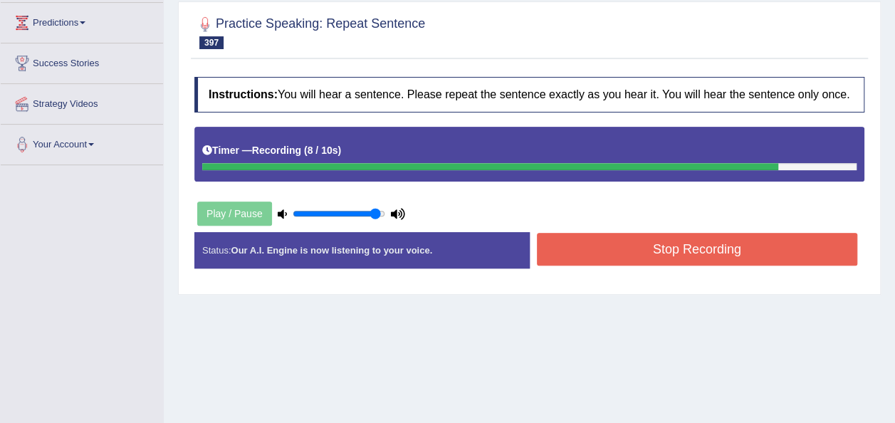
click at [699, 241] on button "Stop Recording" at bounding box center [697, 249] width 321 height 33
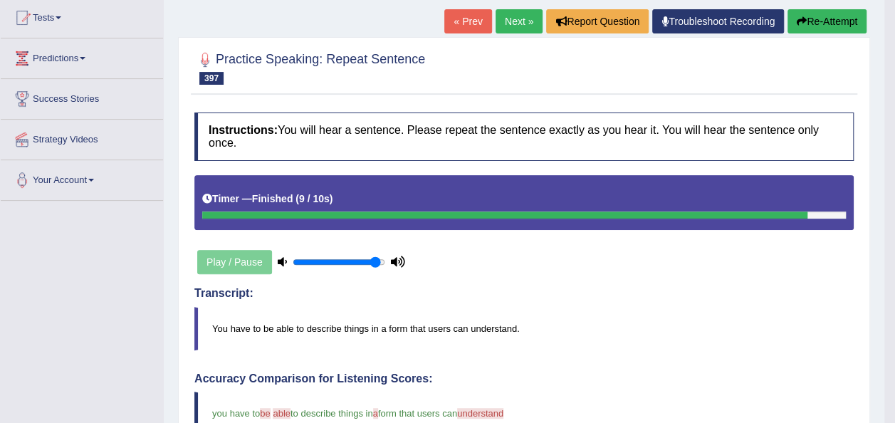
scroll to position [162, 0]
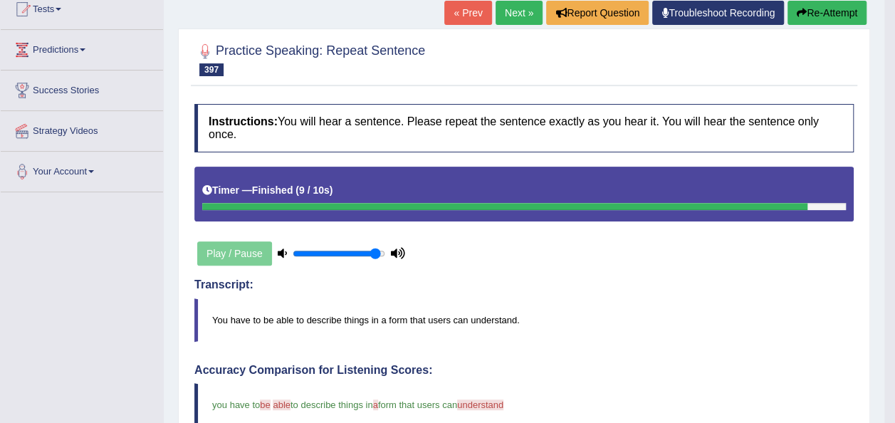
click at [809, 11] on button "Re-Attempt" at bounding box center [826, 13] width 79 height 24
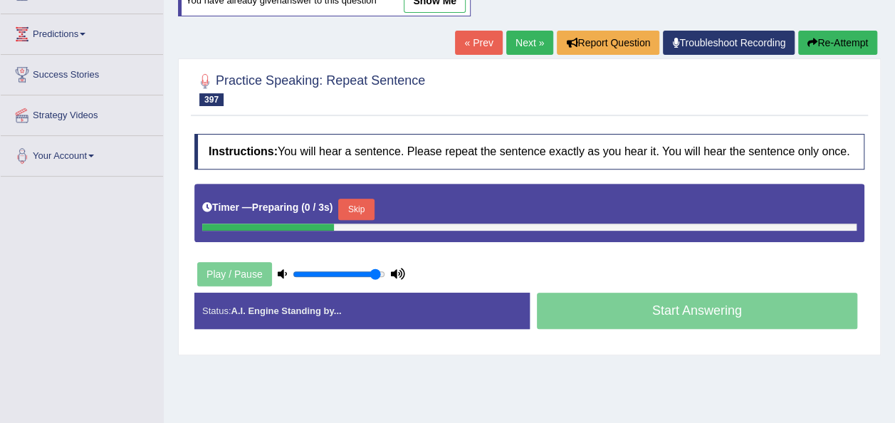
scroll to position [162, 0]
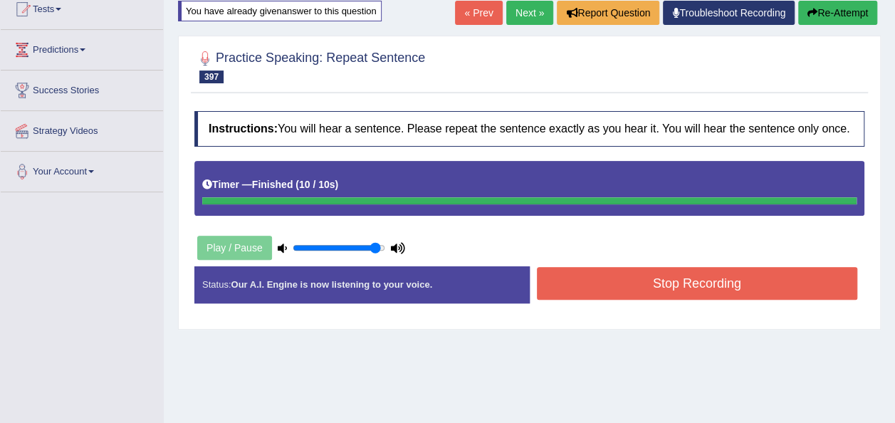
click at [720, 295] on button "Stop Recording" at bounding box center [697, 283] width 321 height 33
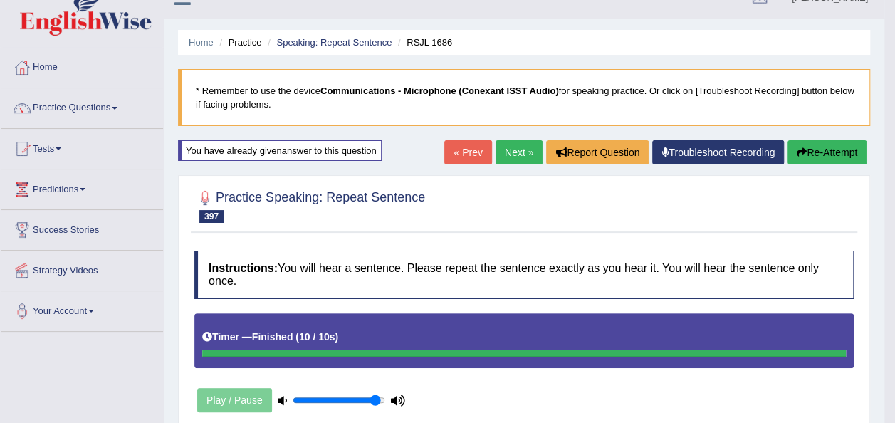
scroll to position [0, 0]
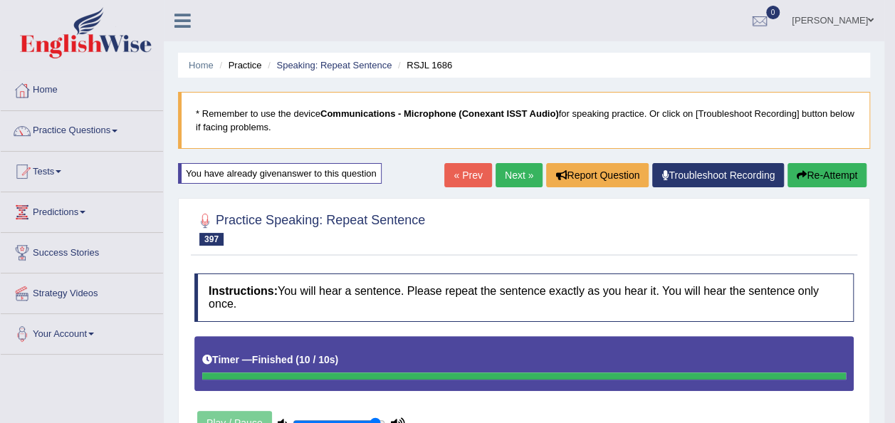
click at [527, 174] on link "Next »" at bounding box center [518, 175] width 47 height 24
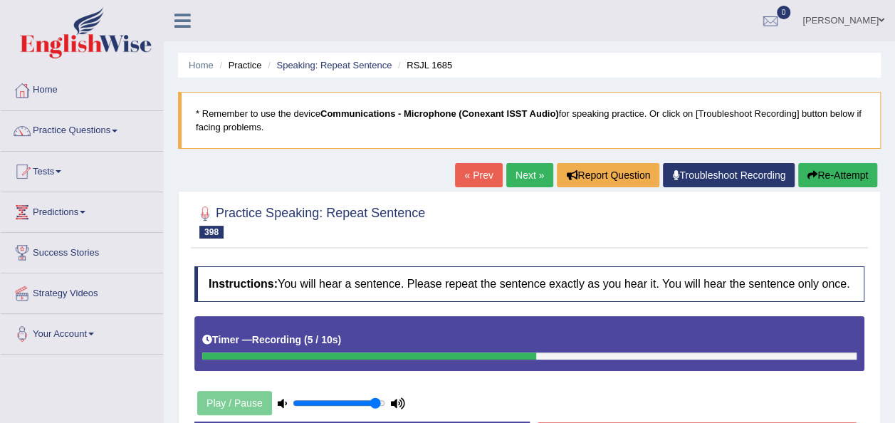
click at [851, 172] on button "Re-Attempt" at bounding box center [837, 175] width 79 height 24
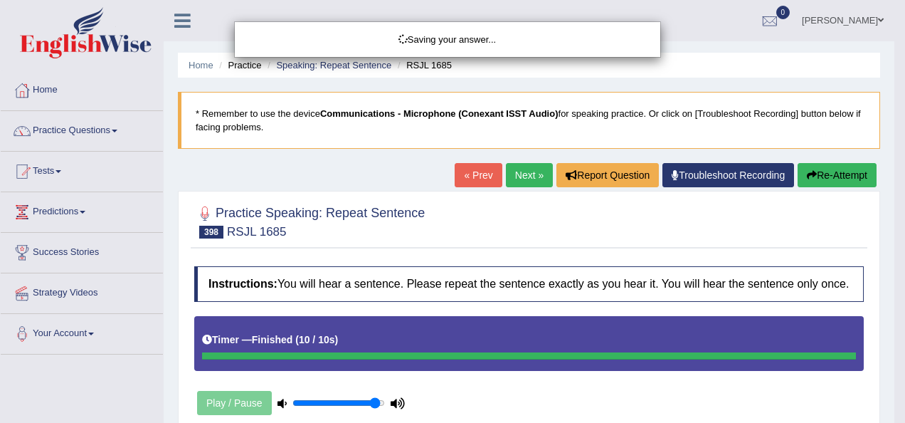
click at [901, 208] on div "Saving your answer..." at bounding box center [452, 211] width 905 height 423
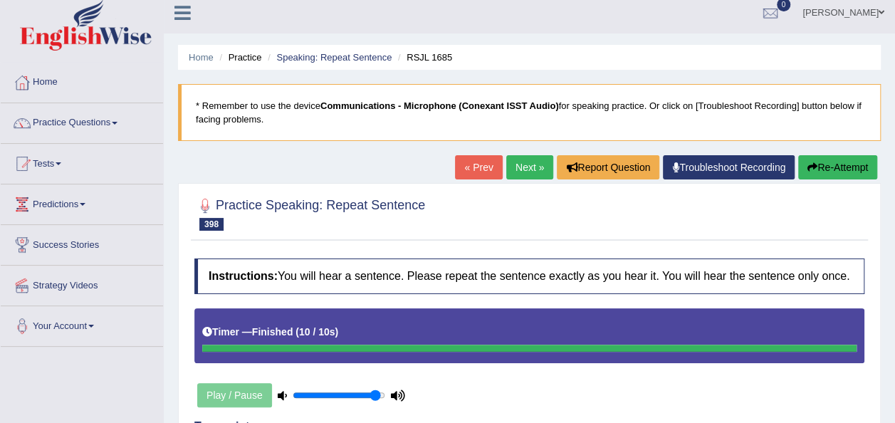
drag, startPoint x: 901, startPoint y: 199, endPoint x: 902, endPoint y: 337, distance: 138.1
click at [895, 337] on html "Toggle navigation Home Practice Questions Speaking Practice Read Aloud Repeat S…" at bounding box center [447, 203] width 895 height 423
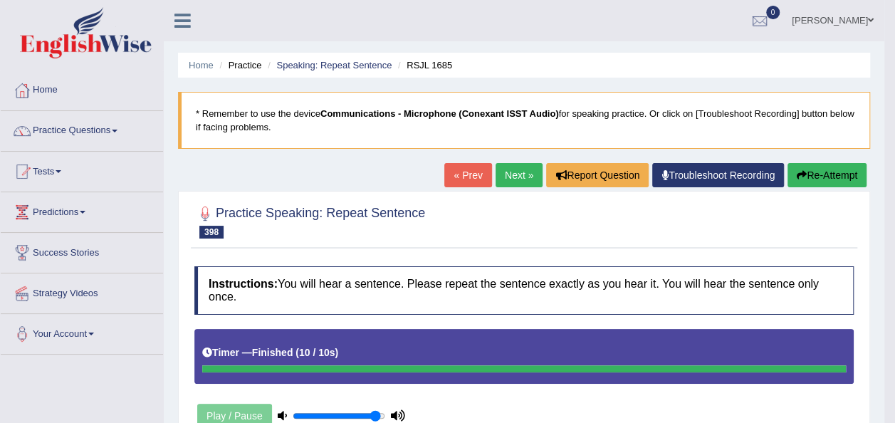
click at [529, 173] on link "Next »" at bounding box center [518, 175] width 47 height 24
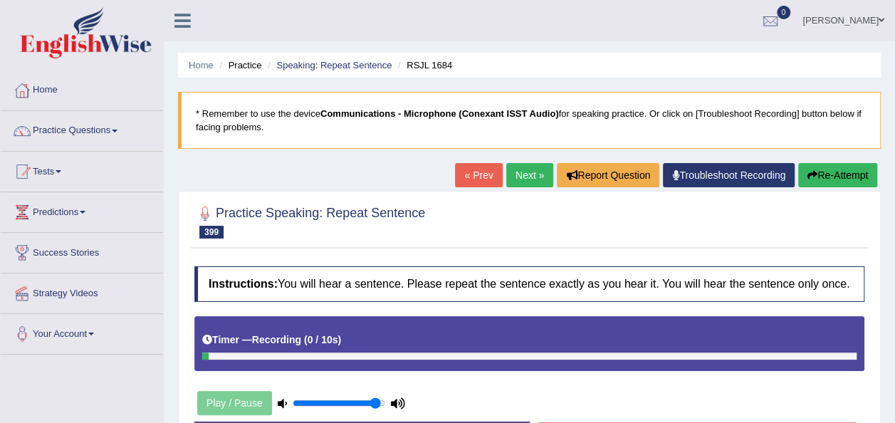
click at [831, 174] on button "Re-Attempt" at bounding box center [837, 175] width 79 height 24
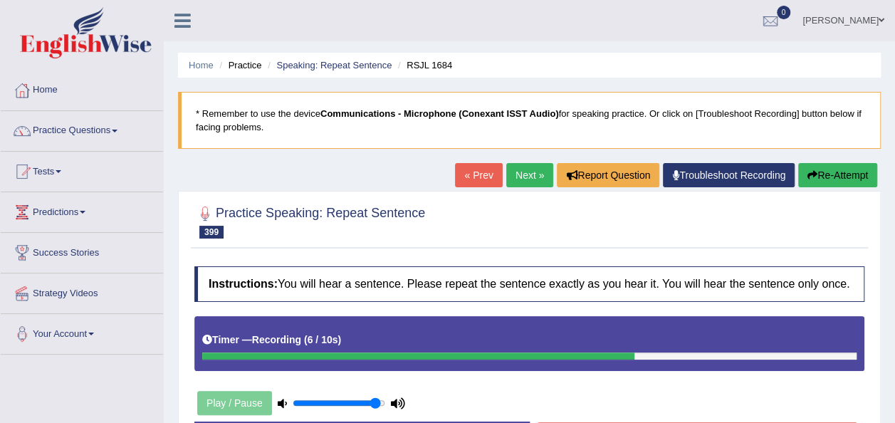
click at [829, 180] on button "Re-Attempt" at bounding box center [837, 175] width 79 height 24
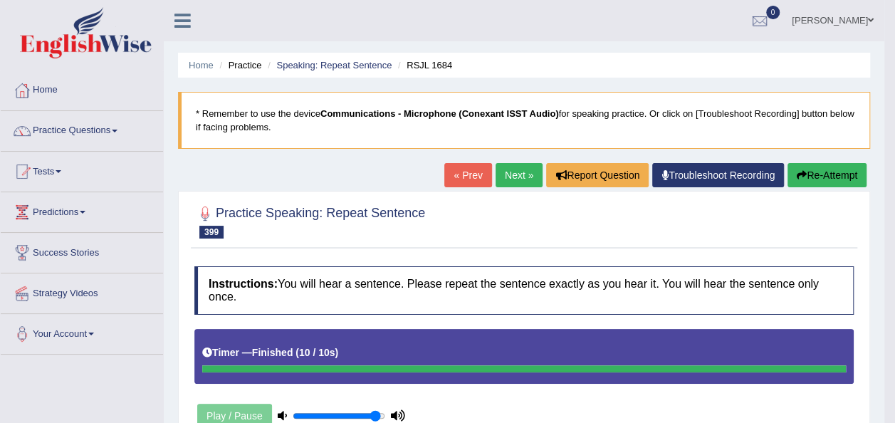
click at [822, 178] on button "Re-Attempt" at bounding box center [826, 175] width 79 height 24
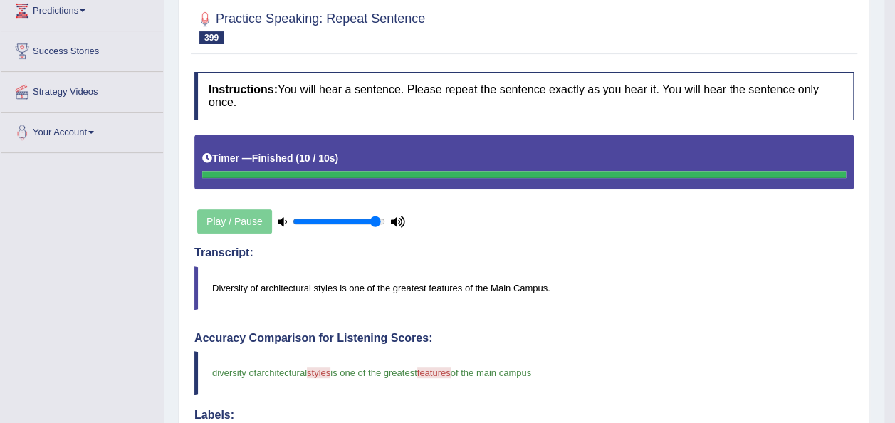
scroll to position [155, 0]
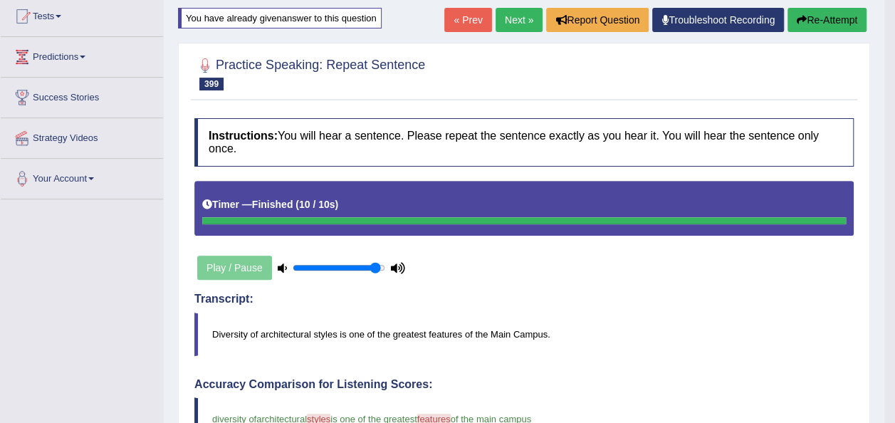
click at [515, 21] on link "Next »" at bounding box center [518, 20] width 47 height 24
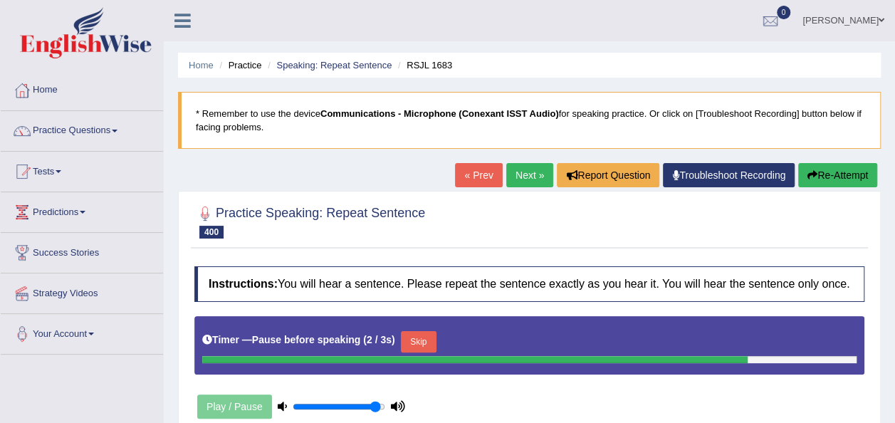
click at [839, 175] on button "Re-Attempt" at bounding box center [837, 175] width 79 height 24
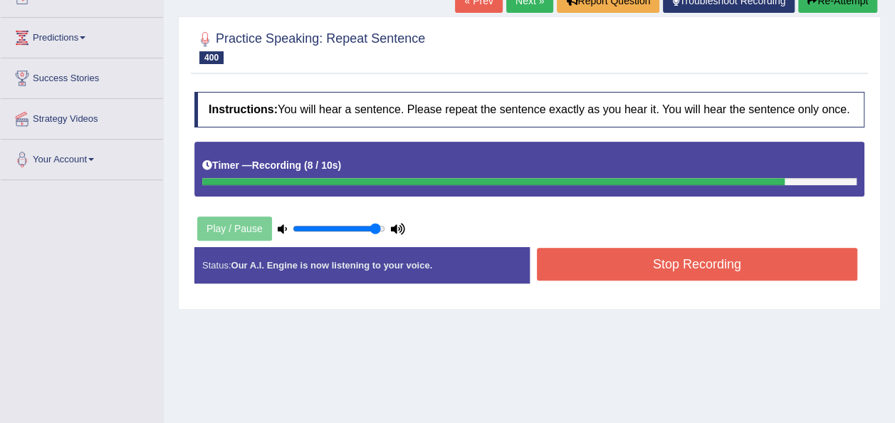
scroll to position [194, 0]
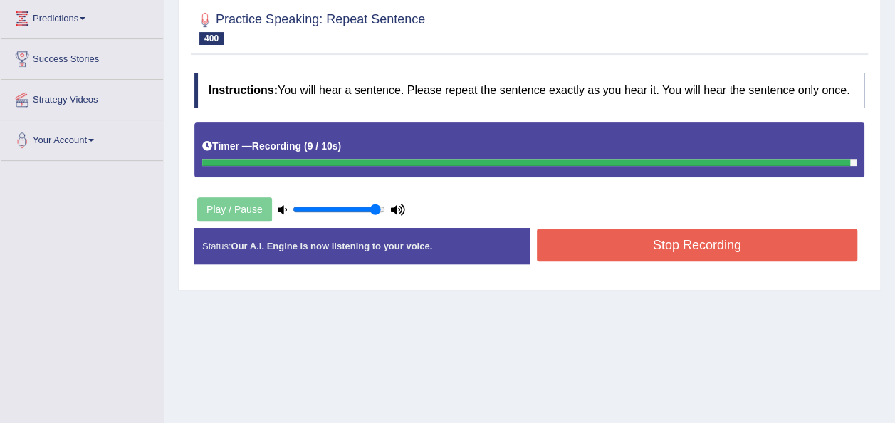
click at [718, 247] on button "Stop Recording" at bounding box center [697, 244] width 321 height 33
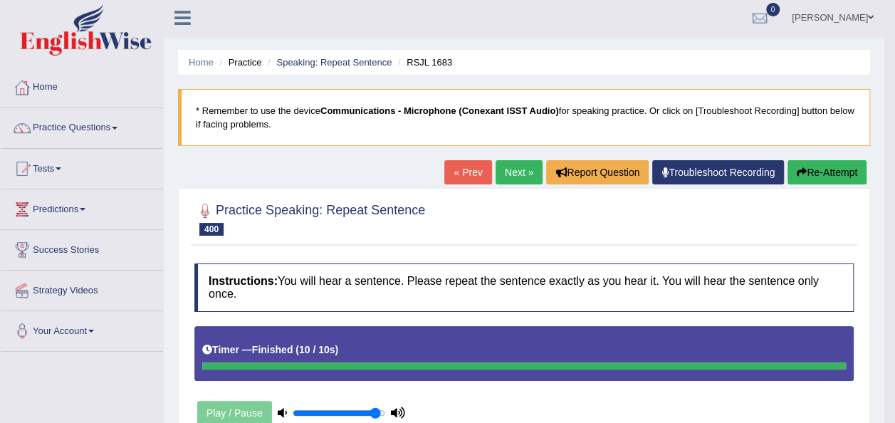
scroll to position [0, 0]
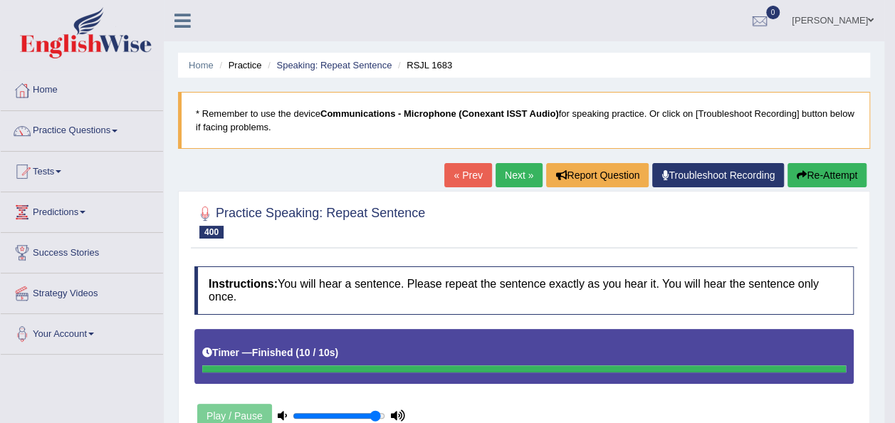
click at [122, 125] on link "Practice Questions" at bounding box center [82, 129] width 162 height 36
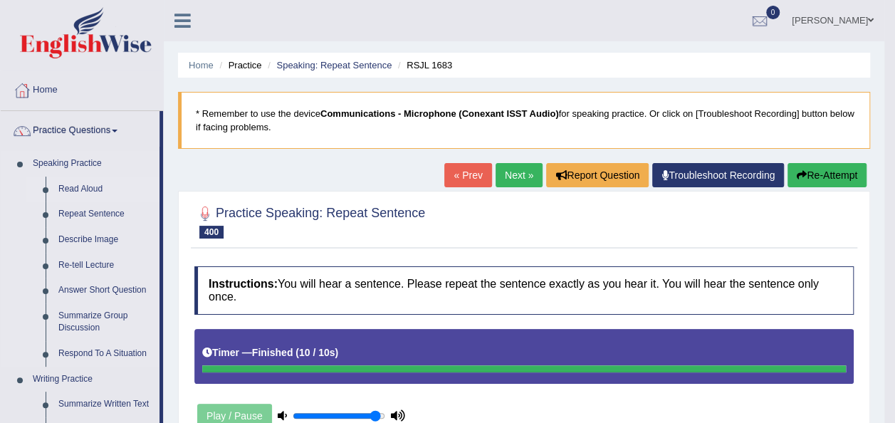
click at [105, 185] on link "Read Aloud" at bounding box center [105, 190] width 107 height 26
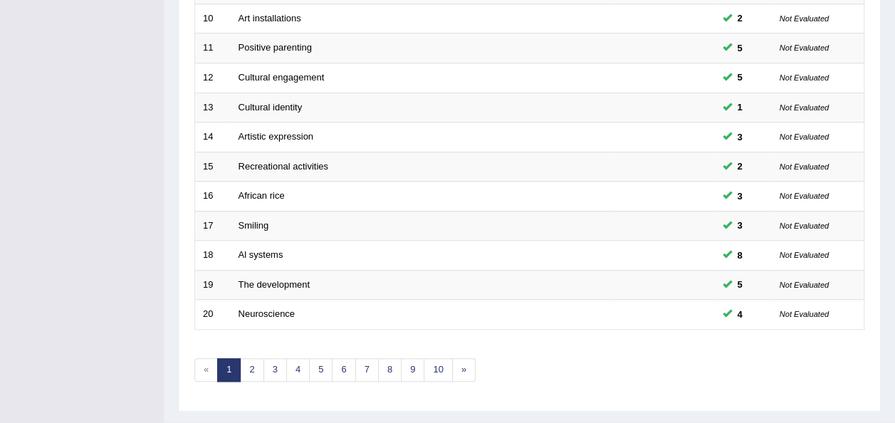
scroll to position [513, 0]
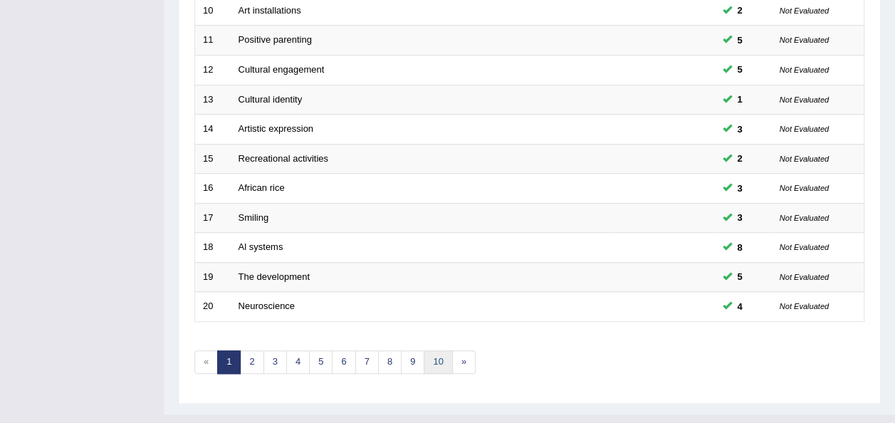
click at [430, 350] on link "10" at bounding box center [438, 361] width 28 height 23
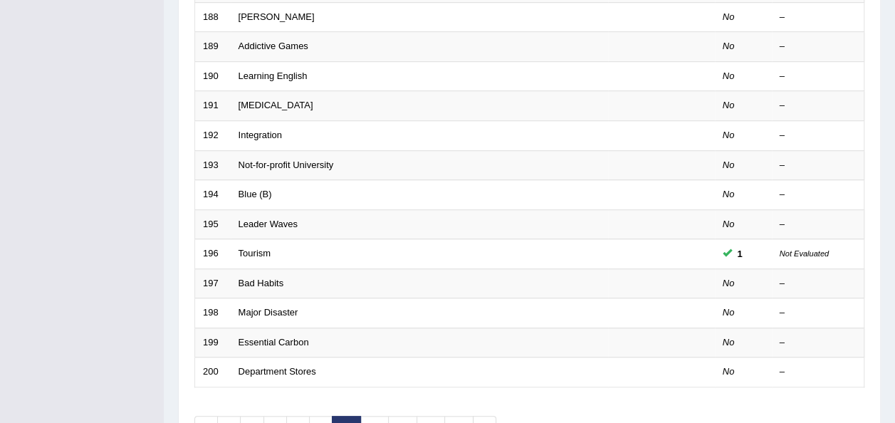
scroll to position [513, 0]
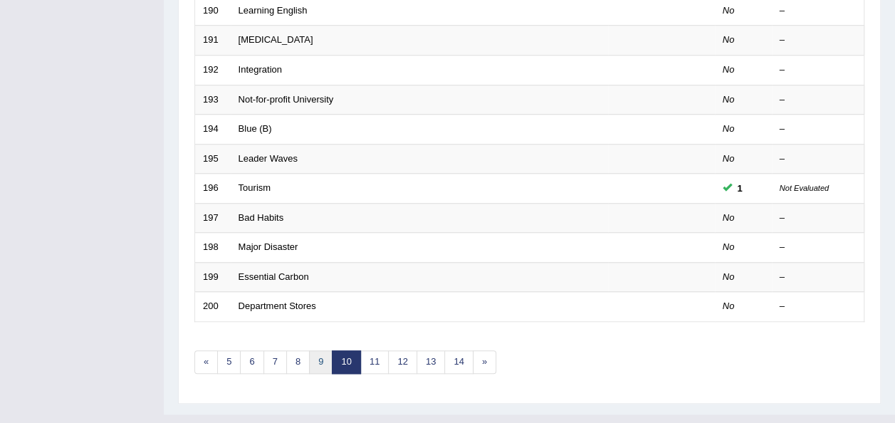
click at [317, 350] on link "9" at bounding box center [320, 361] width 23 height 23
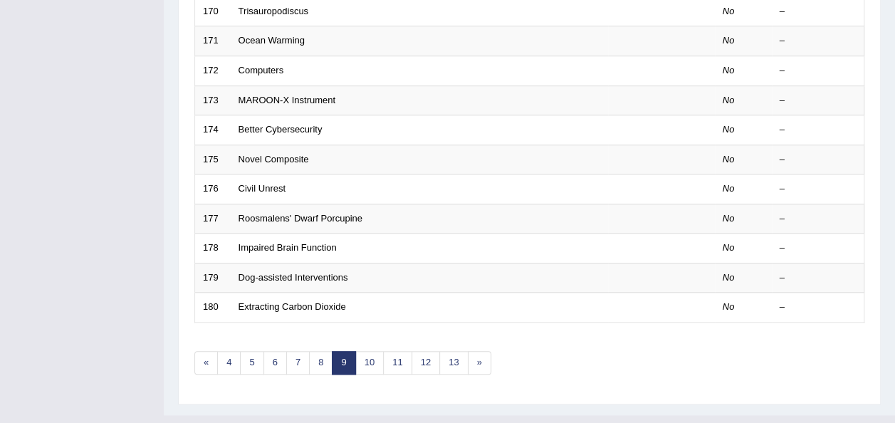
scroll to position [513, 0]
click at [310, 350] on link "8" at bounding box center [320, 361] width 23 height 23
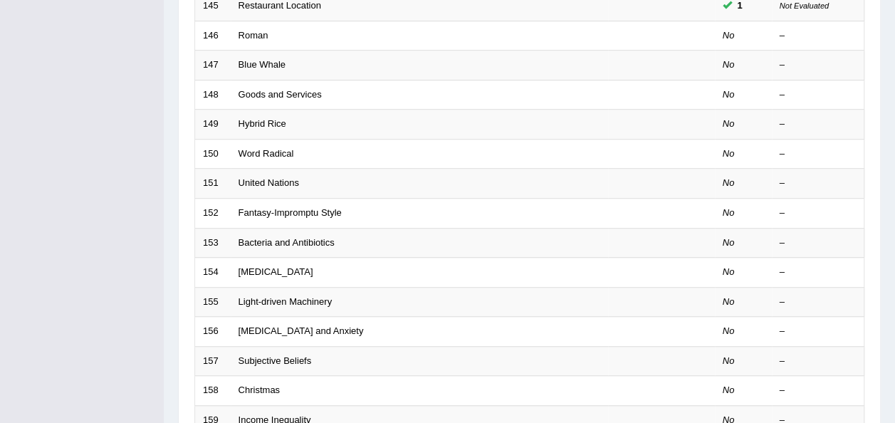
scroll to position [513, 0]
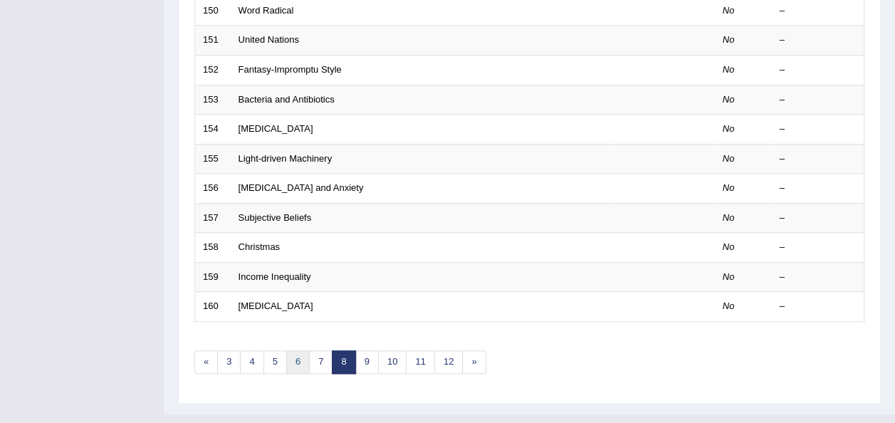
click at [286, 350] on link "6" at bounding box center [297, 361] width 23 height 23
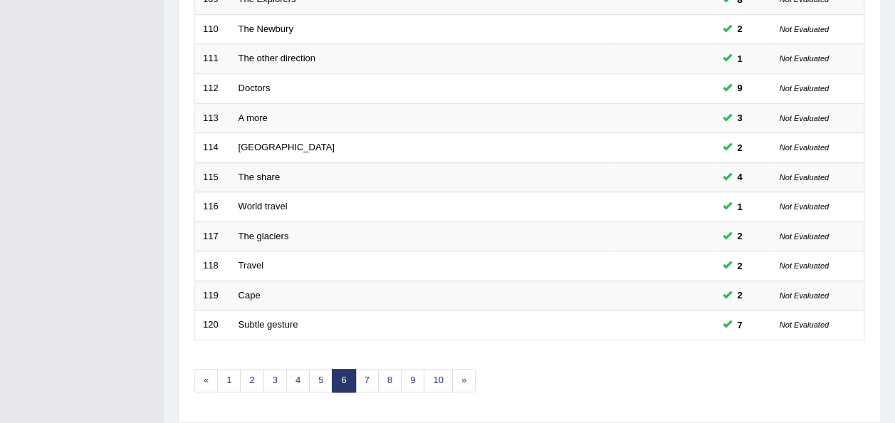
scroll to position [513, 0]
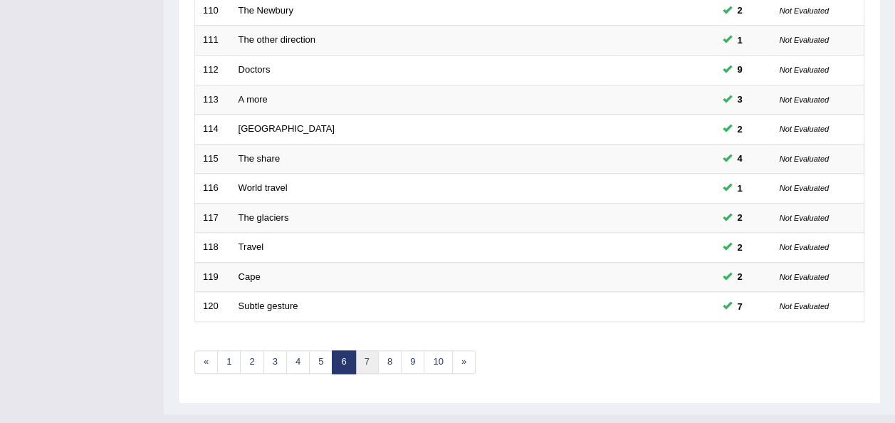
click at [367, 350] on link "7" at bounding box center [366, 361] width 23 height 23
click at [364, 350] on link "8" at bounding box center [366, 361] width 23 height 23
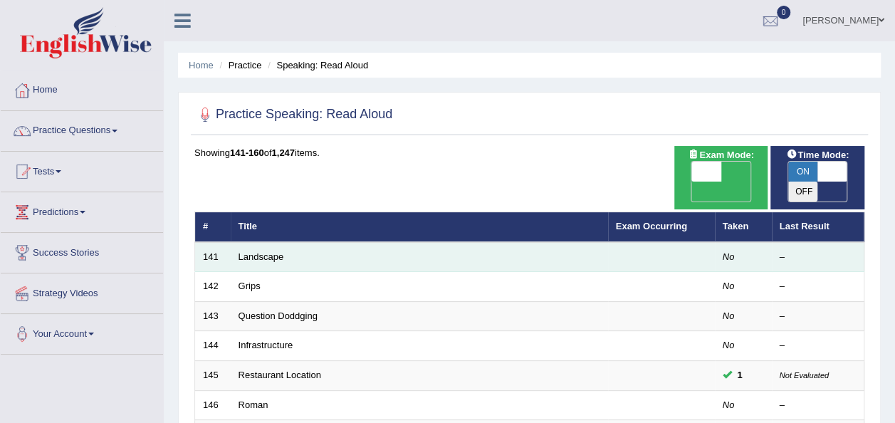
click at [266, 242] on td "Landscape" at bounding box center [419, 257] width 377 height 30
click at [262, 251] on link "Landscape" at bounding box center [261, 256] width 46 height 11
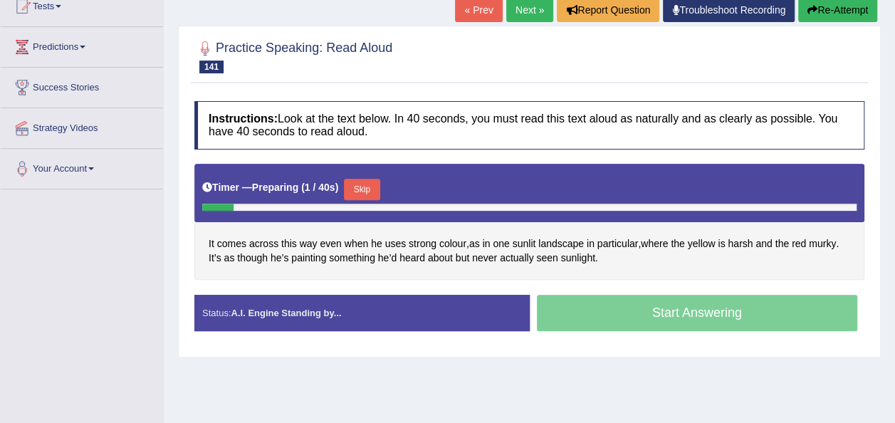
scroll to position [228, 0]
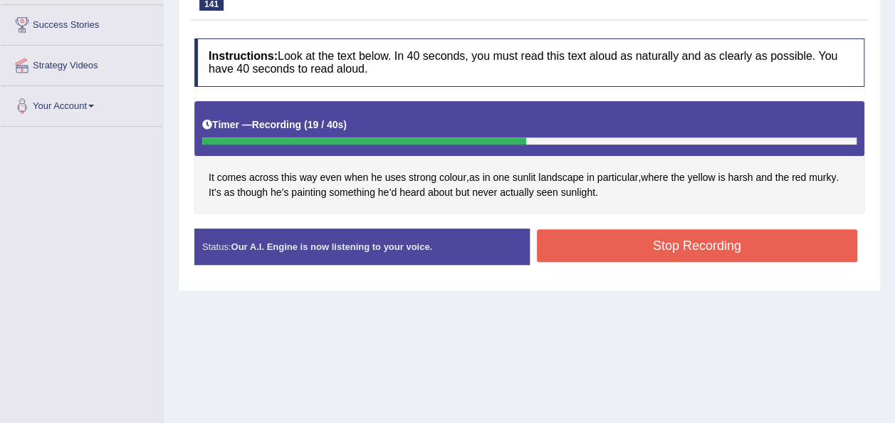
click at [566, 239] on button "Stop Recording" at bounding box center [697, 245] width 321 height 33
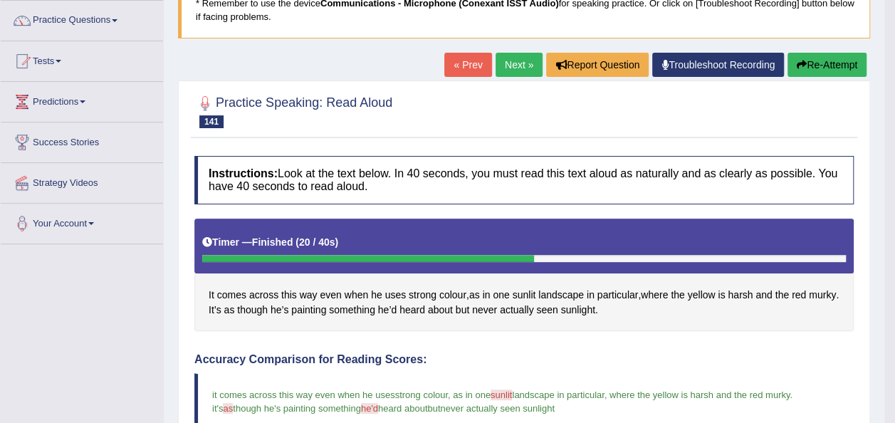
scroll to position [3, 0]
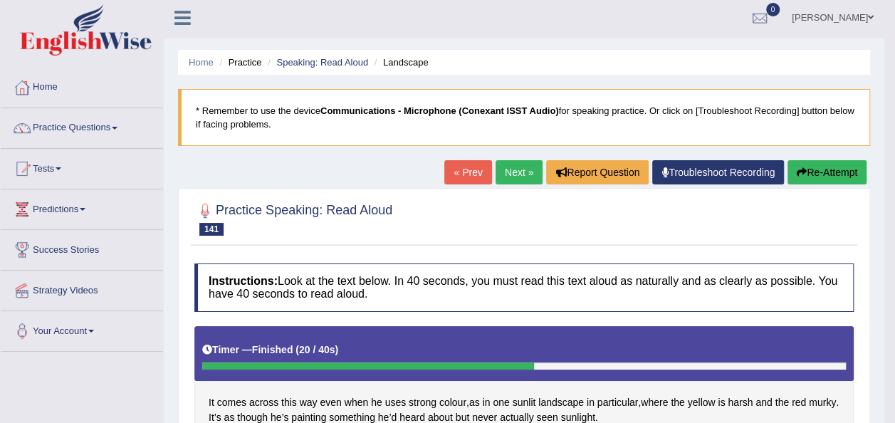
click at [507, 171] on link "Next »" at bounding box center [518, 172] width 47 height 24
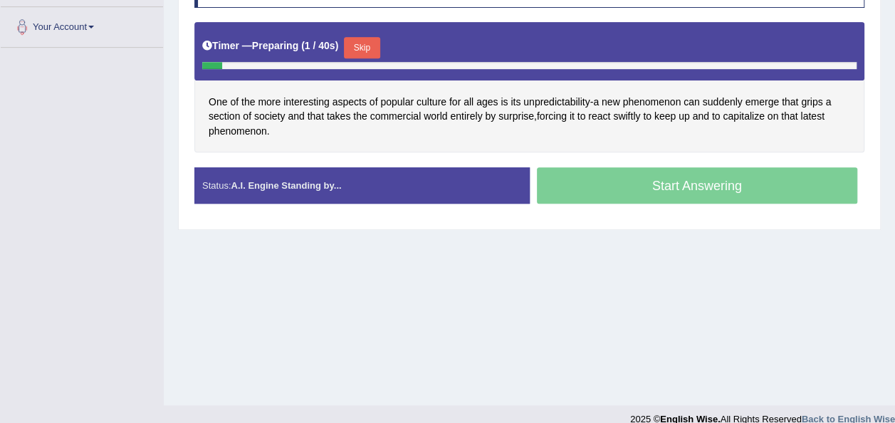
scroll to position [325, 0]
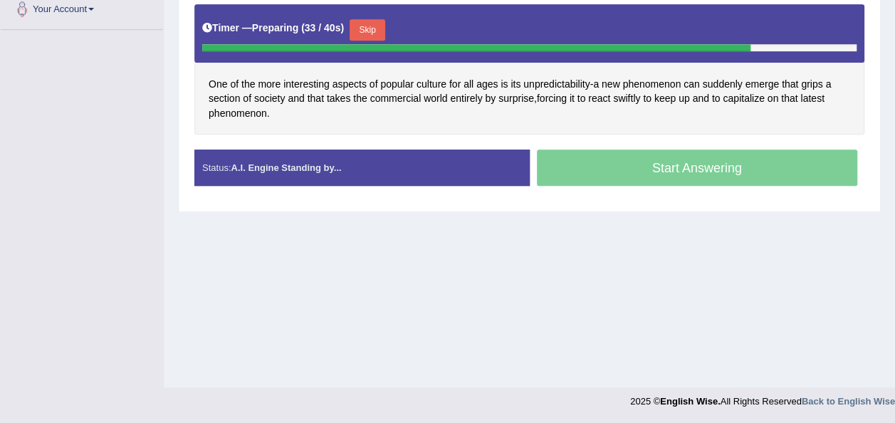
click at [363, 23] on button "Skip" at bounding box center [368, 29] width 36 height 21
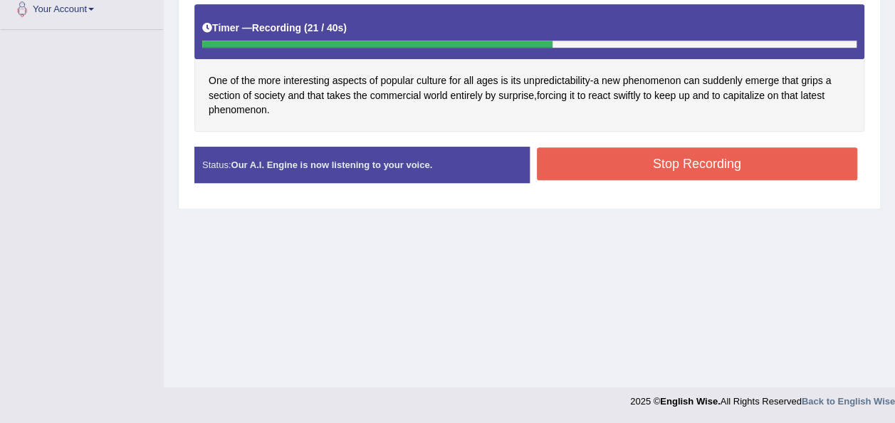
click at [561, 163] on button "Stop Recording" at bounding box center [697, 163] width 321 height 33
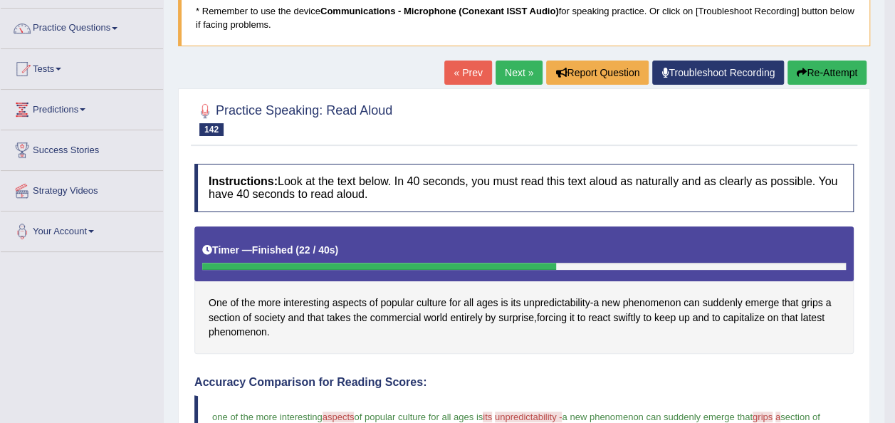
scroll to position [85, 0]
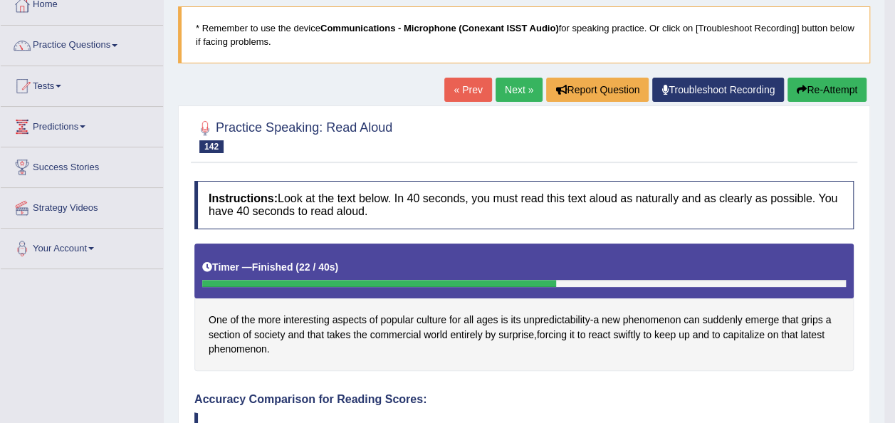
click at [510, 83] on link "Next »" at bounding box center [518, 90] width 47 height 24
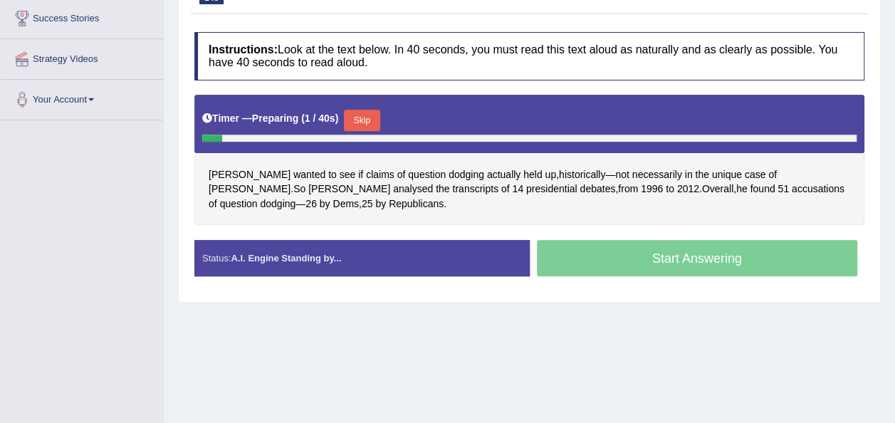
scroll to position [256, 0]
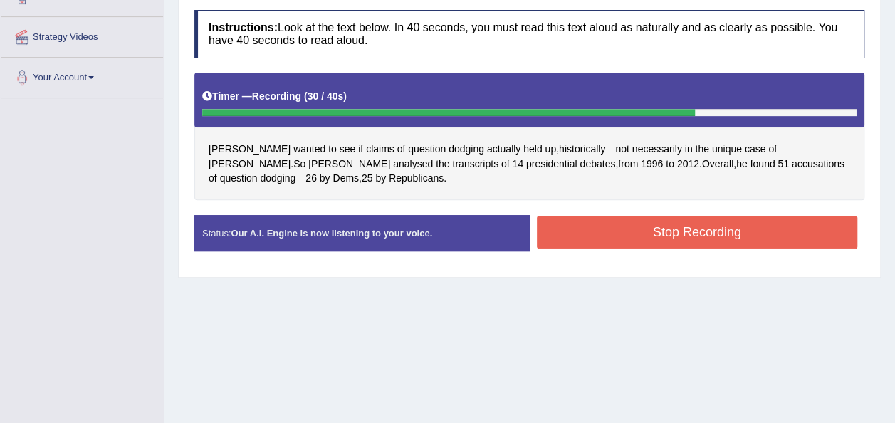
click at [614, 226] on button "Stop Recording" at bounding box center [697, 232] width 321 height 33
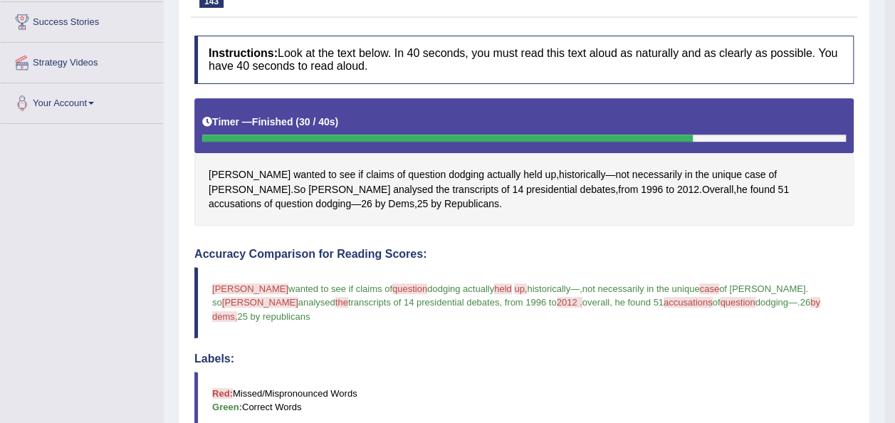
scroll to position [0, 0]
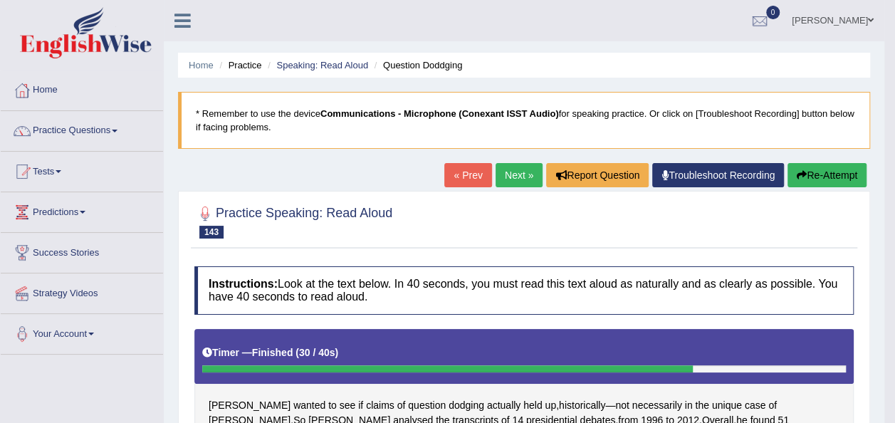
click at [815, 172] on button "Re-Attempt" at bounding box center [826, 175] width 79 height 24
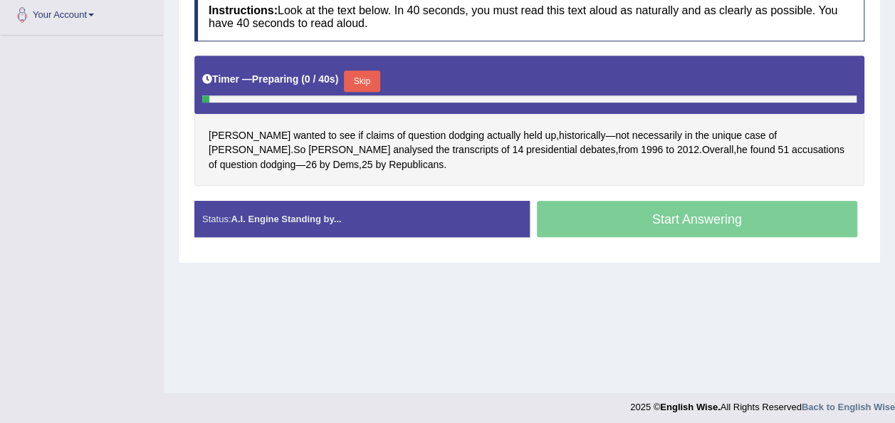
scroll to position [325, 0]
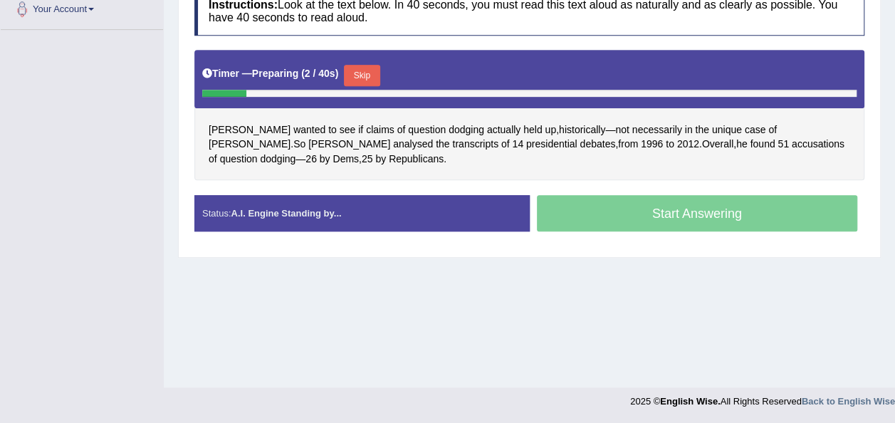
click at [354, 73] on button "Skip" at bounding box center [362, 75] width 36 height 21
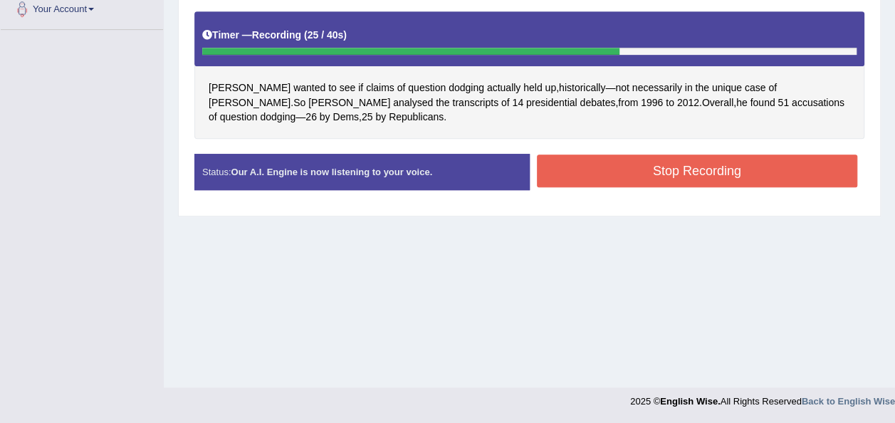
click at [583, 178] on button "Stop Recording" at bounding box center [697, 170] width 321 height 33
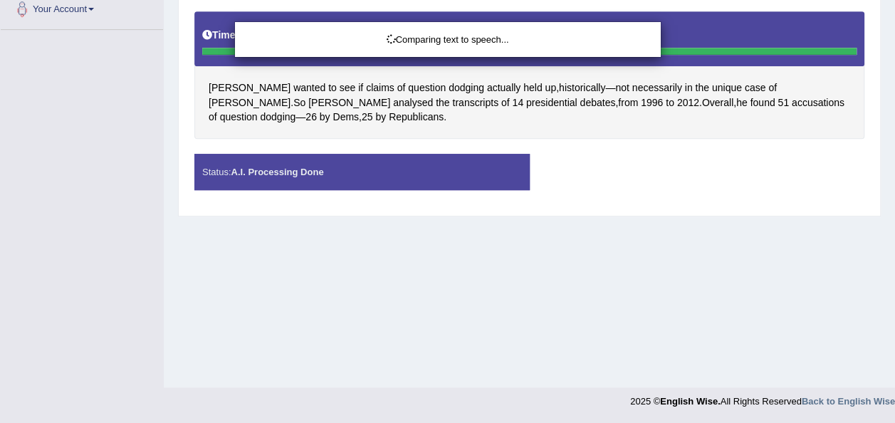
click at [894, 65] on div "Comparing text to speech..." at bounding box center [447, 211] width 895 height 423
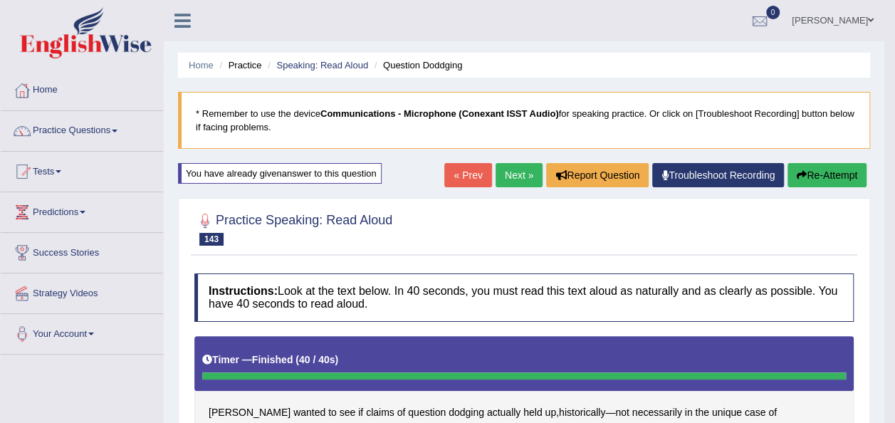
click at [809, 175] on button "Re-Attempt" at bounding box center [826, 175] width 79 height 24
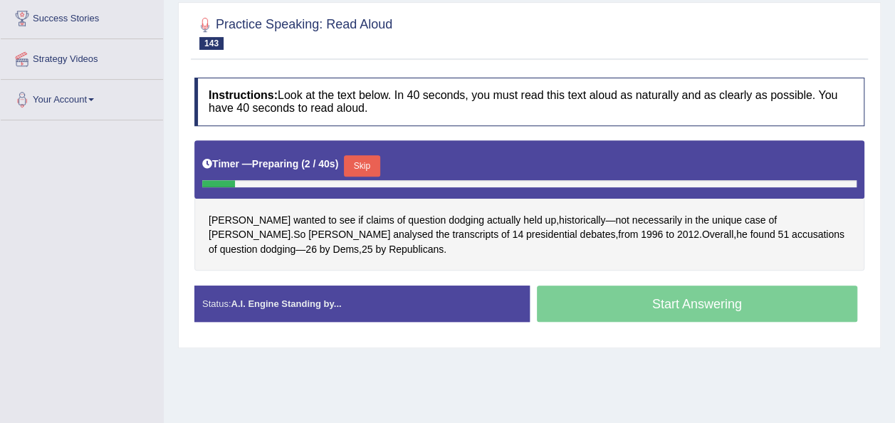
scroll to position [253, 0]
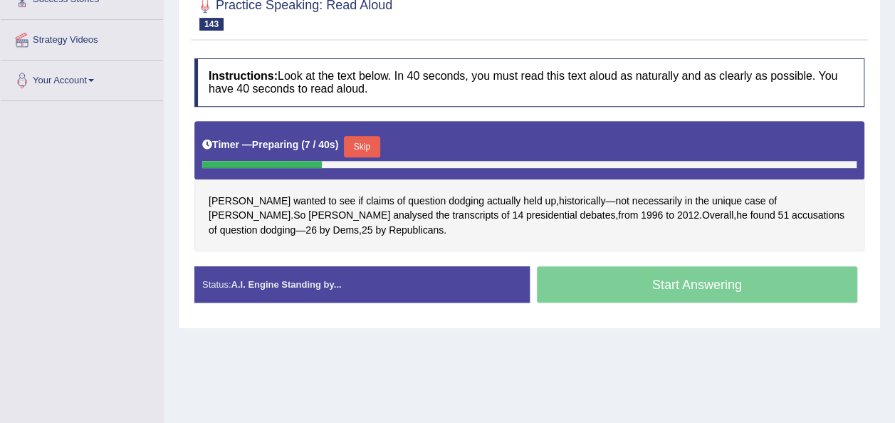
click at [358, 136] on button "Skip" at bounding box center [362, 146] width 36 height 21
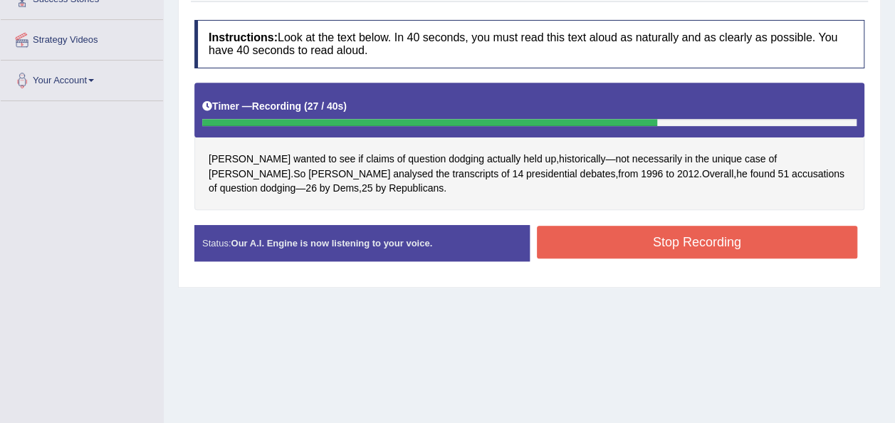
click at [557, 236] on button "Stop Recording" at bounding box center [697, 242] width 321 height 33
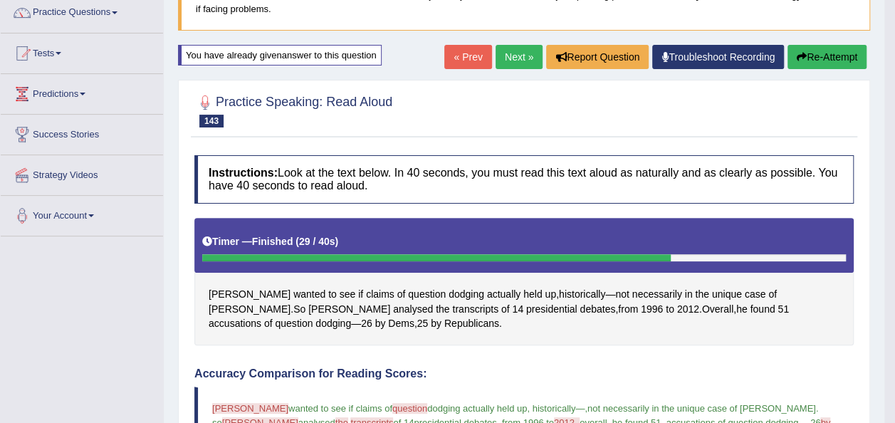
scroll to position [83, 0]
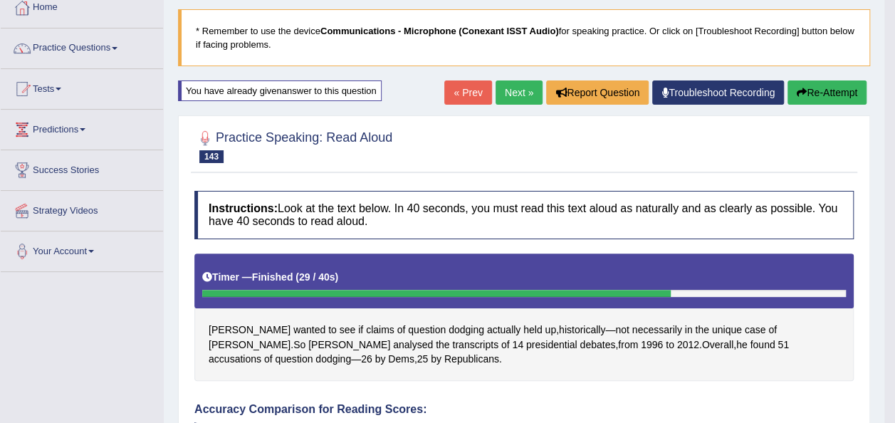
click at [526, 87] on link "Next »" at bounding box center [518, 92] width 47 height 24
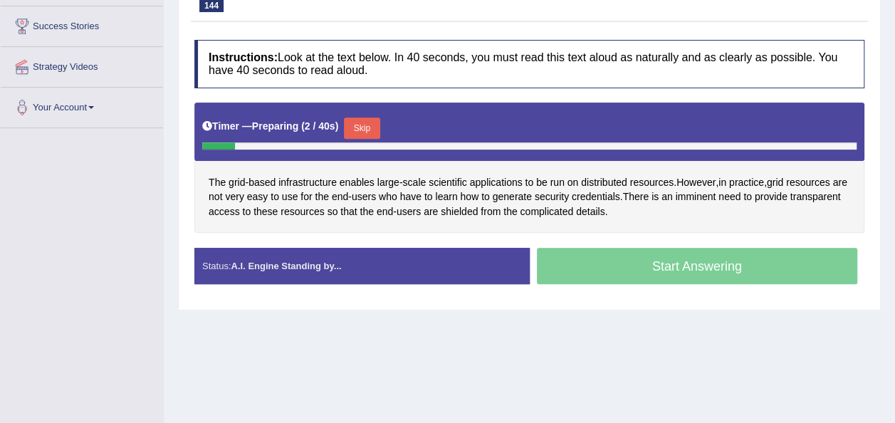
scroll to position [228, 0]
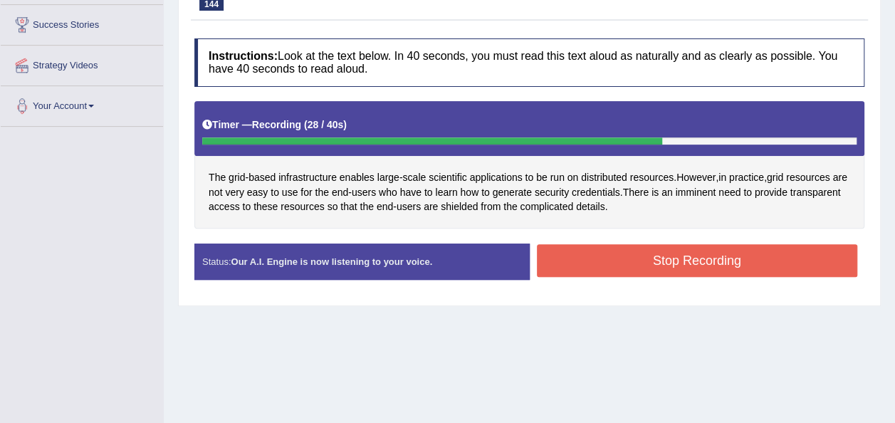
click at [612, 251] on button "Stop Recording" at bounding box center [697, 260] width 321 height 33
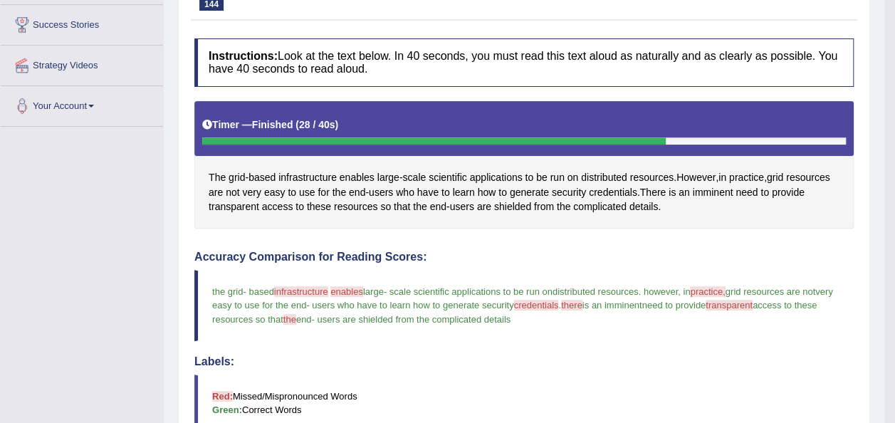
scroll to position [78, 0]
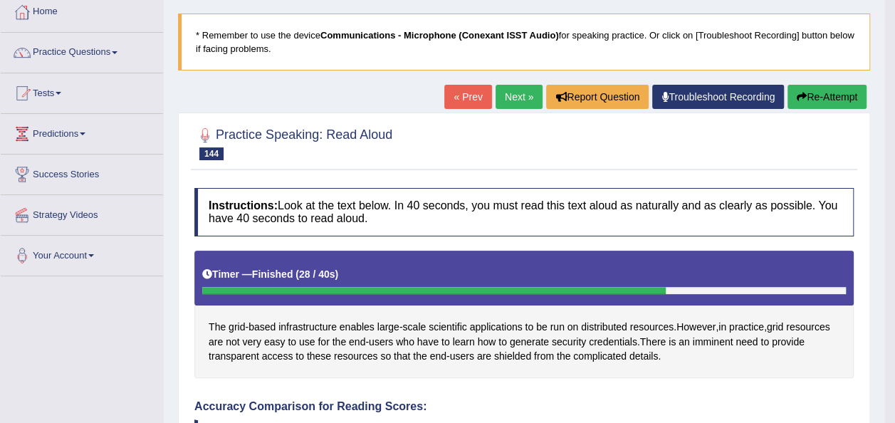
click at [817, 97] on button "Re-Attempt" at bounding box center [826, 97] width 79 height 24
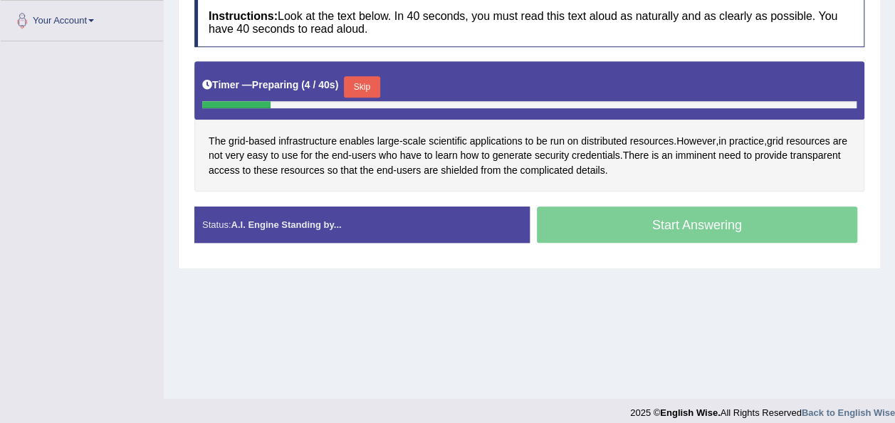
scroll to position [325, 0]
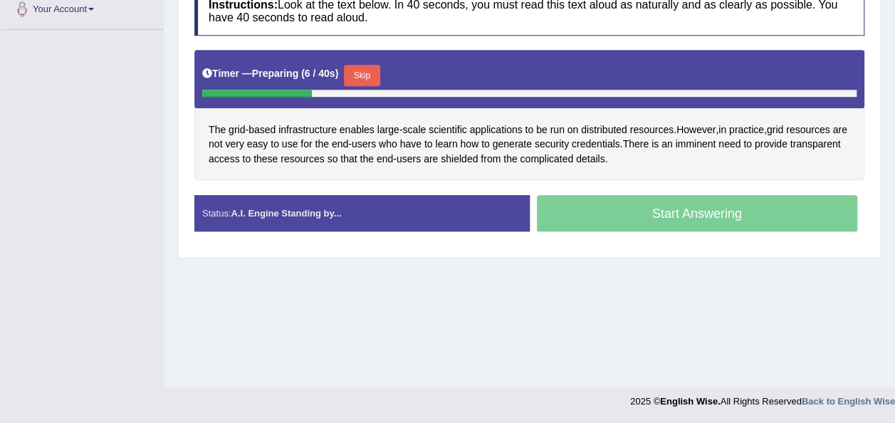
click at [367, 70] on button "Skip" at bounding box center [362, 75] width 36 height 21
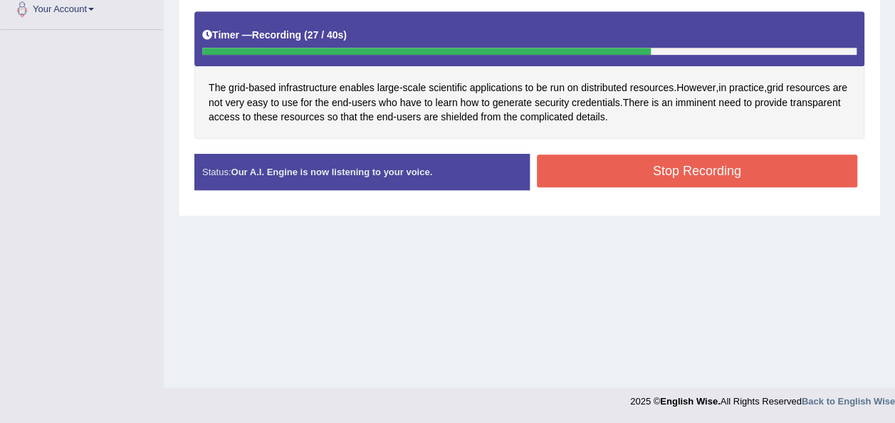
click at [610, 156] on button "Stop Recording" at bounding box center [697, 170] width 321 height 33
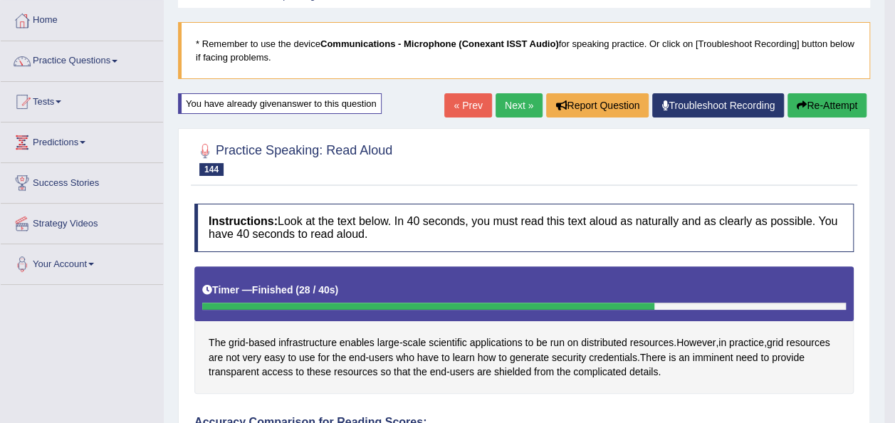
scroll to position [68, 0]
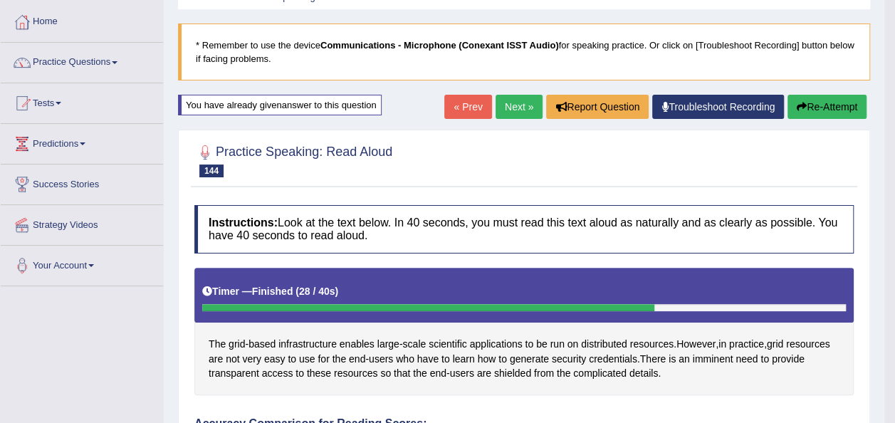
click at [505, 103] on link "Next »" at bounding box center [518, 107] width 47 height 24
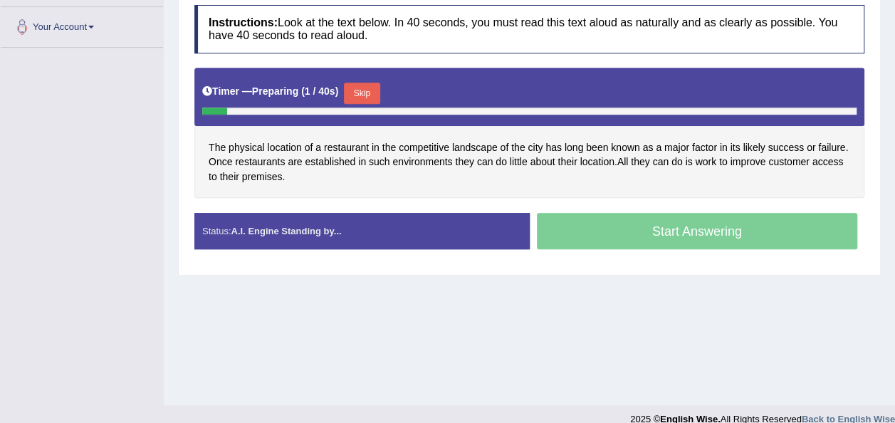
scroll to position [325, 0]
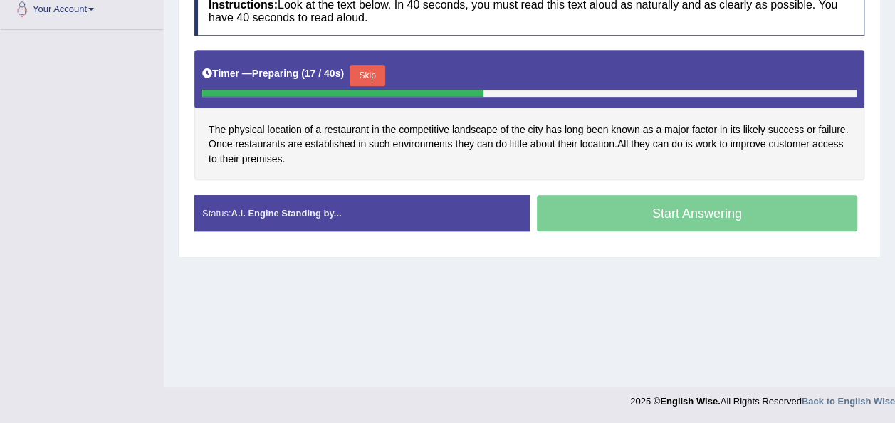
click at [362, 73] on button "Skip" at bounding box center [368, 75] width 36 height 21
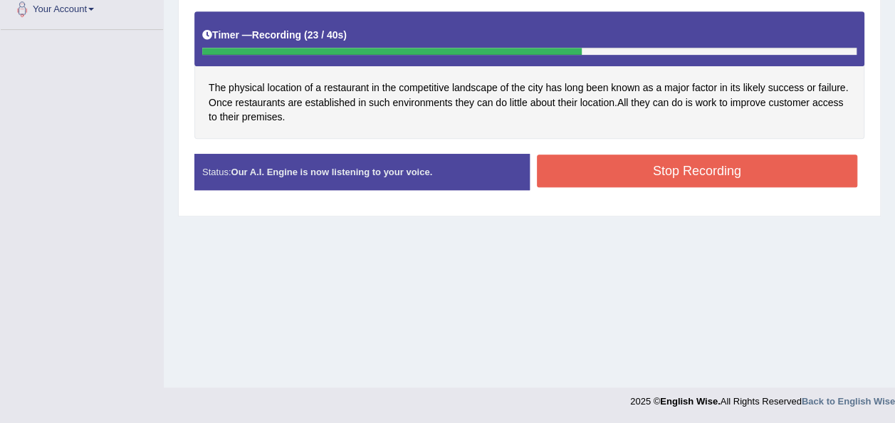
click at [573, 181] on button "Stop Recording" at bounding box center [697, 170] width 321 height 33
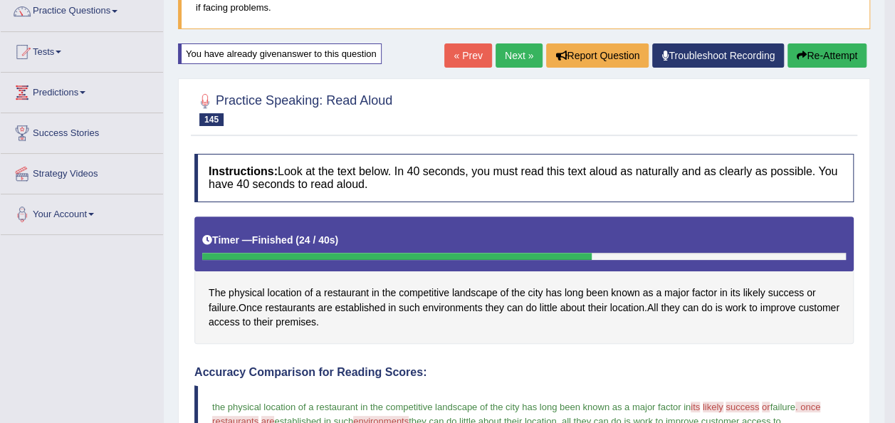
scroll to position [95, 0]
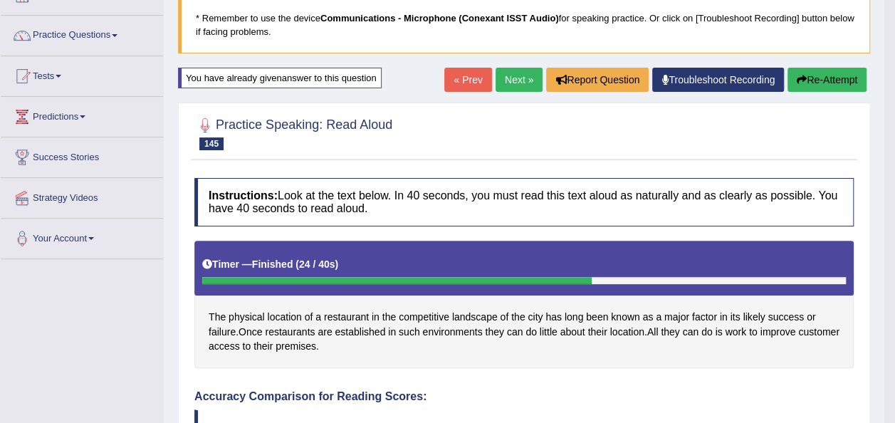
click at [507, 78] on link "Next »" at bounding box center [518, 80] width 47 height 24
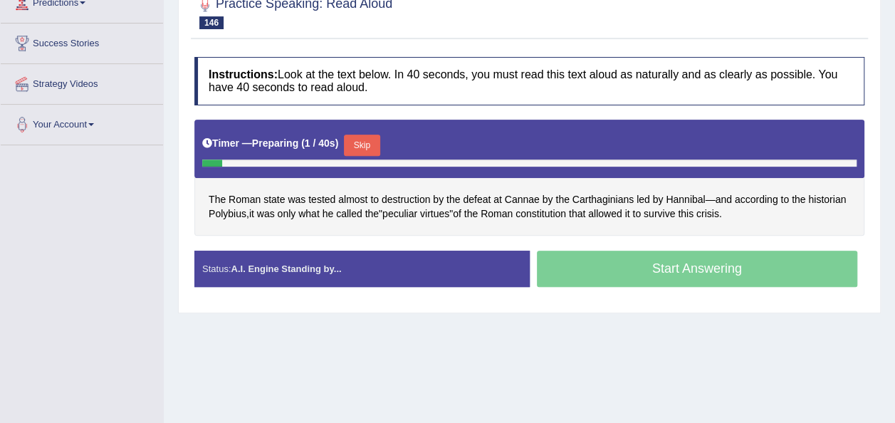
scroll to position [228, 0]
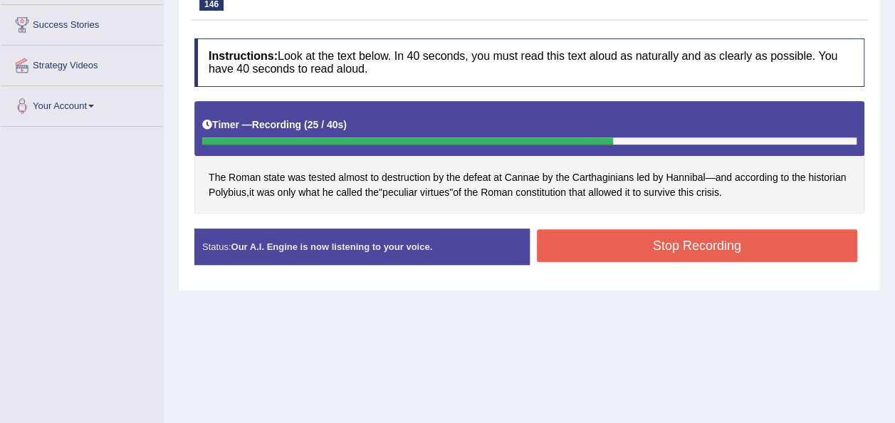
click at [608, 246] on button "Stop Recording" at bounding box center [697, 245] width 321 height 33
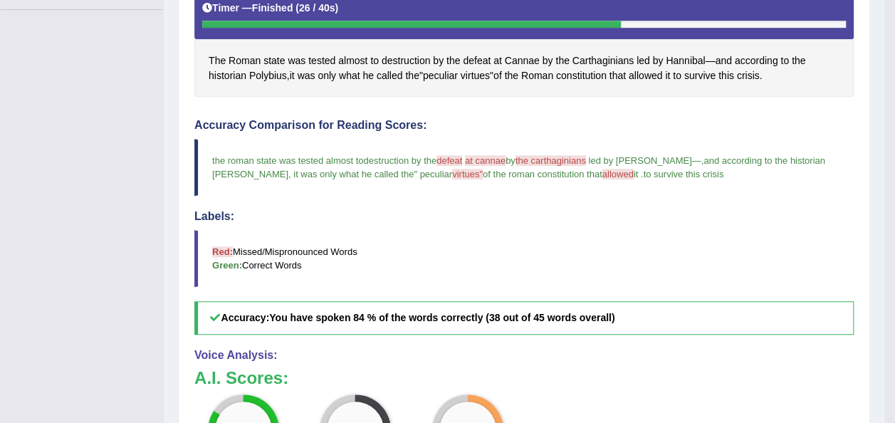
scroll to position [0, 0]
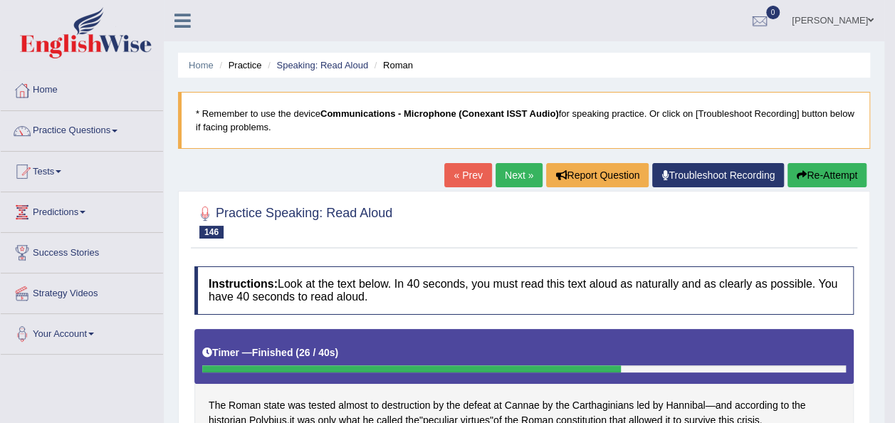
click at [821, 175] on button "Re-Attempt" at bounding box center [826, 175] width 79 height 24
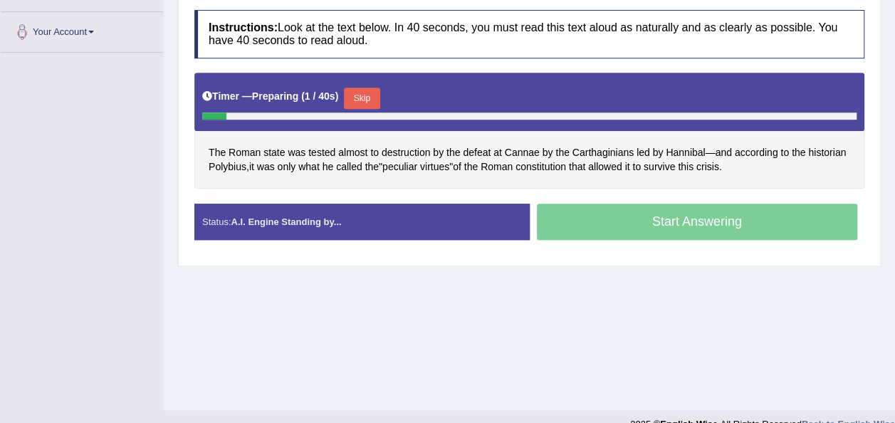
scroll to position [325, 0]
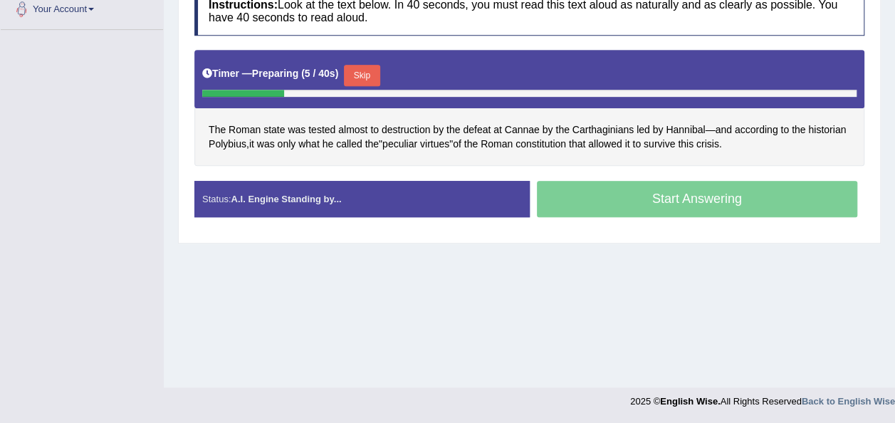
click at [363, 75] on button "Skip" at bounding box center [362, 75] width 36 height 21
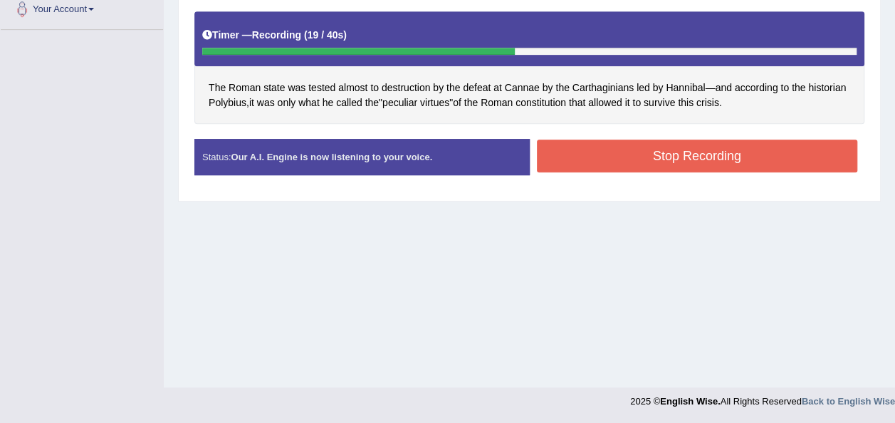
click at [631, 154] on button "Stop Recording" at bounding box center [697, 156] width 321 height 33
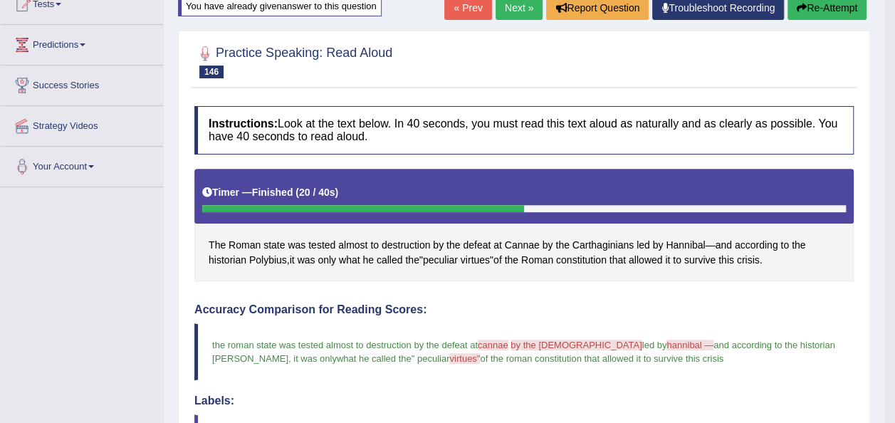
scroll to position [125, 0]
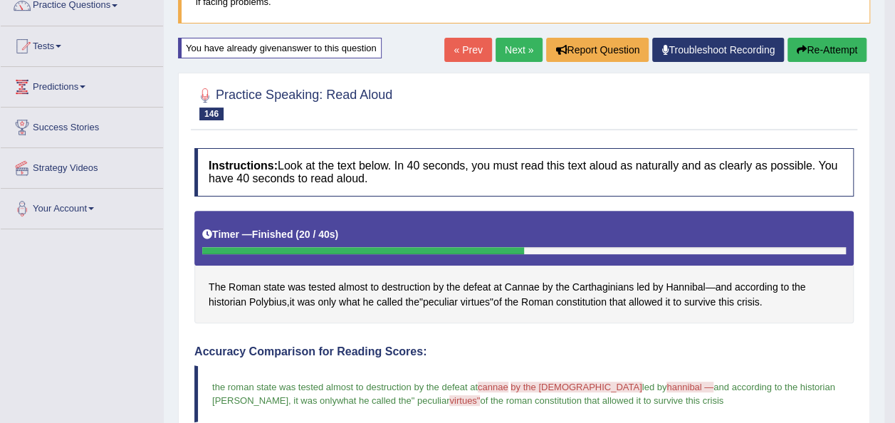
click at [512, 54] on link "Next »" at bounding box center [518, 50] width 47 height 24
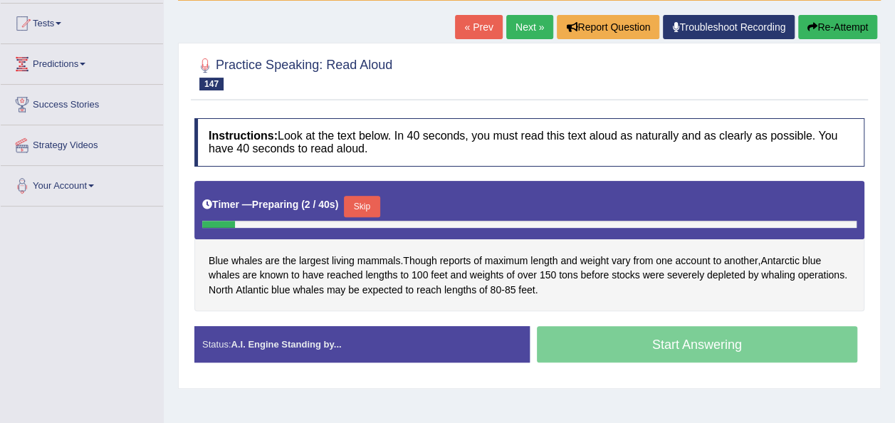
scroll to position [285, 0]
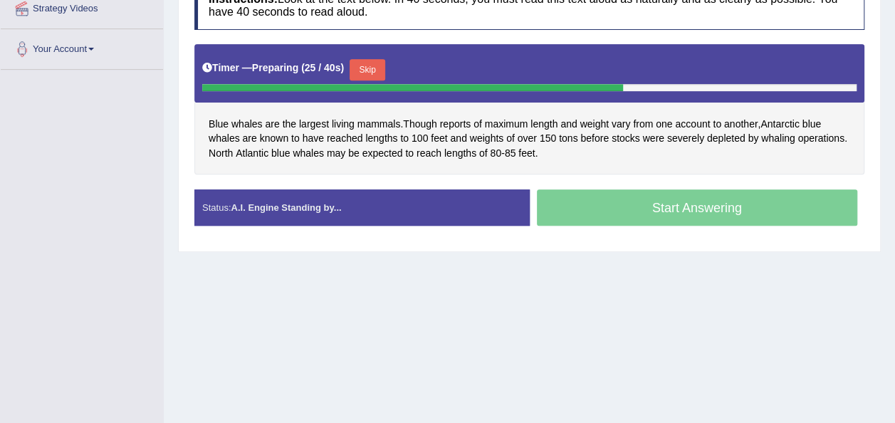
click at [371, 67] on button "Skip" at bounding box center [368, 69] width 36 height 21
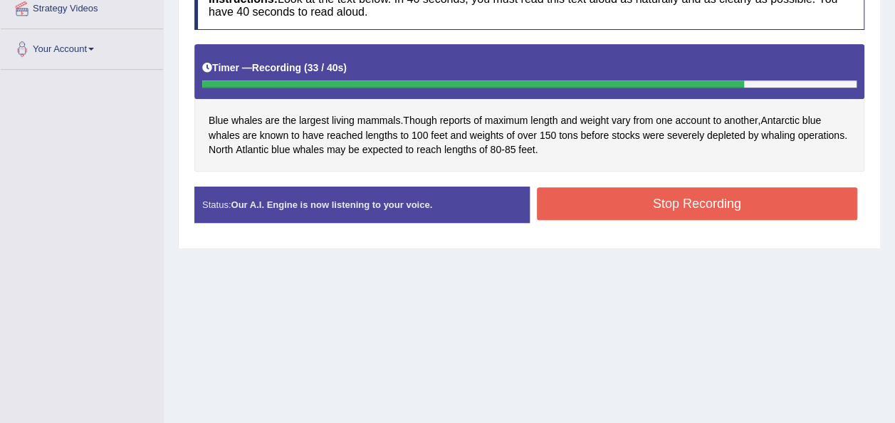
click at [578, 203] on button "Stop Recording" at bounding box center [697, 203] width 321 height 33
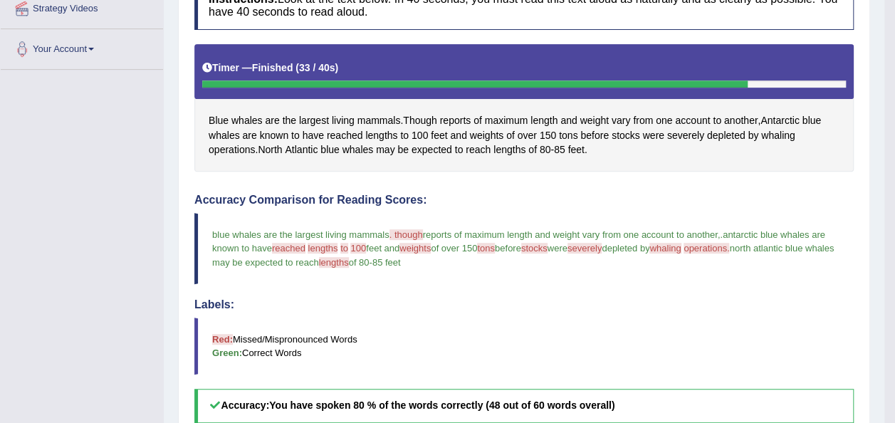
scroll to position [0, 0]
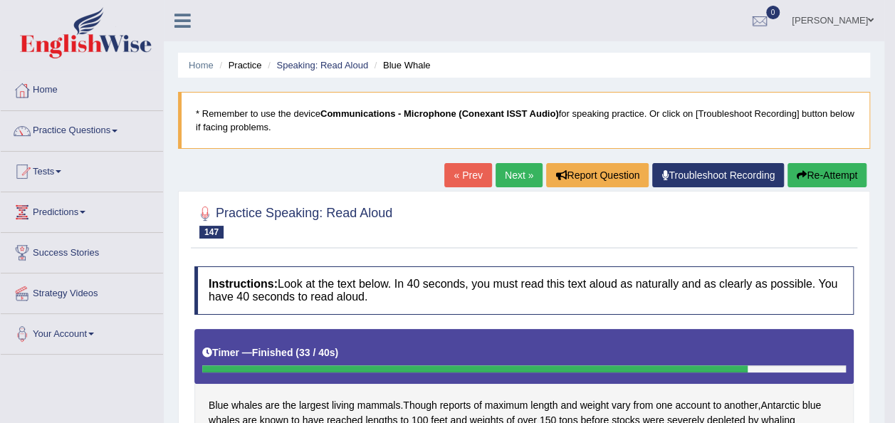
click at [811, 163] on button "Re-Attempt" at bounding box center [826, 175] width 79 height 24
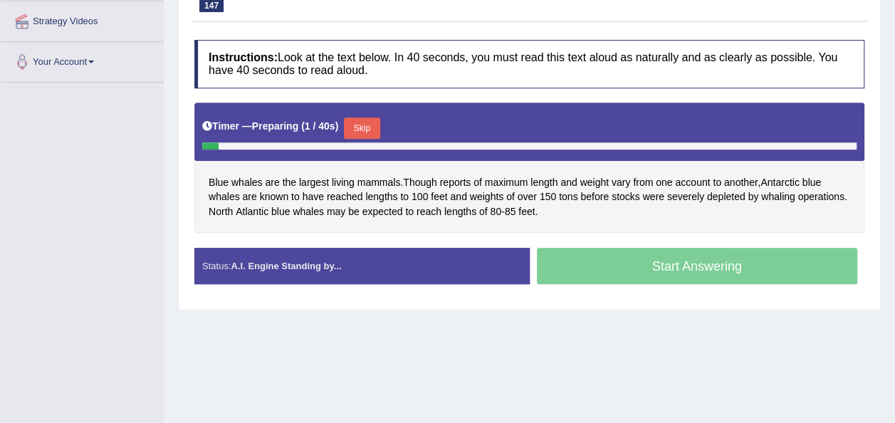
scroll to position [287, 0]
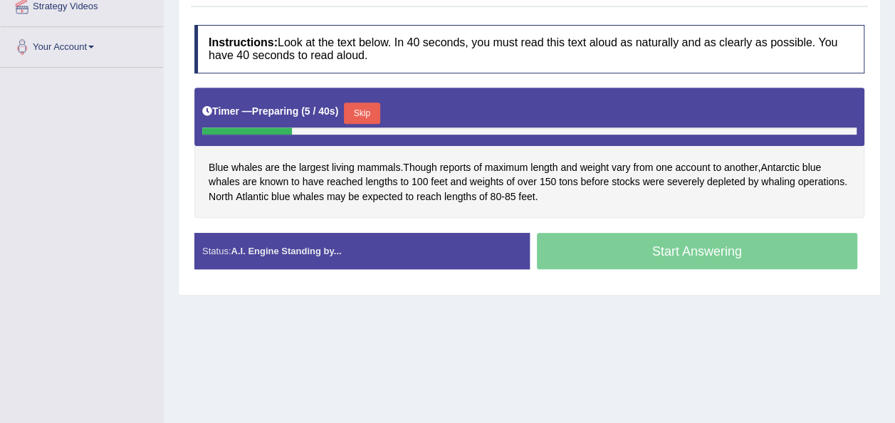
click at [347, 104] on button "Skip" at bounding box center [362, 113] width 36 height 21
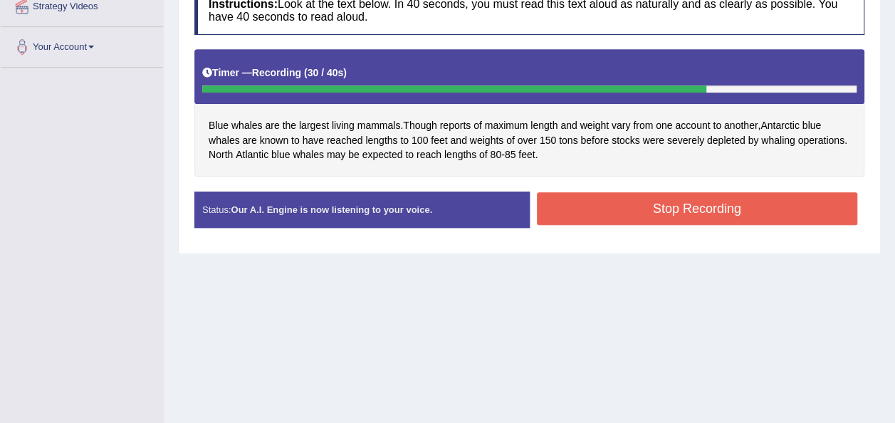
click at [582, 209] on button "Stop Recording" at bounding box center [697, 208] width 321 height 33
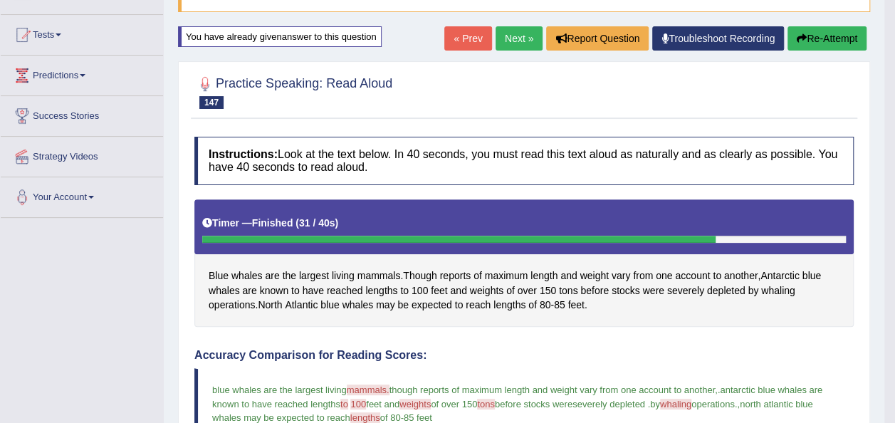
scroll to position [124, 0]
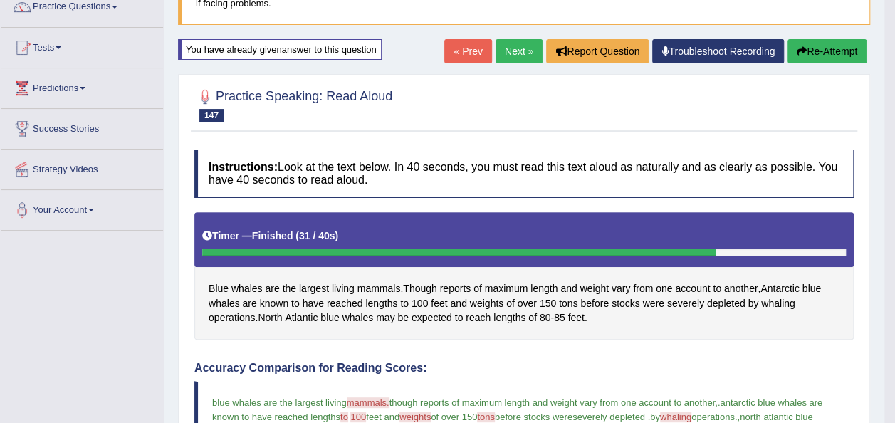
click at [804, 48] on icon "button" at bounding box center [802, 51] width 10 height 10
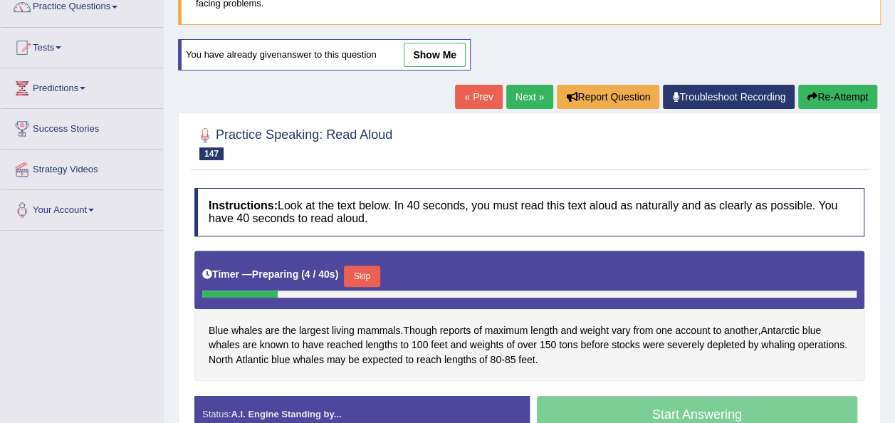
scroll to position [278, 0]
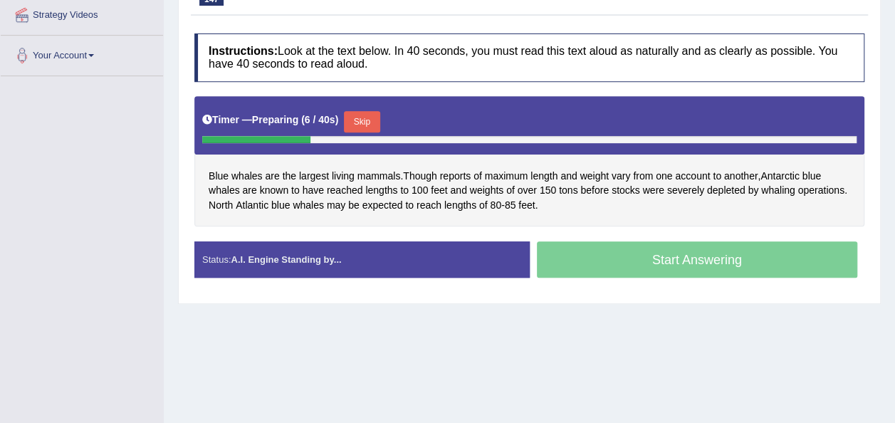
click at [352, 127] on button "Skip" at bounding box center [362, 121] width 36 height 21
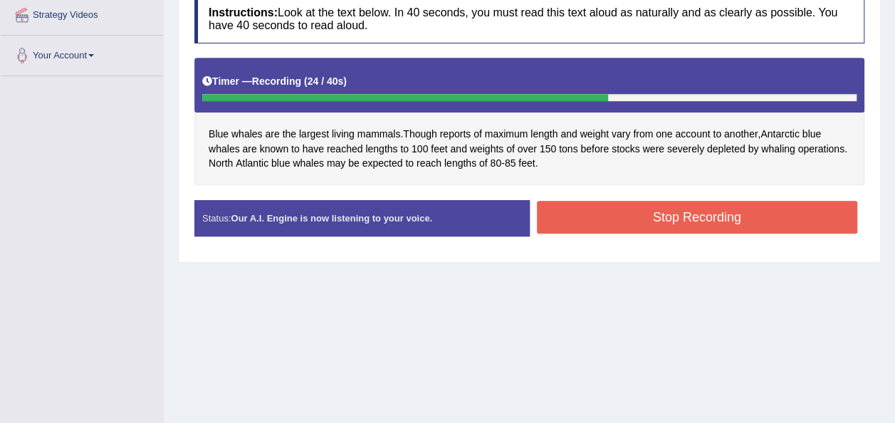
click at [554, 213] on button "Stop Recording" at bounding box center [697, 217] width 321 height 33
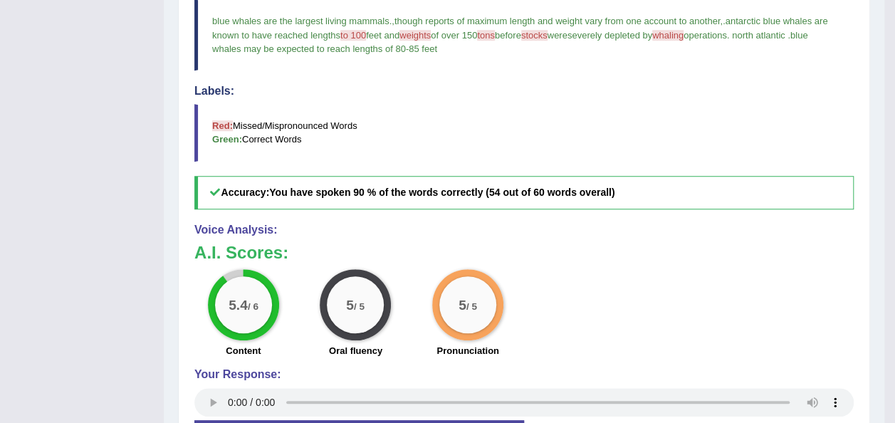
scroll to position [535, 0]
